Goal: Task Accomplishment & Management: Complete application form

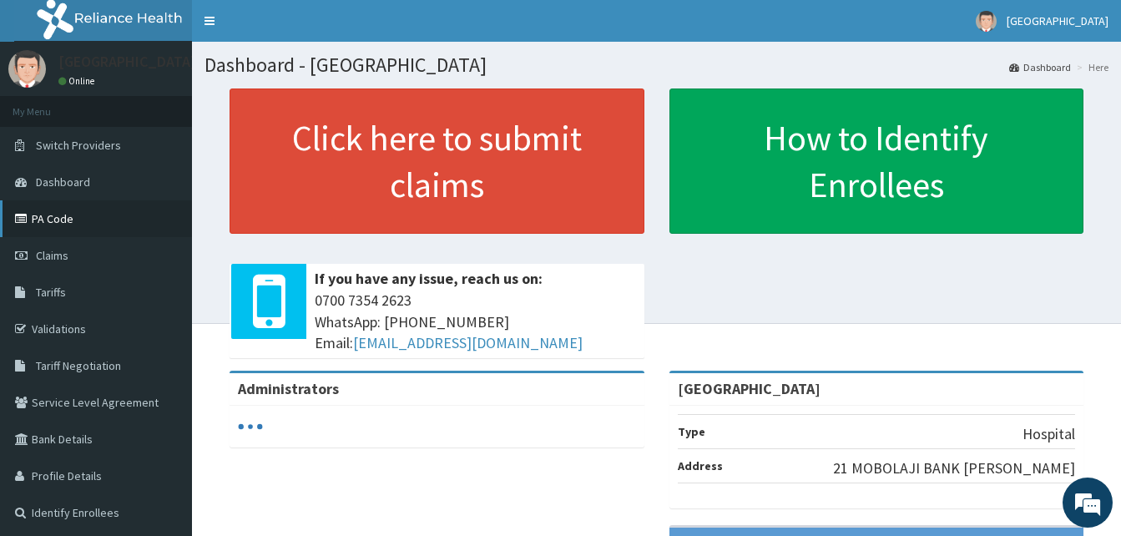
click at [49, 219] on link "PA Code" at bounding box center [96, 218] width 192 height 37
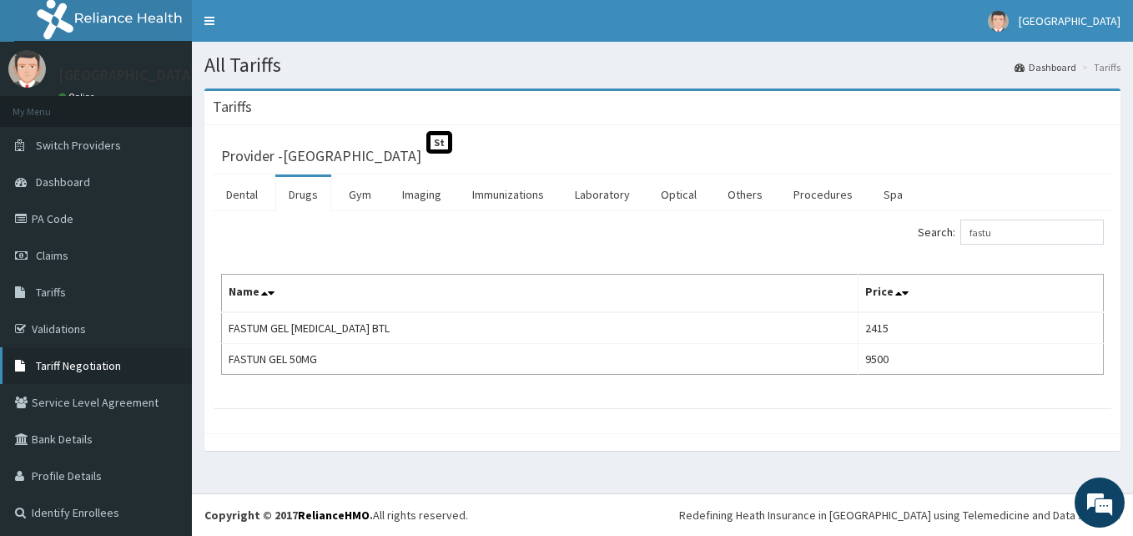
drag, startPoint x: 73, startPoint y: 361, endPoint x: 85, endPoint y: 356, distance: 12.4
click at [75, 361] on span "Tariff Negotiation" at bounding box center [78, 365] width 85 height 15
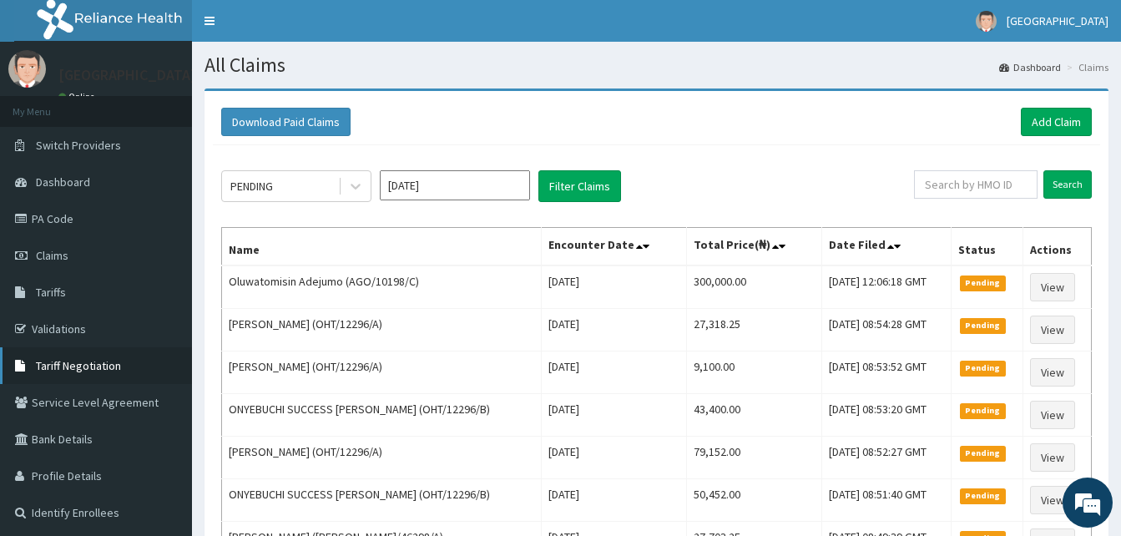
drag, startPoint x: 83, startPoint y: 366, endPoint x: 191, endPoint y: 350, distance: 108.7
click at [85, 366] on span "Tariff Negotiation" at bounding box center [78, 365] width 85 height 15
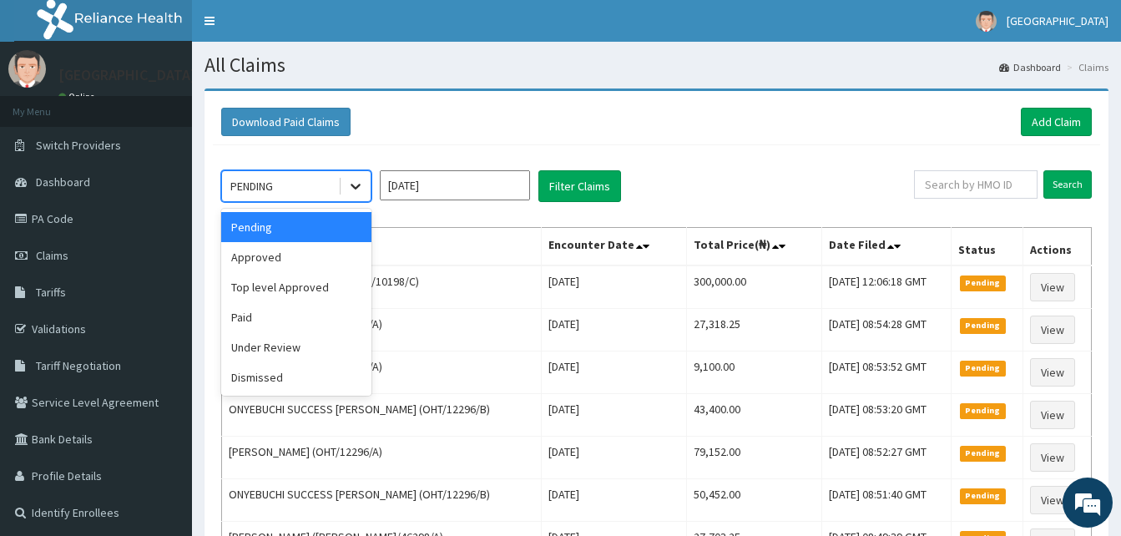
click at [354, 184] on icon at bounding box center [355, 186] width 17 height 17
click at [323, 246] on div "Approved" at bounding box center [296, 257] width 150 height 30
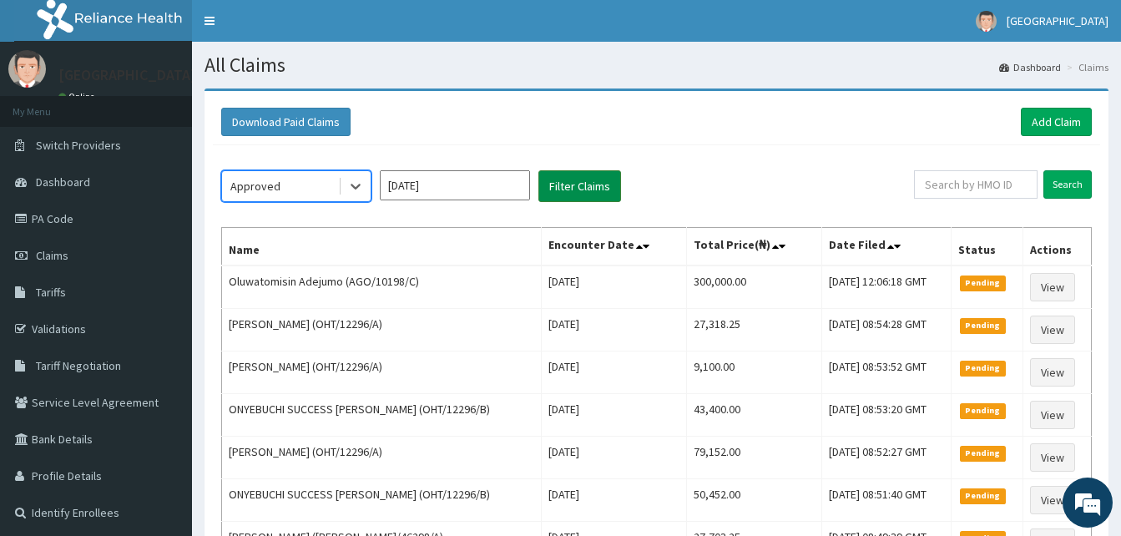
click at [575, 199] on button "Filter Claims" at bounding box center [579, 186] width 83 height 32
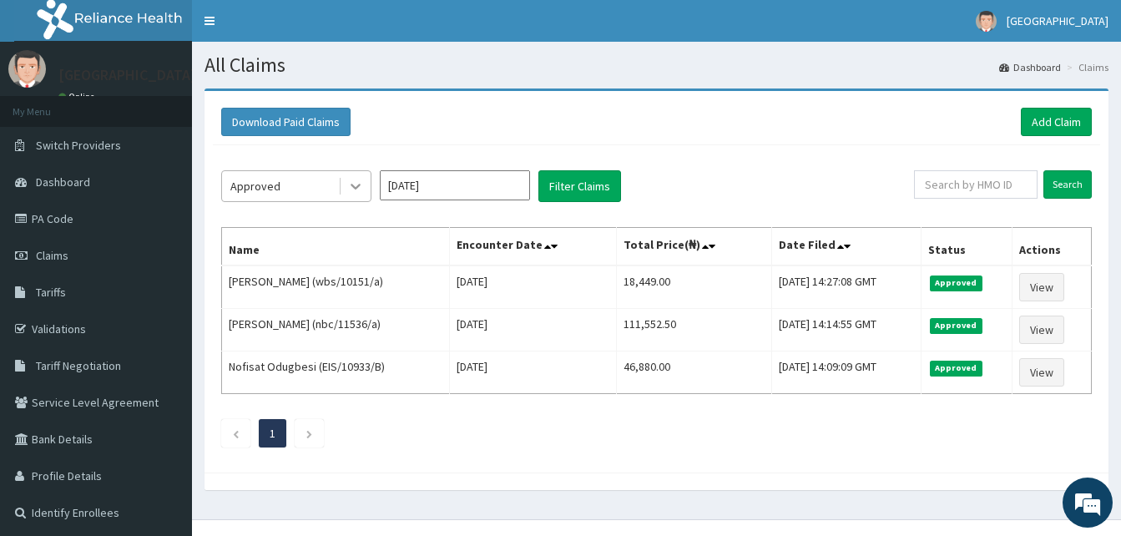
click at [355, 185] on icon at bounding box center [355, 186] width 17 height 17
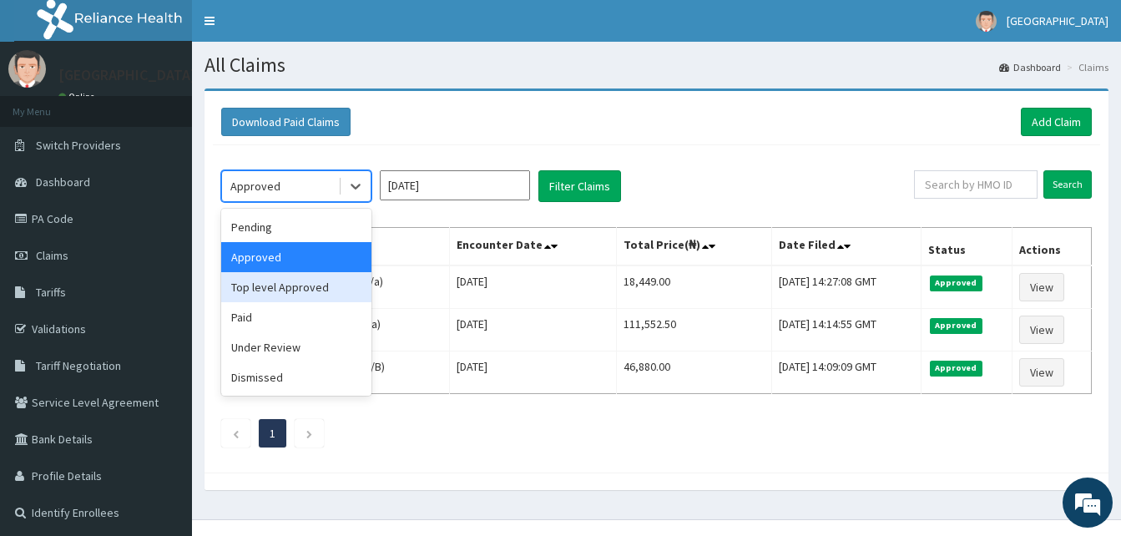
drag, startPoint x: 302, startPoint y: 290, endPoint x: 536, endPoint y: 234, distance: 240.3
click at [305, 290] on div "Top level Approved" at bounding box center [296, 287] width 150 height 30
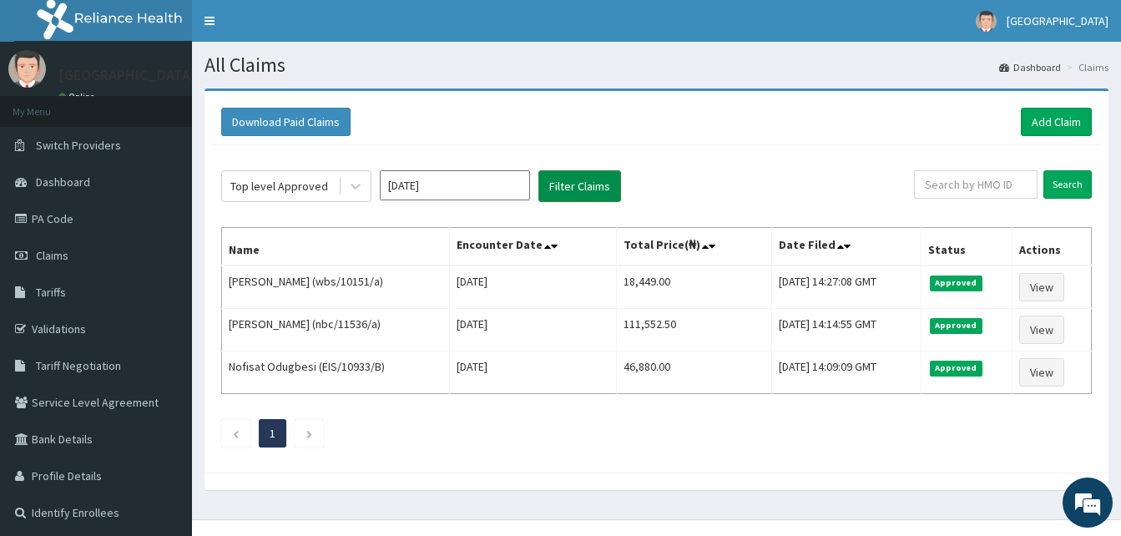
click at [566, 194] on button "Filter Claims" at bounding box center [579, 186] width 83 height 32
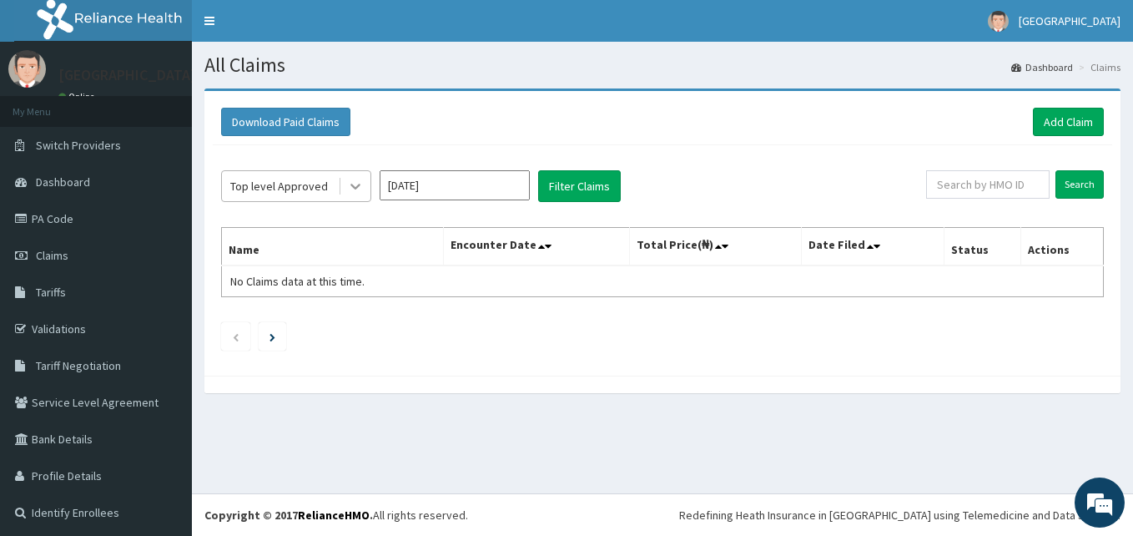
click at [356, 186] on icon at bounding box center [355, 186] width 17 height 17
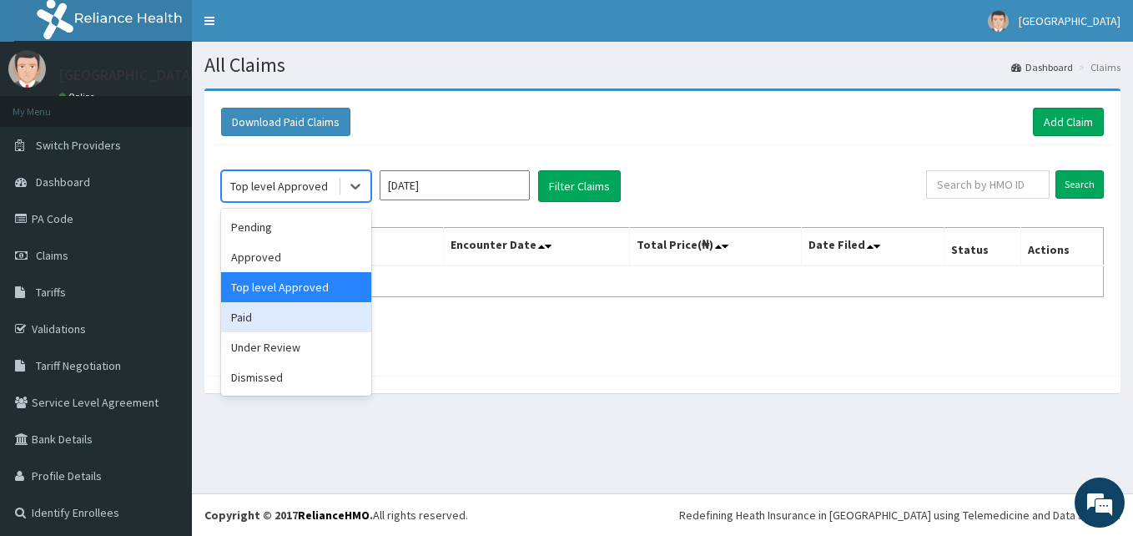
drag, startPoint x: 305, startPoint y: 318, endPoint x: 456, endPoint y: 247, distance: 166.1
click at [306, 318] on div "Paid" at bounding box center [296, 317] width 150 height 30
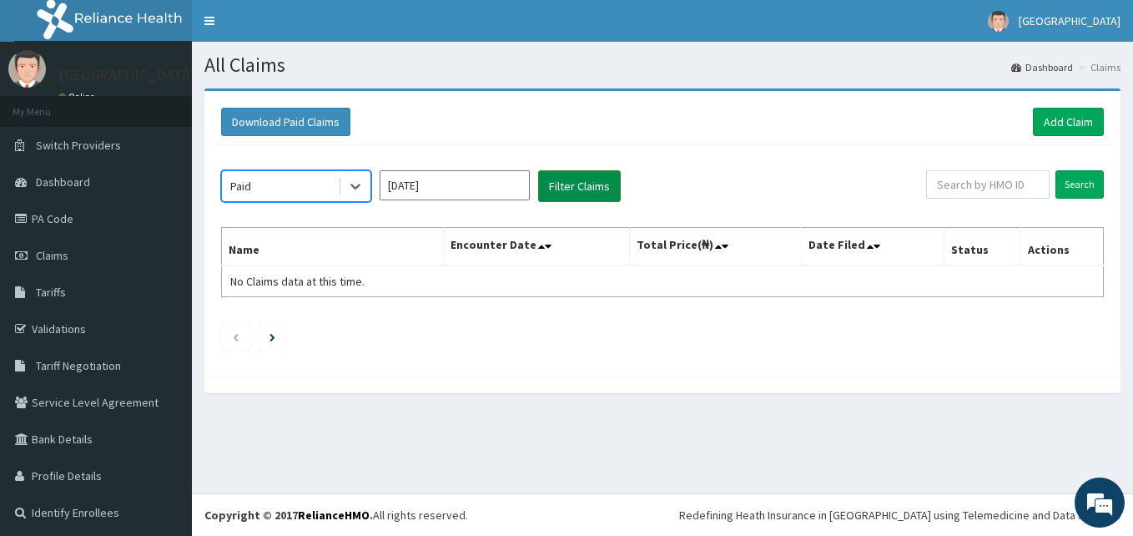
click at [559, 195] on button "Filter Claims" at bounding box center [579, 186] width 83 height 32
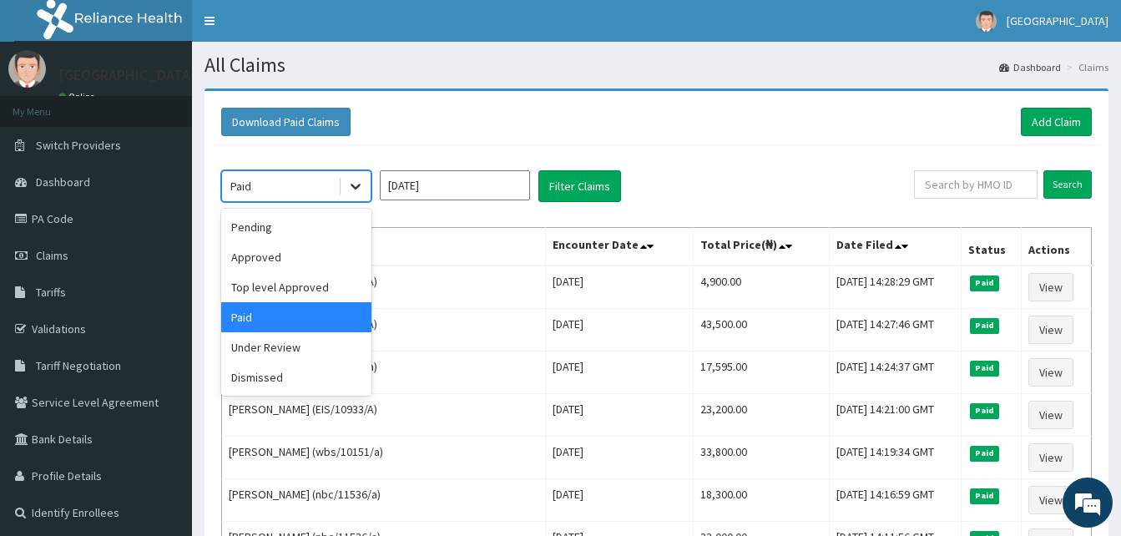
click at [355, 183] on icon at bounding box center [355, 186] width 17 height 17
click at [322, 224] on div "Pending" at bounding box center [296, 227] width 150 height 30
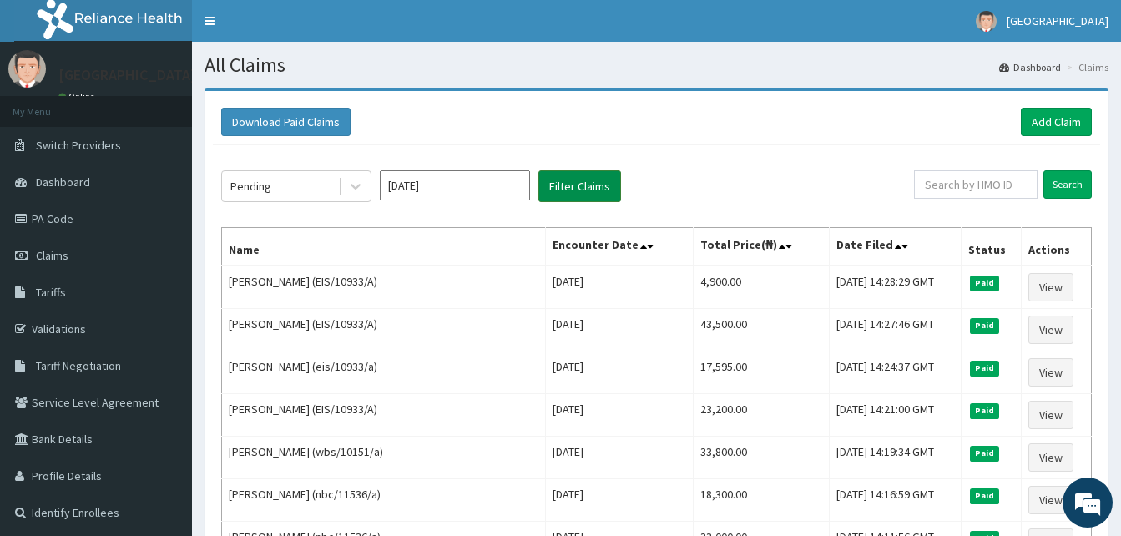
click at [576, 186] on button "Filter Claims" at bounding box center [579, 186] width 83 height 32
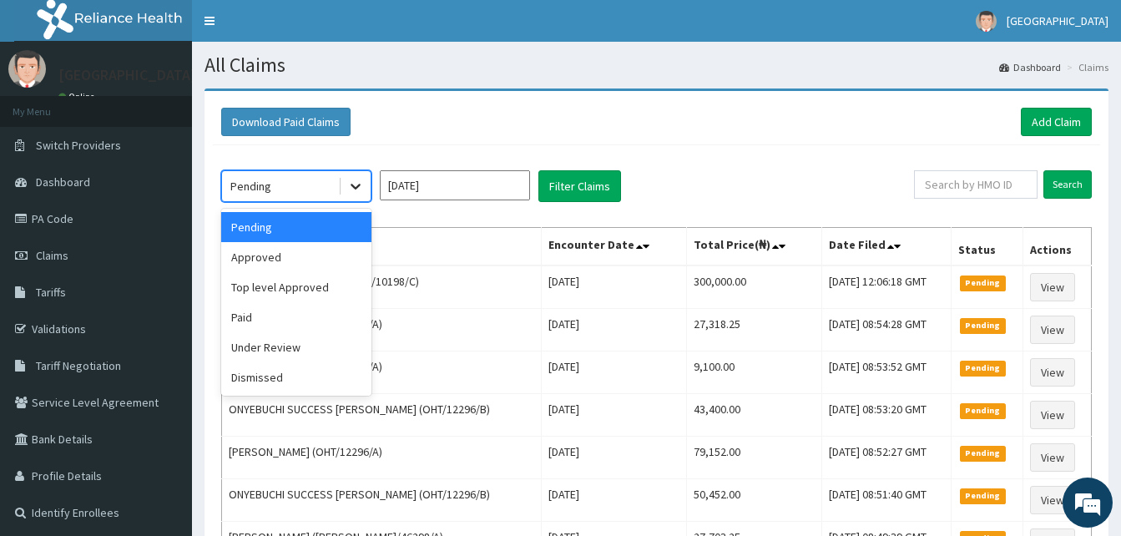
click at [356, 194] on icon at bounding box center [355, 186] width 17 height 17
click at [325, 269] on div "Approved" at bounding box center [296, 257] width 150 height 30
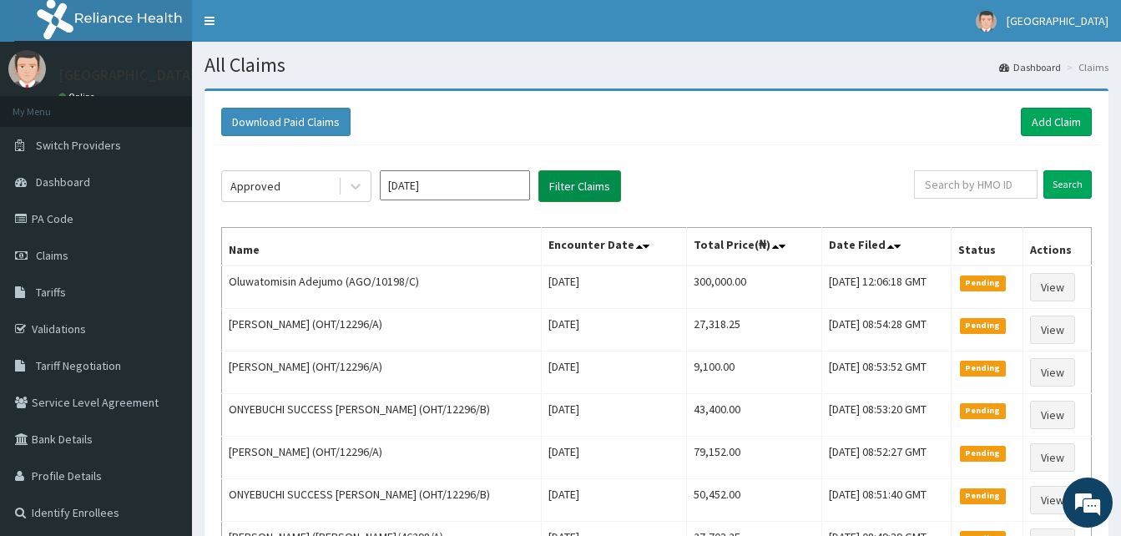
click at [562, 191] on button "Filter Claims" at bounding box center [579, 186] width 83 height 32
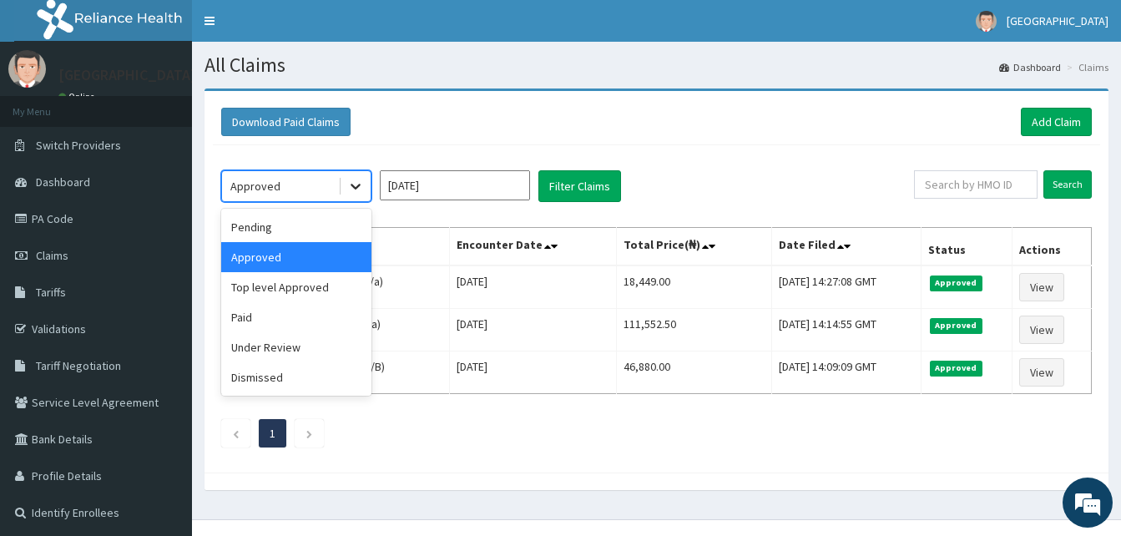
click at [366, 194] on div at bounding box center [355, 186] width 30 height 30
click at [304, 316] on div "Paid" at bounding box center [296, 317] width 150 height 30
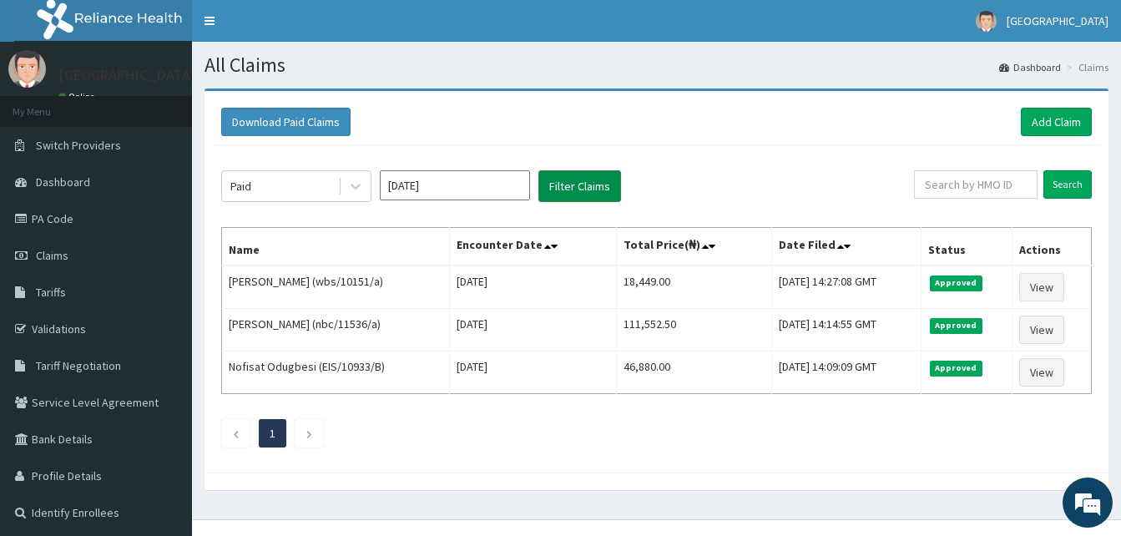
click at [556, 190] on button "Filter Claims" at bounding box center [579, 186] width 83 height 32
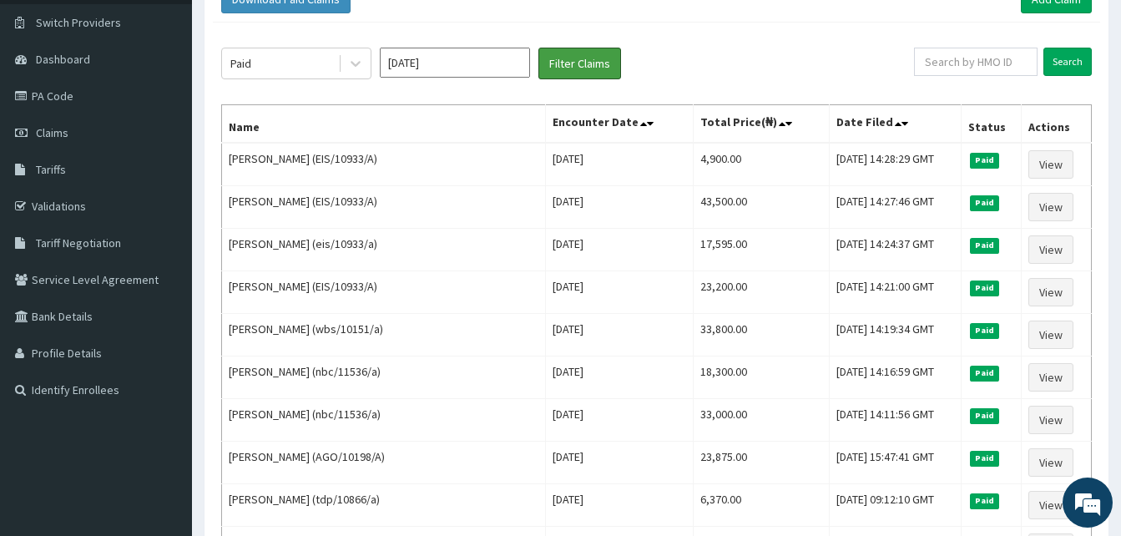
scroll to position [83, 0]
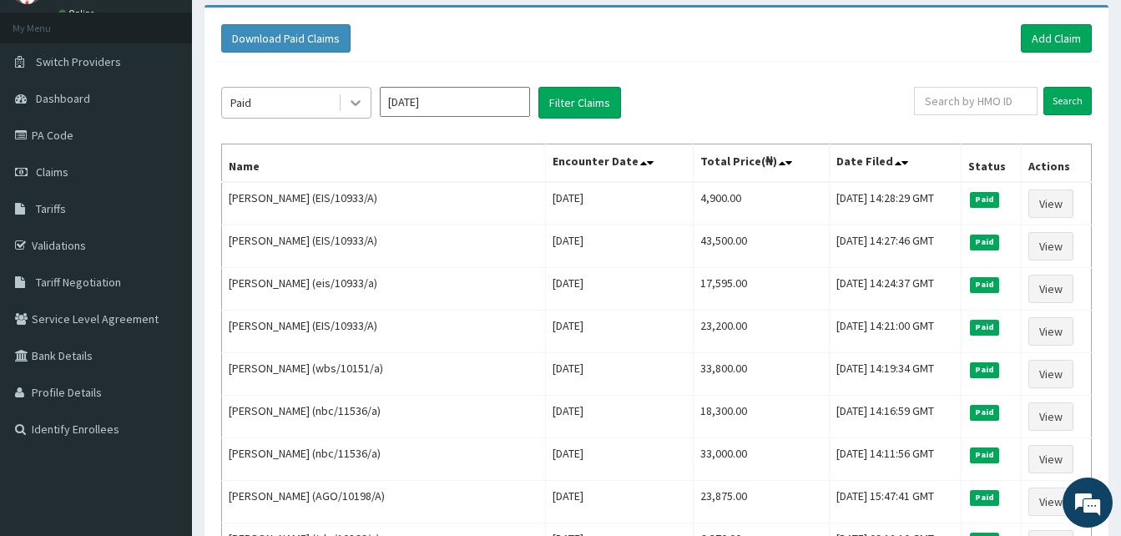
click at [361, 106] on icon at bounding box center [355, 102] width 17 height 17
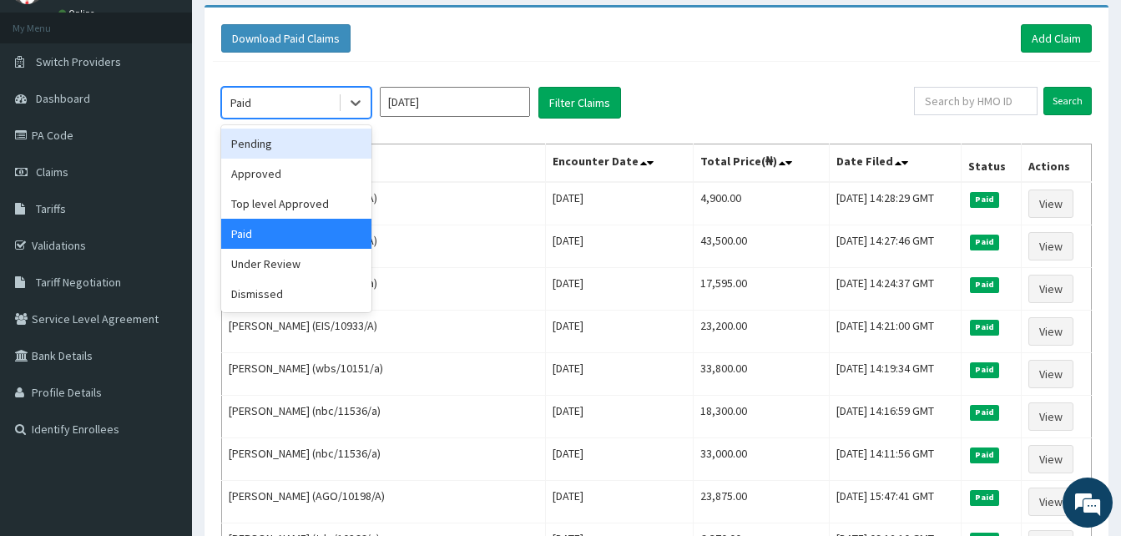
click at [334, 157] on div "Pending" at bounding box center [296, 144] width 150 height 30
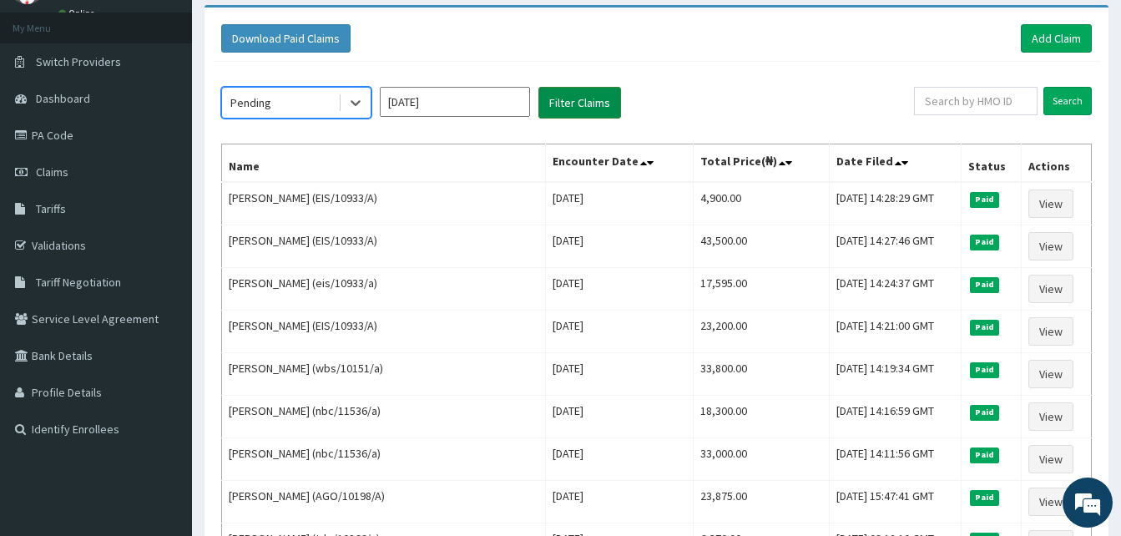
click at [560, 98] on button "Filter Claims" at bounding box center [579, 103] width 83 height 32
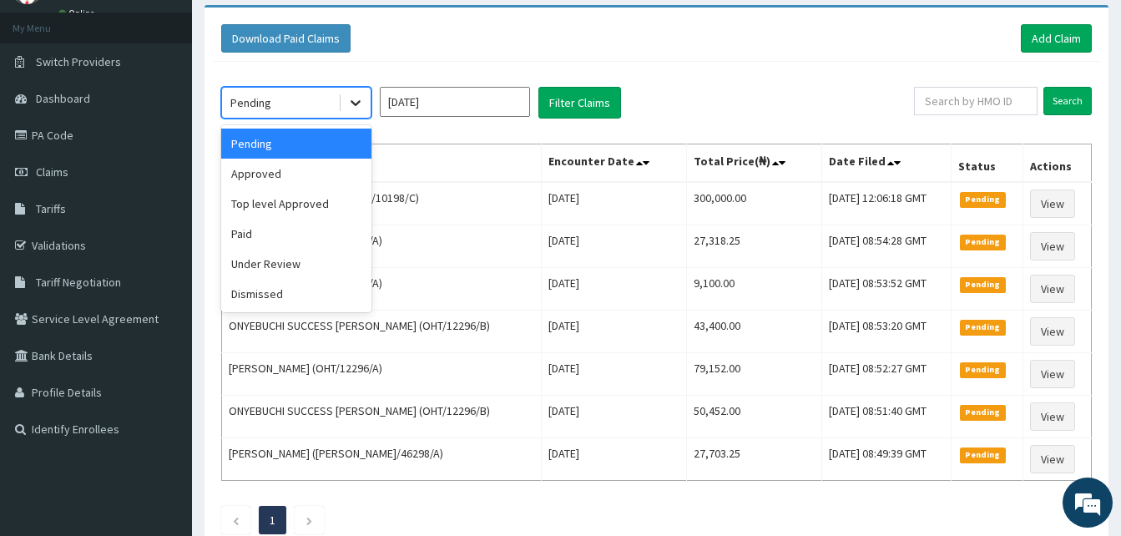
click at [345, 110] on div at bounding box center [355, 103] width 30 height 30
click at [333, 172] on div "Approved" at bounding box center [296, 174] width 150 height 30
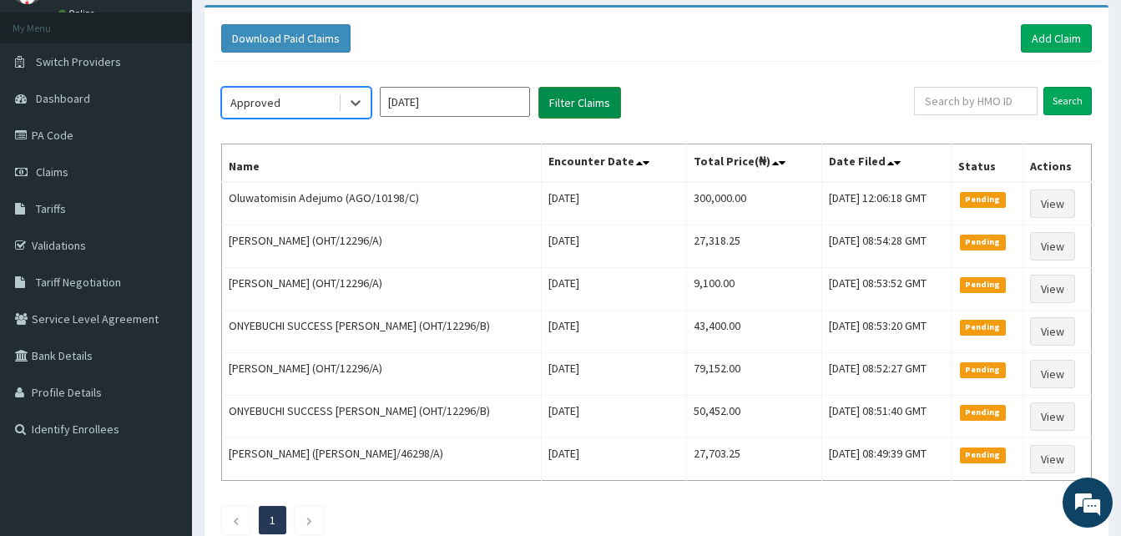
click at [561, 108] on button "Filter Claims" at bounding box center [579, 103] width 83 height 32
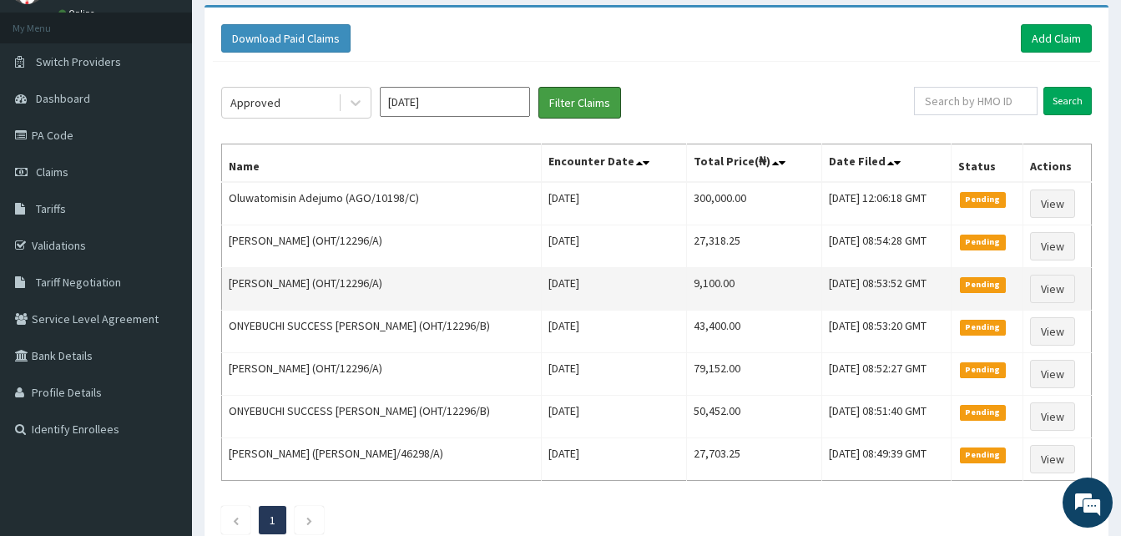
scroll to position [26, 0]
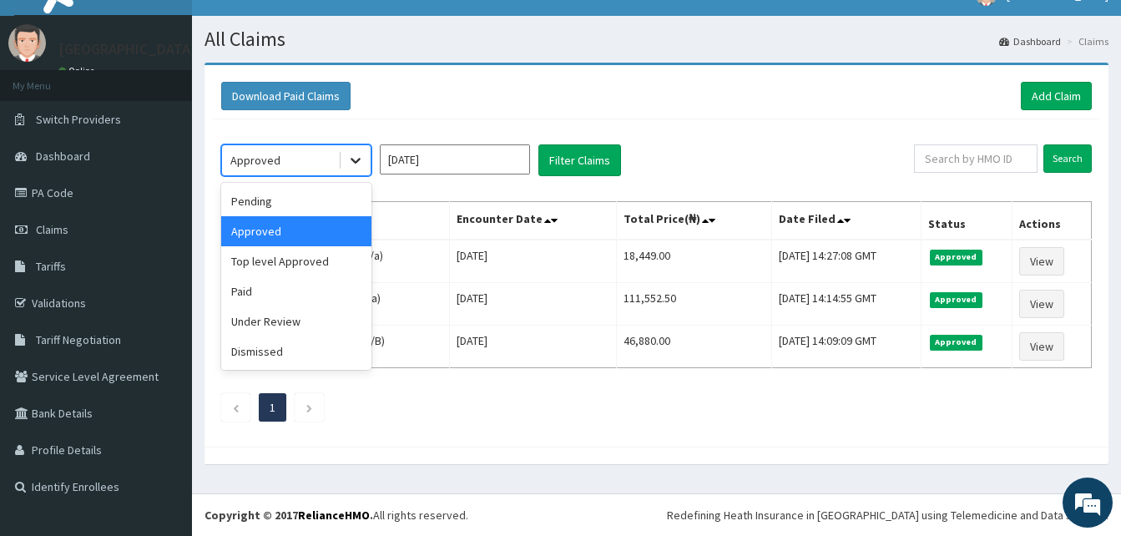
click at [368, 168] on div at bounding box center [355, 160] width 30 height 30
drag, startPoint x: 338, startPoint y: 260, endPoint x: 444, endPoint y: 186, distance: 129.4
click at [340, 257] on div "Top level Approved" at bounding box center [296, 261] width 150 height 30
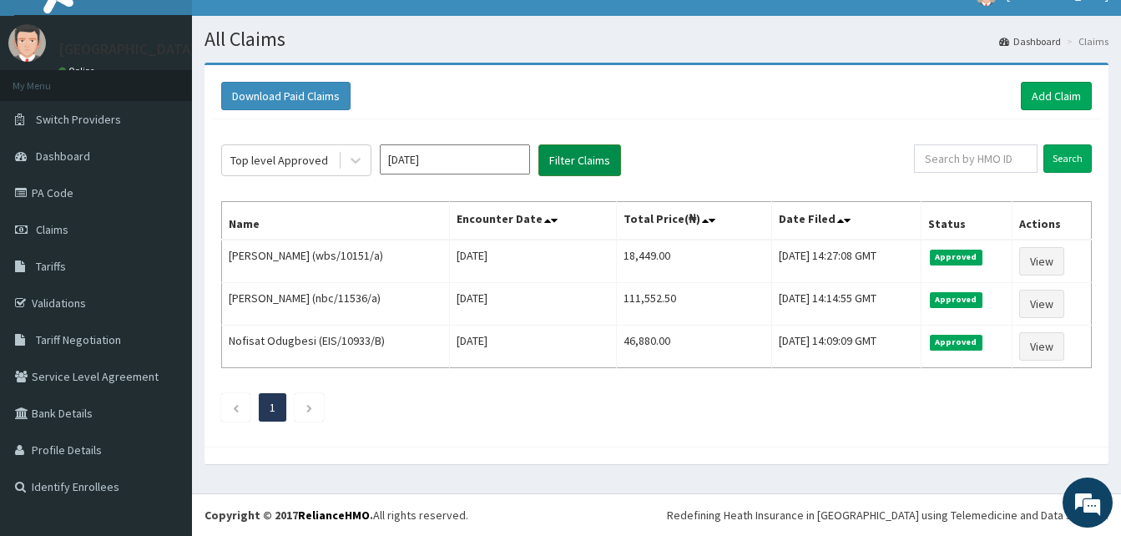
click at [559, 167] on button "Filter Claims" at bounding box center [579, 160] width 83 height 32
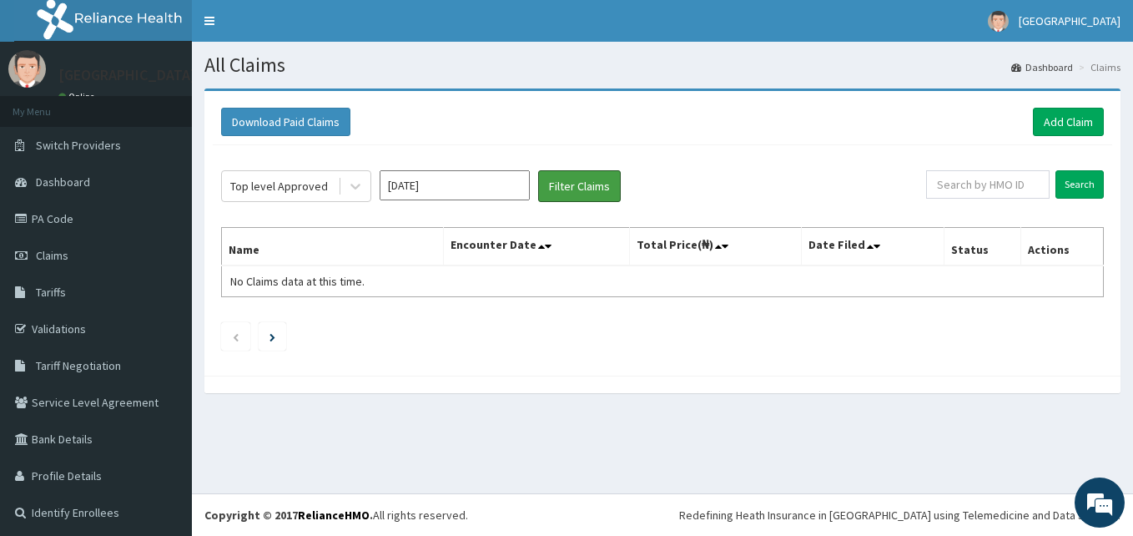
drag, startPoint x: 582, startPoint y: 187, endPoint x: 484, endPoint y: 195, distance: 98.8
click at [574, 189] on button "Filter Claims" at bounding box center [579, 186] width 83 height 32
click at [357, 189] on icon at bounding box center [355, 186] width 17 height 17
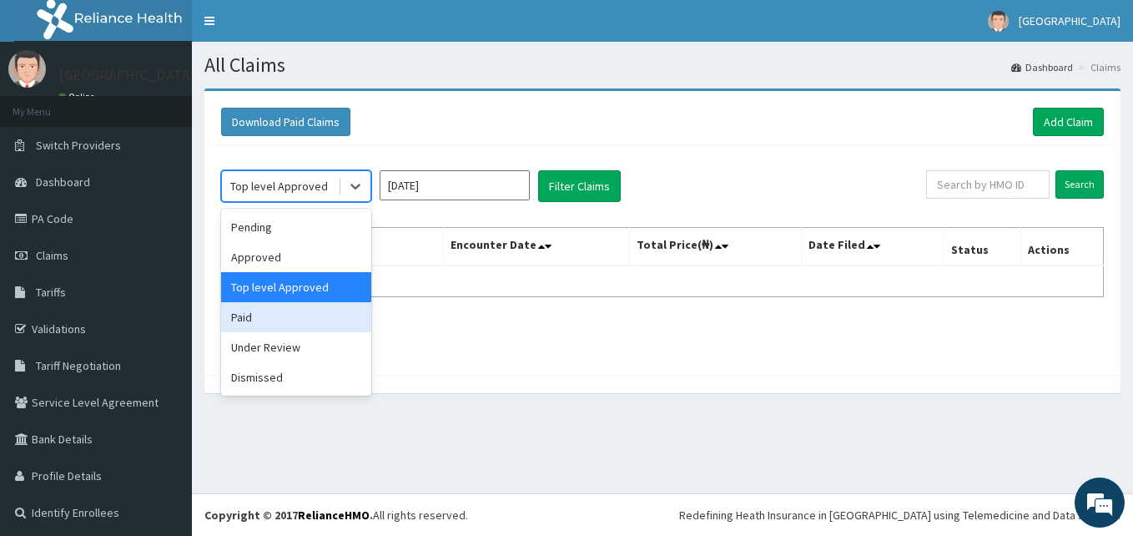
drag, startPoint x: 294, startPoint y: 315, endPoint x: 360, endPoint y: 231, distance: 107.0
click at [299, 312] on div "Paid" at bounding box center [296, 317] width 150 height 30
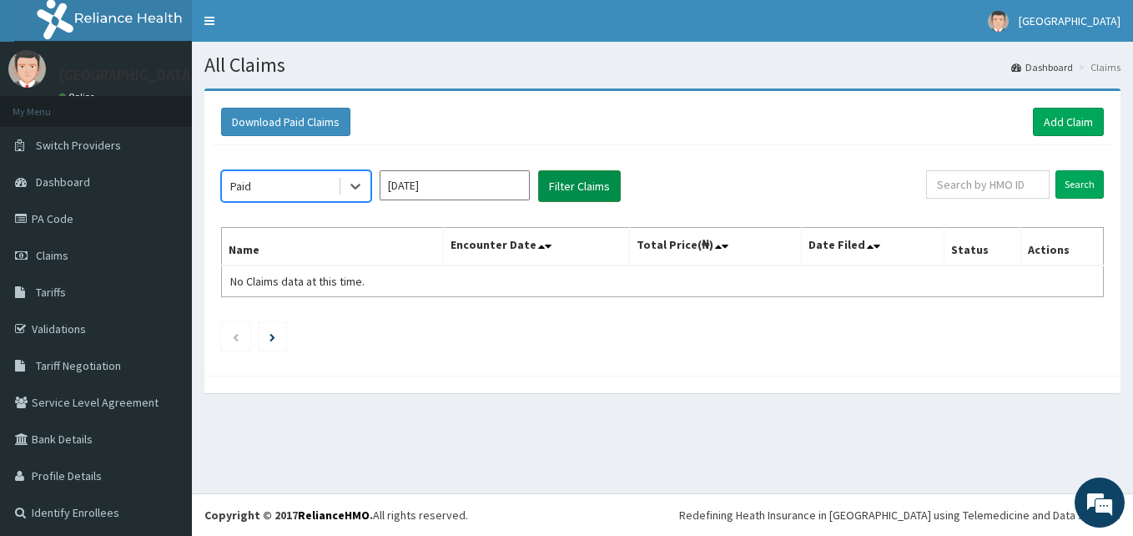
click at [546, 188] on button "Filter Claims" at bounding box center [579, 186] width 83 height 32
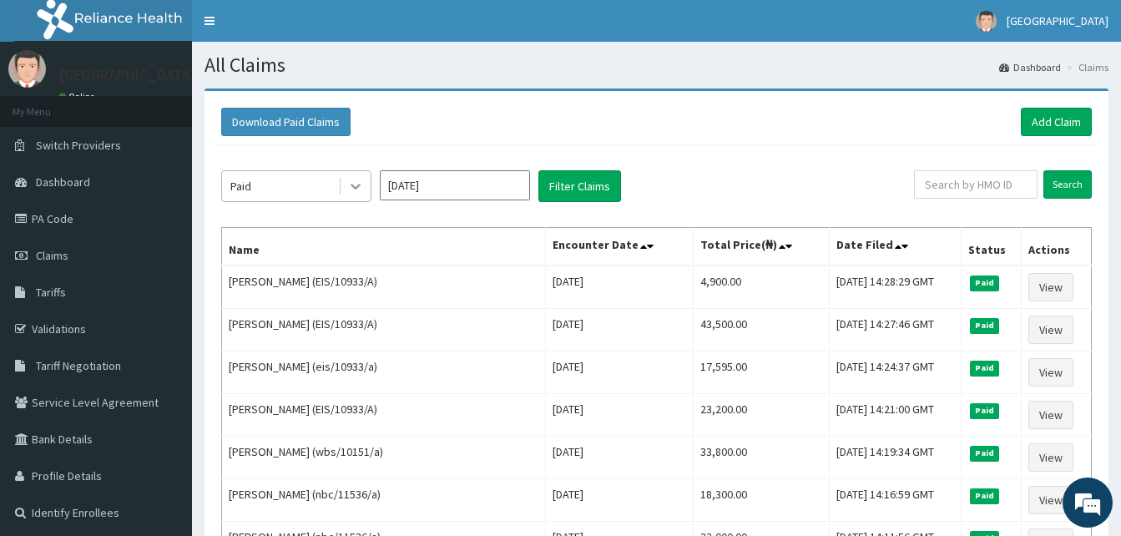
click at [348, 185] on icon at bounding box center [355, 186] width 17 height 17
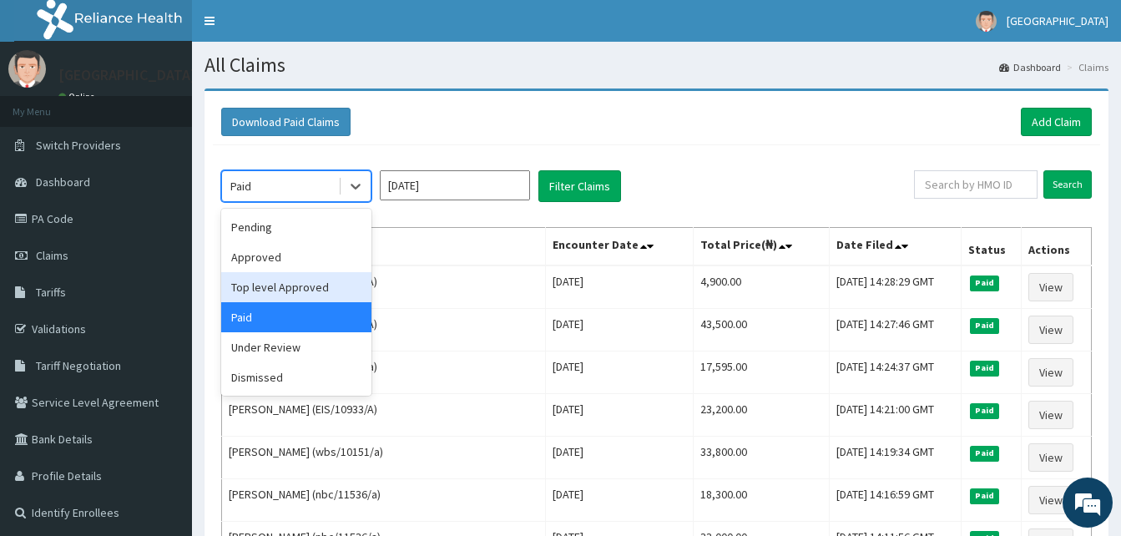
drag, startPoint x: 304, startPoint y: 285, endPoint x: 345, endPoint y: 266, distance: 45.9
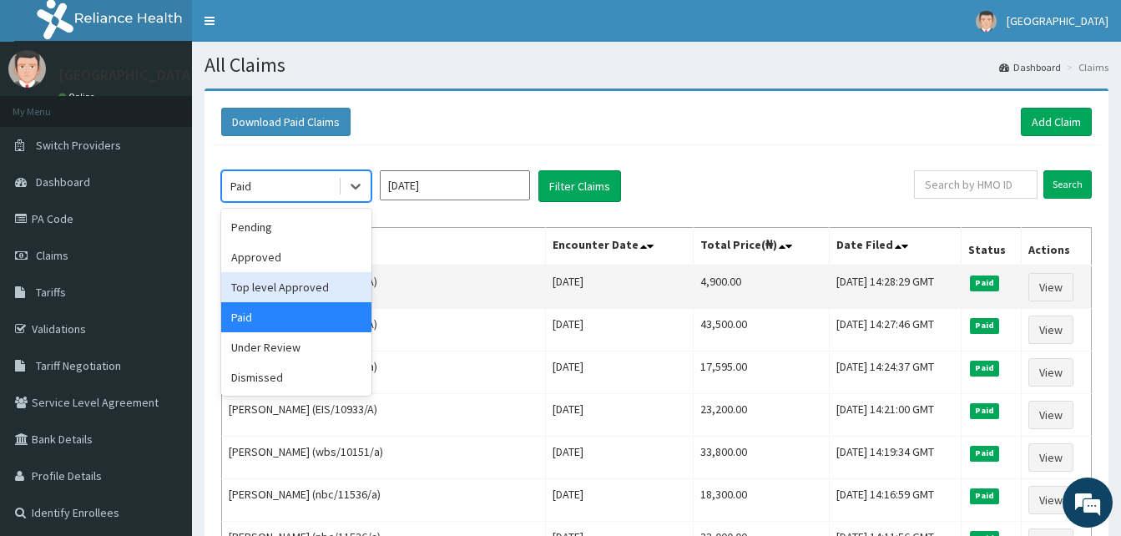
click at [306, 285] on div "Top level Approved" at bounding box center [296, 287] width 150 height 30
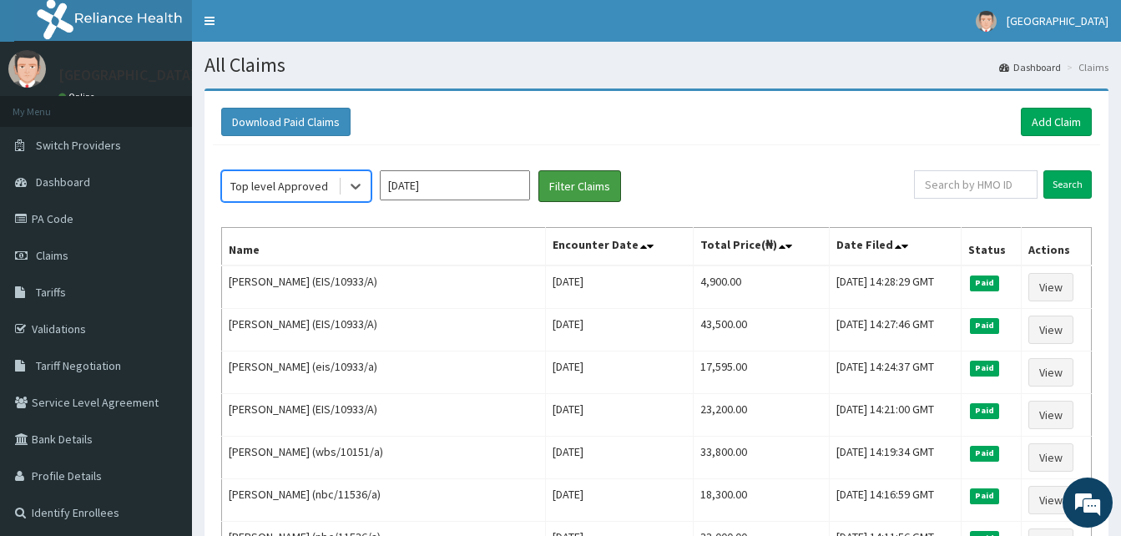
drag, startPoint x: 590, startPoint y: 183, endPoint x: 511, endPoint y: 189, distance: 79.5
click at [586, 184] on button "Filter Claims" at bounding box center [579, 186] width 83 height 32
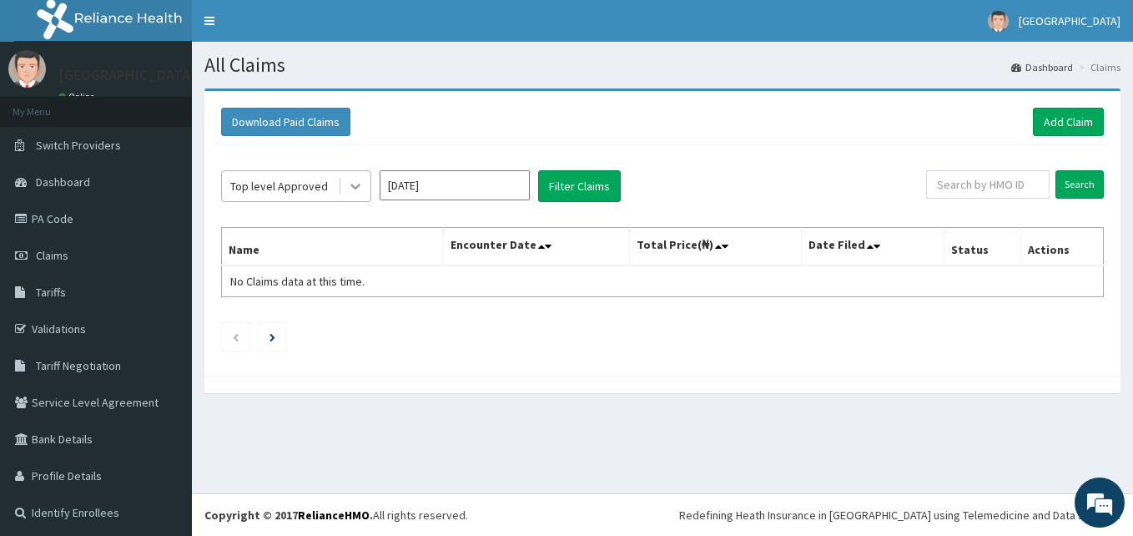
click at [364, 188] on div at bounding box center [355, 186] width 30 height 30
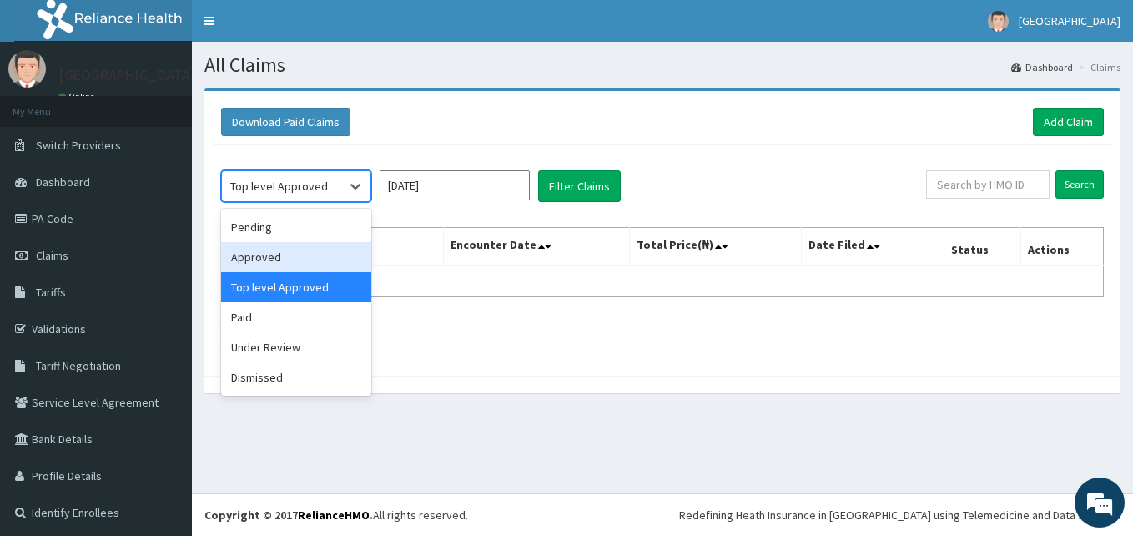
click at [321, 265] on div "Approved" at bounding box center [296, 257] width 150 height 30
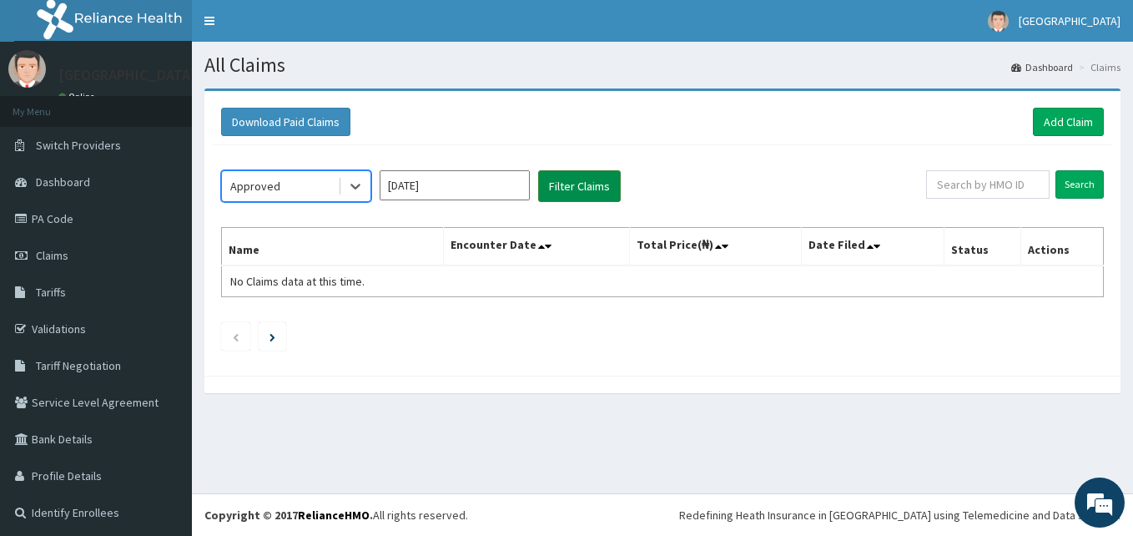
click at [572, 195] on button "Filter Claims" at bounding box center [579, 186] width 83 height 32
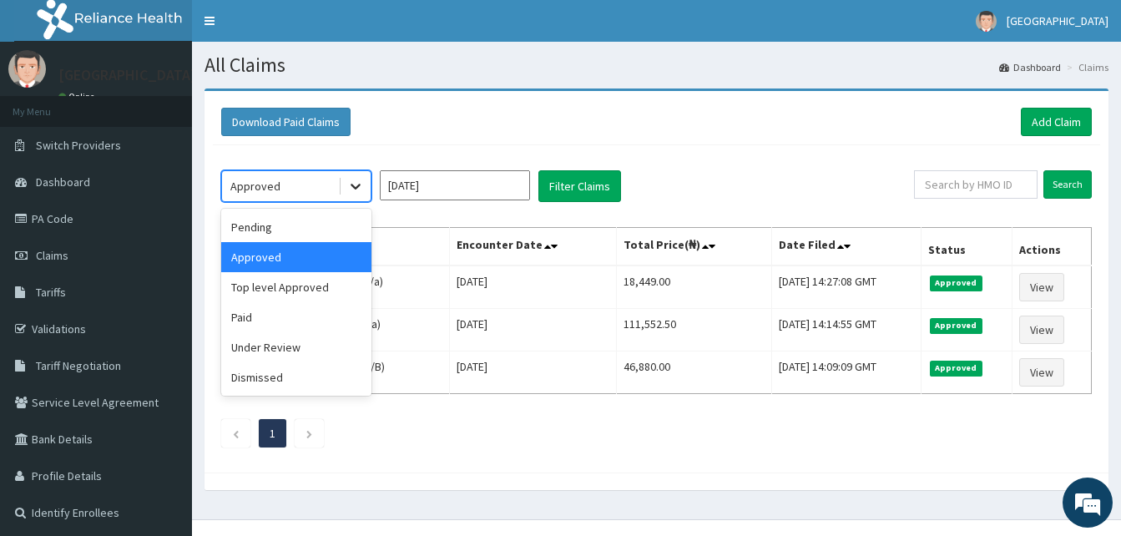
click at [355, 187] on icon at bounding box center [355, 186] width 17 height 17
click at [335, 227] on div "Pending" at bounding box center [296, 227] width 150 height 30
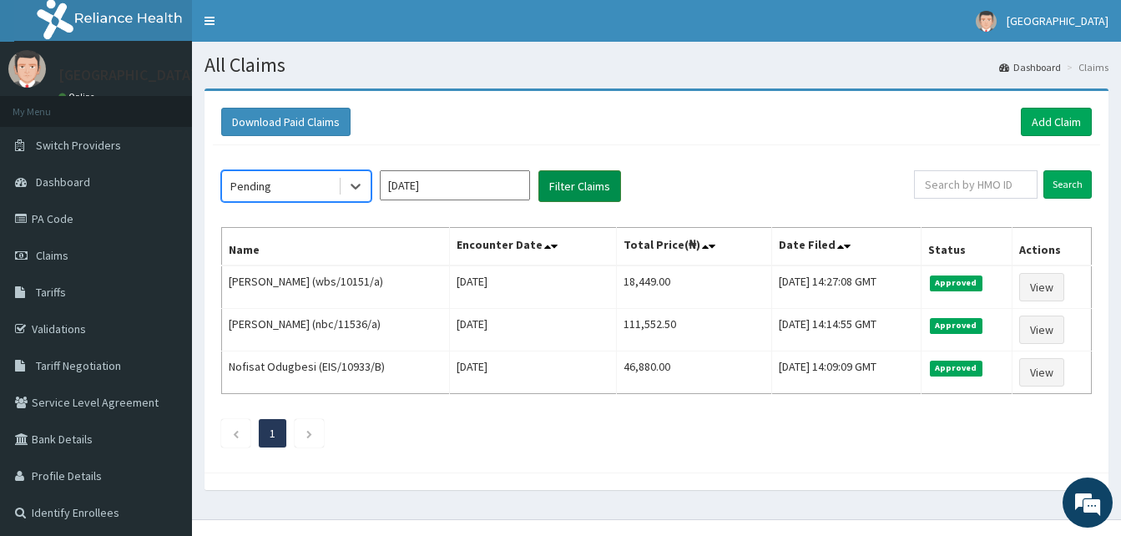
click at [586, 195] on button "Filter Claims" at bounding box center [579, 186] width 83 height 32
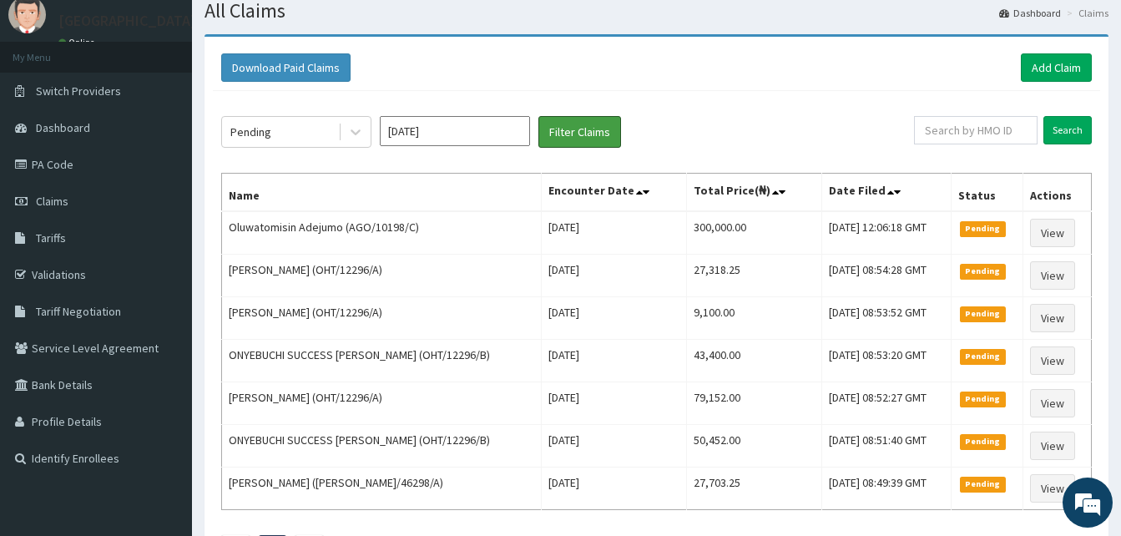
scroll to position [83, 0]
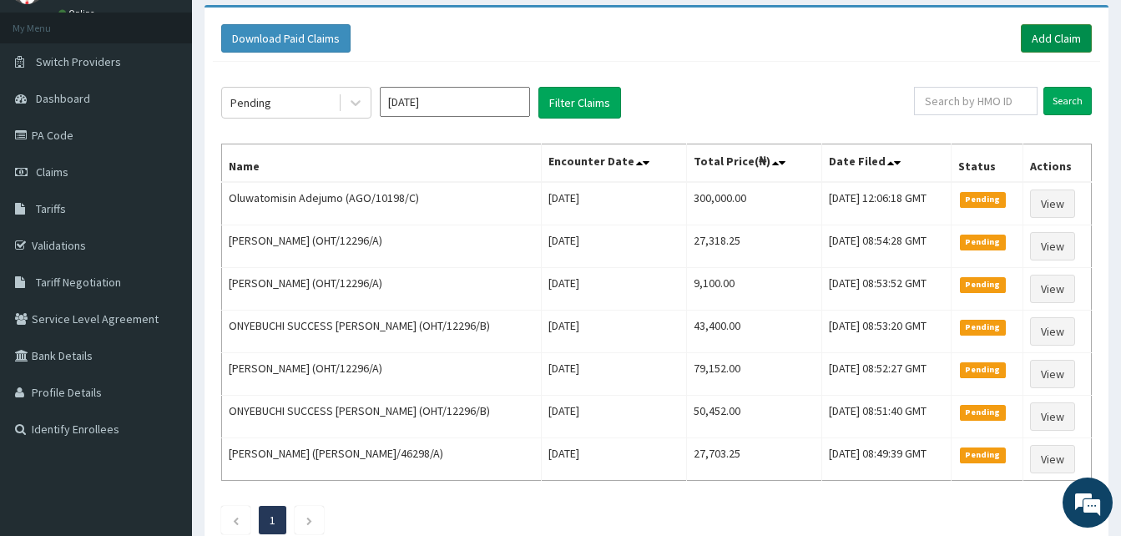
click at [1049, 43] on link "Add Claim" at bounding box center [1056, 38] width 71 height 28
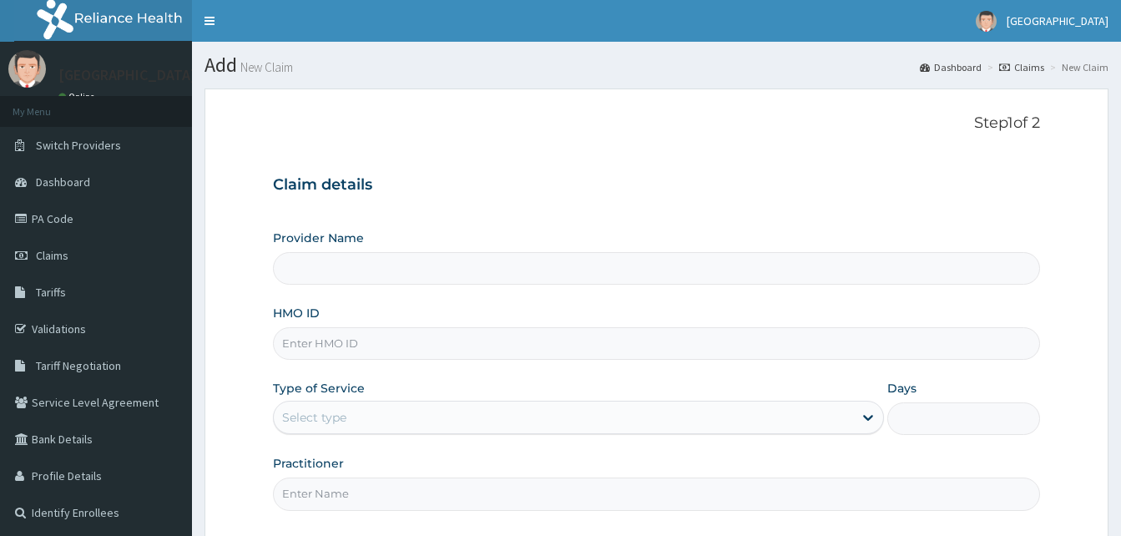
click at [370, 343] on input "HMO ID" at bounding box center [656, 343] width 767 height 33
paste input "EIS/10933/A"
type input "EIS/10933/A"
type input "[GEOGRAPHIC_DATA]"
type input "EIS/10933/A"
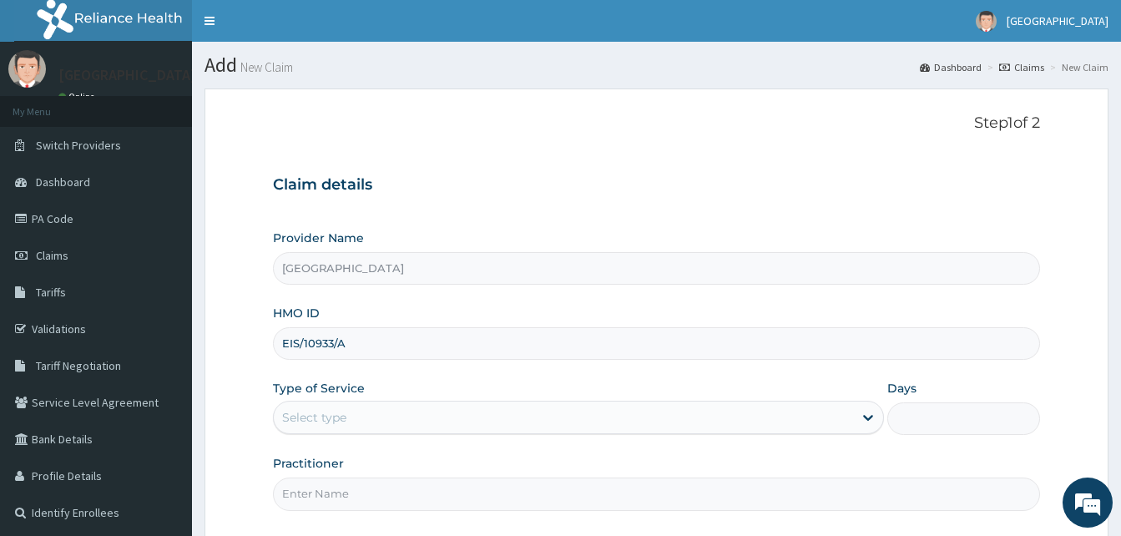
click at [376, 416] on div "Select type" at bounding box center [563, 417] width 579 height 27
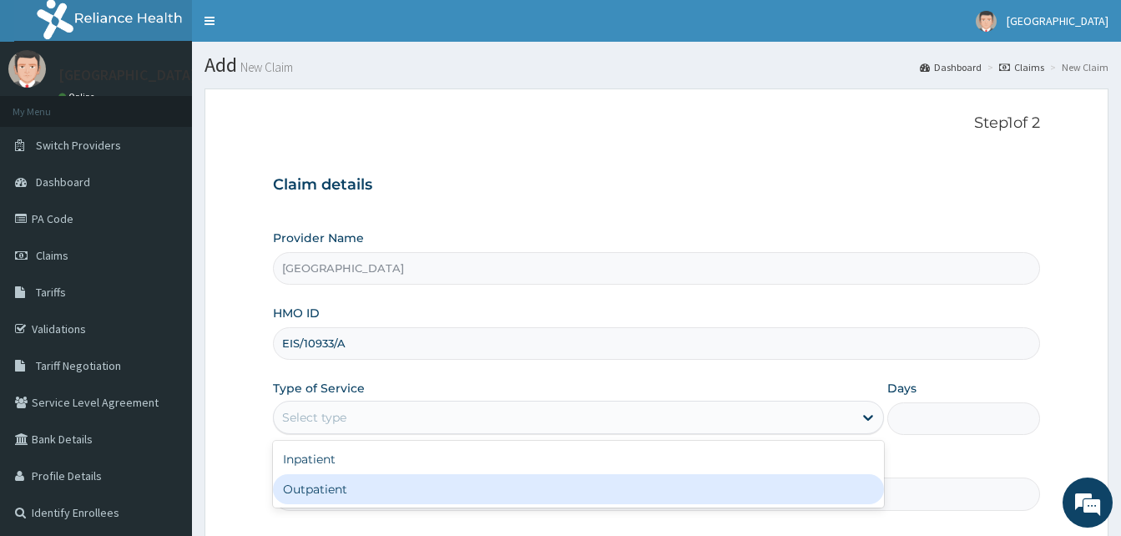
click at [361, 482] on div "Outpatient" at bounding box center [578, 489] width 611 height 30
type input "1"
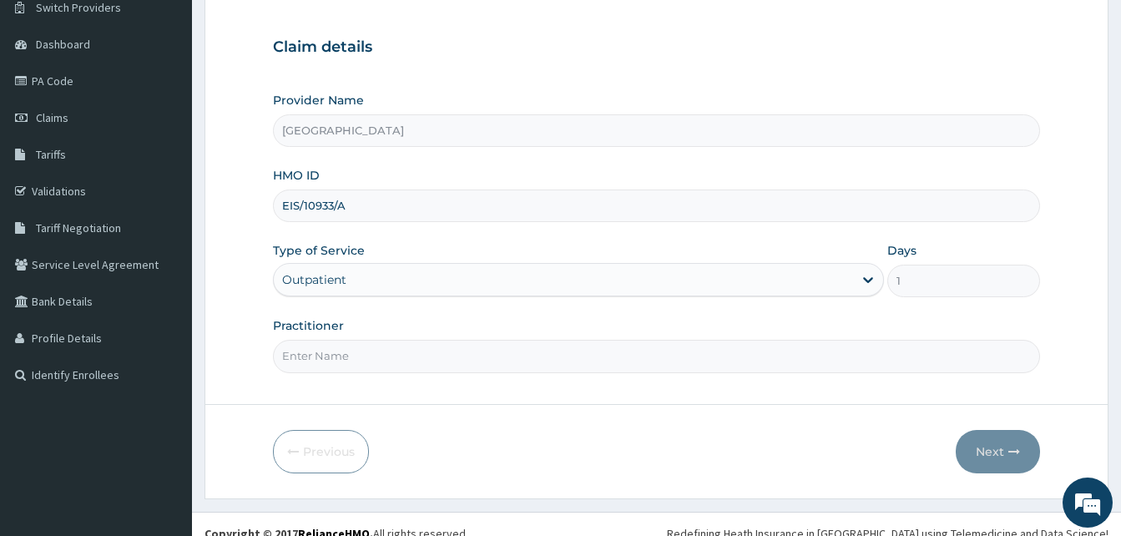
scroll to position [156, 0]
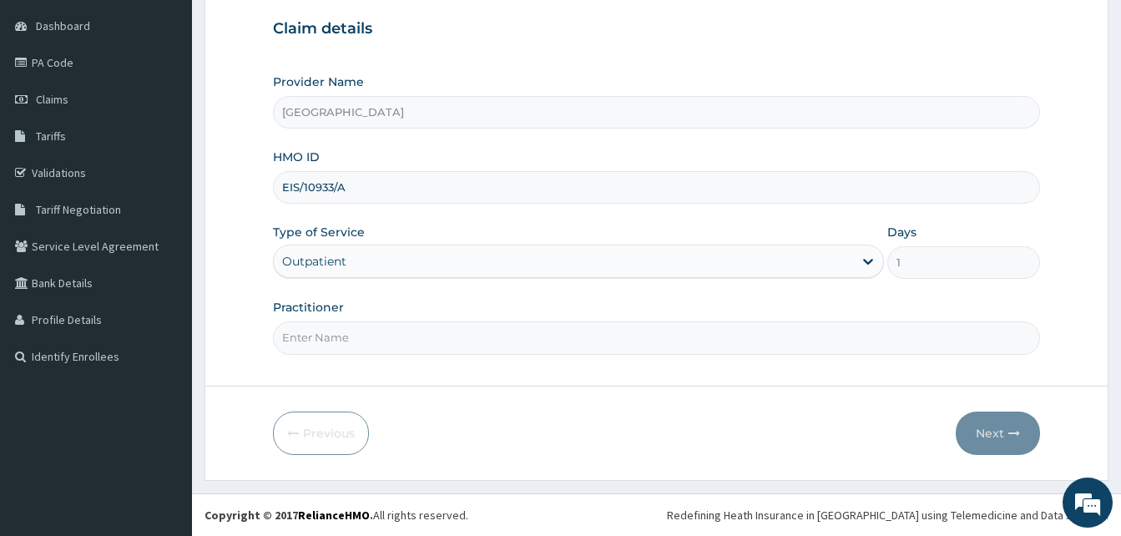
click at [351, 344] on input "Practitioner" at bounding box center [656, 337] width 767 height 33
type input "DR MURALI MOHAN"
click at [964, 427] on button "Next" at bounding box center [997, 432] width 84 height 43
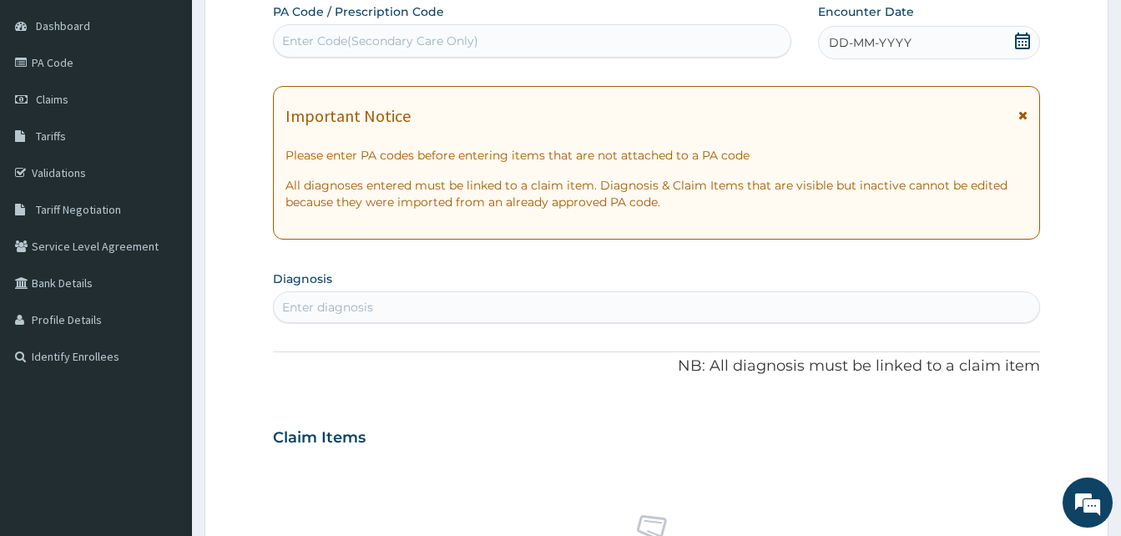
click at [357, 43] on div "Enter Code(Secondary Care Only)" at bounding box center [380, 41] width 196 height 17
paste input "PA/553279"
type input "PA/553279"
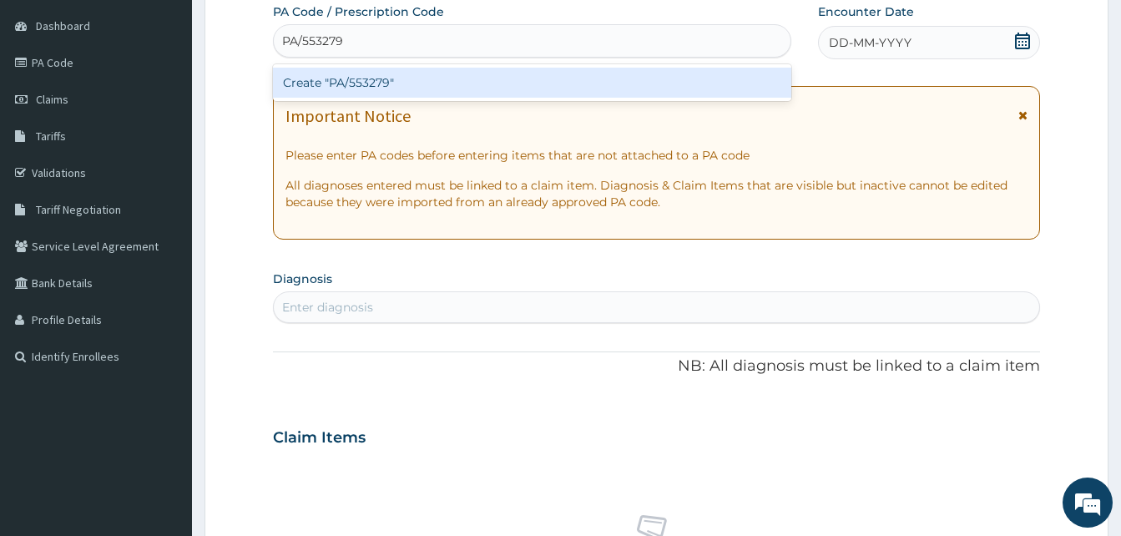
click at [352, 83] on div "Create "PA/553279"" at bounding box center [532, 83] width 518 height 30
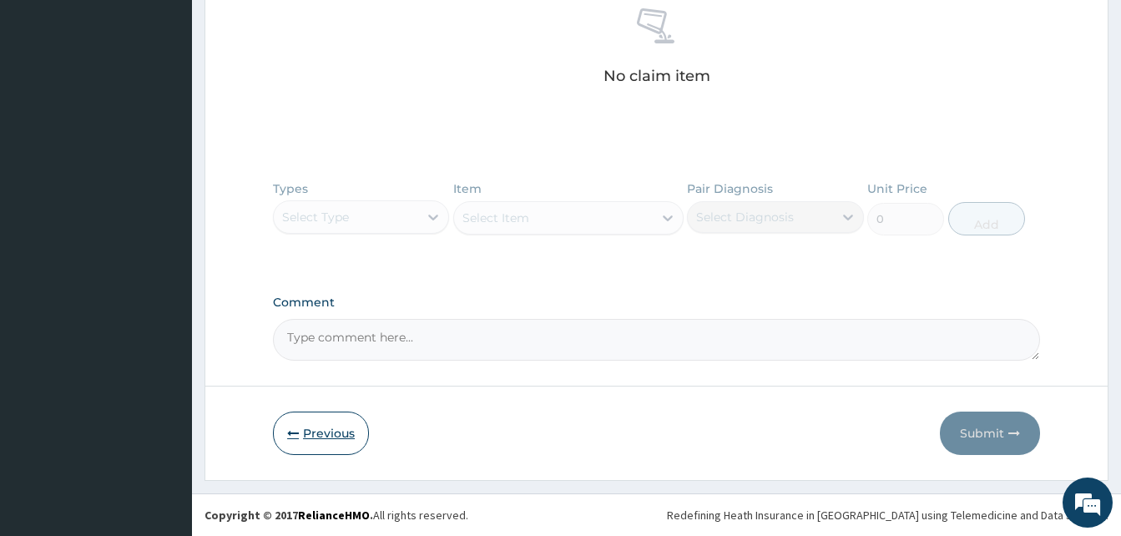
click at [325, 434] on button "Previous" at bounding box center [321, 432] width 96 height 43
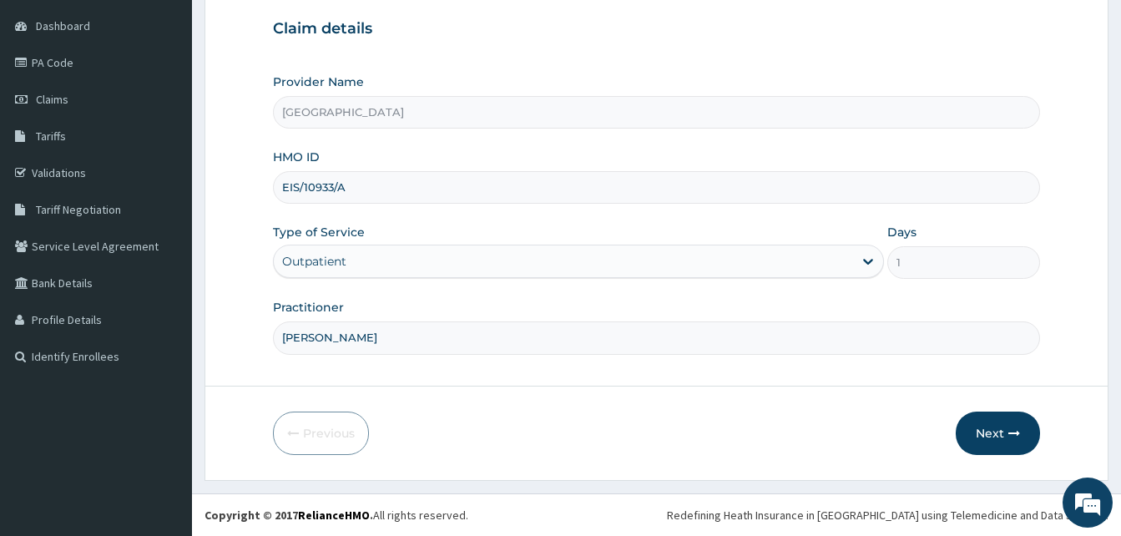
drag, startPoint x: 373, startPoint y: 181, endPoint x: 264, endPoint y: 191, distance: 109.8
click at [270, 189] on form "Step 1 of 2 Claim details Provider Name Starcare International Hospital HMO ID …" at bounding box center [656, 206] width 904 height 548
paste input "TEC/10001/B"
click at [301, 190] on input "TEC/10001/B" at bounding box center [656, 187] width 767 height 33
type input "TEC/10001/B"
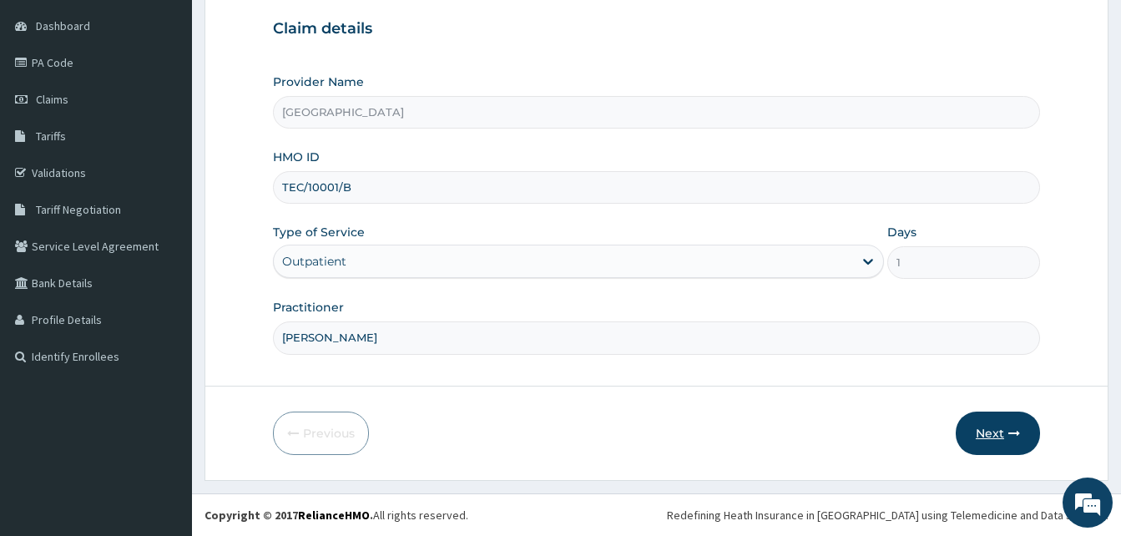
click at [984, 432] on button "Next" at bounding box center [997, 432] width 84 height 43
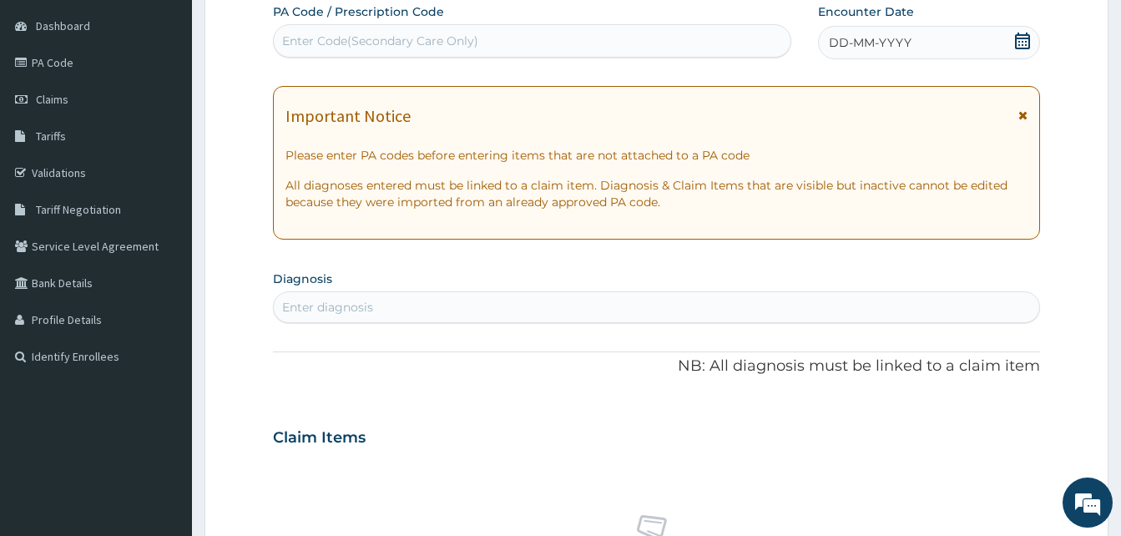
click at [335, 49] on div "Enter Code(Secondary Care Only)" at bounding box center [380, 41] width 196 height 17
paste input "PA/10F3F0"
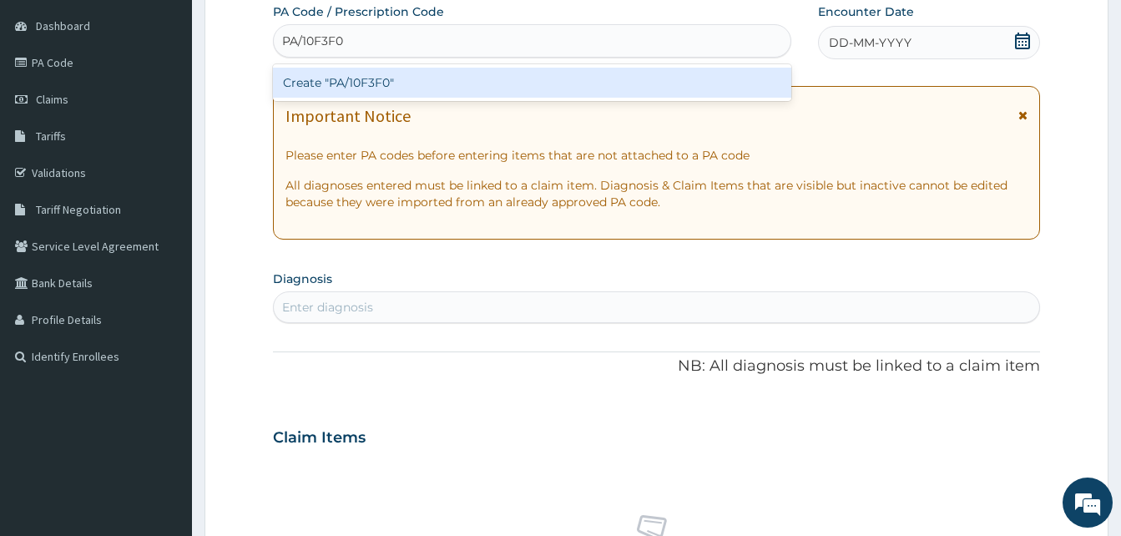
type input "PA/10F3F0"
click at [344, 78] on div "Create "PA/10F3F0"" at bounding box center [532, 83] width 518 height 30
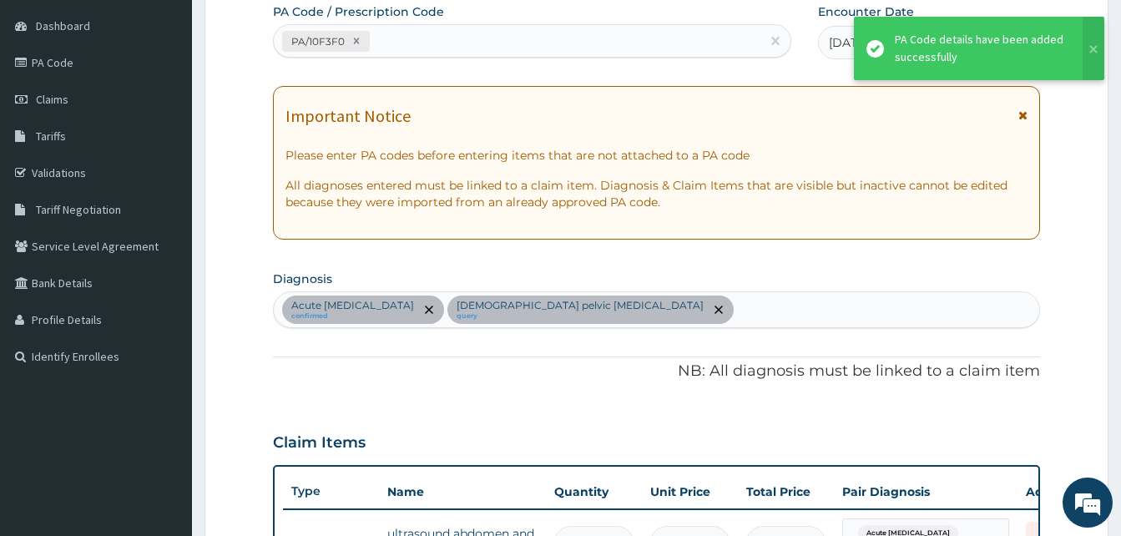
scroll to position [496, 0]
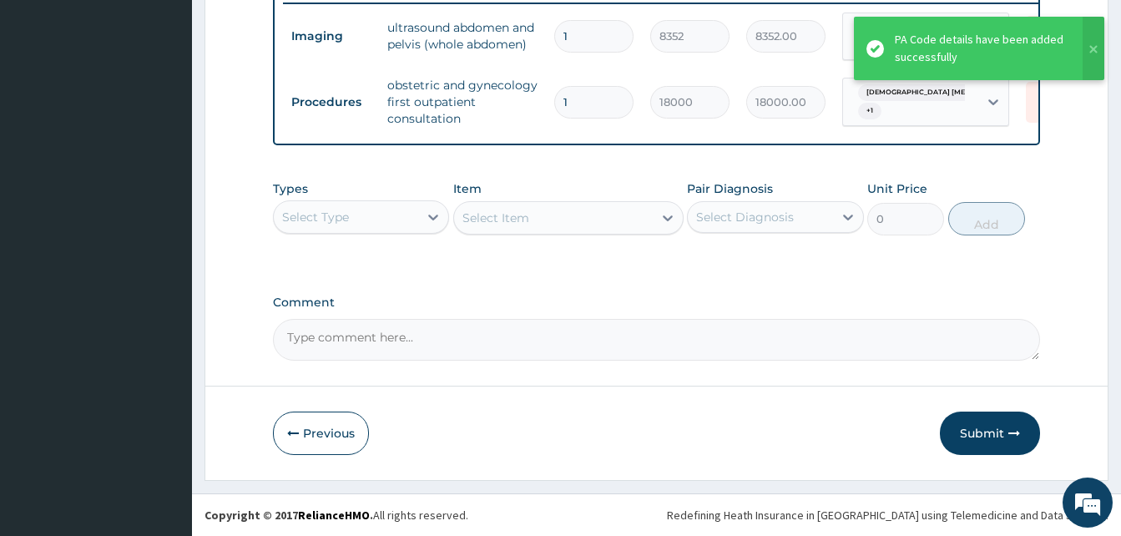
drag, startPoint x: 303, startPoint y: 422, endPoint x: 405, endPoint y: 365, distance: 117.0
click at [304, 422] on button "Previous" at bounding box center [321, 432] width 96 height 43
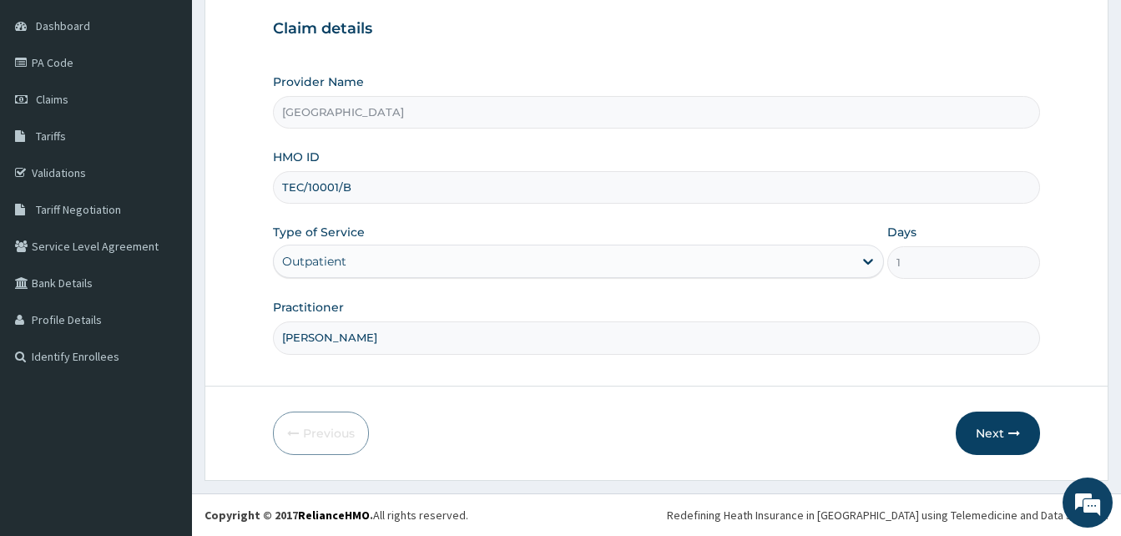
drag, startPoint x: 421, startPoint y: 338, endPoint x: 300, endPoint y: 343, distance: 120.3
click at [300, 343] on input "DR MURALI MOHAN" at bounding box center [656, 337] width 767 height 33
type input "DR ARUNA SRI"
click at [973, 425] on button "Next" at bounding box center [997, 432] width 84 height 43
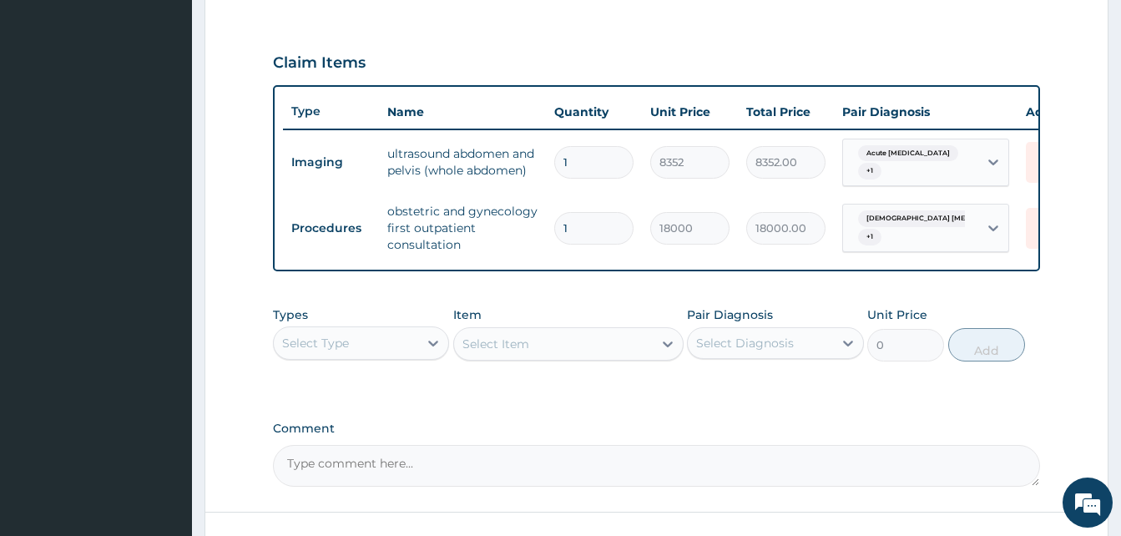
scroll to position [573, 0]
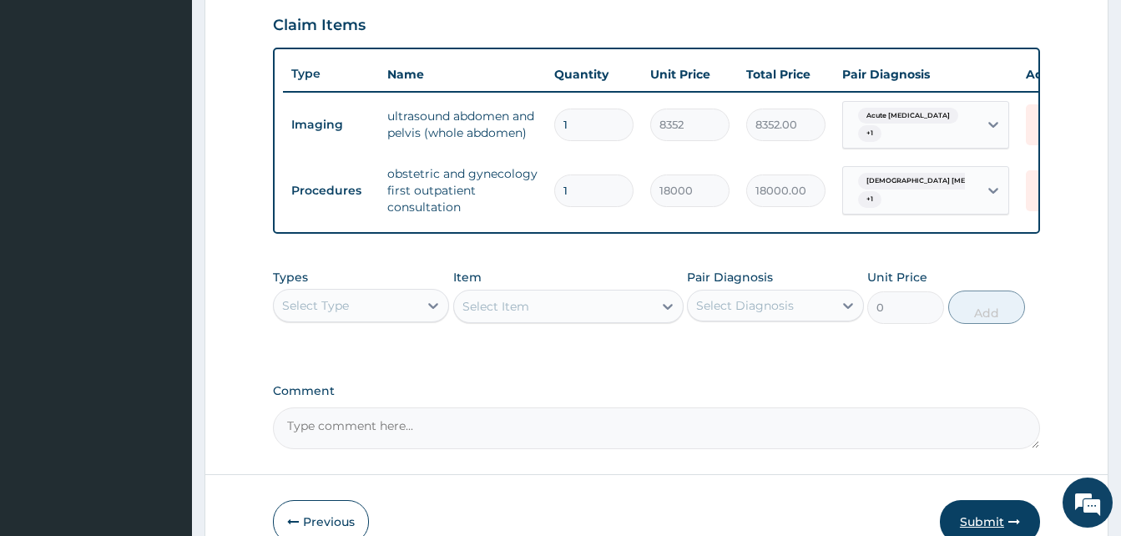
click at [977, 522] on button "Submit" at bounding box center [990, 521] width 100 height 43
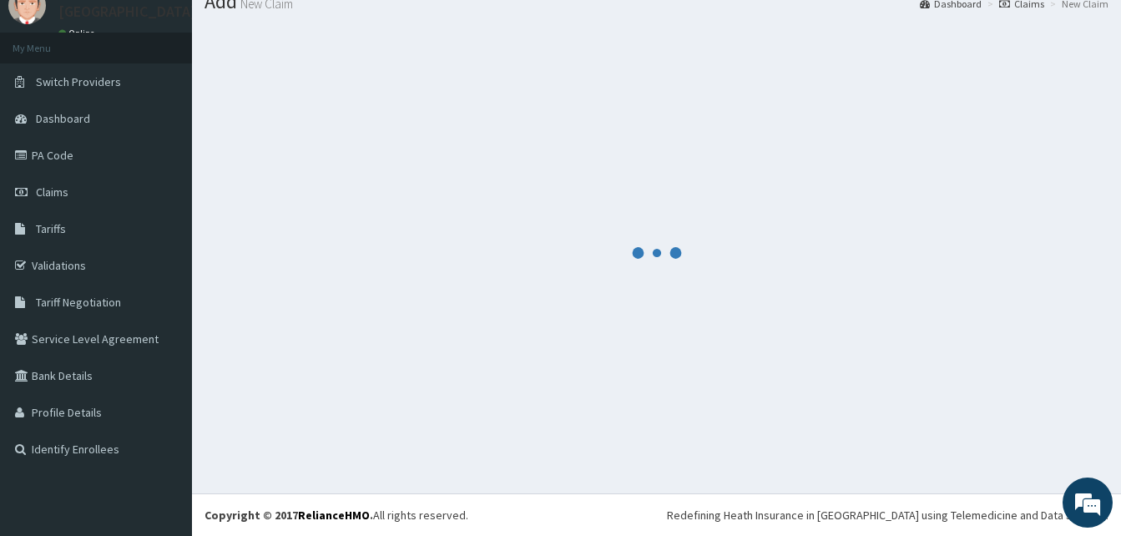
scroll to position [63, 0]
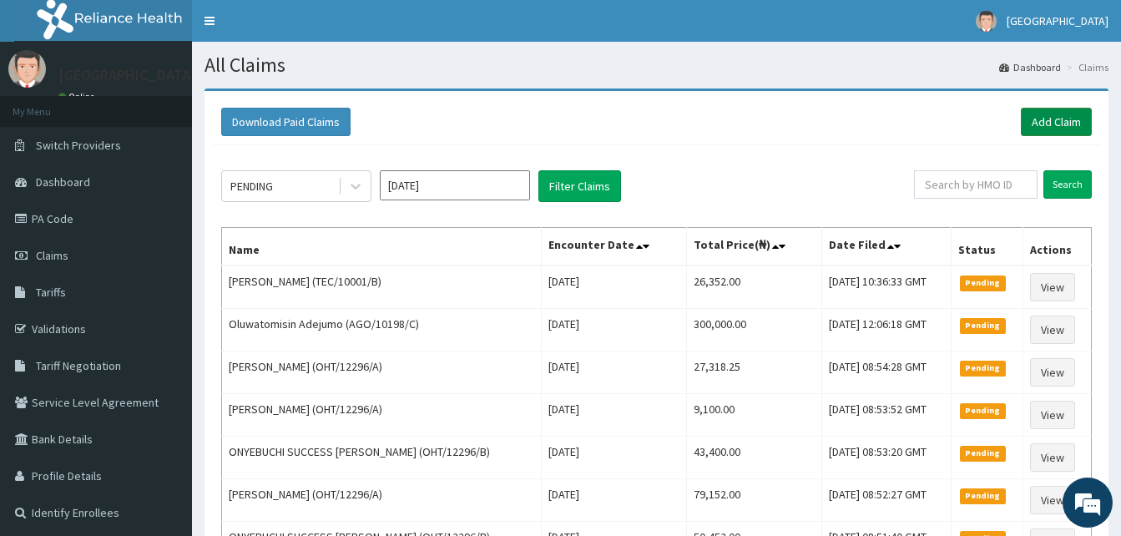
click at [1052, 124] on link "Add Claim" at bounding box center [1056, 122] width 71 height 28
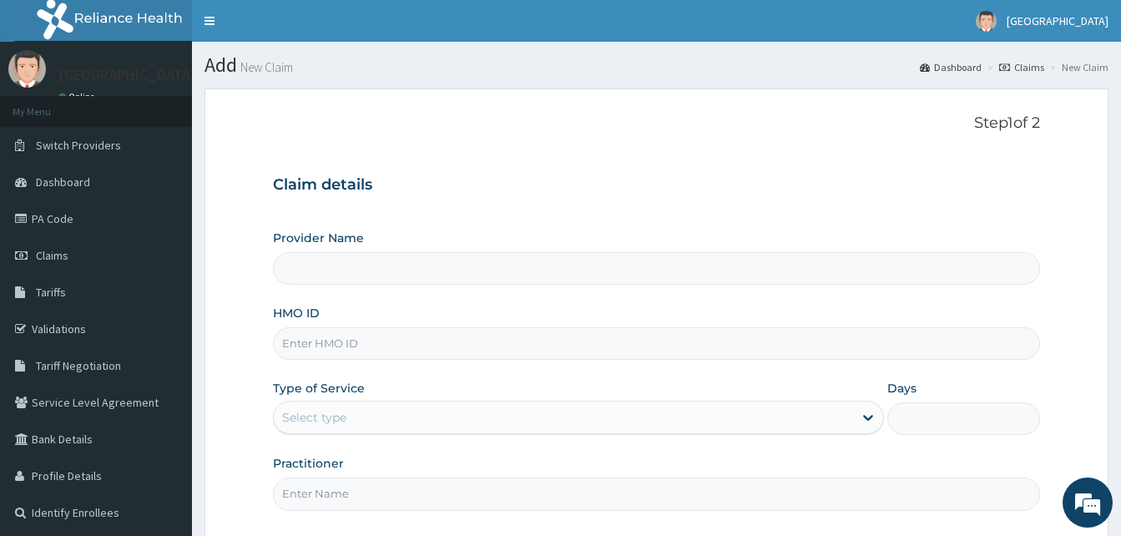
click at [306, 350] on input "HMO ID" at bounding box center [656, 343] width 767 height 33
type input "[GEOGRAPHIC_DATA]"
paste input "TEC/10001/B"
click at [310, 344] on input "TEC/10001/B" at bounding box center [656, 343] width 767 height 33
type input "TEC/10001/B"
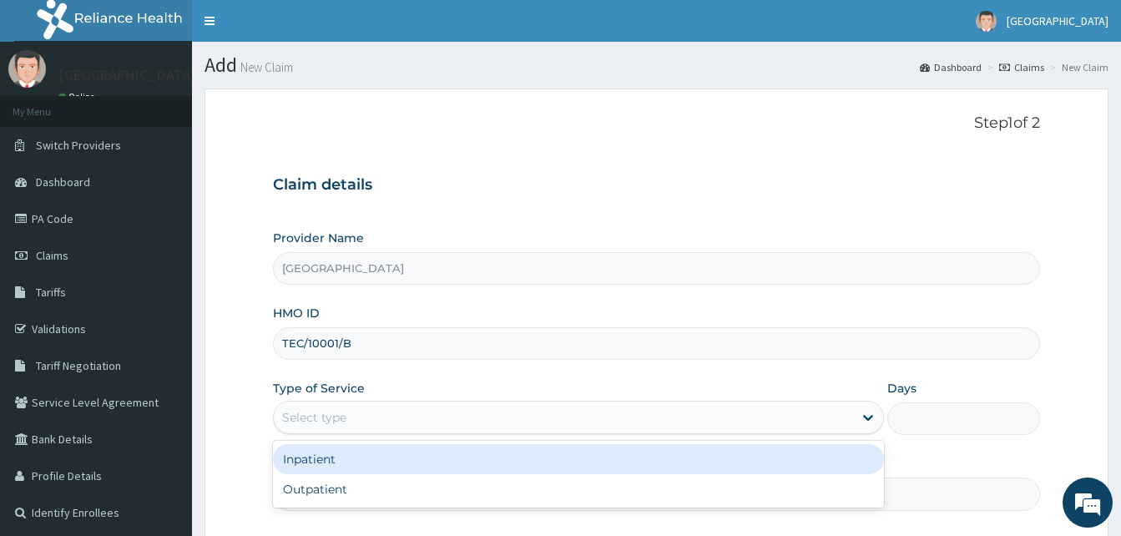
click at [324, 411] on div "Select type" at bounding box center [314, 417] width 64 height 17
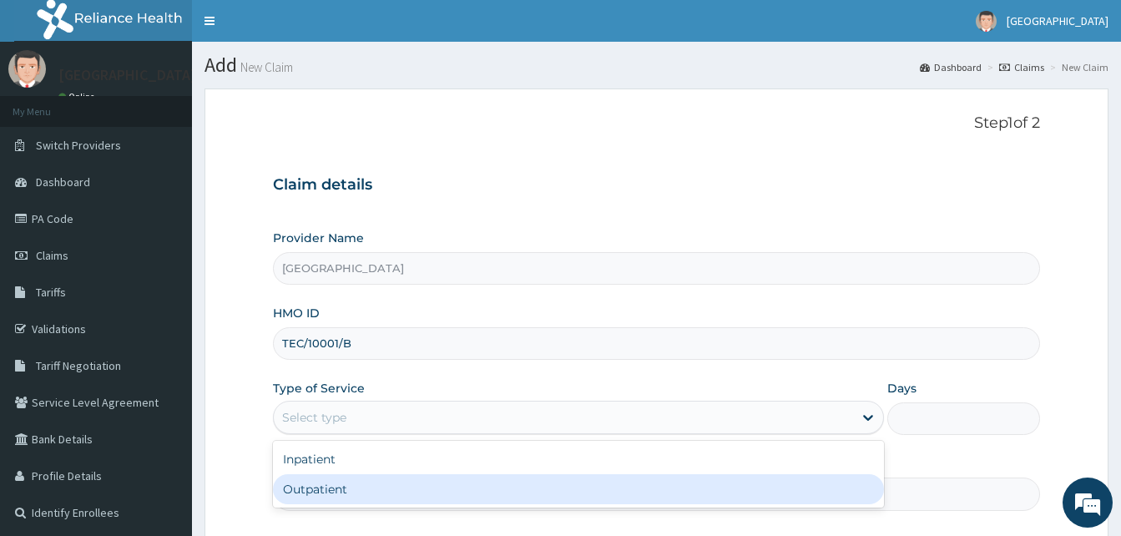
click at [327, 492] on div "Outpatient" at bounding box center [578, 489] width 611 height 30
type input "1"
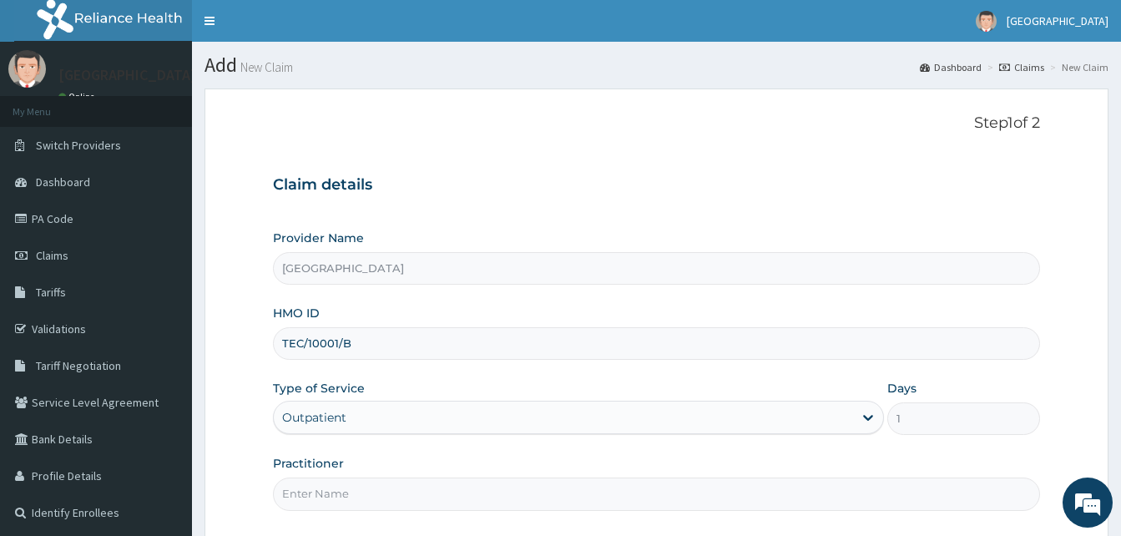
click at [329, 492] on input "Practitioner" at bounding box center [656, 493] width 767 height 33
type input "DR MURALI MOHAN"
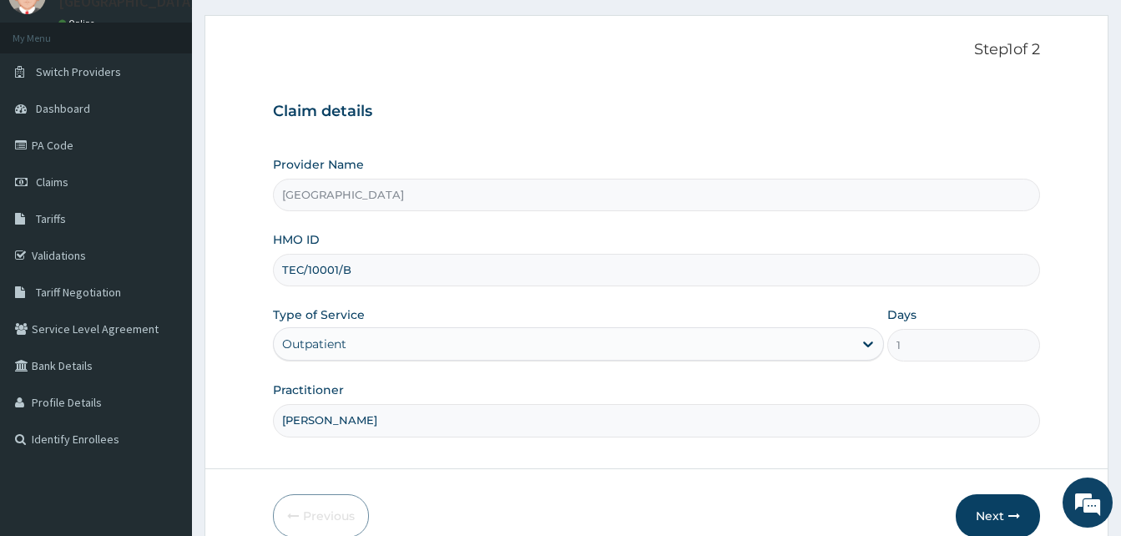
scroll to position [156, 0]
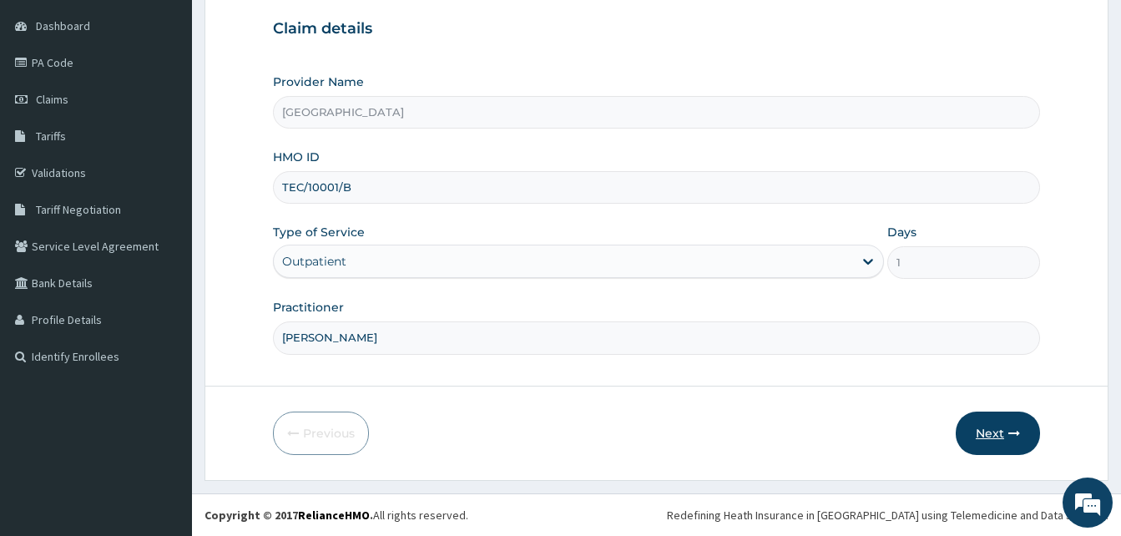
click at [986, 425] on button "Next" at bounding box center [997, 432] width 84 height 43
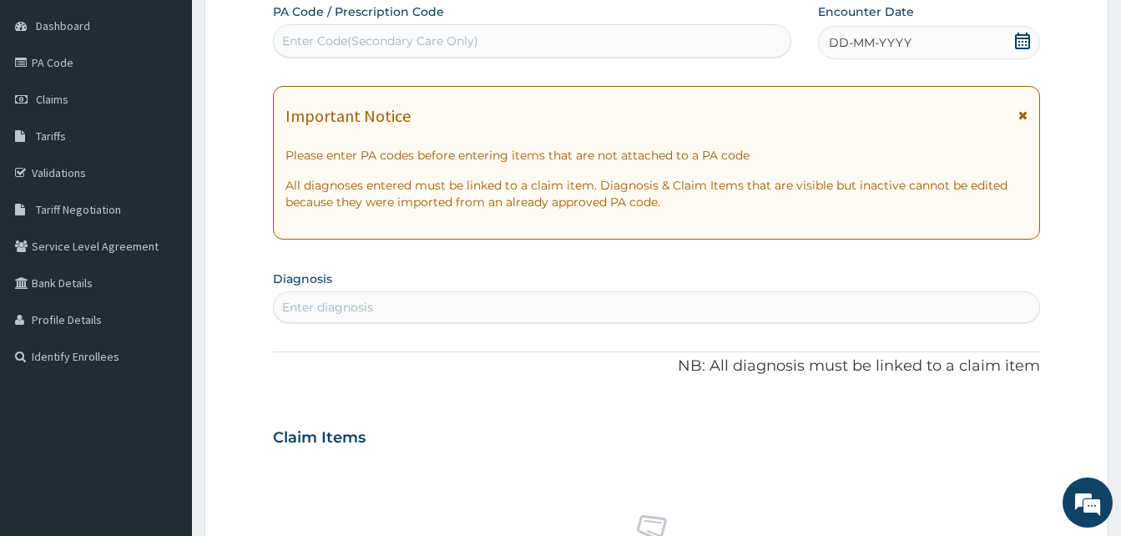
click at [348, 43] on div "Enter Code(Secondary Care Only)" at bounding box center [380, 41] width 196 height 17
paste input "PA/4C9650"
type input "PA/4C9650"
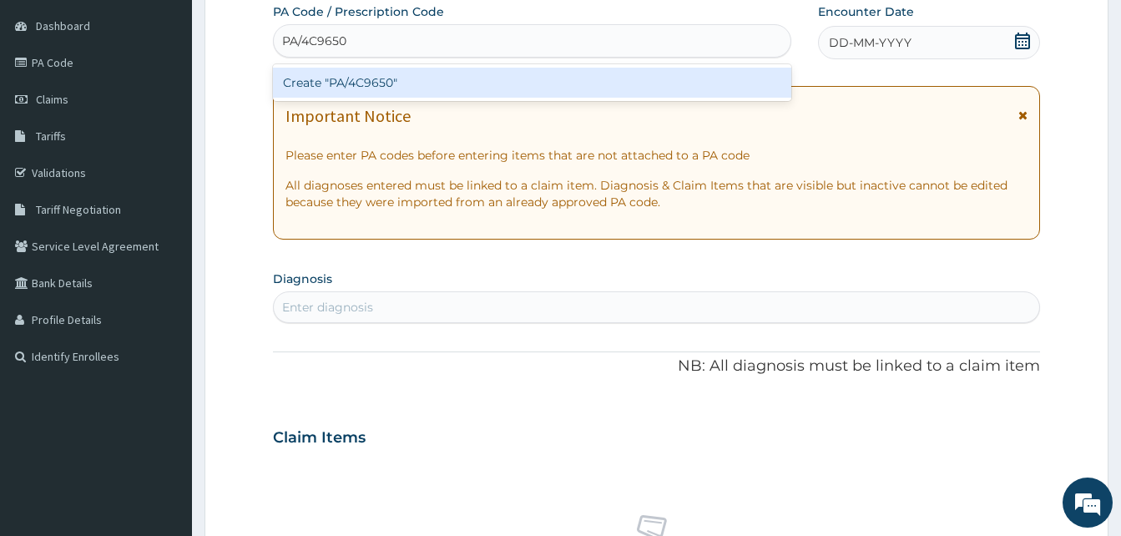
click at [344, 91] on div "Create "PA/4C9650"" at bounding box center [532, 83] width 518 height 30
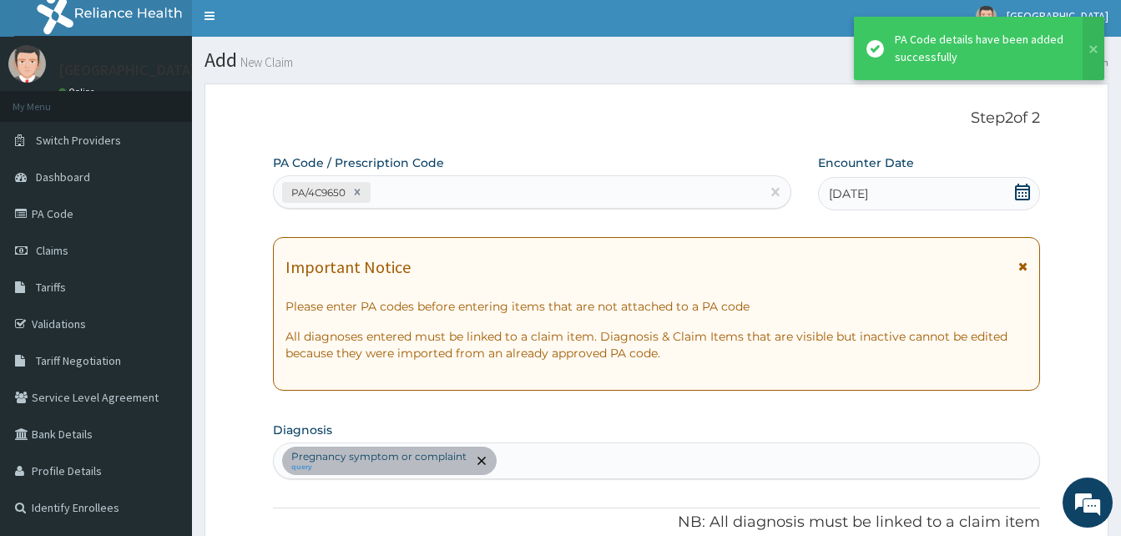
scroll to position [0, 0]
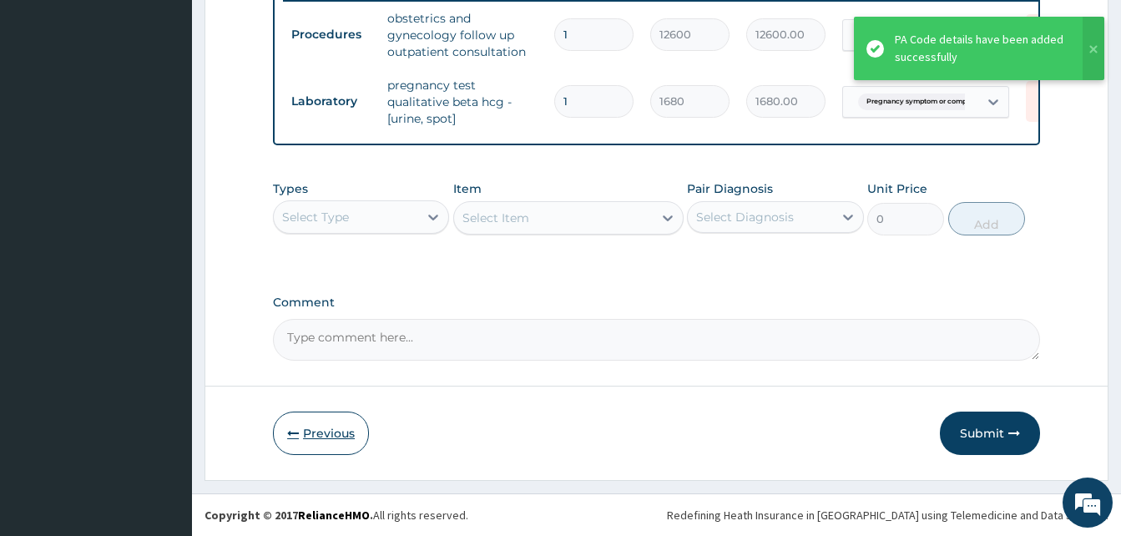
click at [328, 430] on button "Previous" at bounding box center [321, 432] width 96 height 43
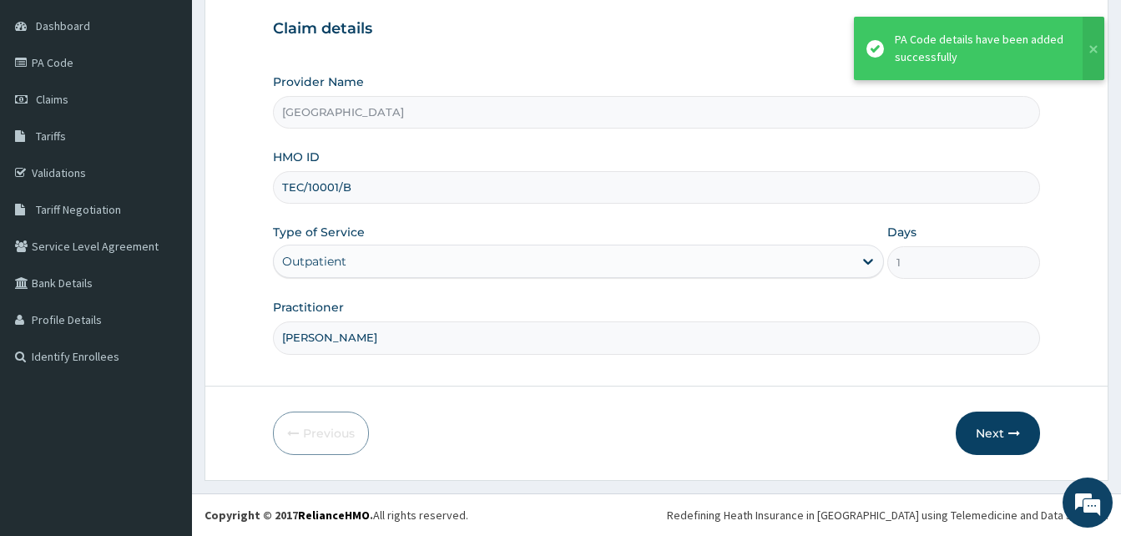
scroll to position [156, 0]
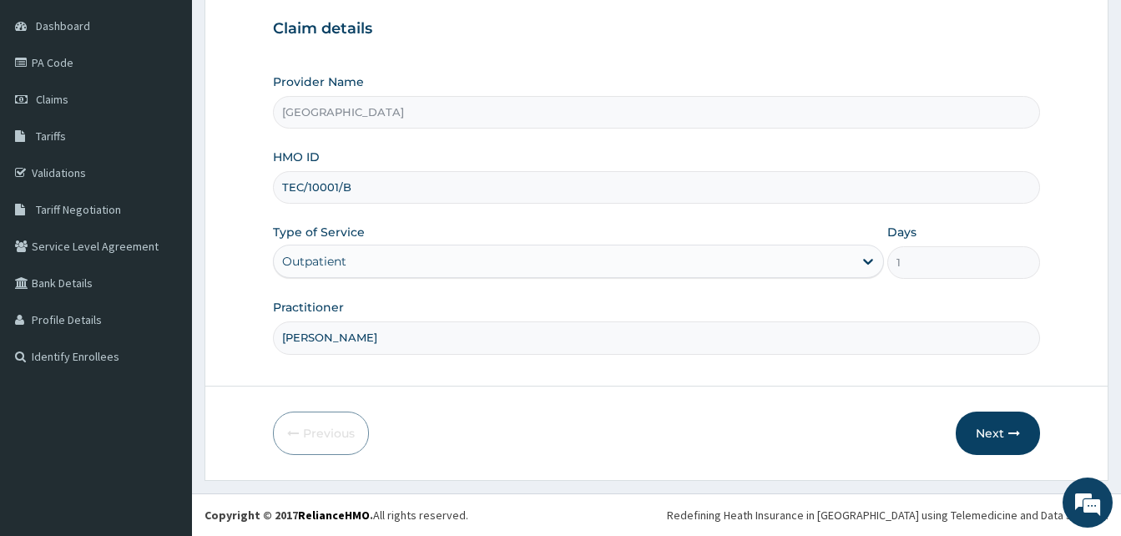
drag, startPoint x: 401, startPoint y: 340, endPoint x: 305, endPoint y: 341, distance: 96.0
click at [305, 341] on input "[PERSON_NAME]" at bounding box center [656, 337] width 767 height 33
type input "DR [PERSON_NAME]"
click at [983, 432] on button "Next" at bounding box center [997, 432] width 84 height 43
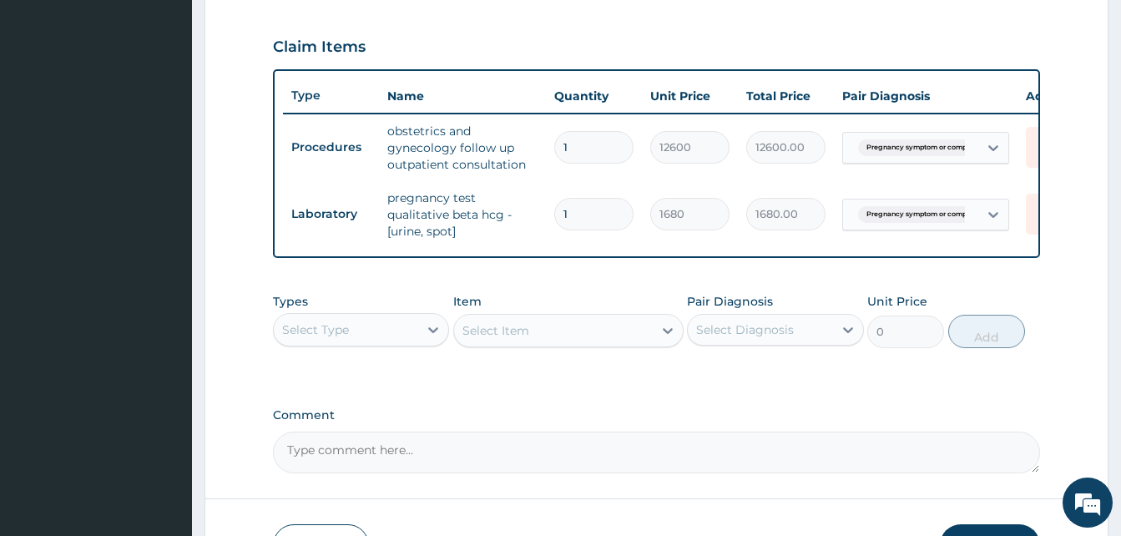
scroll to position [657, 0]
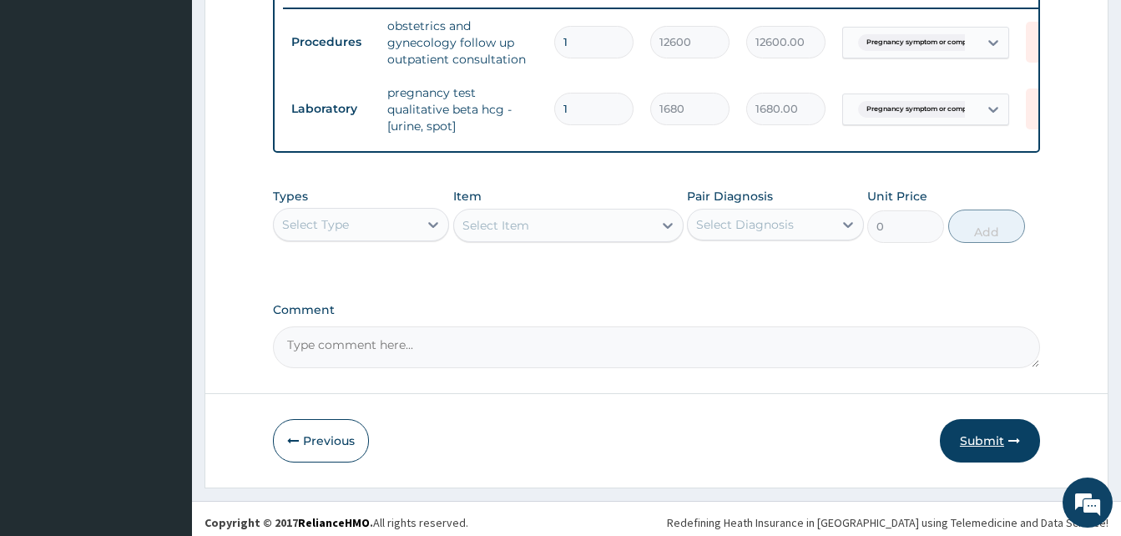
drag, startPoint x: 981, startPoint y: 454, endPoint x: 879, endPoint y: 364, distance: 136.6
click at [981, 454] on button "Submit" at bounding box center [990, 440] width 100 height 43
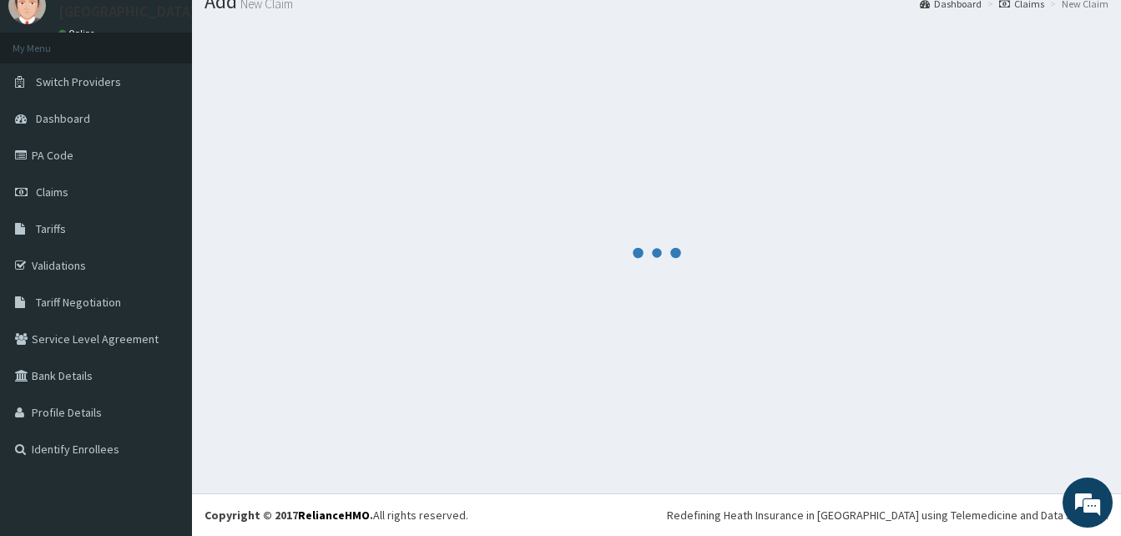
scroll to position [63, 0]
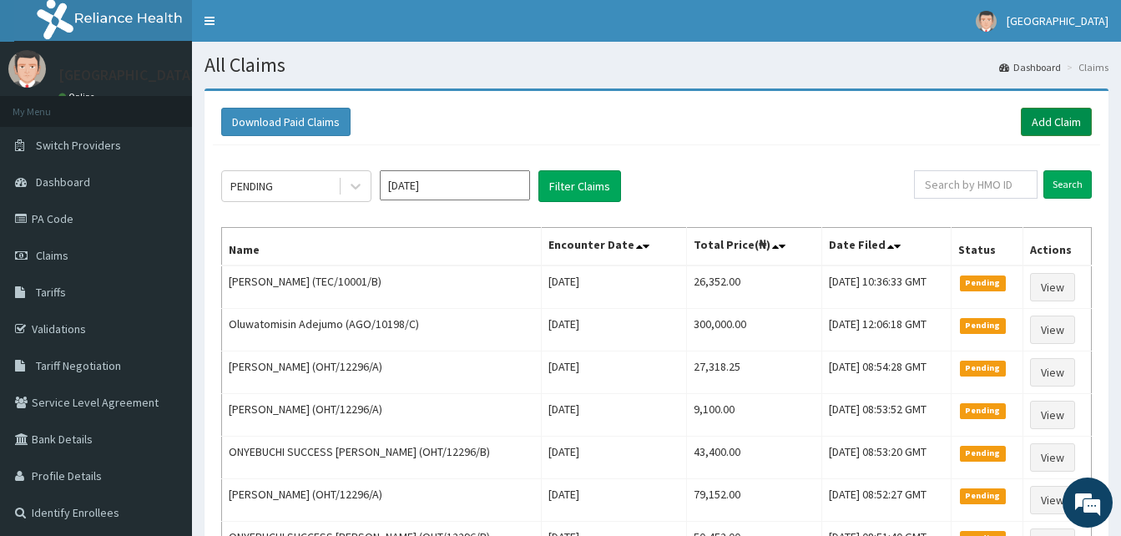
click at [1034, 128] on link "Add Claim" at bounding box center [1056, 122] width 71 height 28
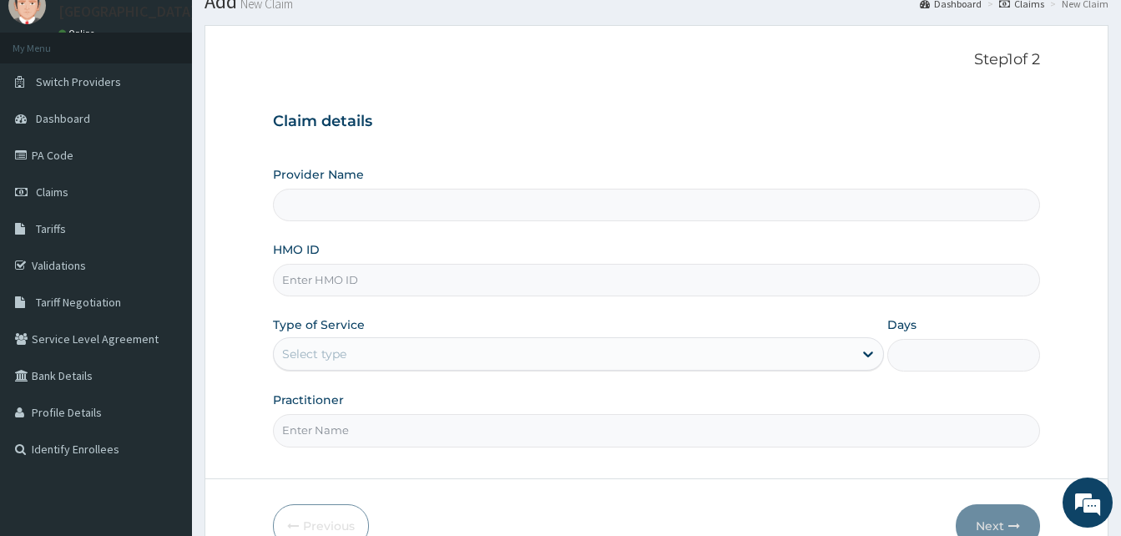
type input "[GEOGRAPHIC_DATA]"
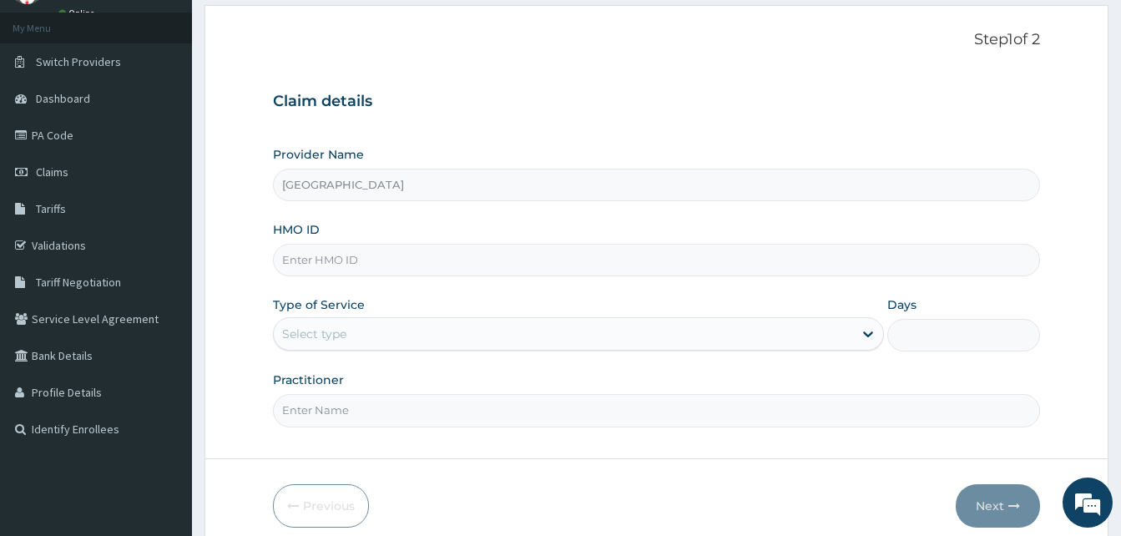
click at [336, 265] on input "HMO ID" at bounding box center [656, 260] width 767 height 33
paste input "clc/10016/c"
click at [299, 258] on input "clc/10016/c" at bounding box center [656, 260] width 767 height 33
type input "clc/10016/c"
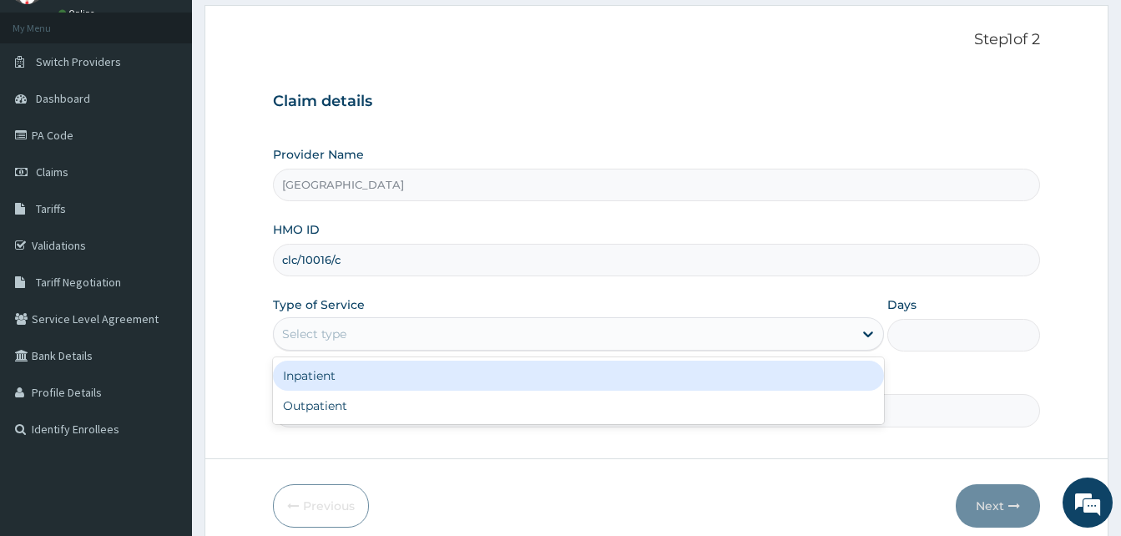
drag, startPoint x: 314, startPoint y: 325, endPoint x: 324, endPoint y: 395, distance: 70.8
click at [315, 334] on div "Select type" at bounding box center [563, 333] width 579 height 27
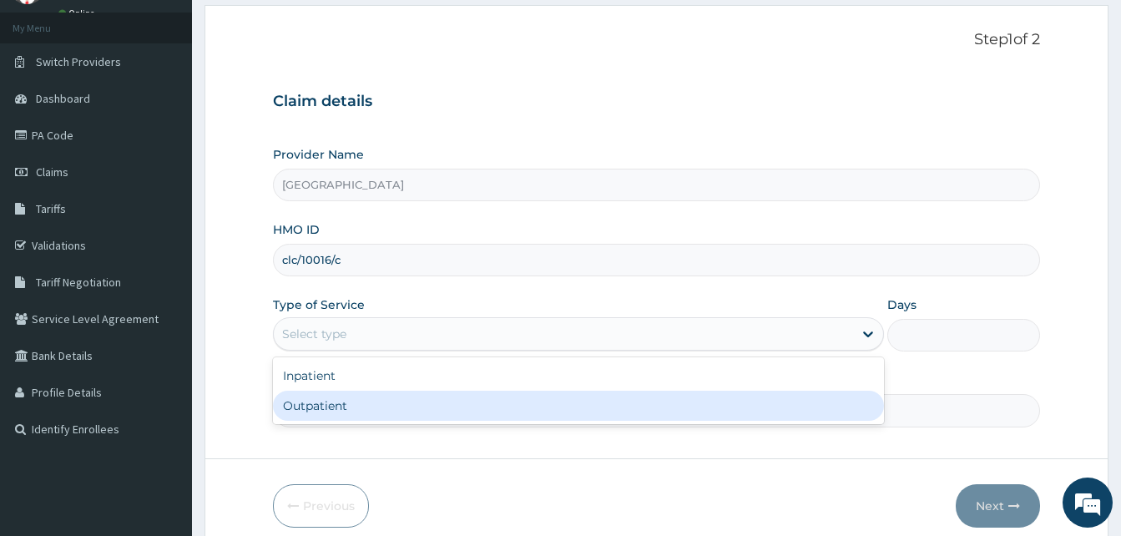
drag, startPoint x: 325, startPoint y: 404, endPoint x: 343, endPoint y: 409, distance: 18.2
click at [327, 406] on div "Outpatient" at bounding box center [578, 406] width 611 height 30
type input "1"
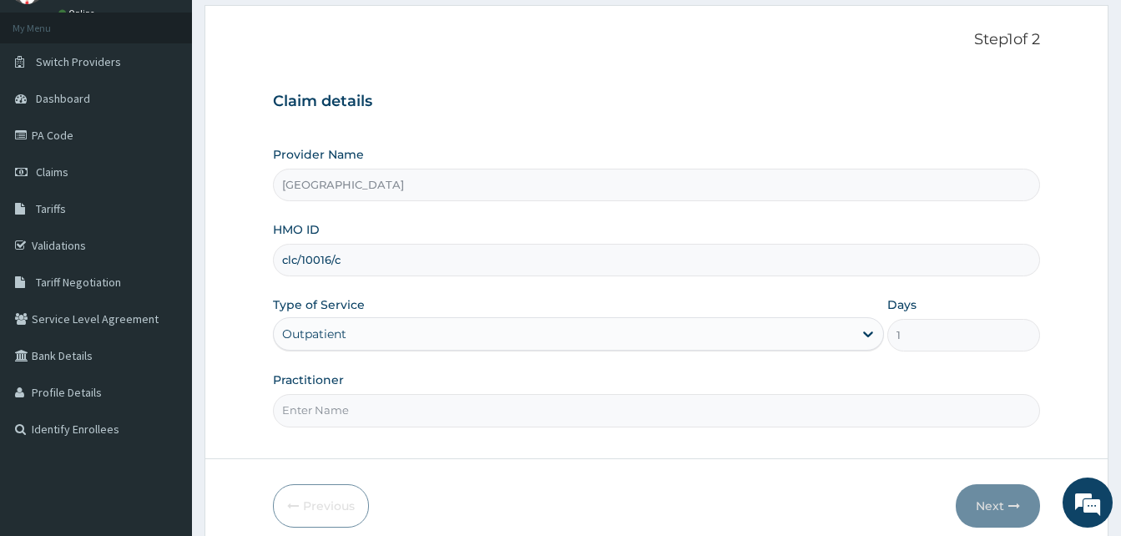
click at [346, 409] on input "Practitioner" at bounding box center [656, 410] width 767 height 33
type input "DR MURALI MOHAN"
click at [976, 502] on button "Next" at bounding box center [997, 505] width 84 height 43
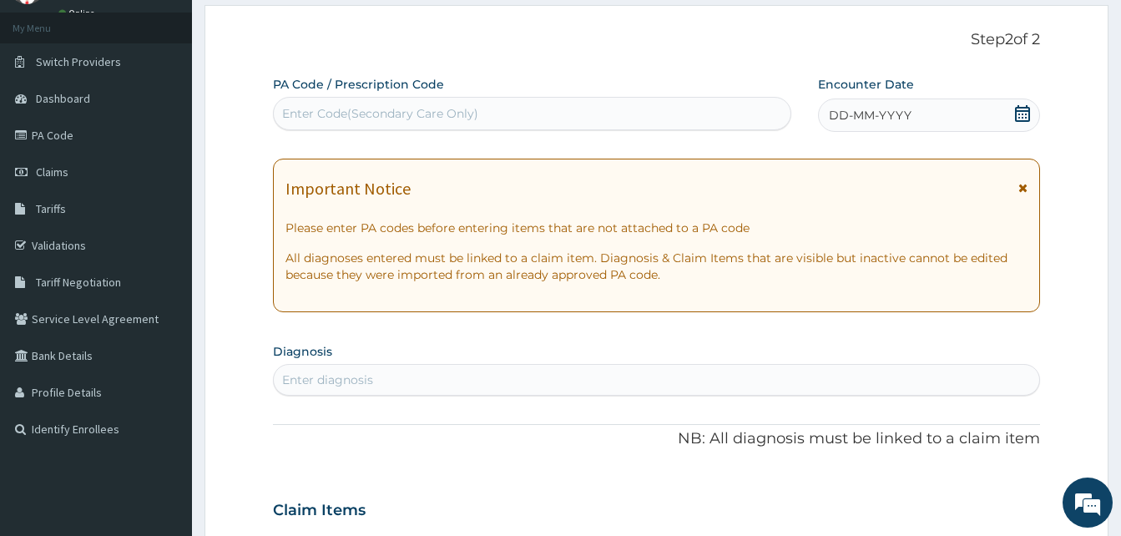
scroll to position [0, 0]
click at [303, 109] on div "Enter Code(Secondary Care Only)" at bounding box center [380, 113] width 196 height 17
paste input "PA/680D56"
type input "PA/680D56"
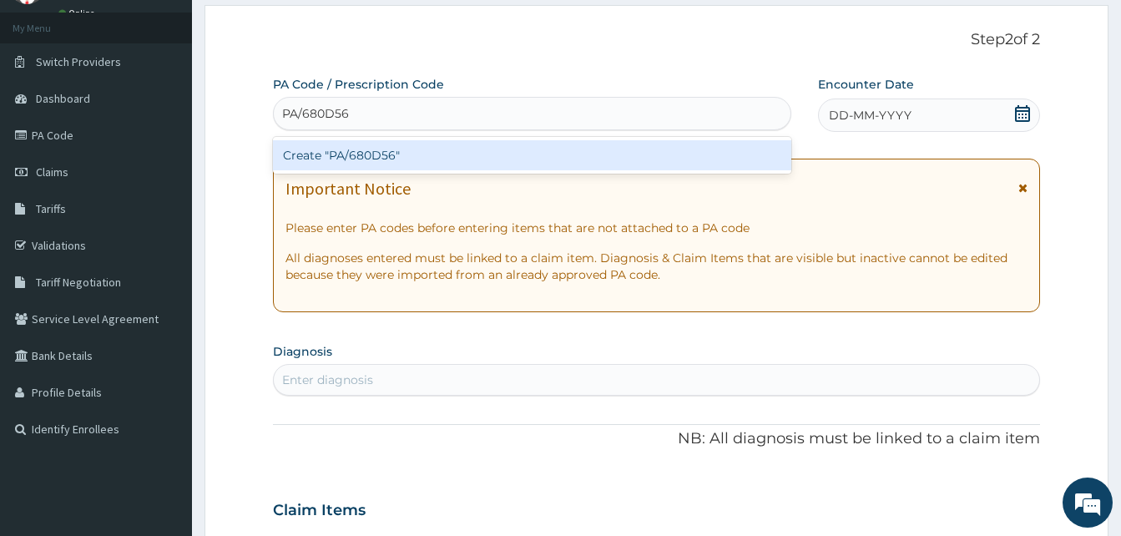
click at [323, 174] on div "Create "PA/680D56"" at bounding box center [532, 155] width 518 height 37
click at [336, 157] on div "Create "PA/680D56"" at bounding box center [532, 155] width 518 height 30
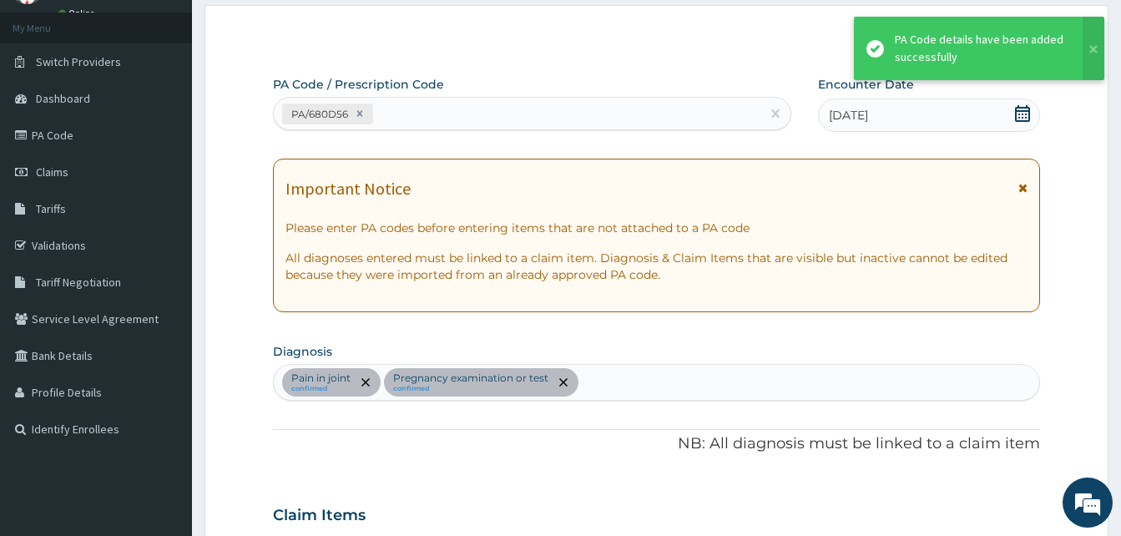
scroll to position [562, 0]
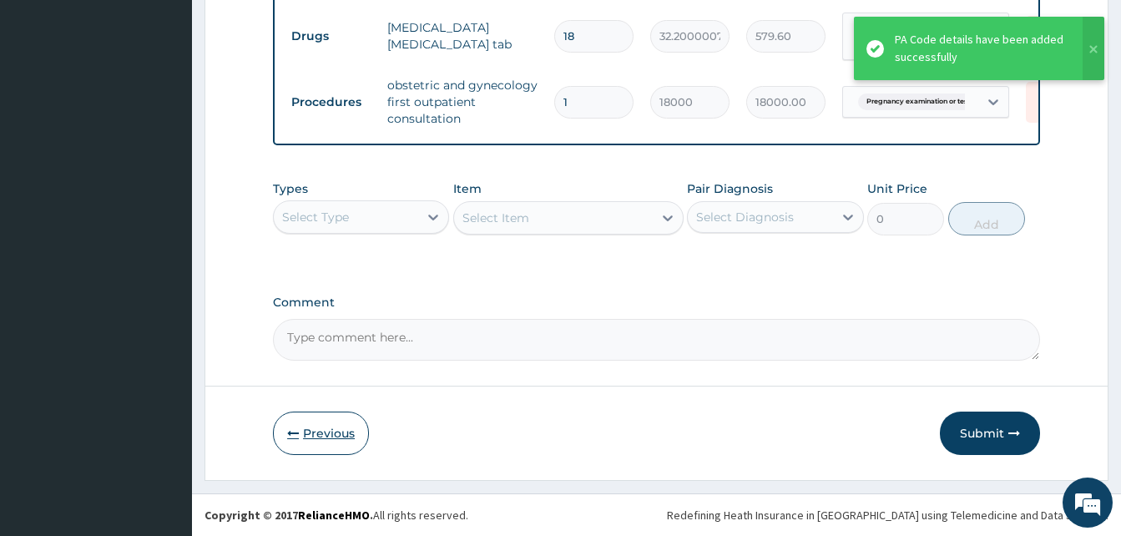
click at [314, 435] on button "Previous" at bounding box center [321, 432] width 96 height 43
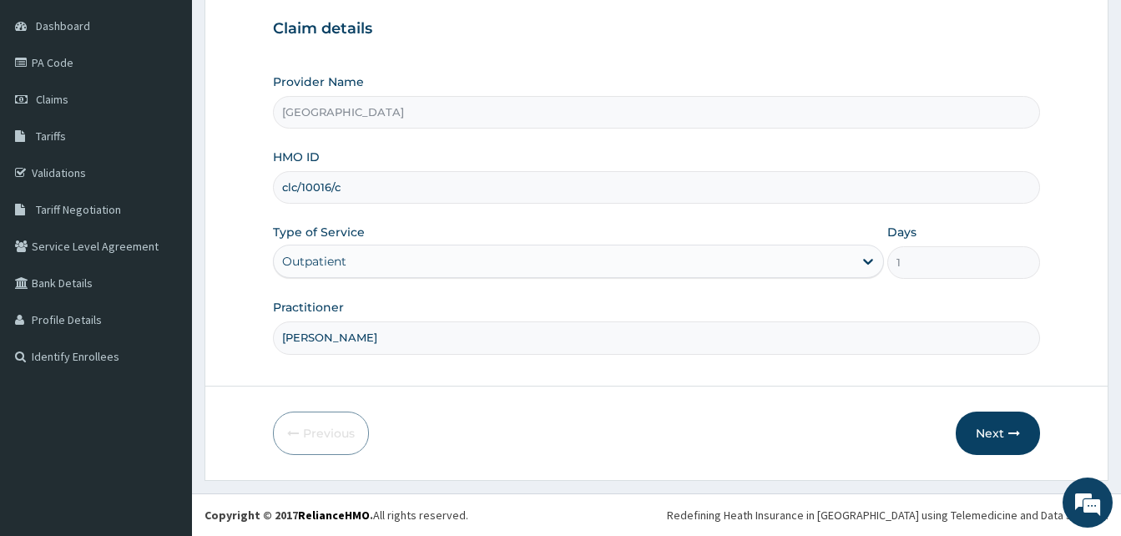
drag, startPoint x: 411, startPoint y: 332, endPoint x: 304, endPoint y: 334, distance: 107.7
click at [304, 334] on input "[PERSON_NAME]" at bounding box center [656, 337] width 767 height 33
type input "DR [PERSON_NAME]"
click at [982, 426] on button "Next" at bounding box center [997, 432] width 84 height 43
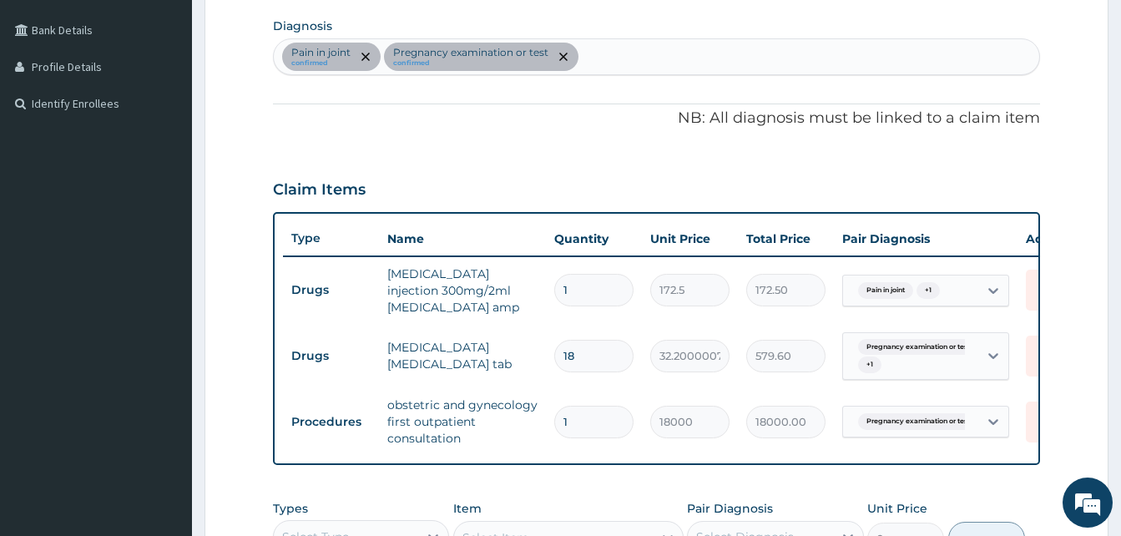
scroll to position [490, 0]
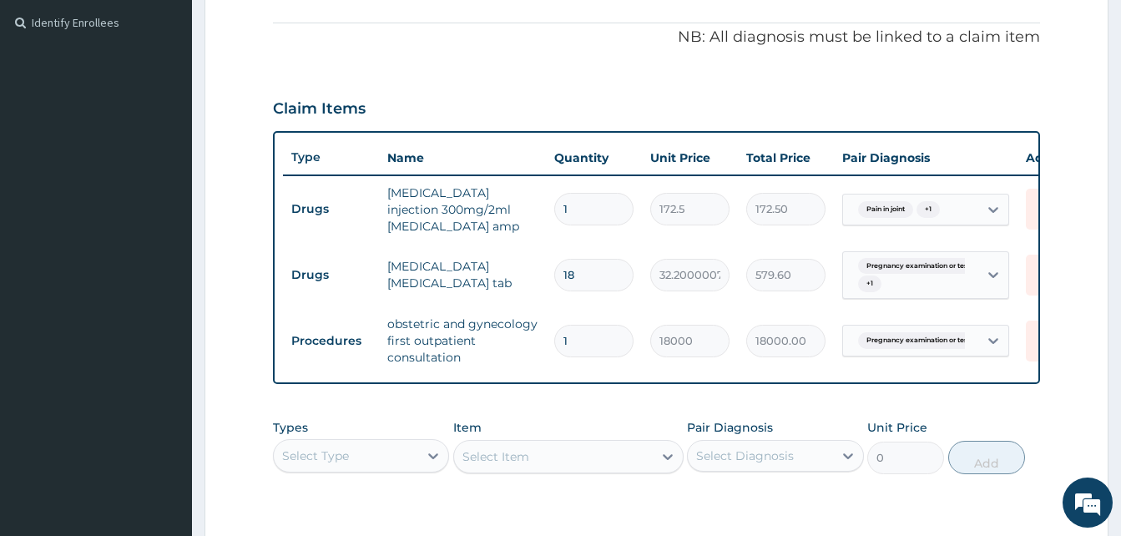
click at [574, 212] on input "1" at bounding box center [593, 209] width 79 height 33
type input "0.00"
type input "3"
type input "517.50"
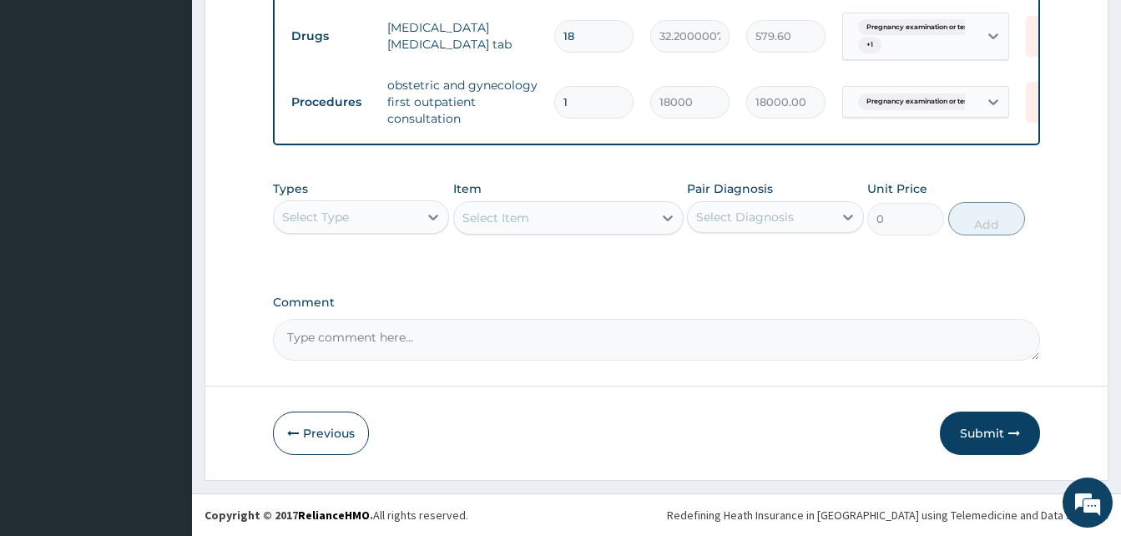
scroll to position [740, 0]
type input "3"
click at [977, 436] on button "Submit" at bounding box center [990, 432] width 100 height 43
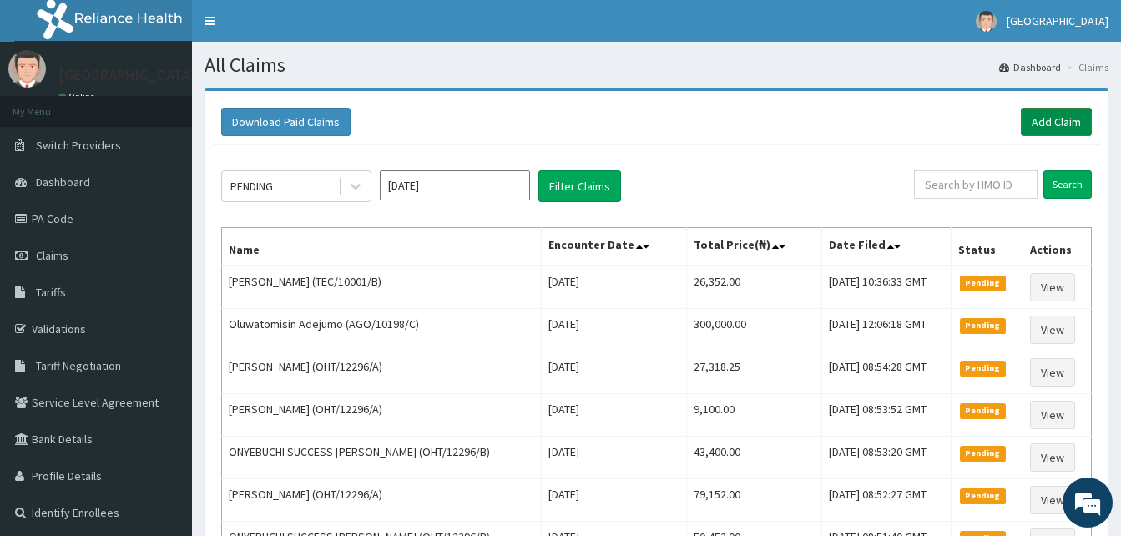
click at [1040, 113] on link "Add Claim" at bounding box center [1056, 122] width 71 height 28
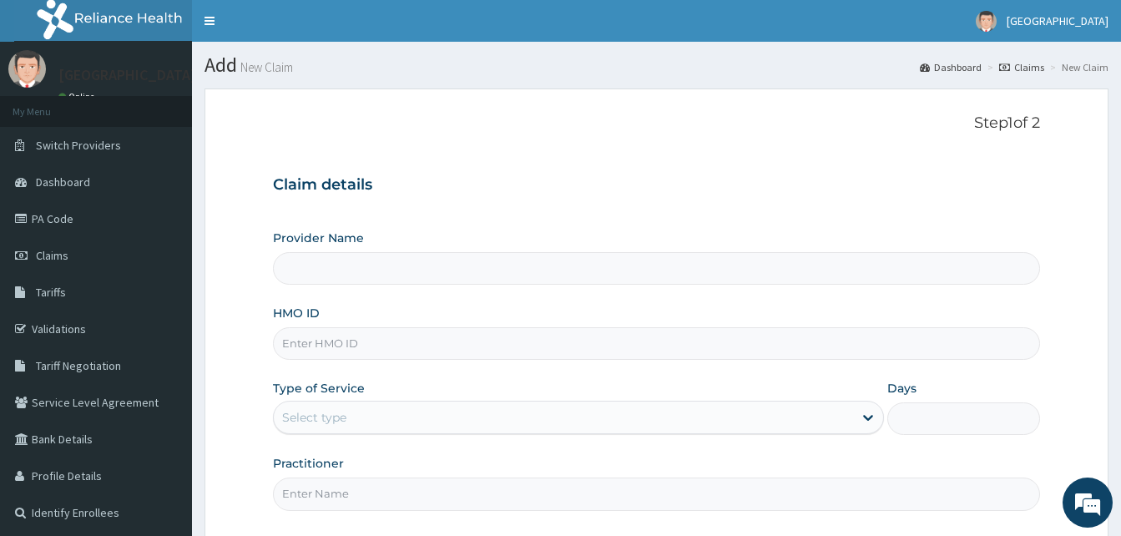
click at [314, 341] on input "HMO ID" at bounding box center [656, 343] width 767 height 33
type input "[GEOGRAPHIC_DATA]"
paste input "apz/10015/a"
type input "apz/10015/a"
drag, startPoint x: 361, startPoint y: 405, endPoint x: 366, endPoint y: 417, distance: 13.2
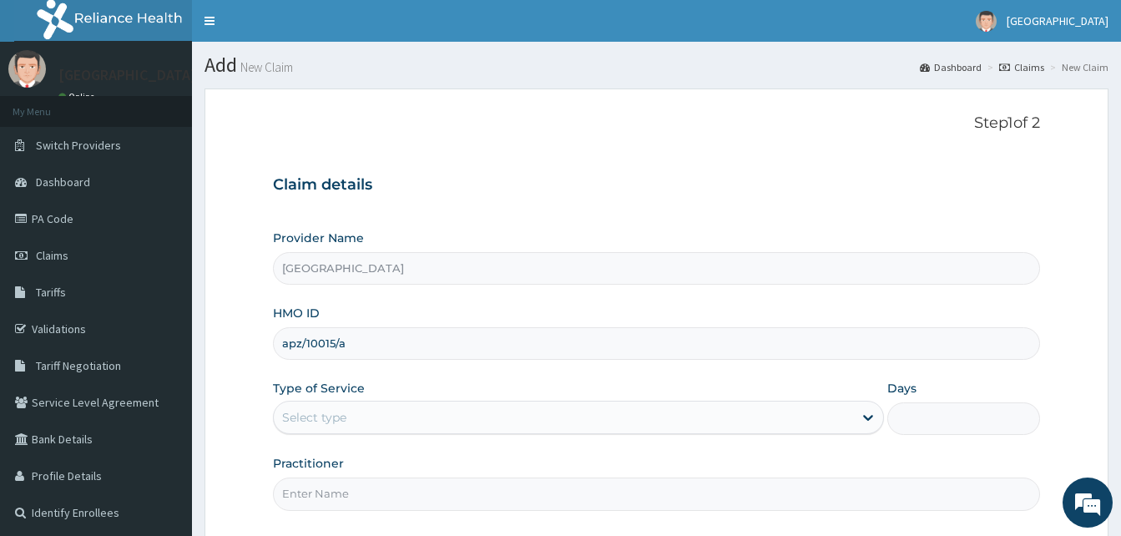
click at [362, 405] on div "Select type" at bounding box center [563, 417] width 579 height 27
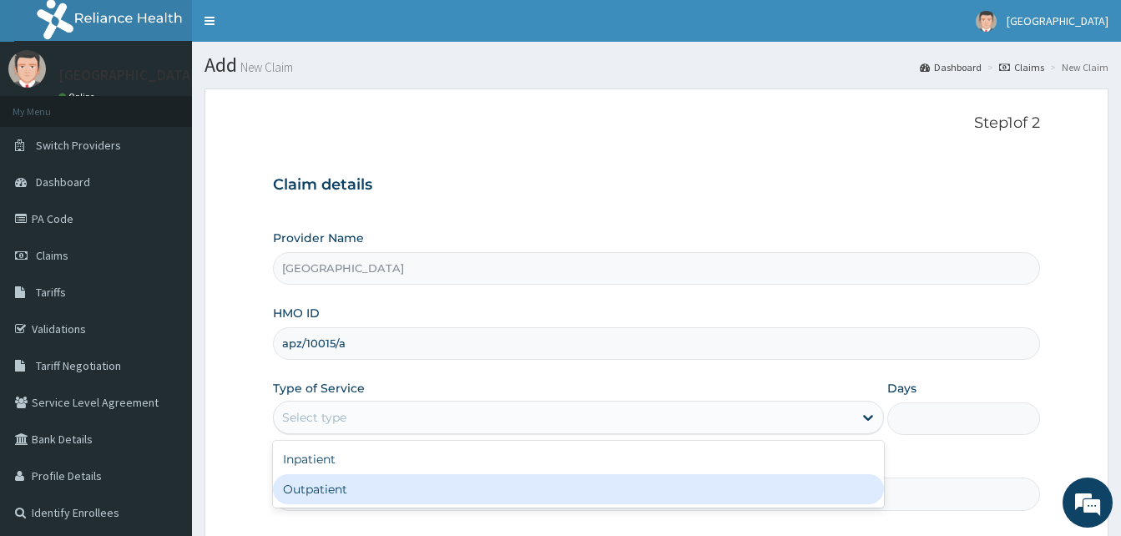
click at [329, 489] on div "Outpatient" at bounding box center [578, 489] width 611 height 30
type input "1"
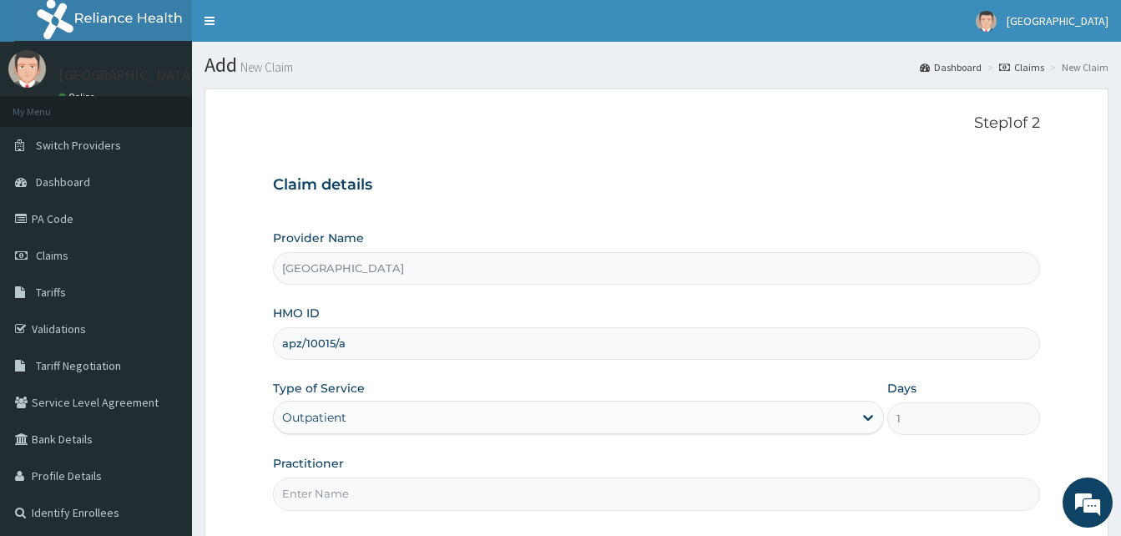
click at [362, 489] on input "Practitioner" at bounding box center [656, 493] width 767 height 33
type input "[PERSON_NAME]"
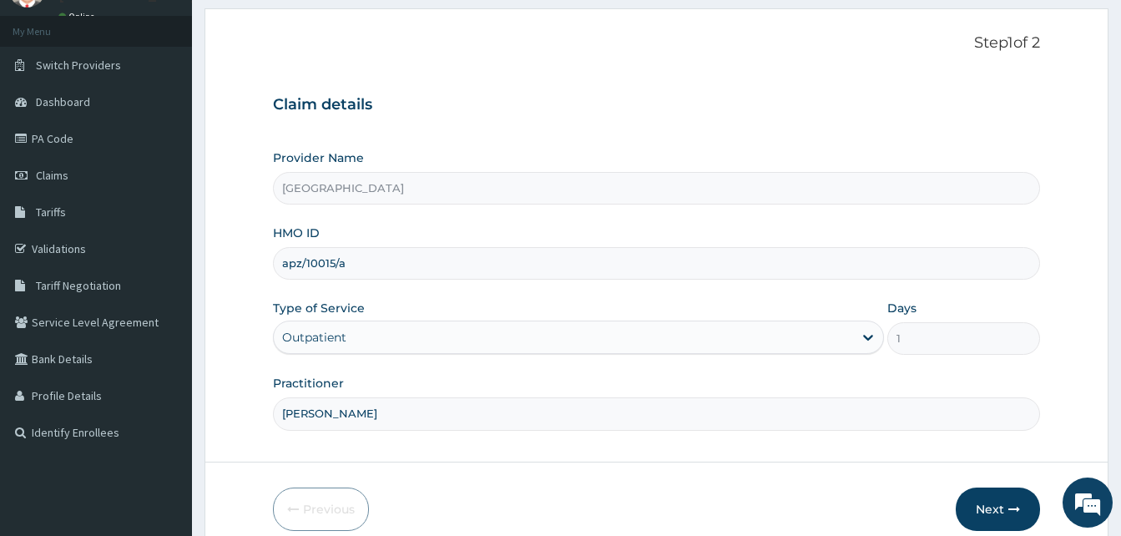
scroll to position [156, 0]
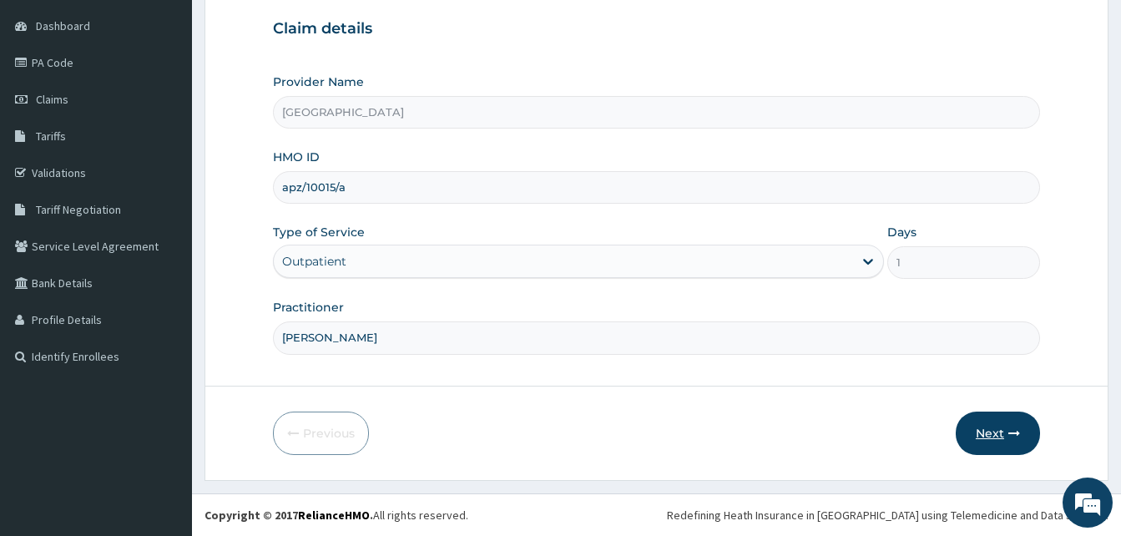
click at [986, 429] on button "Next" at bounding box center [997, 432] width 84 height 43
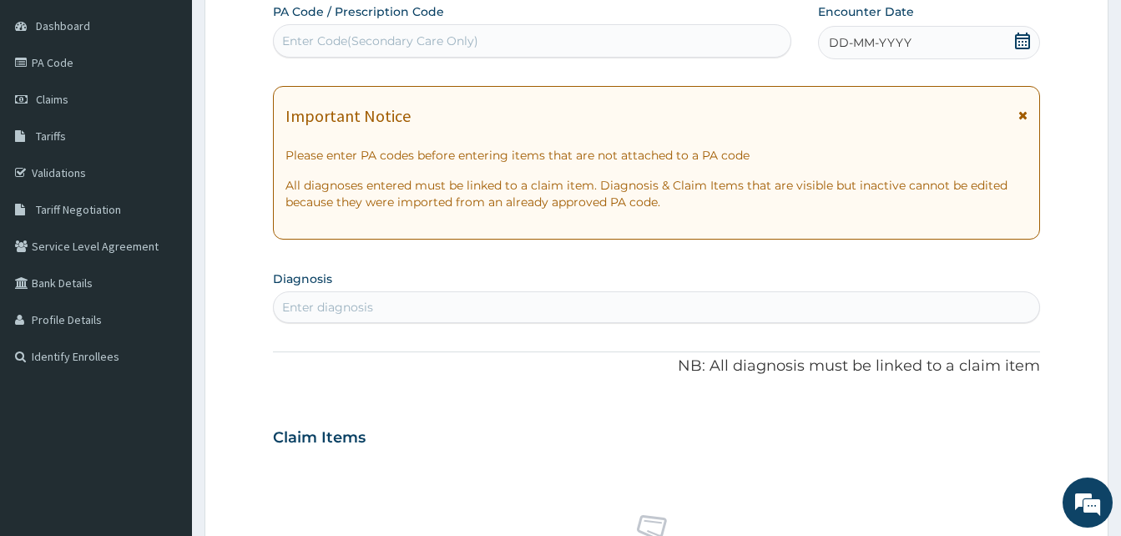
scroll to position [0, 0]
click at [360, 43] on div "Enter Code(Secondary Care Only)" at bounding box center [380, 41] width 196 height 17
paste input "PA/878767"
type input "PA/878767"
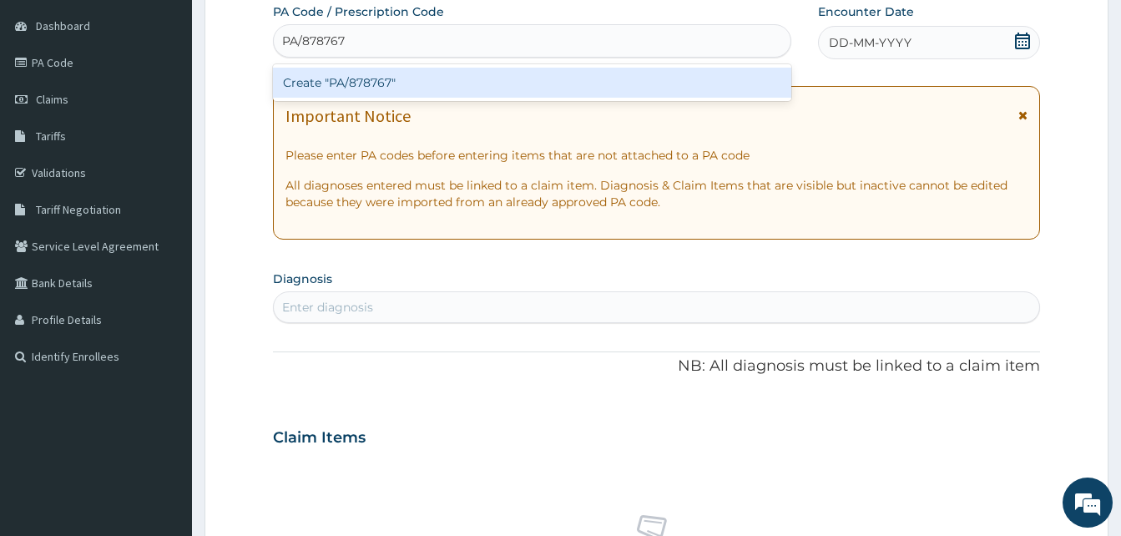
click at [351, 84] on div "Create "PA/878767"" at bounding box center [532, 83] width 518 height 30
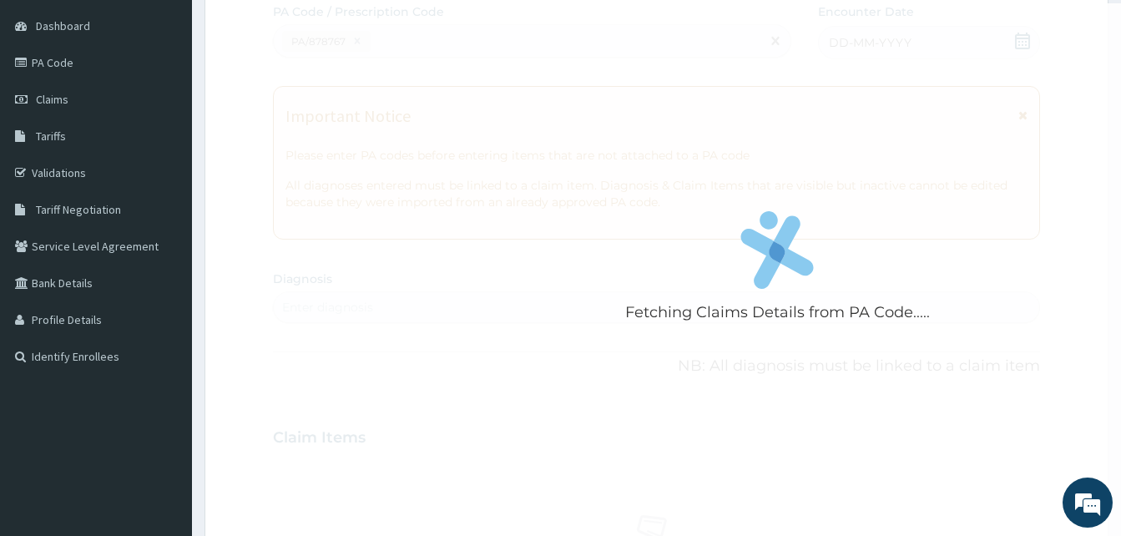
scroll to position [561, 0]
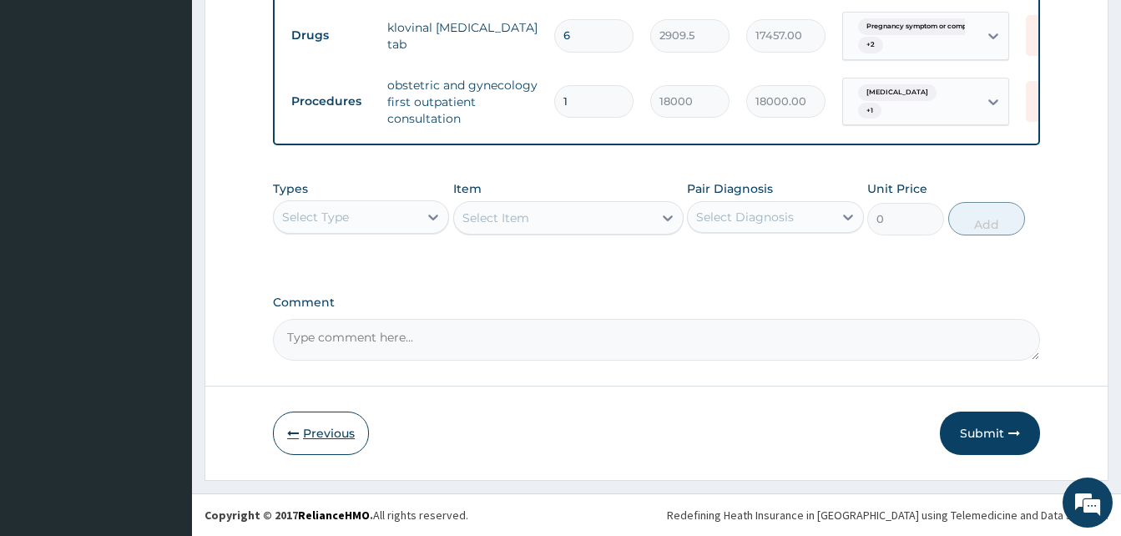
click at [324, 429] on button "Previous" at bounding box center [321, 432] width 96 height 43
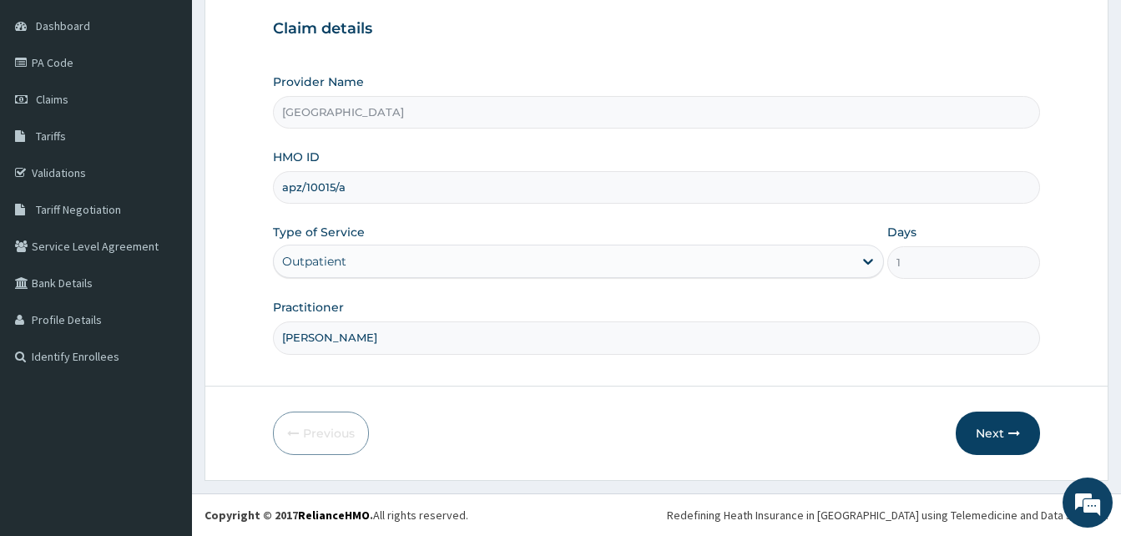
drag, startPoint x: 410, startPoint y: 337, endPoint x: 302, endPoint y: 338, distance: 107.7
click at [302, 338] on input "DR MURALI MOHAN" at bounding box center [656, 337] width 767 height 33
type input "DR ARUNA SRI"
click at [996, 426] on button "Next" at bounding box center [997, 432] width 84 height 43
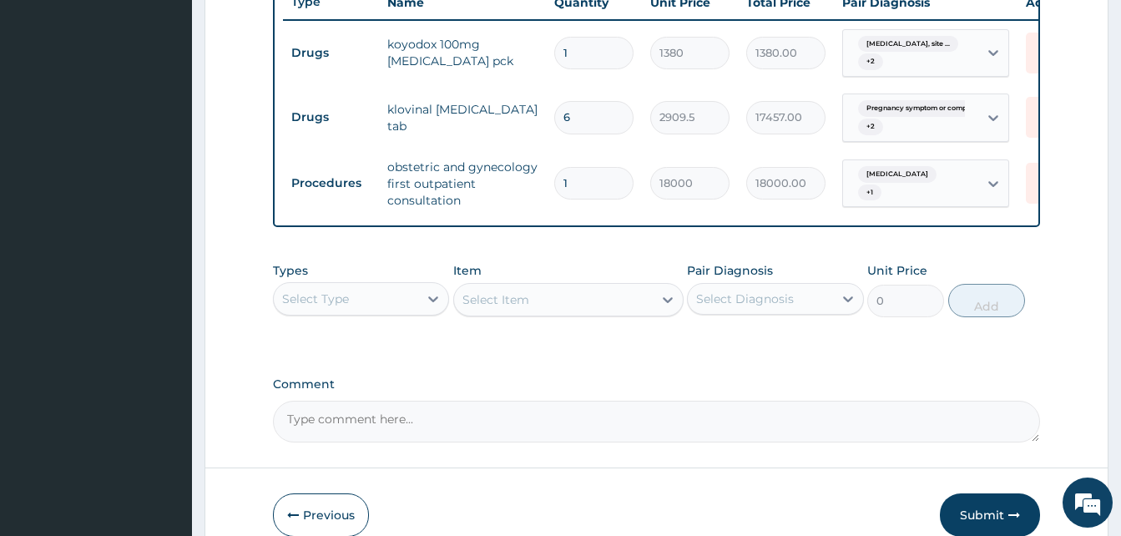
scroll to position [657, 0]
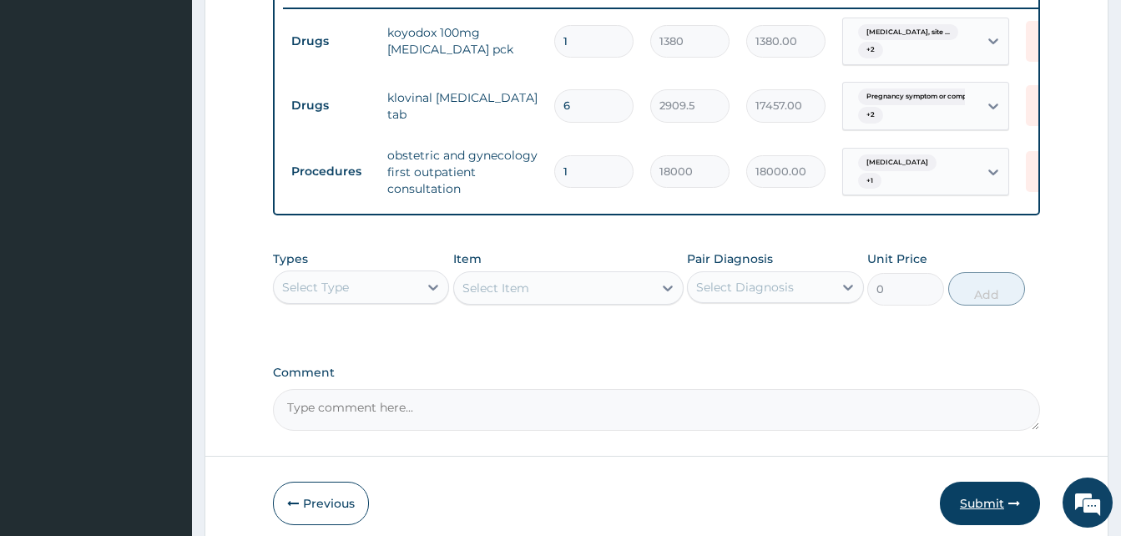
click at [988, 517] on button "Submit" at bounding box center [990, 503] width 100 height 43
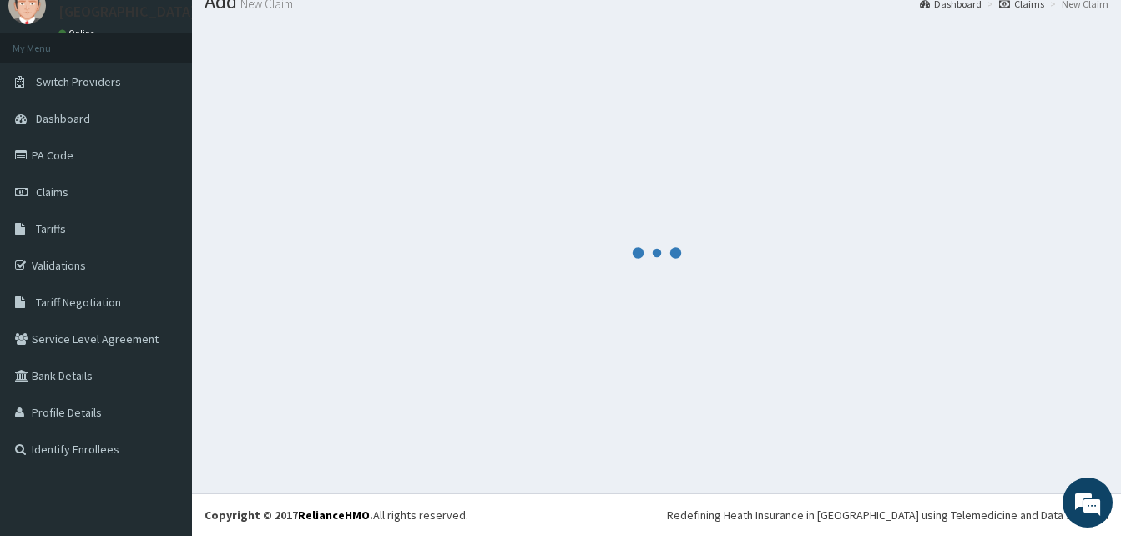
scroll to position [63, 0]
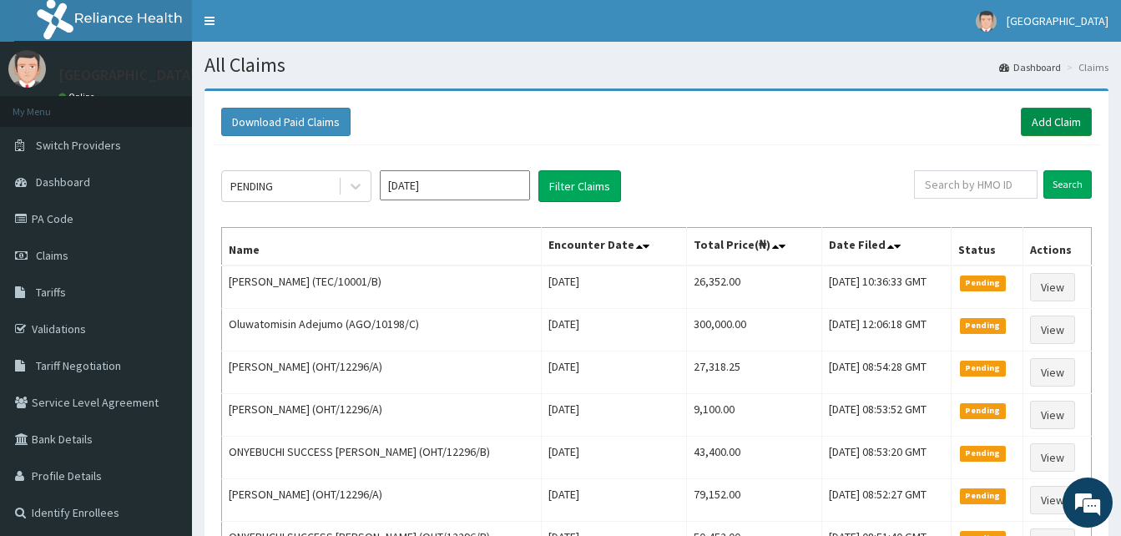
click at [1049, 118] on link "Add Claim" at bounding box center [1056, 122] width 71 height 28
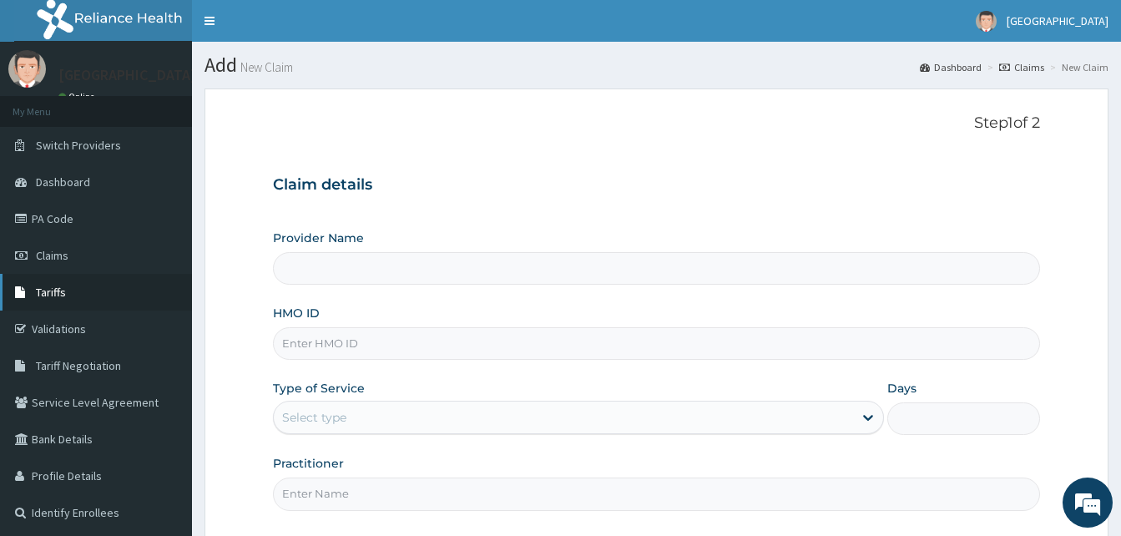
type input "[GEOGRAPHIC_DATA]"
click at [308, 345] on input "HMO ID" at bounding box center [656, 343] width 767 height 33
paste input "slb/11055/a"
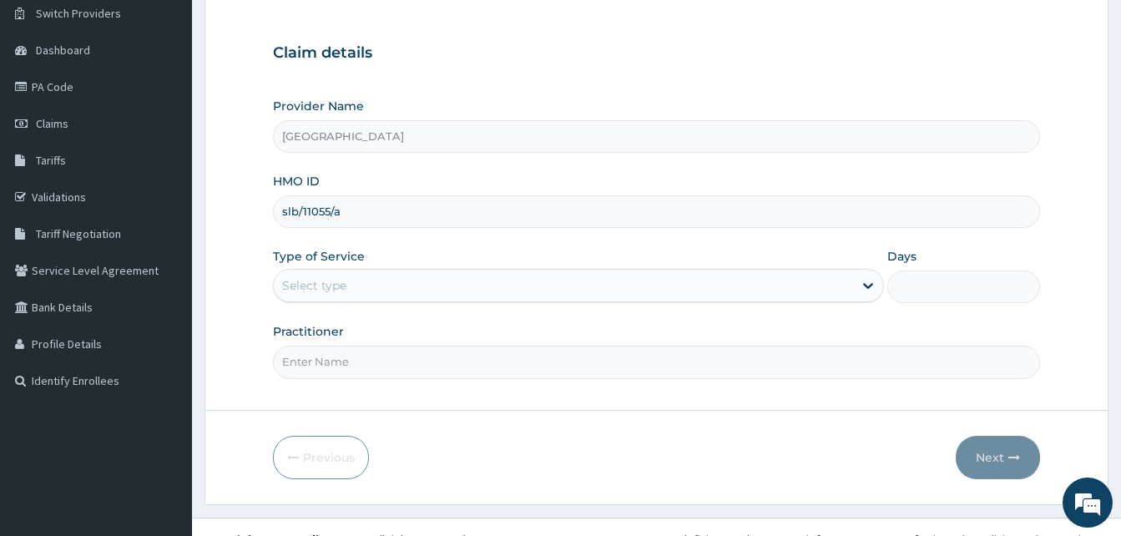
scroll to position [156, 0]
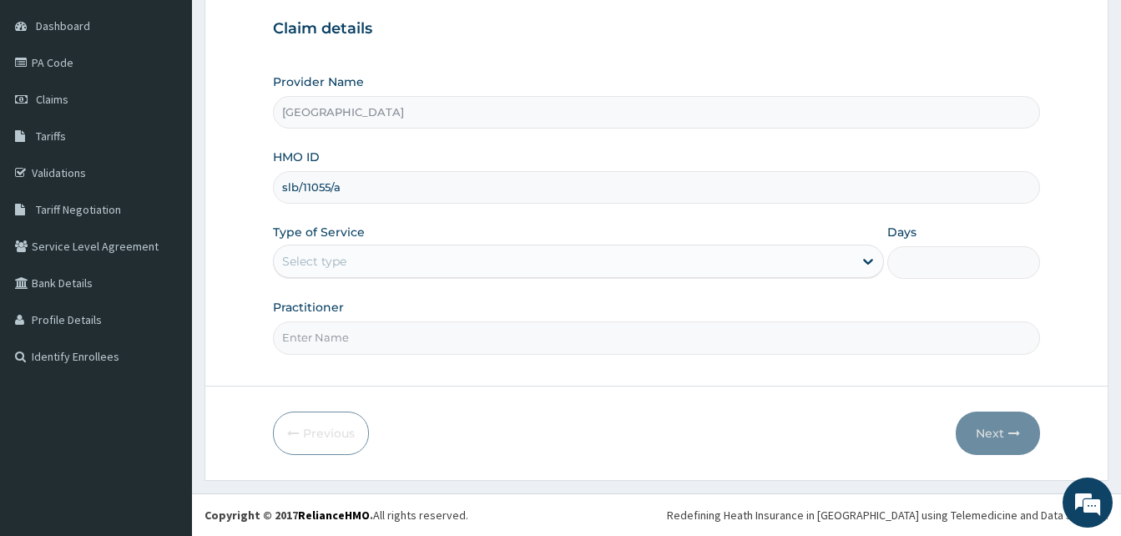
type input "slb/11055/a"
click at [354, 256] on div "Select type" at bounding box center [563, 261] width 579 height 27
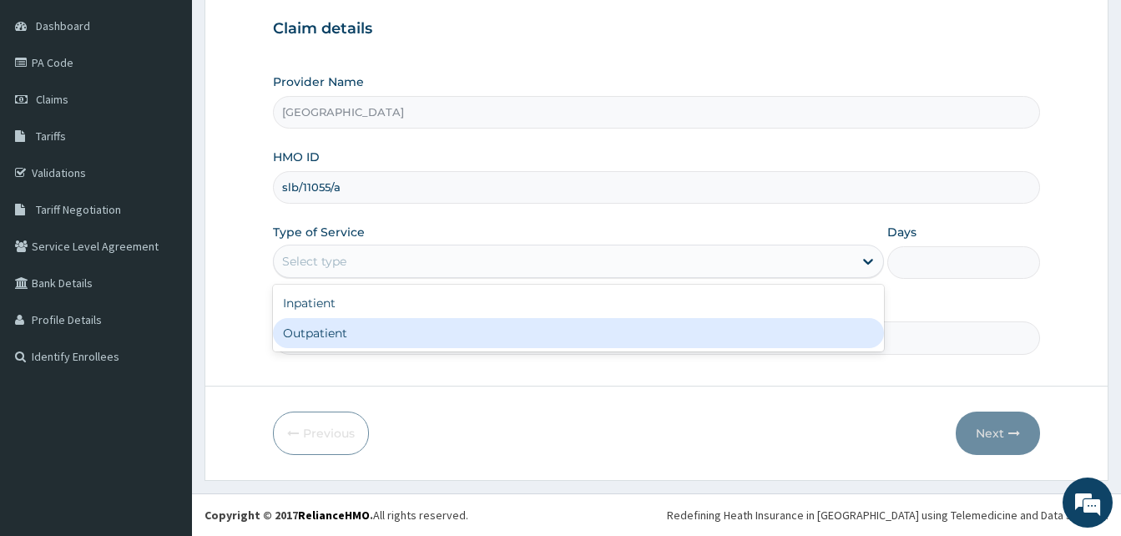
click at [357, 324] on div "Outpatient" at bounding box center [578, 333] width 611 height 30
type input "1"
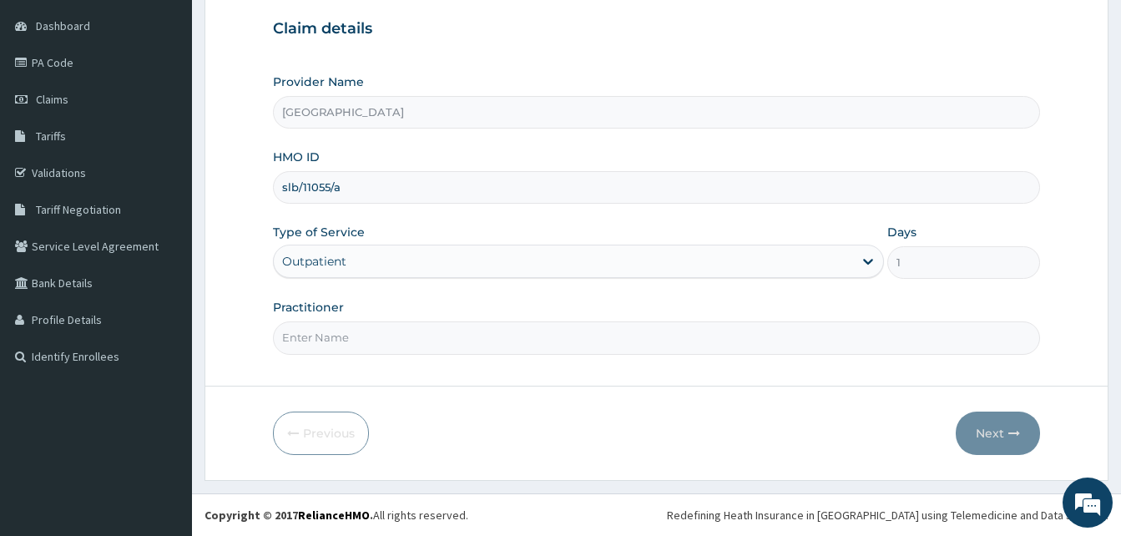
click at [352, 335] on input "Practitioner" at bounding box center [656, 337] width 767 height 33
type input "DR MURALI MOHAN"
click at [992, 430] on button "Next" at bounding box center [997, 432] width 84 height 43
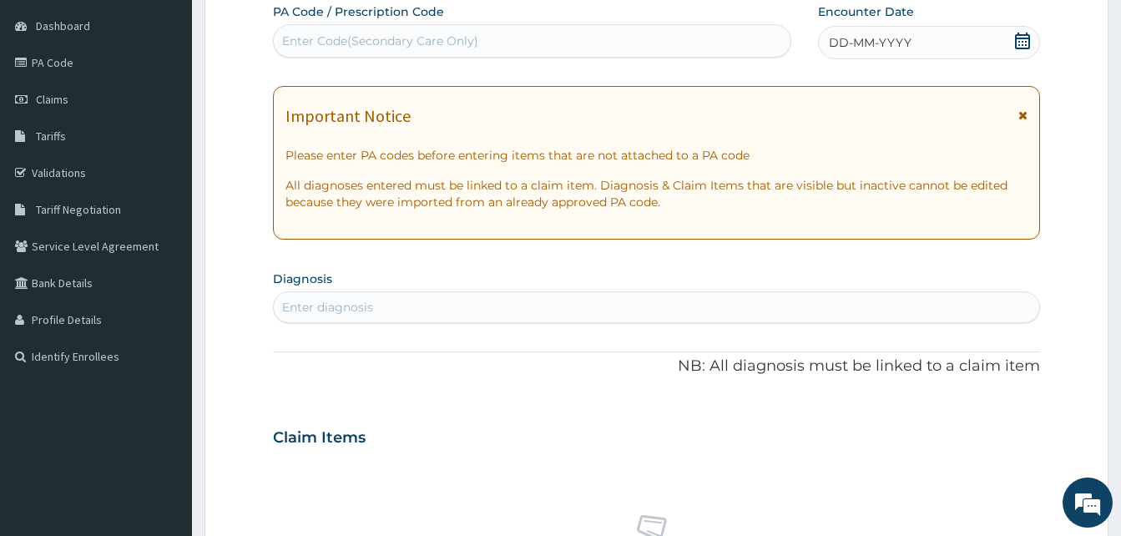
click at [305, 46] on div "Enter Code(Secondary Care Only)" at bounding box center [380, 41] width 196 height 17
paste input "PA/77C5D6"
type input "PA/77C5D6"
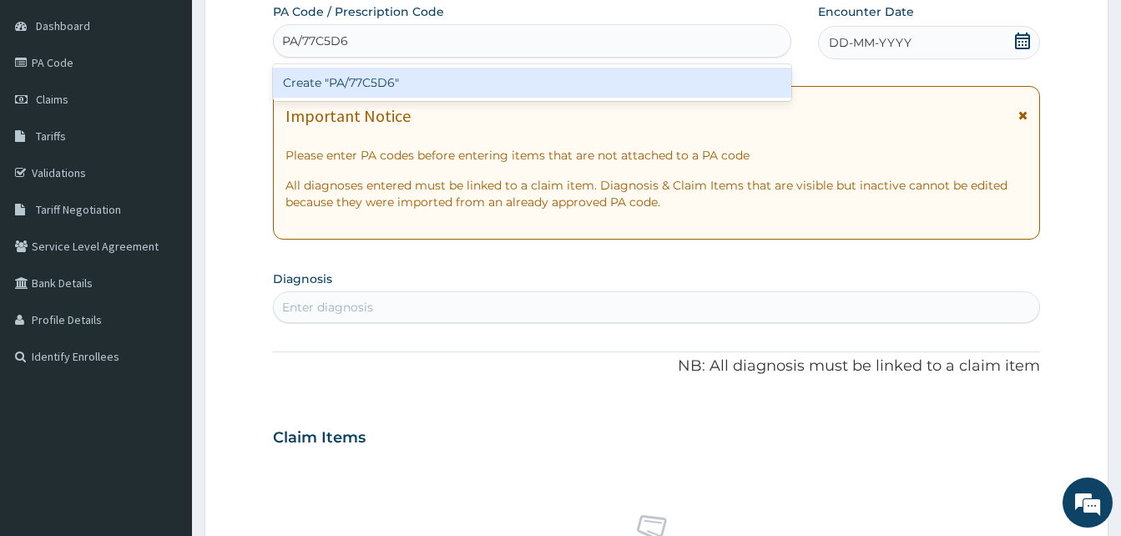
click at [330, 71] on div "Create "PA/77C5D6"" at bounding box center [532, 83] width 518 height 30
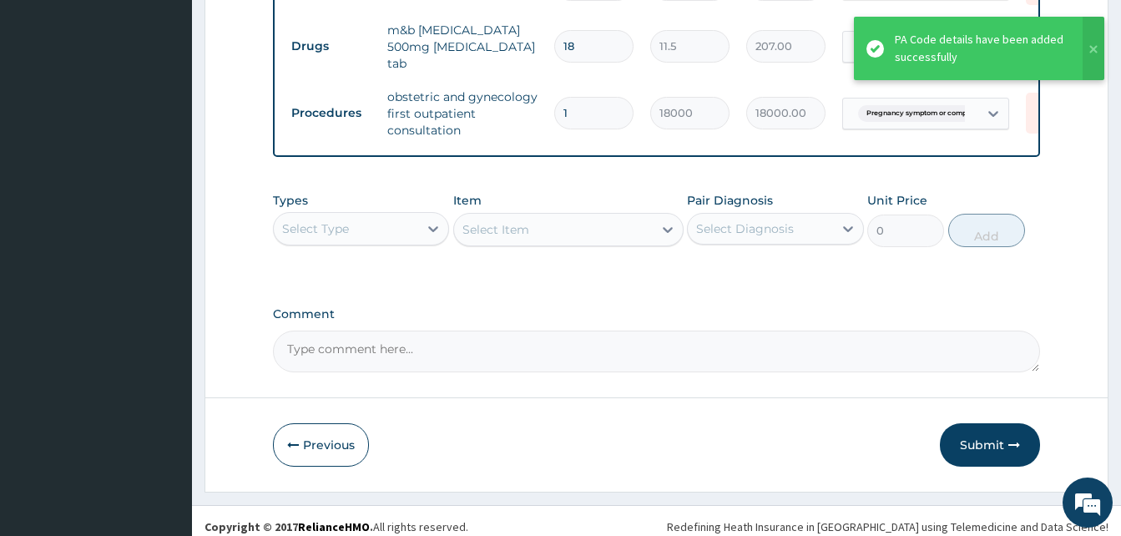
scroll to position [734, 0]
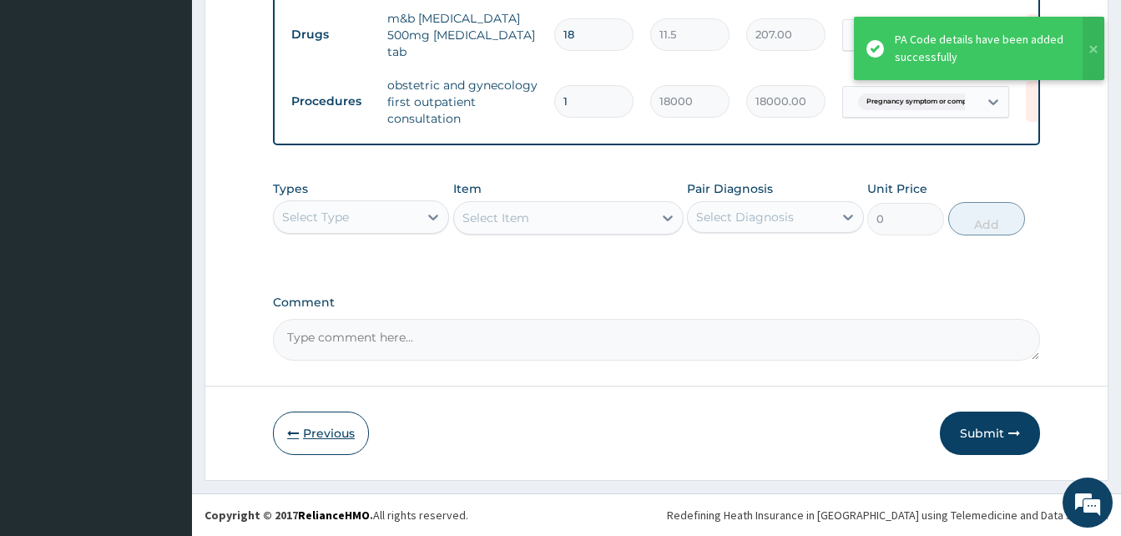
click at [327, 433] on button "Previous" at bounding box center [321, 432] width 96 height 43
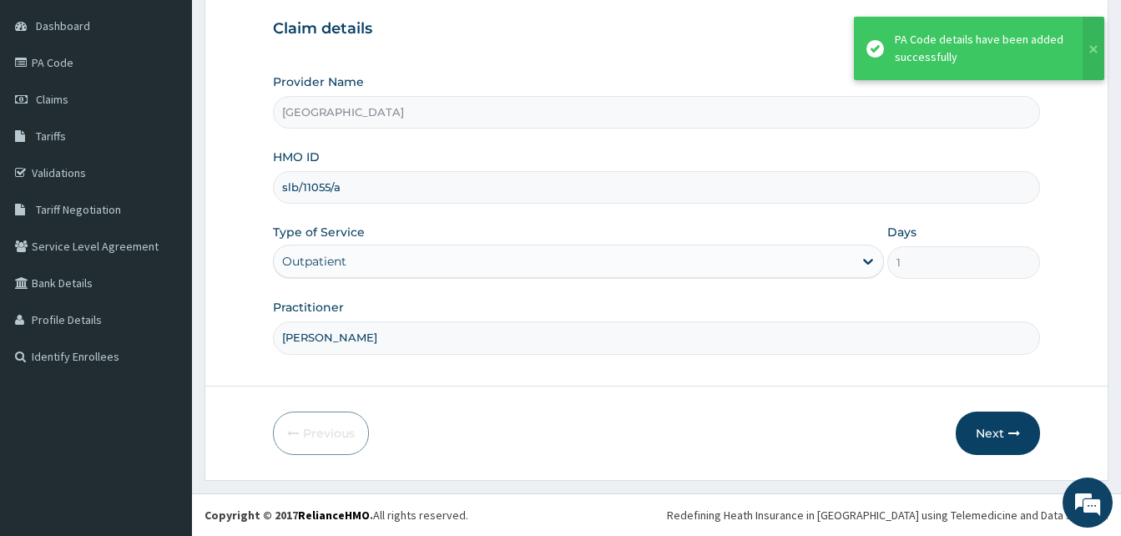
scroll to position [156, 0]
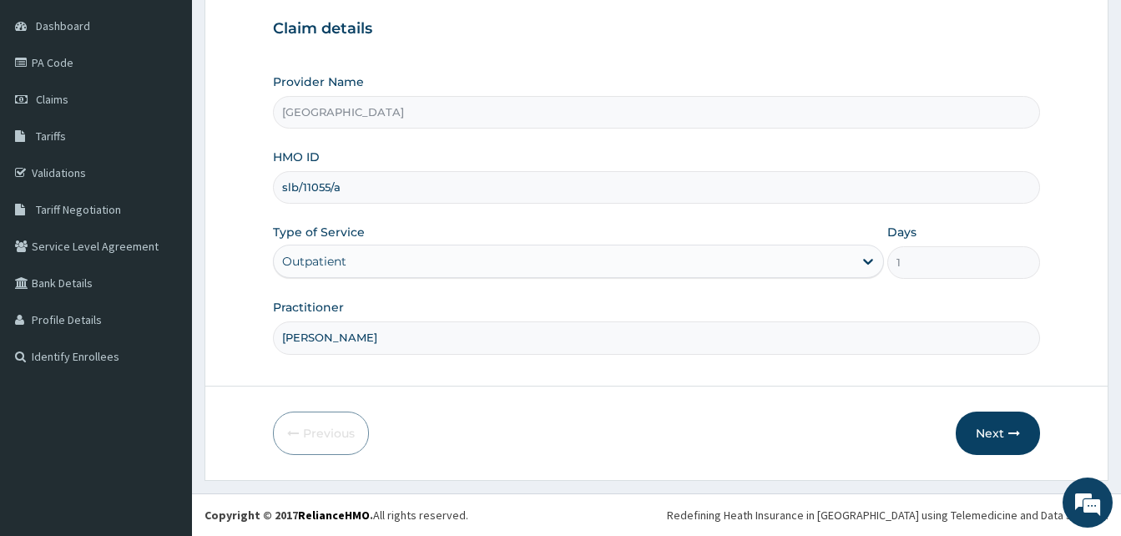
drag, startPoint x: 411, startPoint y: 340, endPoint x: 305, endPoint y: 340, distance: 106.8
click at [305, 340] on input "DR MURALI MOHAN" at bounding box center [656, 337] width 767 height 33
type input "DR [PERSON_NAME]"
click at [980, 437] on button "Next" at bounding box center [997, 432] width 84 height 43
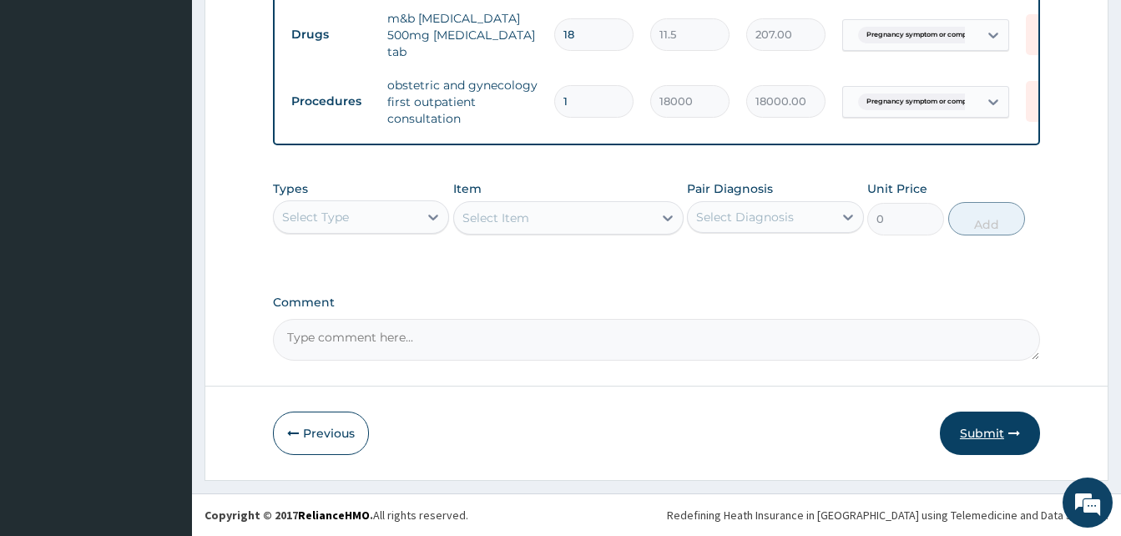
click at [981, 429] on button "Submit" at bounding box center [990, 432] width 100 height 43
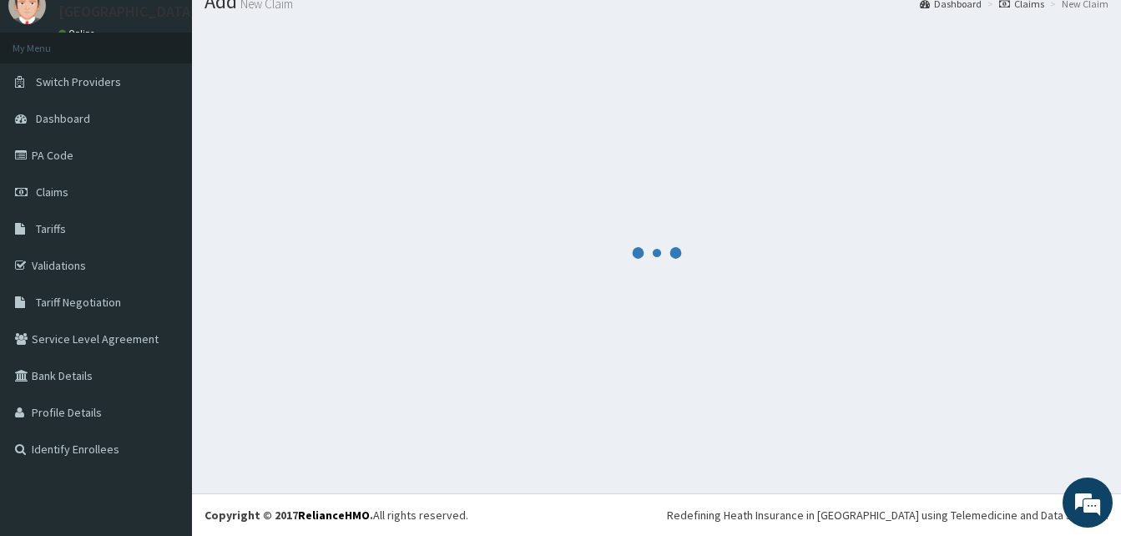
scroll to position [63, 0]
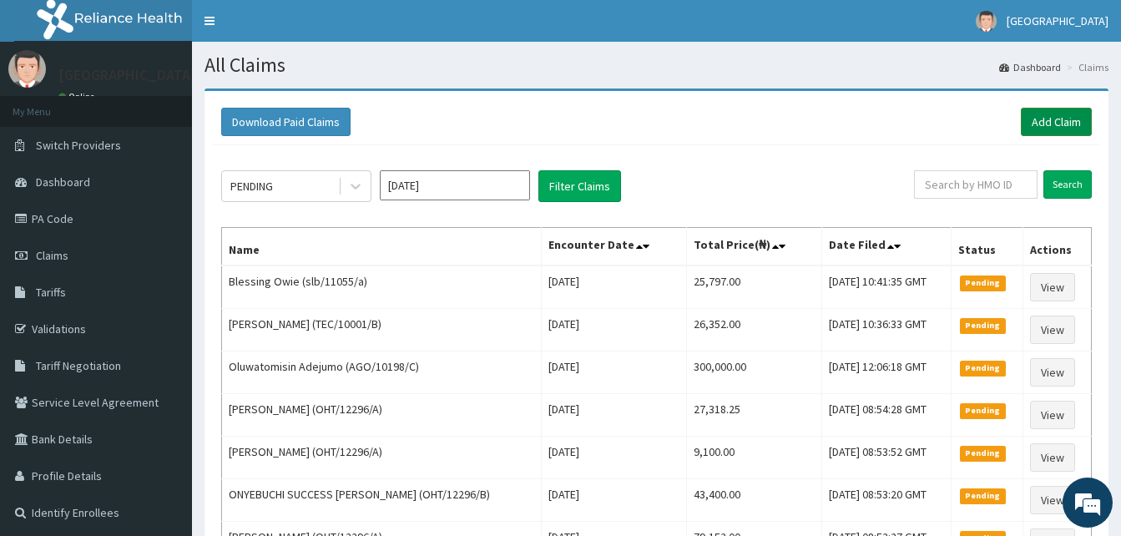
click at [1063, 123] on link "Add Claim" at bounding box center [1056, 122] width 71 height 28
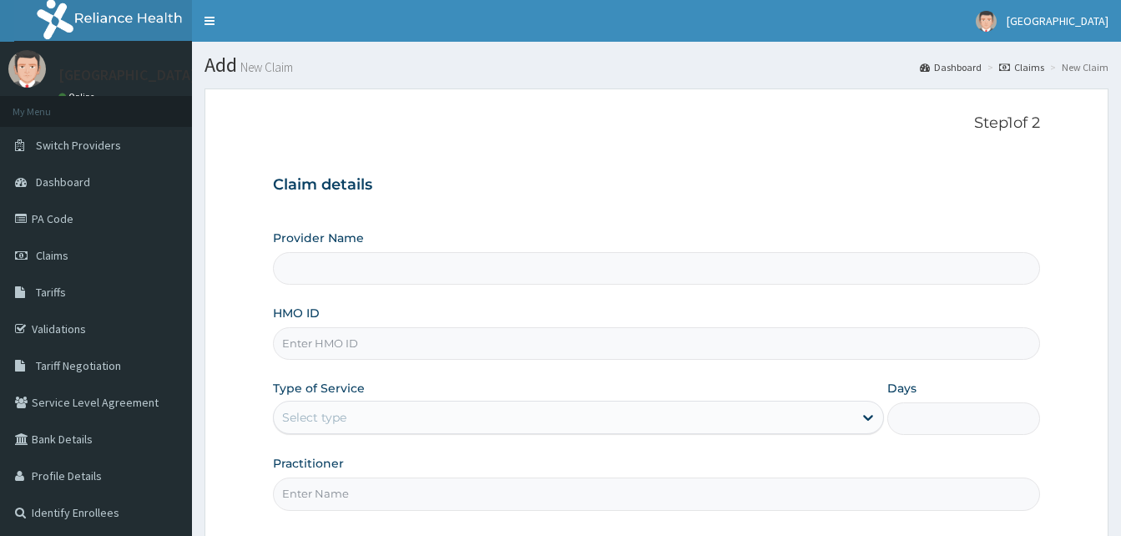
click at [338, 340] on input "HMO ID" at bounding box center [656, 343] width 767 height 33
paste input "clc/10016/c"
type input "clc/10016/c"
type input "[GEOGRAPHIC_DATA]"
type input "clc/10016/c"
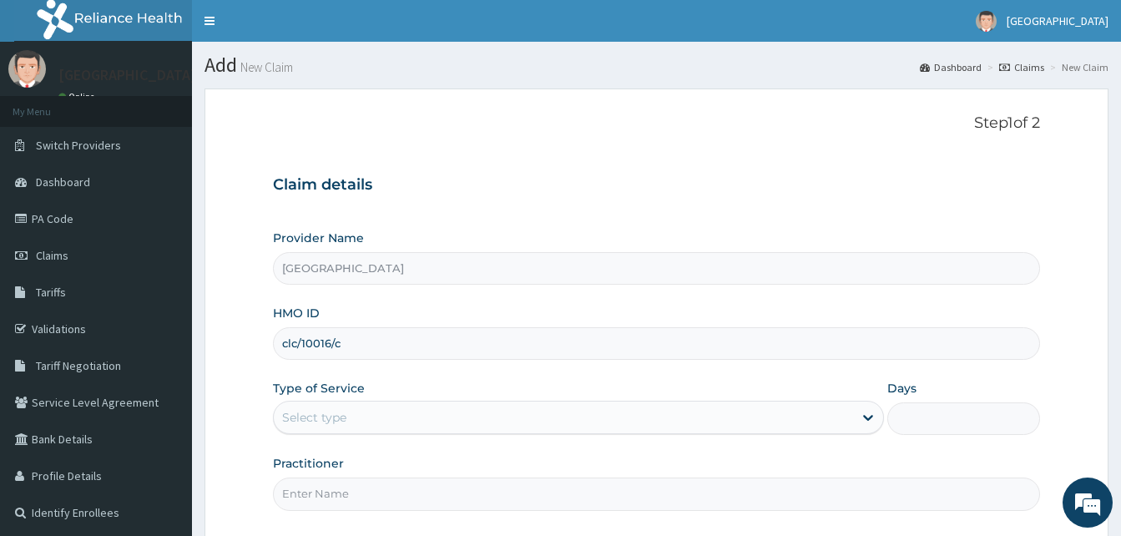
click at [381, 421] on div "Select type" at bounding box center [563, 417] width 579 height 27
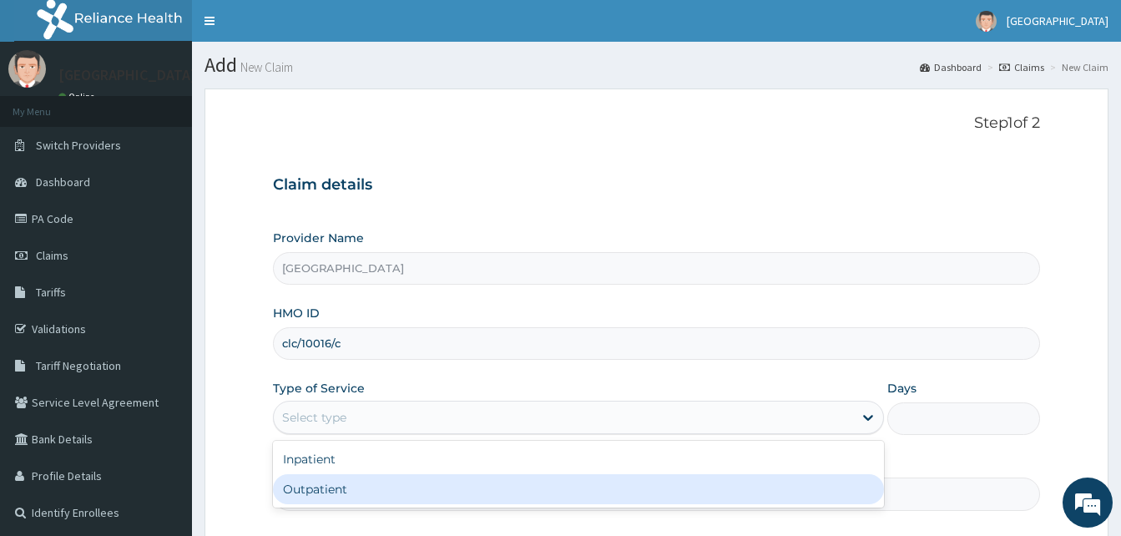
click at [376, 482] on div "Outpatient" at bounding box center [578, 489] width 611 height 30
type input "1"
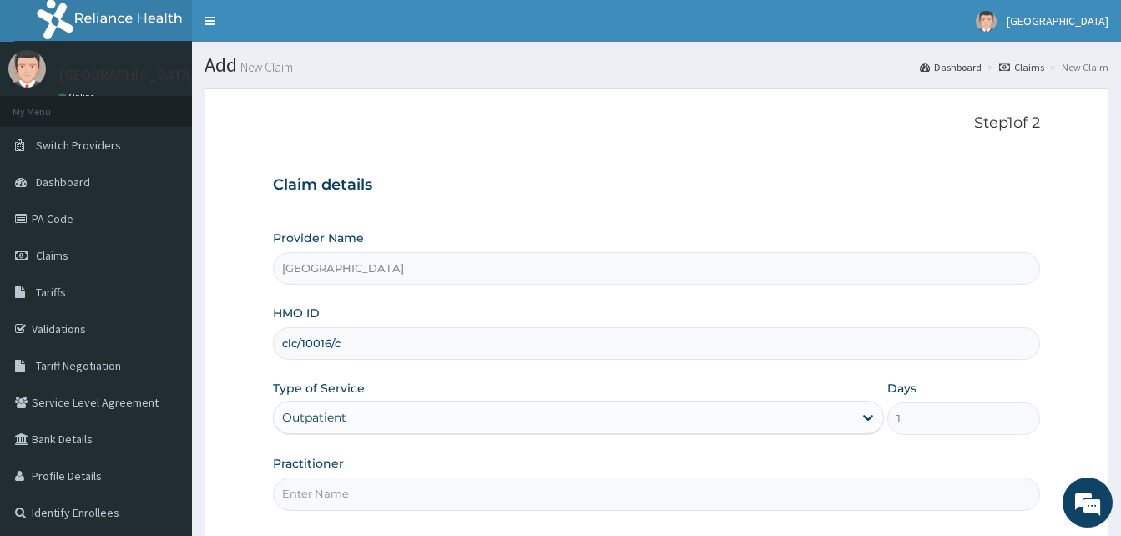
click at [376, 482] on input "Practitioner" at bounding box center [656, 493] width 767 height 33
type input "DR [PERSON_NAME]"
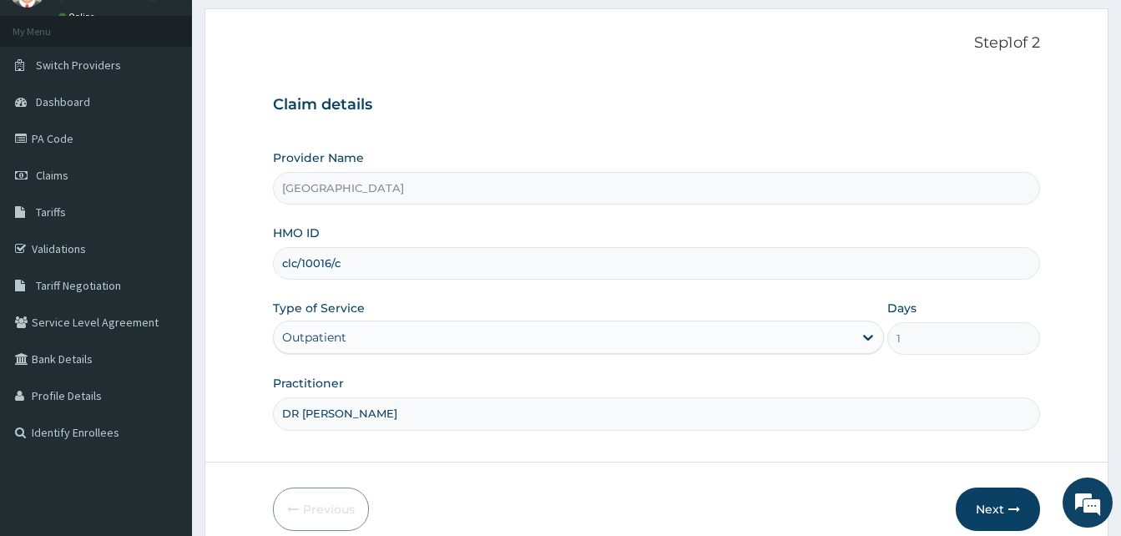
scroll to position [156, 0]
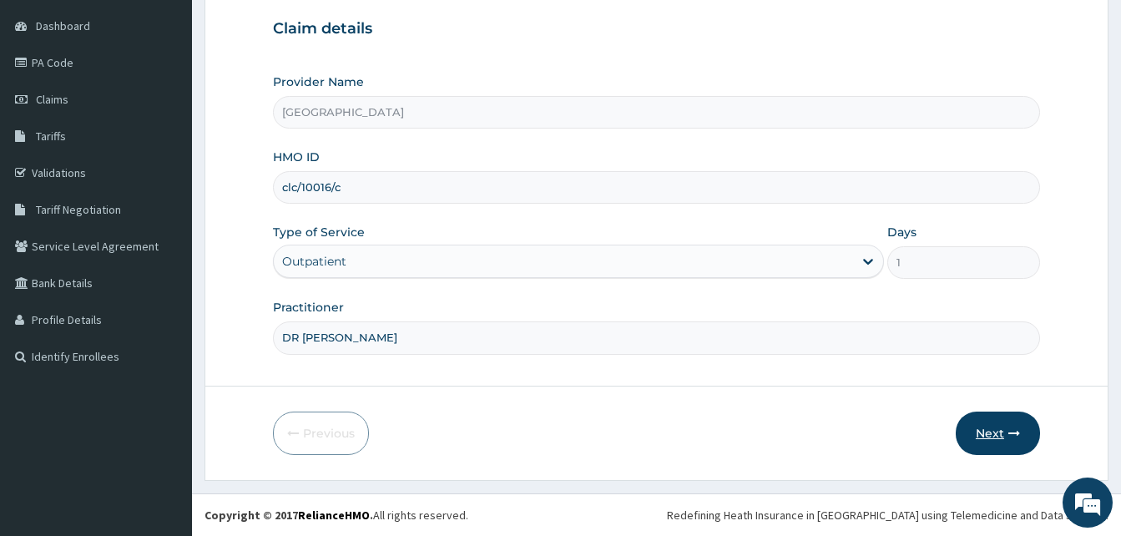
click at [986, 426] on button "Next" at bounding box center [997, 432] width 84 height 43
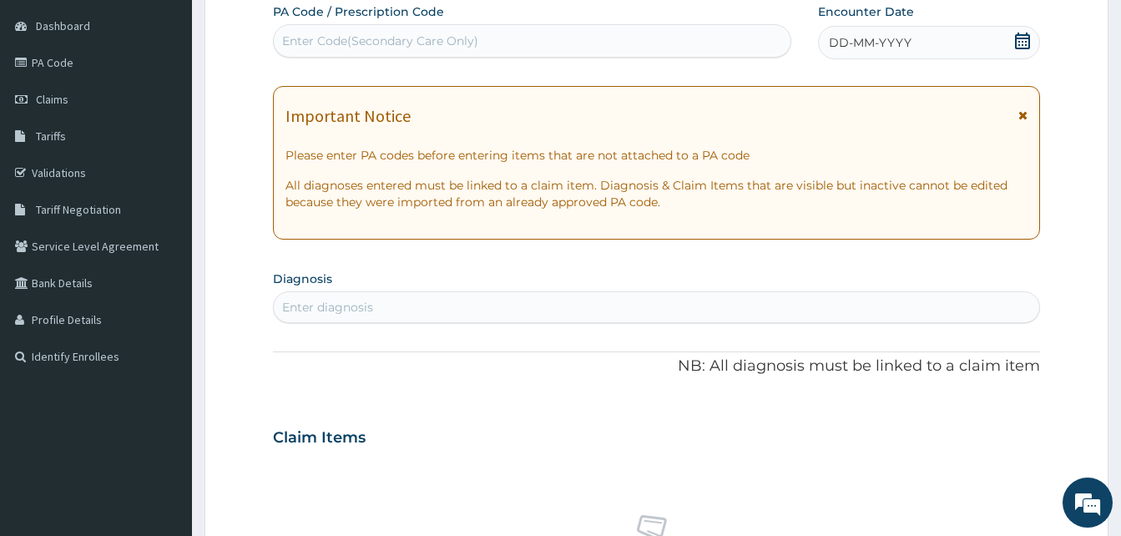
scroll to position [0, 0]
click at [326, 40] on div "Enter Code(Secondary Care Only)" at bounding box center [380, 41] width 196 height 17
paste input "PA/30871C"
type input "PA/30871C"
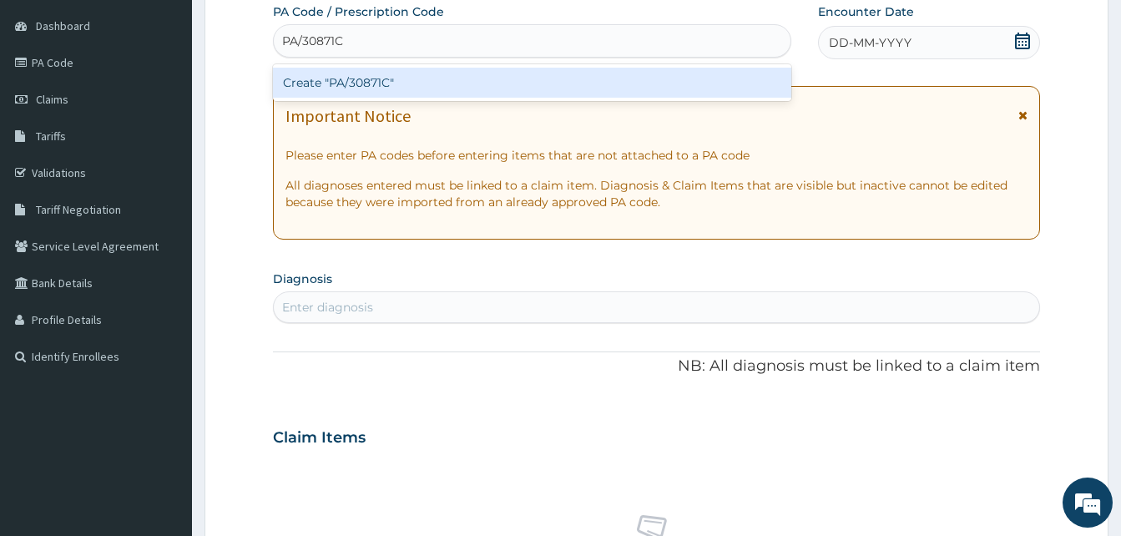
click at [334, 74] on div "Create "PA/30871C"" at bounding box center [532, 83] width 518 height 30
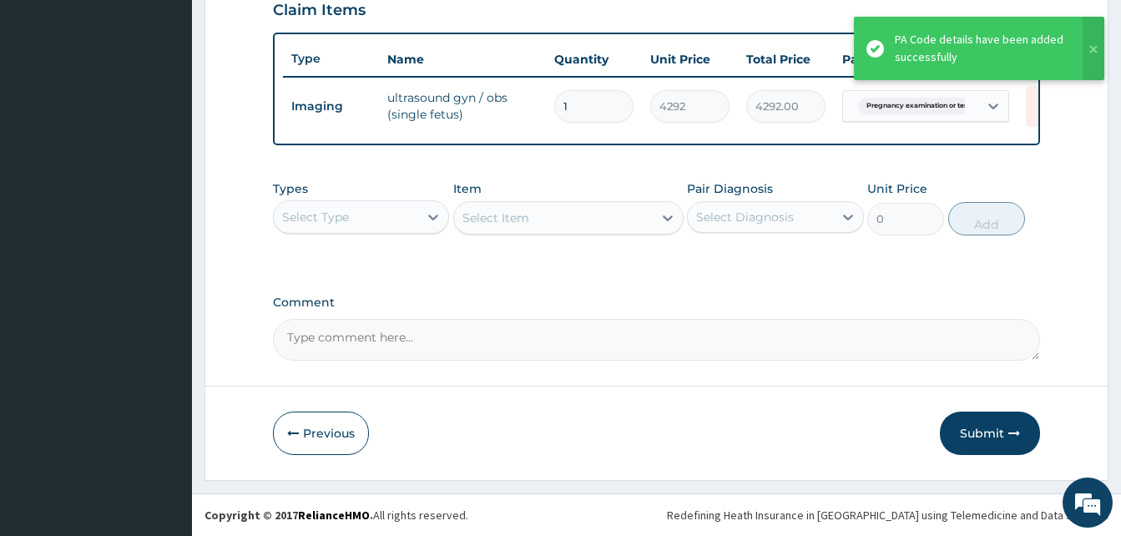
scroll to position [592, 0]
click at [968, 436] on button "Submit" at bounding box center [990, 432] width 100 height 43
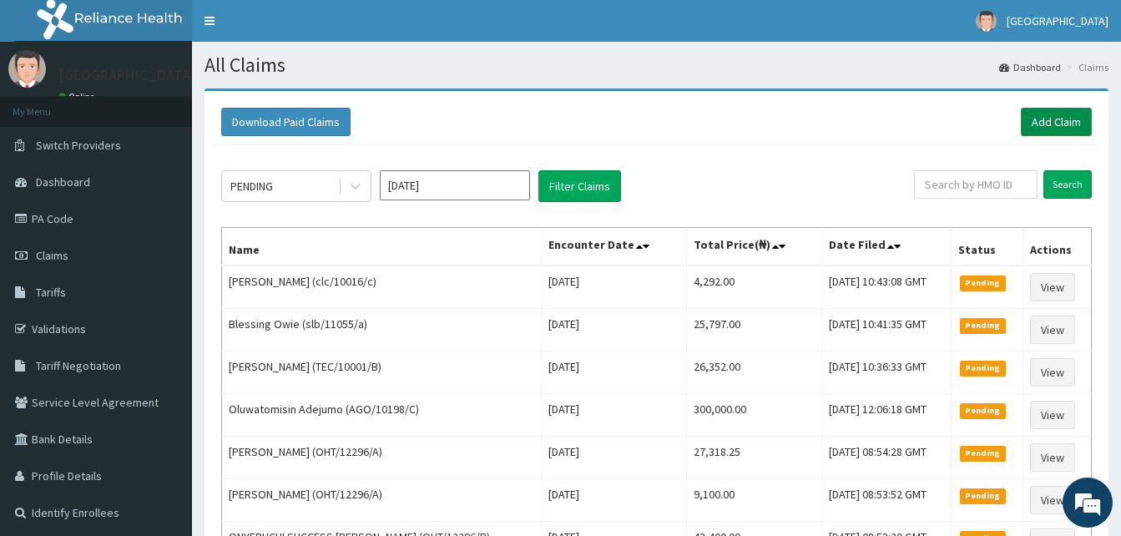
click at [1046, 118] on link "Add Claim" at bounding box center [1056, 122] width 71 height 28
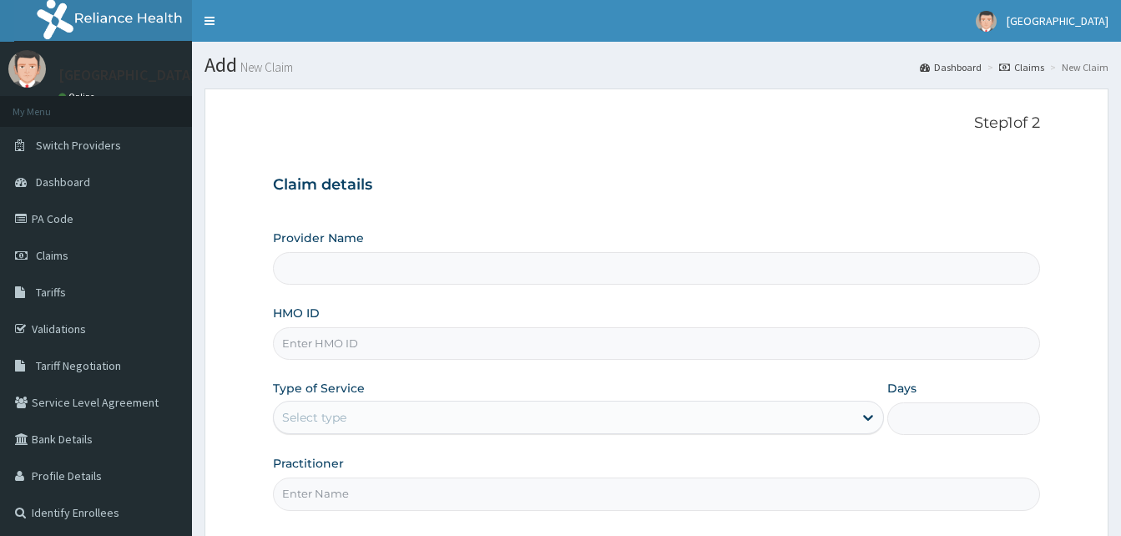
click at [331, 337] on input "HMO ID" at bounding box center [656, 343] width 767 height 33
paste input "ELG/10057/A"
type input "ELG/10057/A"
type input "[GEOGRAPHIC_DATA]"
type input "ELG/10057/A"
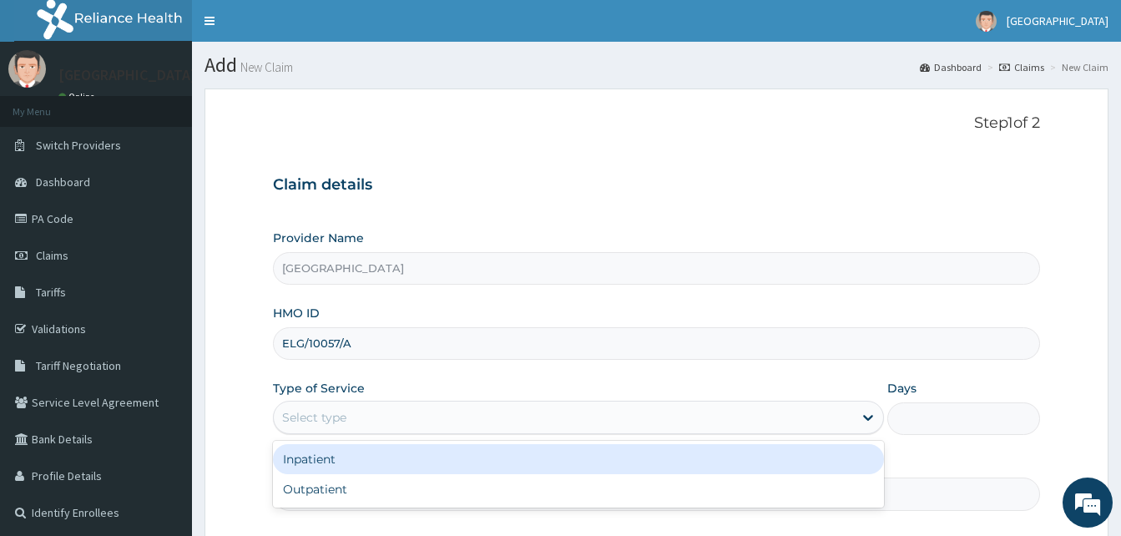
drag, startPoint x: 325, startPoint y: 416, endPoint x: 315, endPoint y: 458, distance: 42.9
click at [324, 418] on div "Select type" at bounding box center [314, 417] width 64 height 17
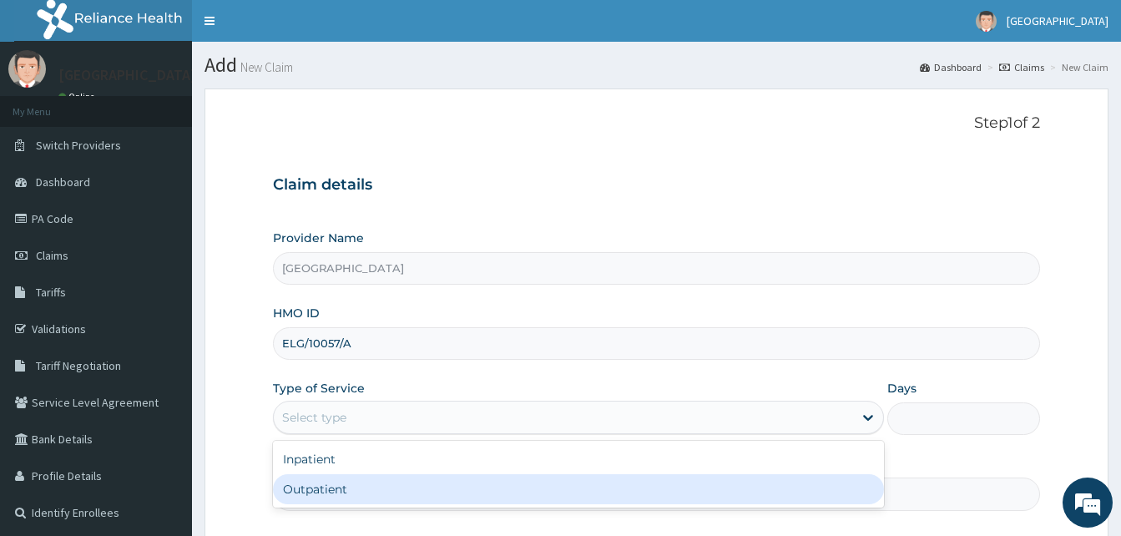
click at [314, 487] on div "Outpatient" at bounding box center [578, 489] width 611 height 30
type input "1"
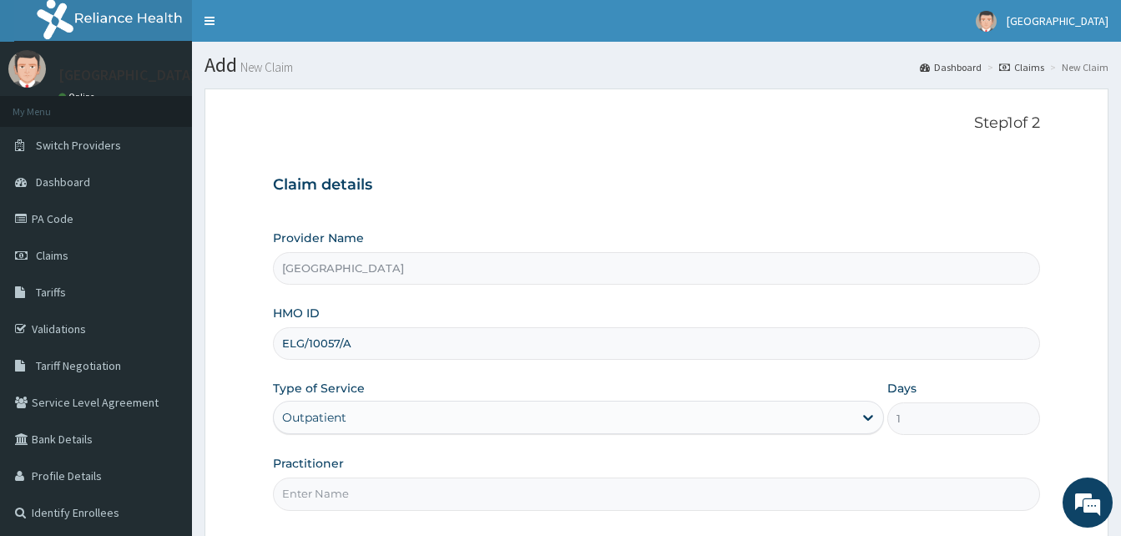
click at [315, 490] on input "Practitioner" at bounding box center [656, 493] width 767 height 33
type input "DR MURALI MOHAN"
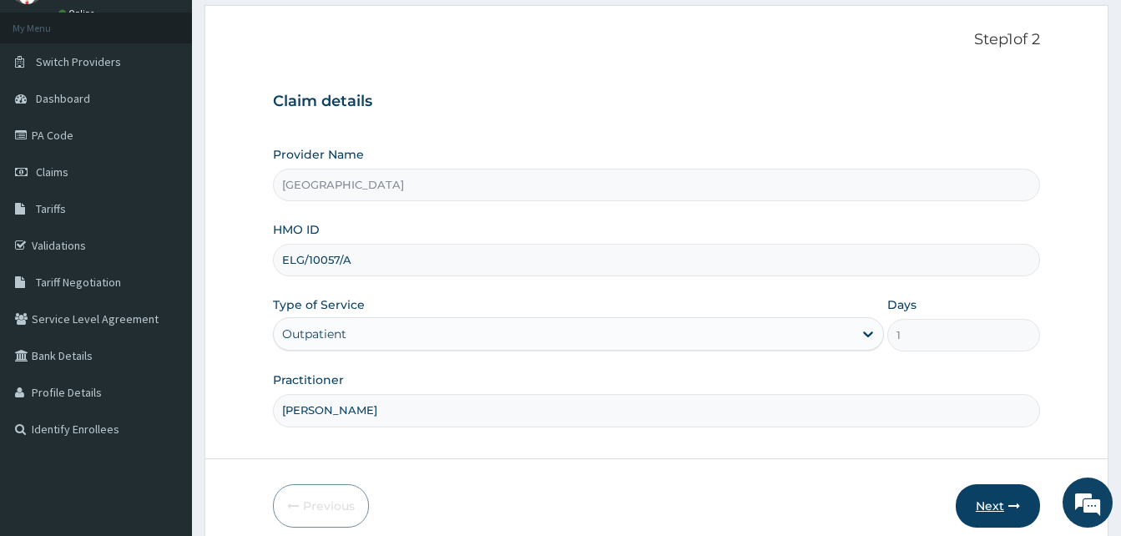
click at [979, 495] on button "Next" at bounding box center [997, 505] width 84 height 43
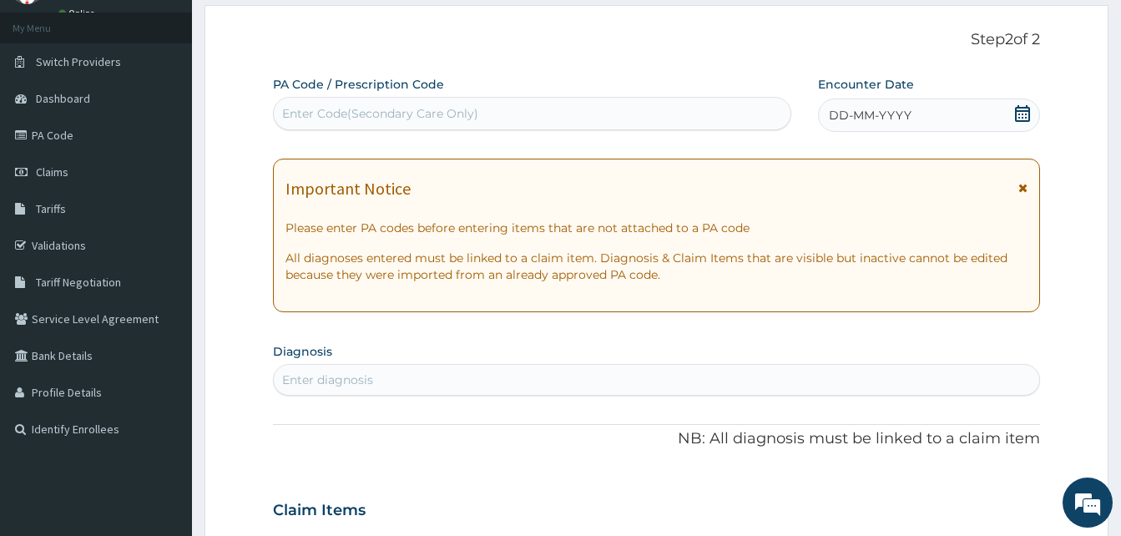
scroll to position [0, 0]
click at [325, 112] on div "Enter Code(Secondary Care Only)" at bounding box center [380, 113] width 196 height 17
paste input "PA/DF1932"
type input "PA/DF1932"
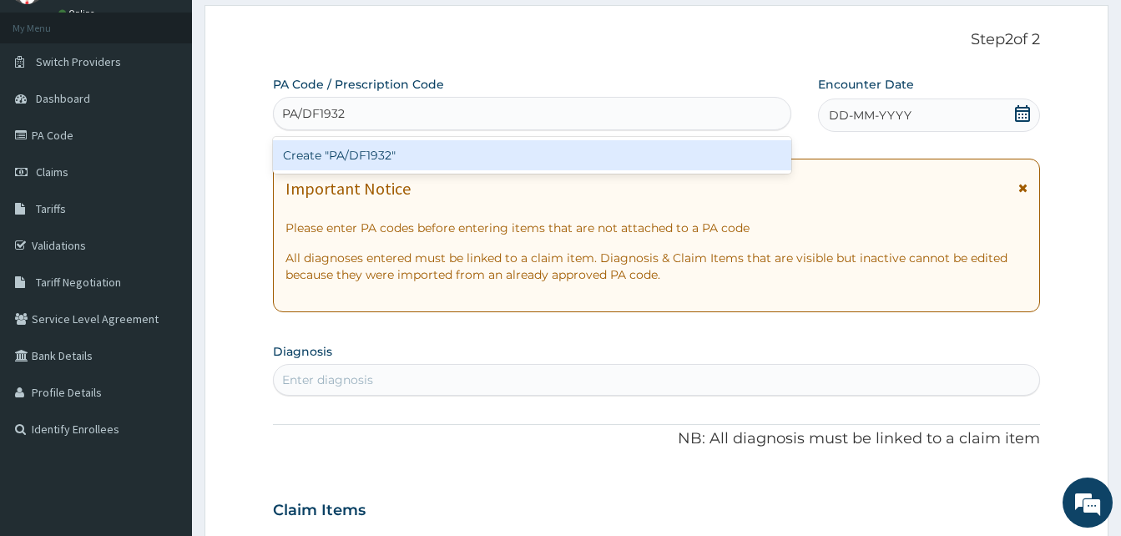
click at [324, 160] on div "Create "PA/DF1932"" at bounding box center [532, 155] width 518 height 30
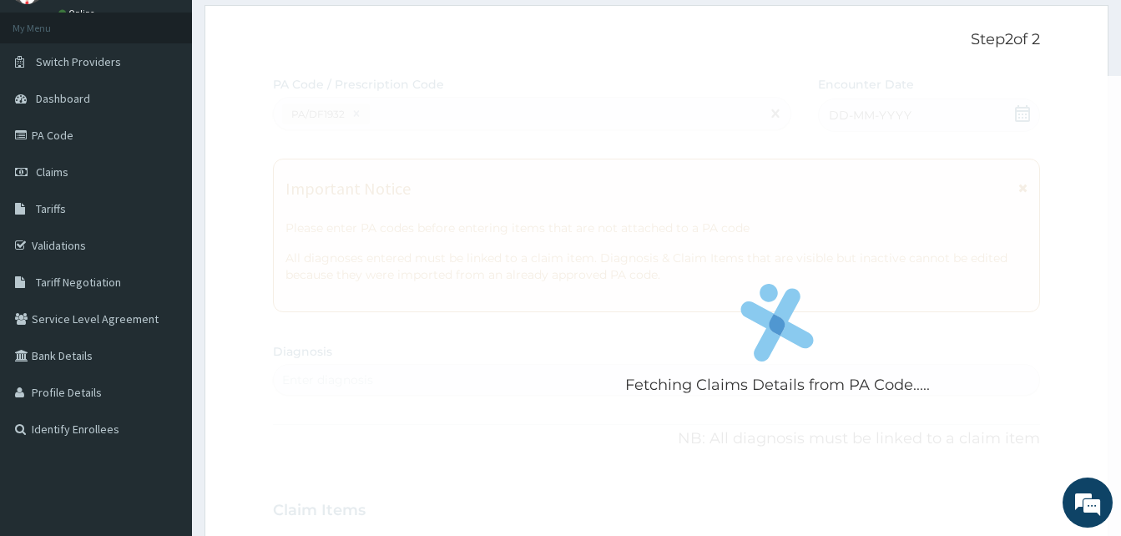
scroll to position [637, 0]
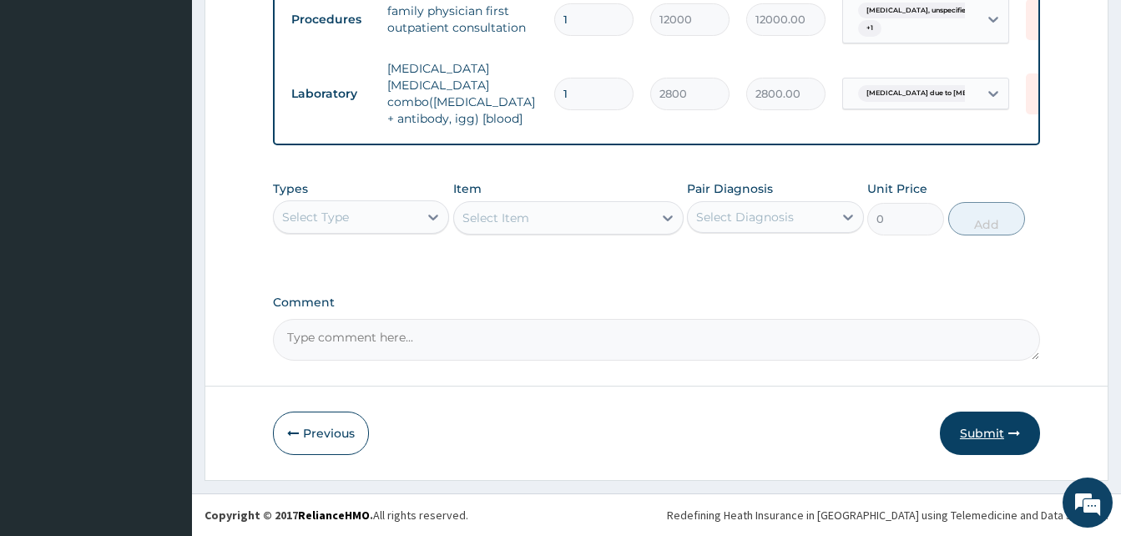
click at [976, 450] on button "Submit" at bounding box center [990, 432] width 100 height 43
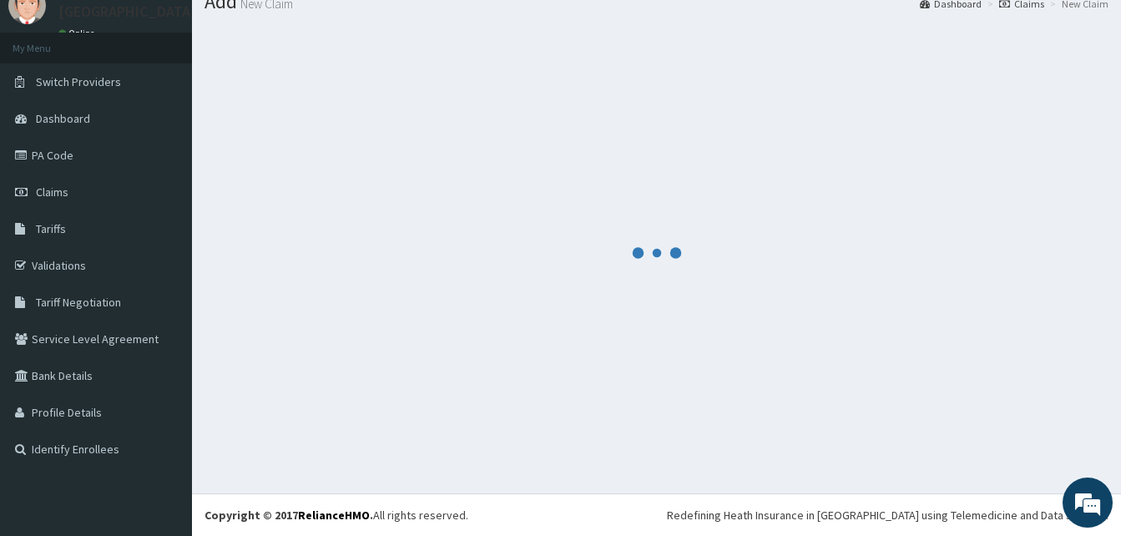
scroll to position [804, 0]
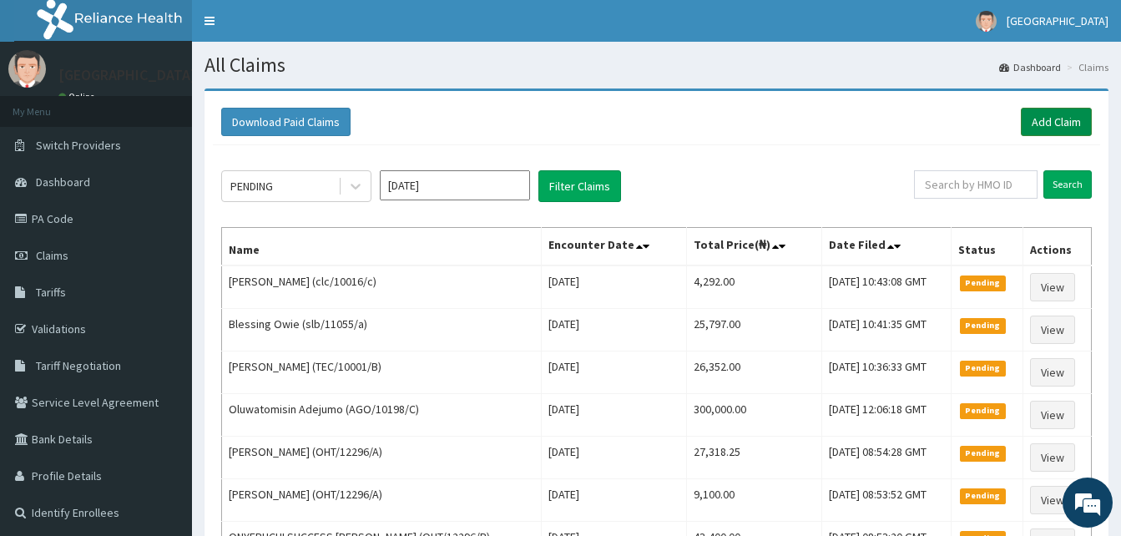
click at [1051, 119] on link "Add Claim" at bounding box center [1056, 122] width 71 height 28
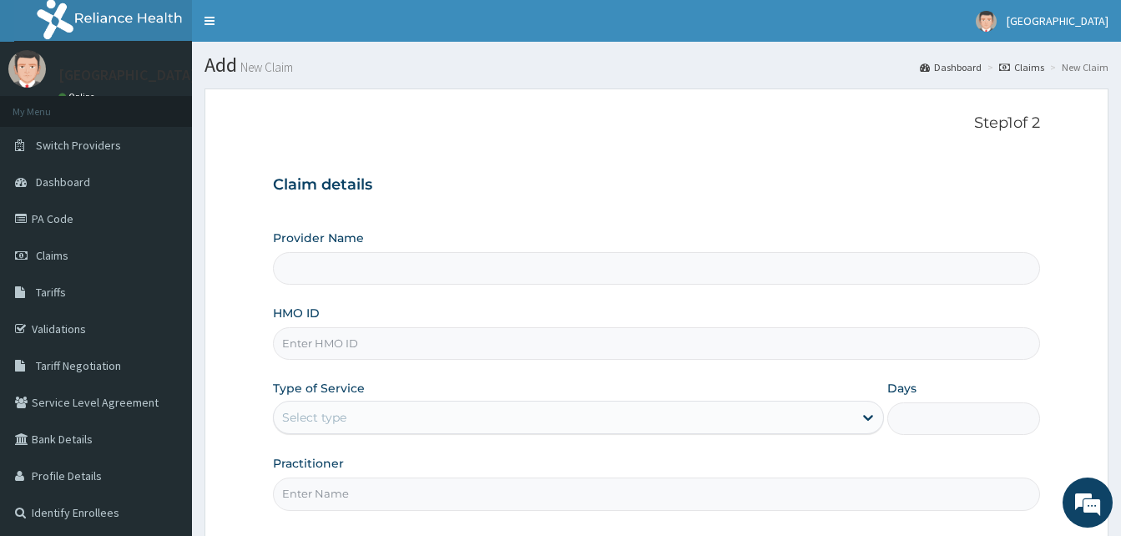
click at [333, 339] on input "HMO ID" at bounding box center [656, 343] width 767 height 33
paste input "ELG/10057/A"
type input "ELG/10057/A"
type input "[GEOGRAPHIC_DATA]"
click at [305, 344] on input "ELG/10057/A" at bounding box center [656, 343] width 767 height 33
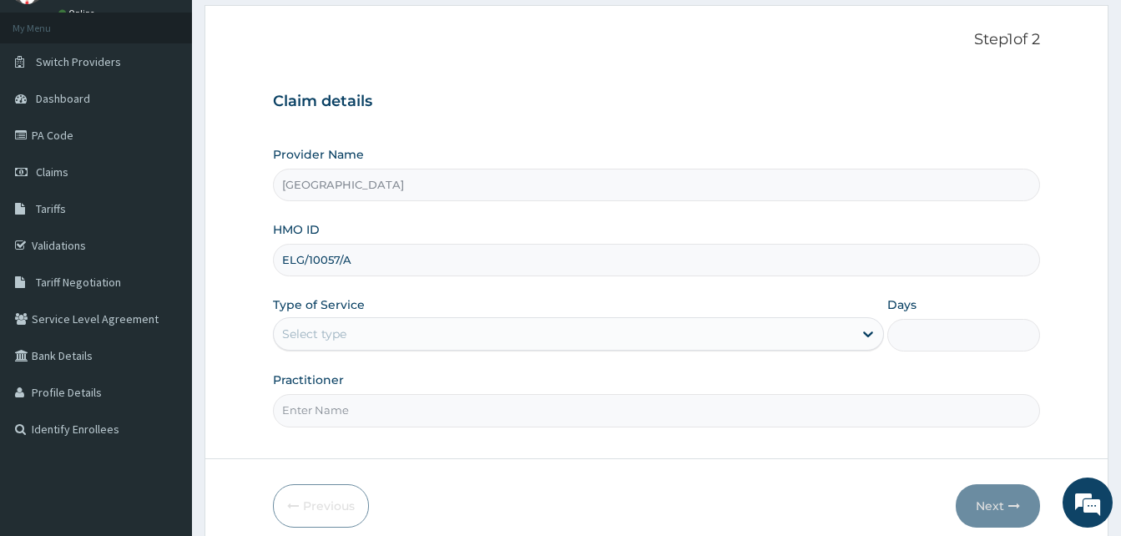
type input "ELG/10057/A"
click at [340, 330] on div "Select type" at bounding box center [314, 333] width 64 height 17
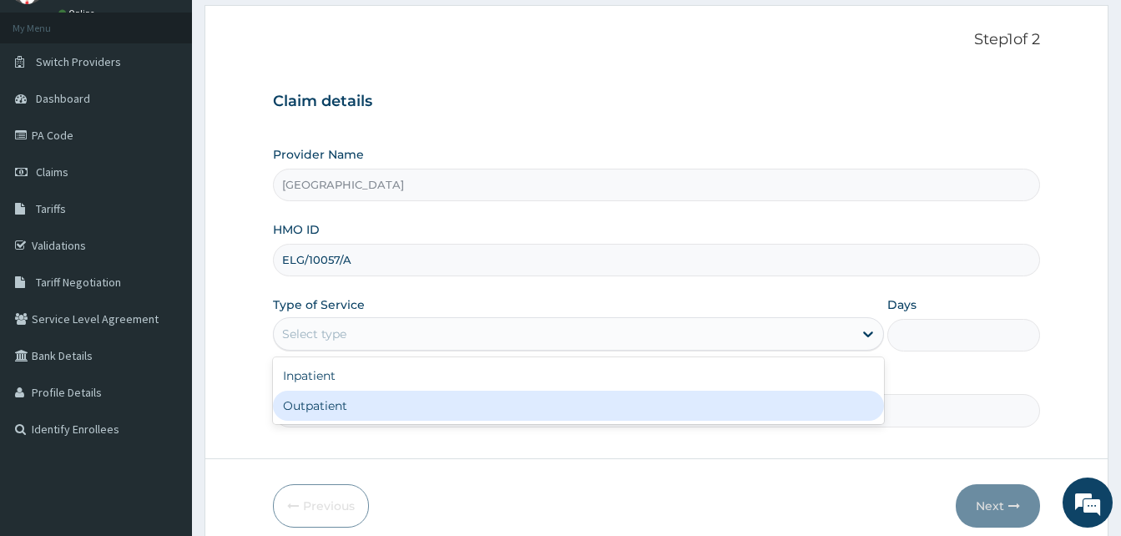
click at [345, 401] on div "Outpatient" at bounding box center [578, 406] width 611 height 30
type input "1"
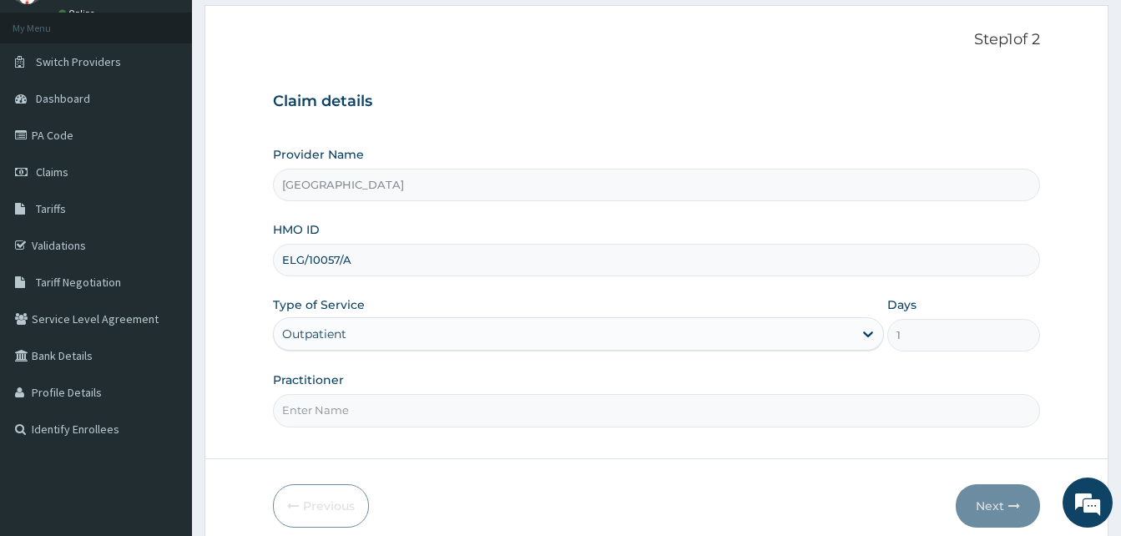
click at [350, 400] on input "Practitioner" at bounding box center [656, 410] width 767 height 33
type input "DR MURALI MOHAN"
click at [989, 503] on button "Next" at bounding box center [997, 505] width 84 height 43
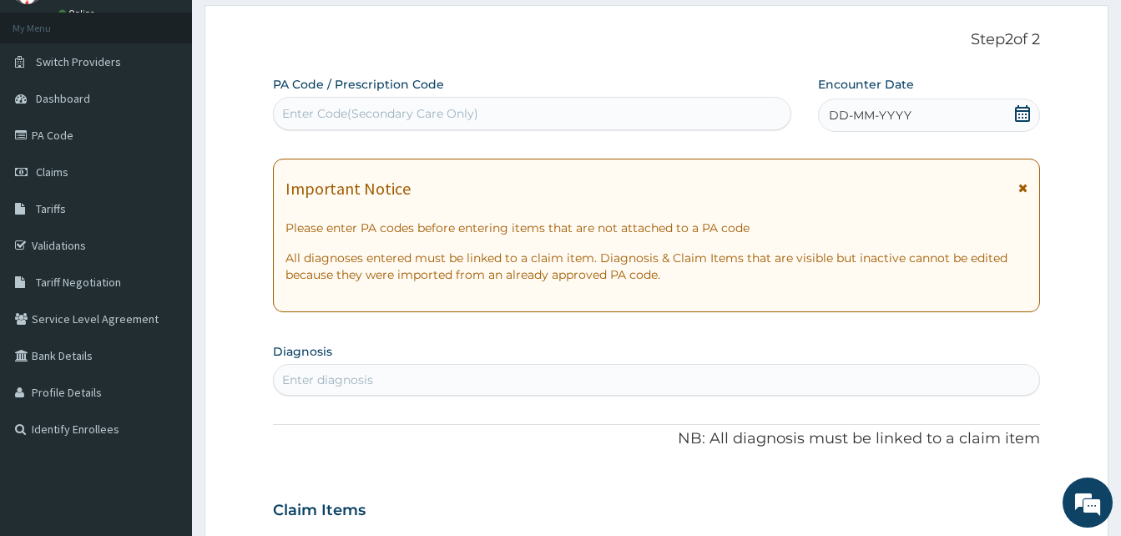
click at [394, 113] on div "Enter Code(Secondary Care Only)" at bounding box center [380, 113] width 196 height 17
paste input "PA/75DC1A"
type input "PA/75DC1A"
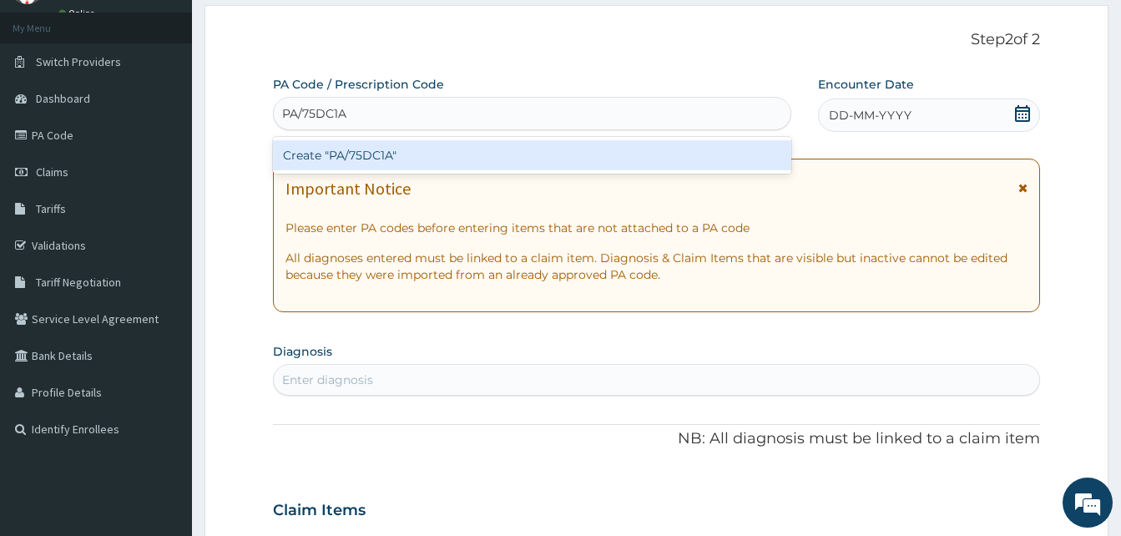
click at [396, 159] on div "Create "PA/75DC1A"" at bounding box center [532, 155] width 518 height 30
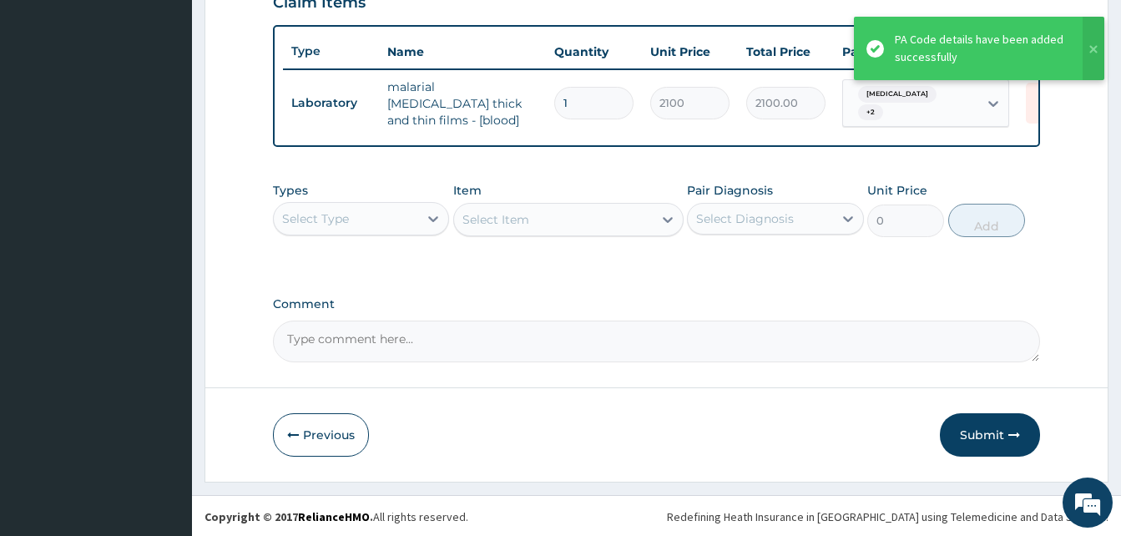
scroll to position [597, 0]
click at [976, 442] on button "Submit" at bounding box center [990, 433] width 100 height 43
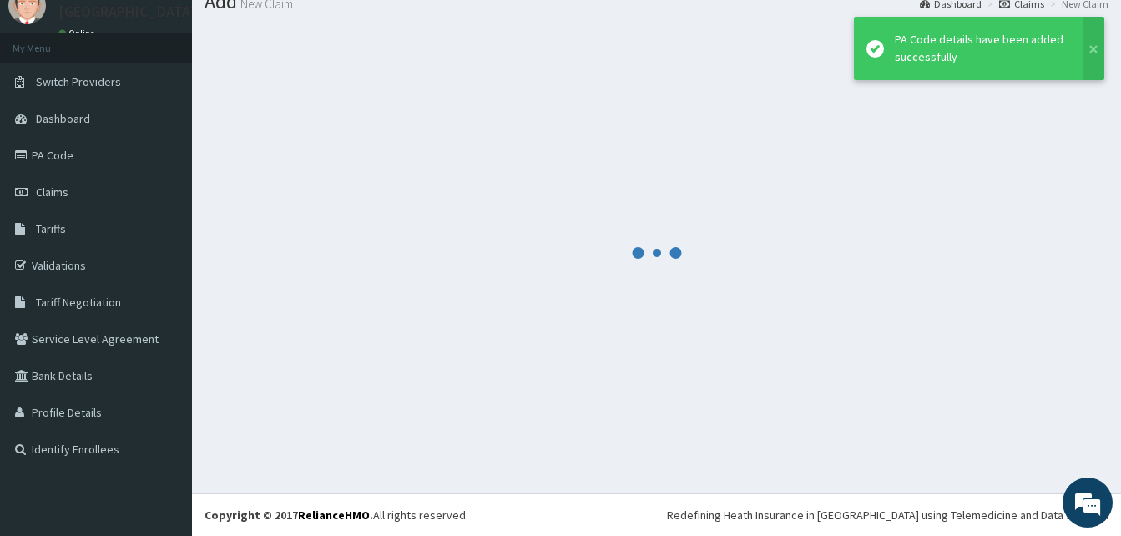
scroll to position [63, 0]
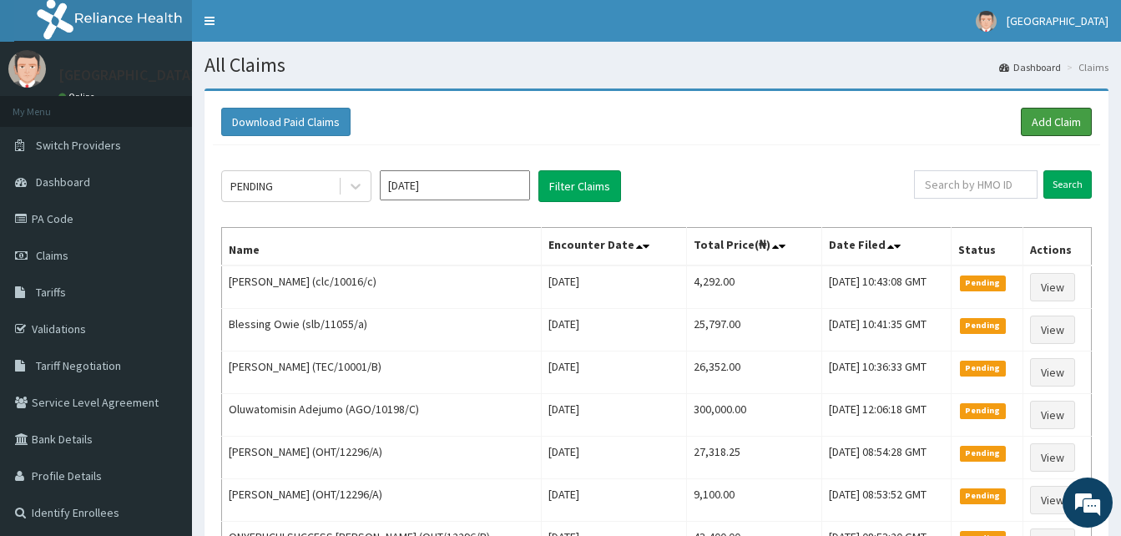
drag, startPoint x: 1050, startPoint y: 116, endPoint x: 883, endPoint y: 116, distance: 166.9
click at [1050, 116] on link "Add Claim" at bounding box center [1056, 122] width 71 height 28
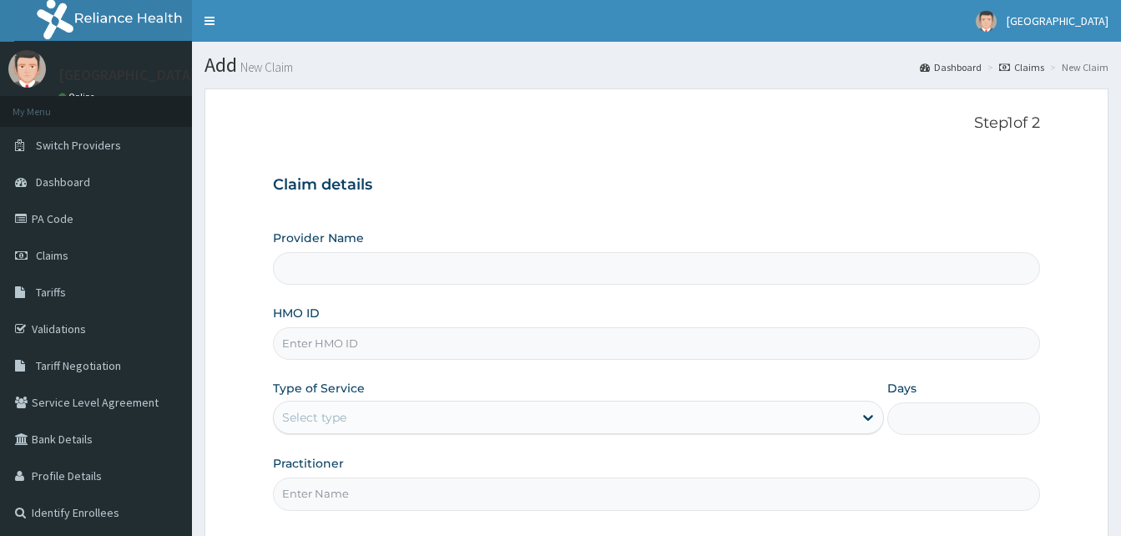
click at [324, 342] on input "HMO ID" at bounding box center [656, 343] width 767 height 33
paste input "IHI/10034/A"
type input "IHI/10034/A"
type input "[GEOGRAPHIC_DATA]"
click at [303, 347] on input "IHI/10034/A" at bounding box center [656, 343] width 767 height 33
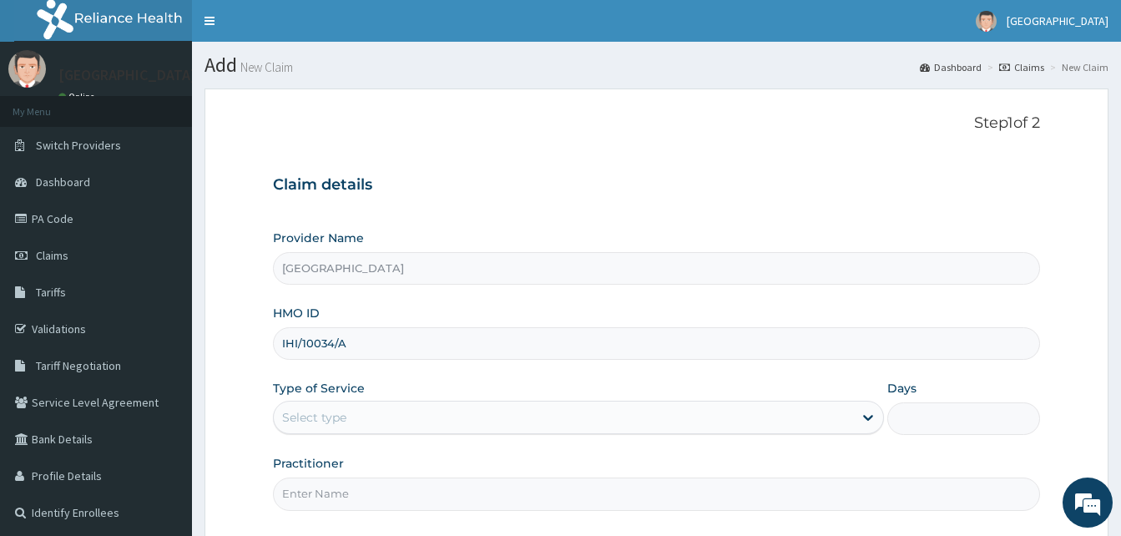
type input "IHI/10034/A"
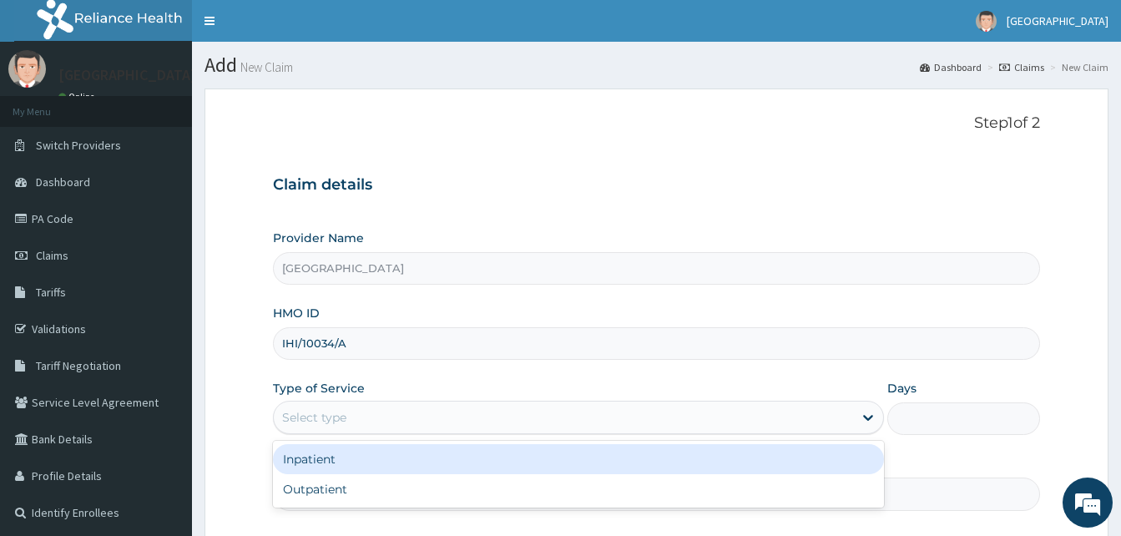
drag, startPoint x: 320, startPoint y: 419, endPoint x: 330, endPoint y: 465, distance: 47.0
click at [322, 422] on div "Select type" at bounding box center [314, 417] width 64 height 17
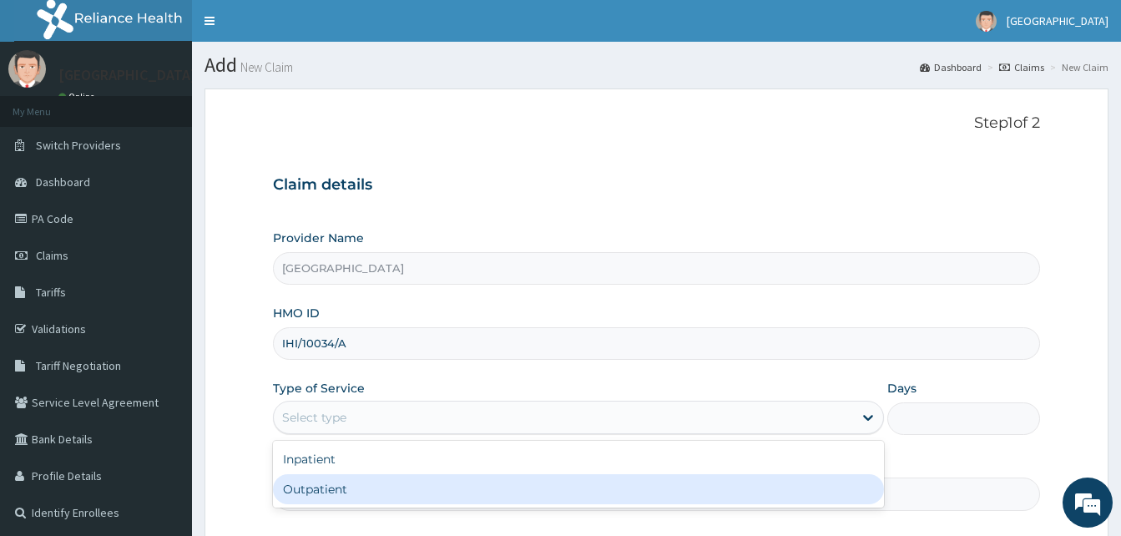
click at [334, 491] on div "Outpatient" at bounding box center [578, 489] width 611 height 30
type input "1"
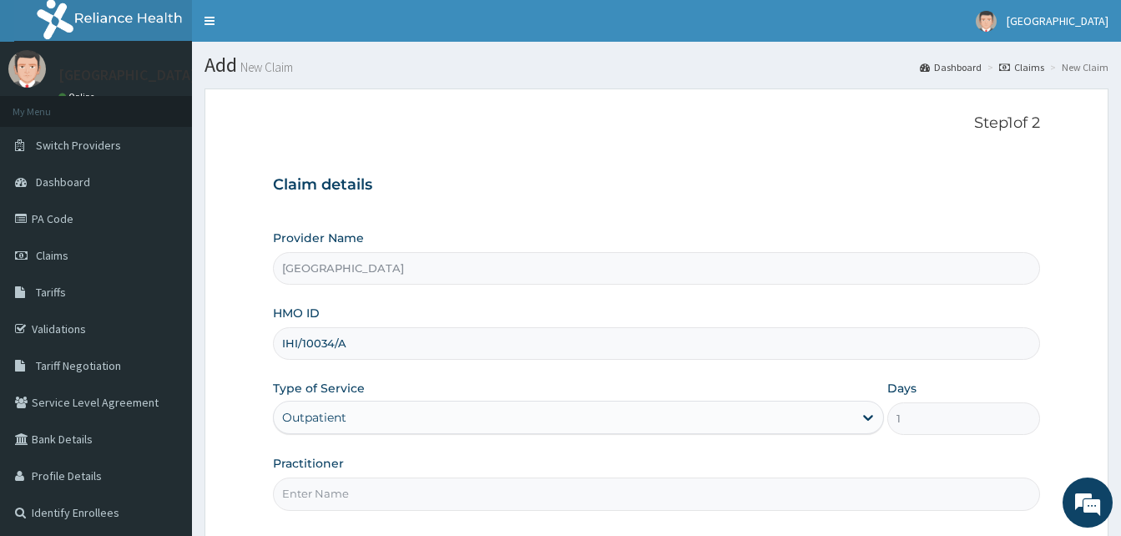
click at [337, 491] on input "Practitioner" at bounding box center [656, 493] width 767 height 33
type input "[PERSON_NAME]"
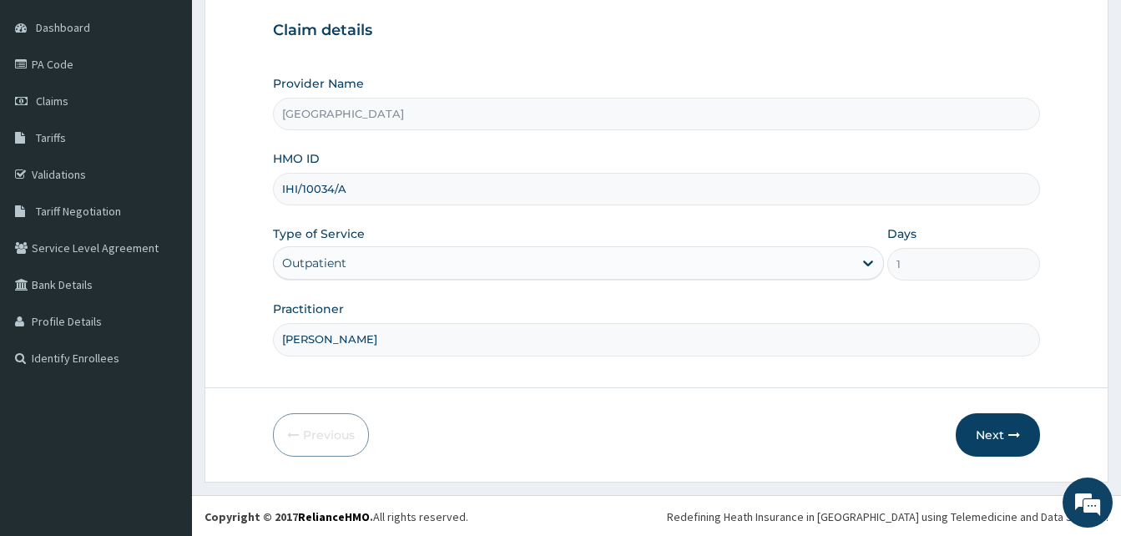
scroll to position [156, 0]
click at [994, 431] on button "Next" at bounding box center [997, 432] width 84 height 43
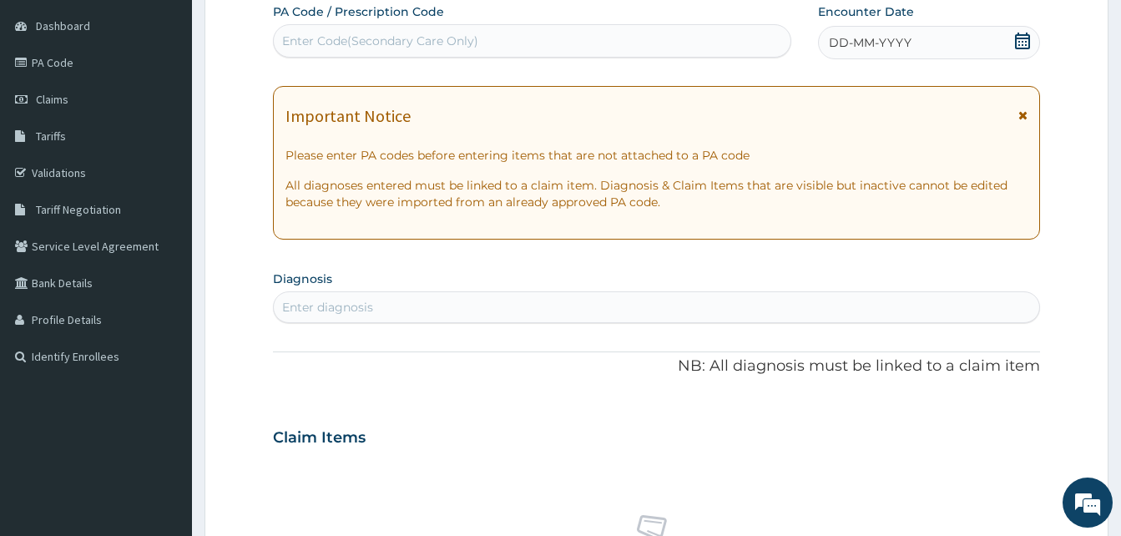
scroll to position [0, 0]
click at [356, 43] on div "Enter Code(Secondary Care Only)" at bounding box center [380, 41] width 196 height 17
paste input "PA/9162EE"
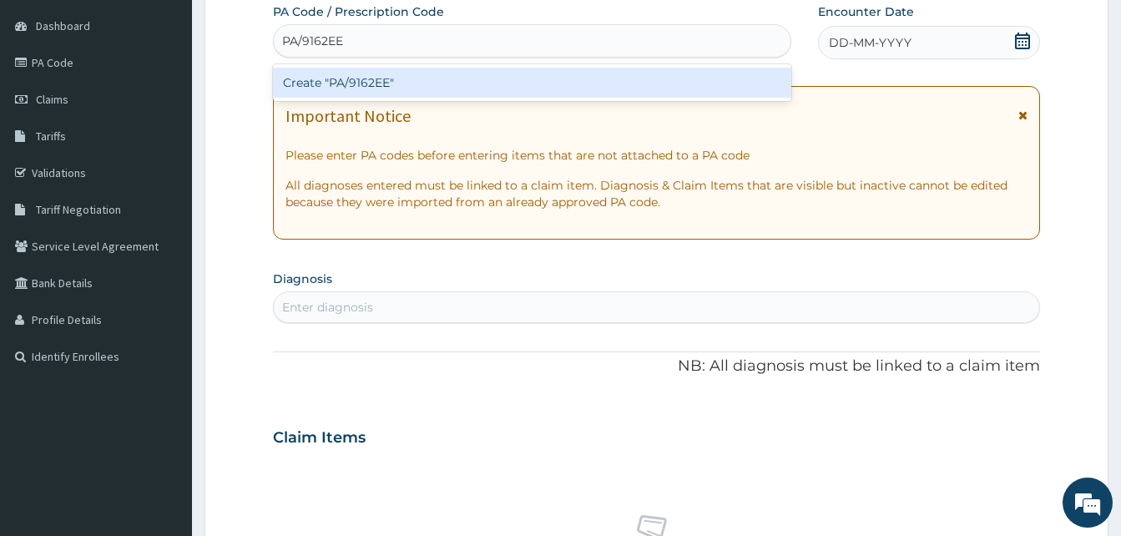
type input "PA/9162EE"
click at [361, 73] on div "Create "PA/9162EE"" at bounding box center [532, 83] width 518 height 30
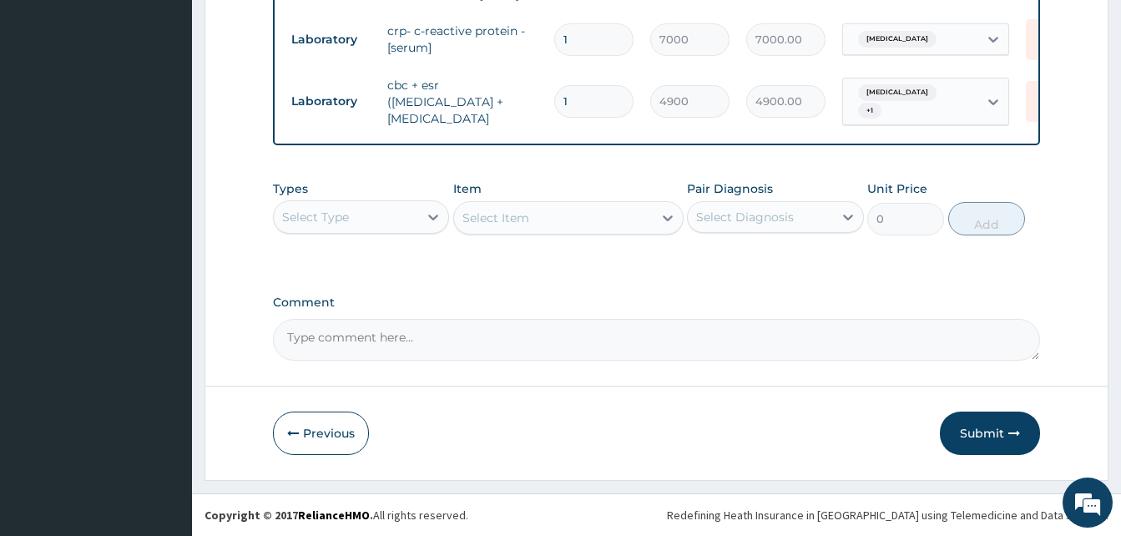
scroll to position [742, 0]
click at [979, 430] on button "Submit" at bounding box center [990, 432] width 100 height 43
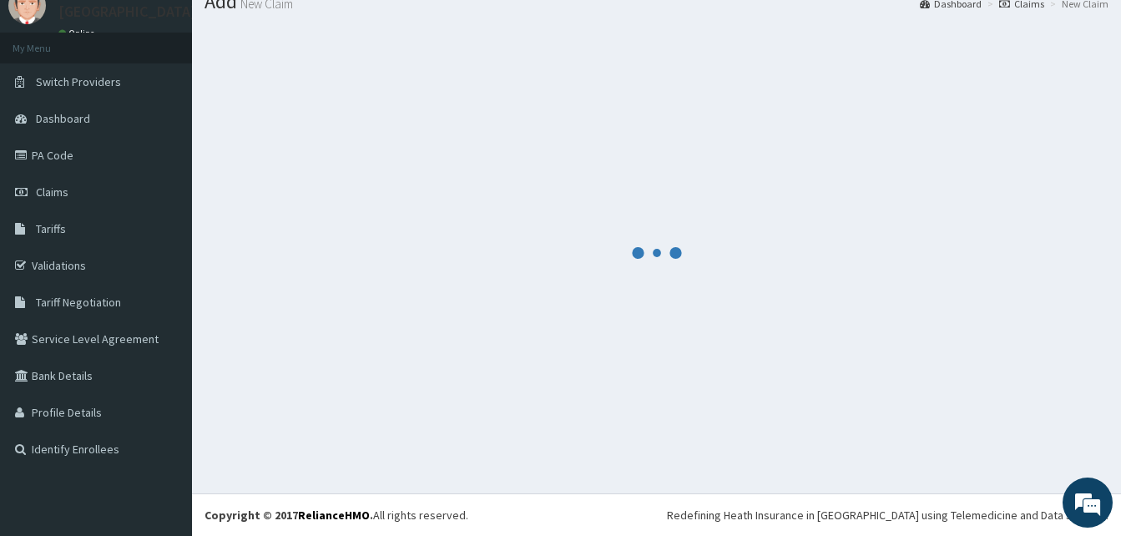
scroll to position [63, 0]
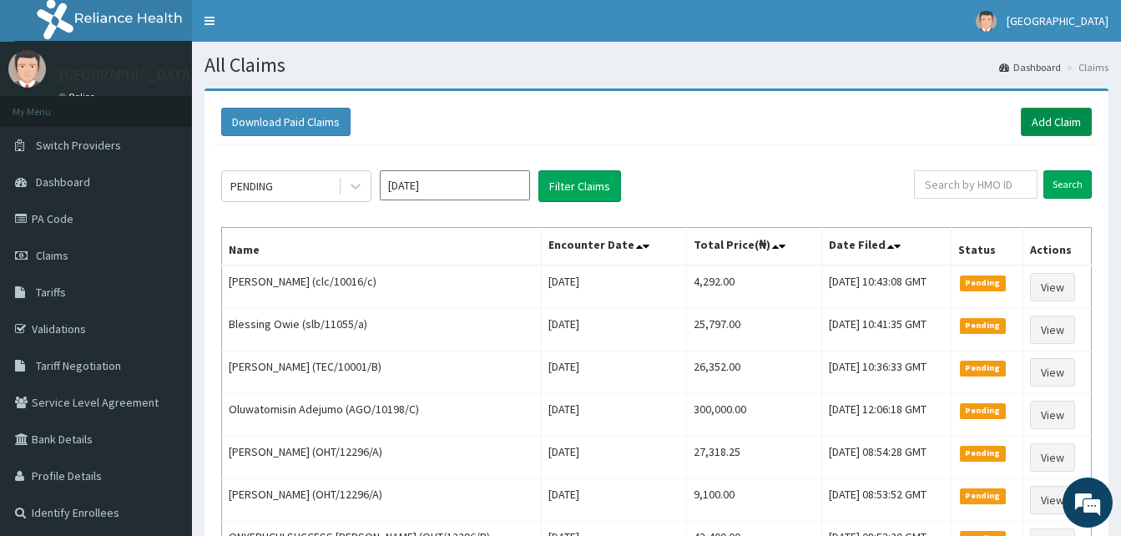
click at [1064, 127] on link "Add Claim" at bounding box center [1056, 122] width 71 height 28
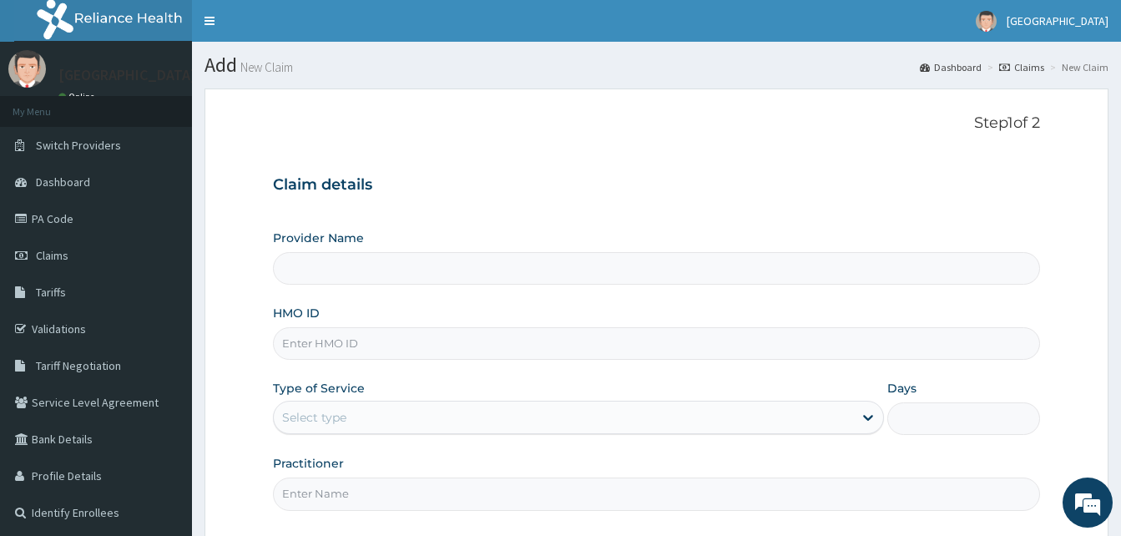
click at [310, 347] on input "HMO ID" at bounding box center [656, 343] width 767 height 33
paste input "IHI/10034/A"
type input "[GEOGRAPHIC_DATA]"
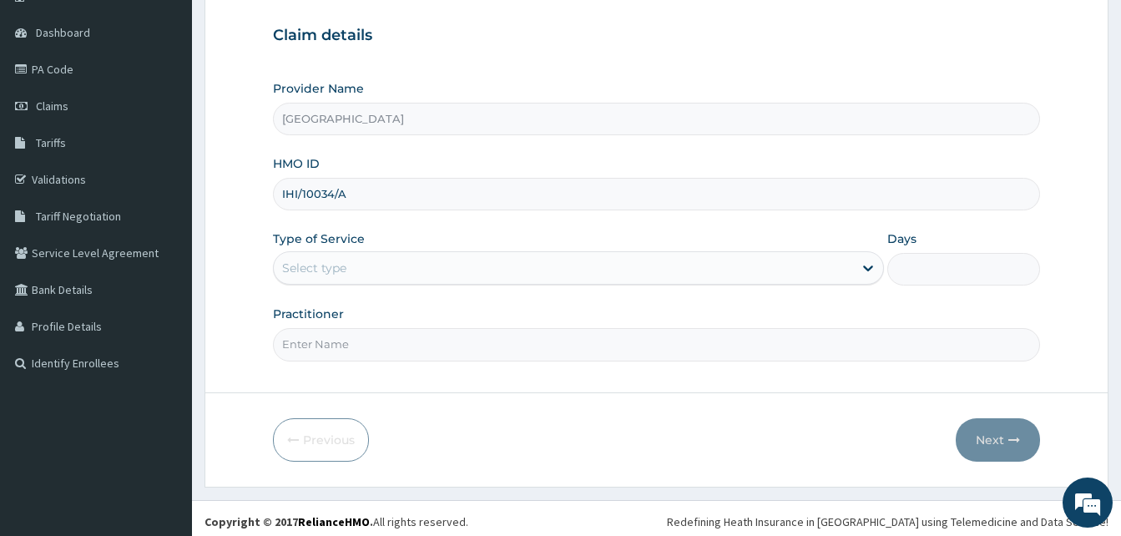
scroll to position [156, 0]
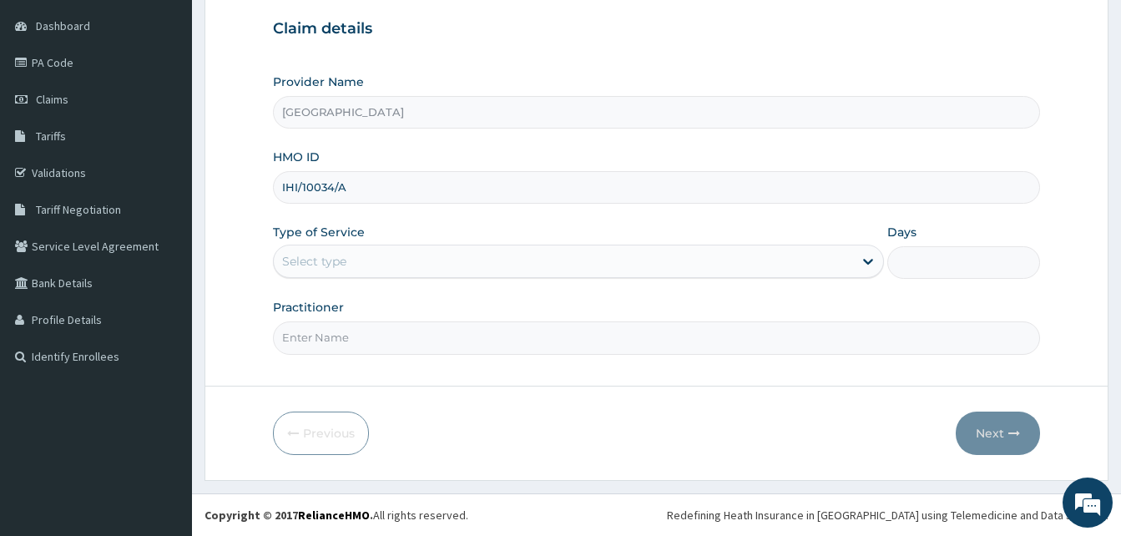
type input "IHI/10034/A"
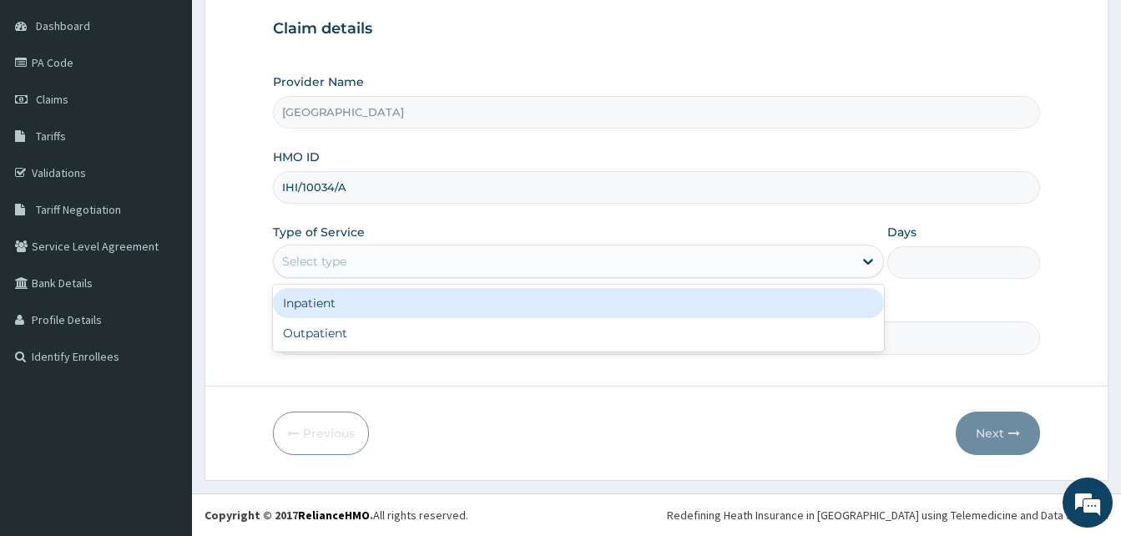
click at [355, 252] on div "Select type" at bounding box center [563, 261] width 579 height 27
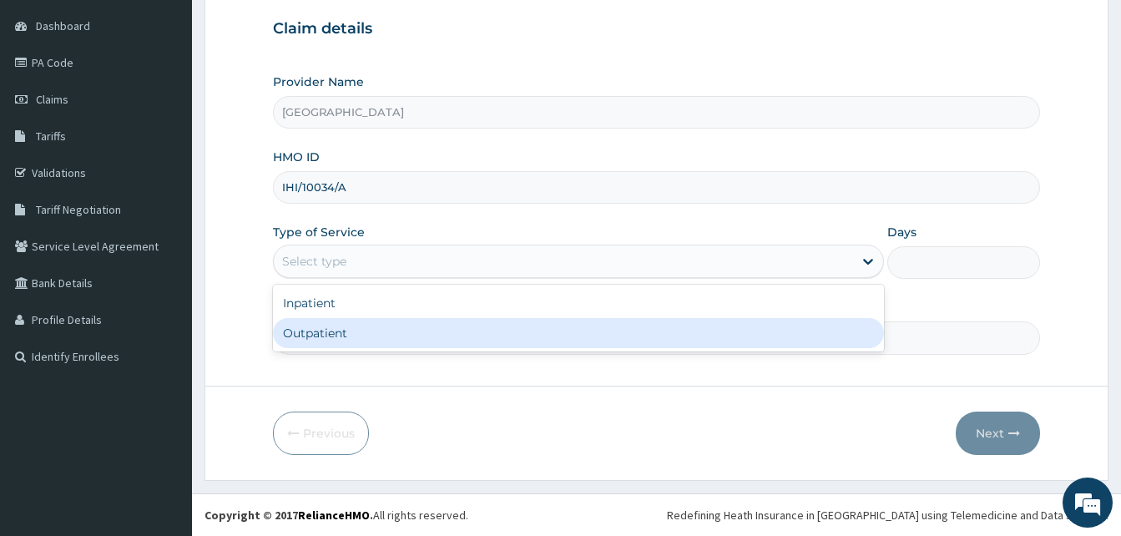
click at [346, 332] on div "Outpatient" at bounding box center [578, 333] width 611 height 30
type input "1"
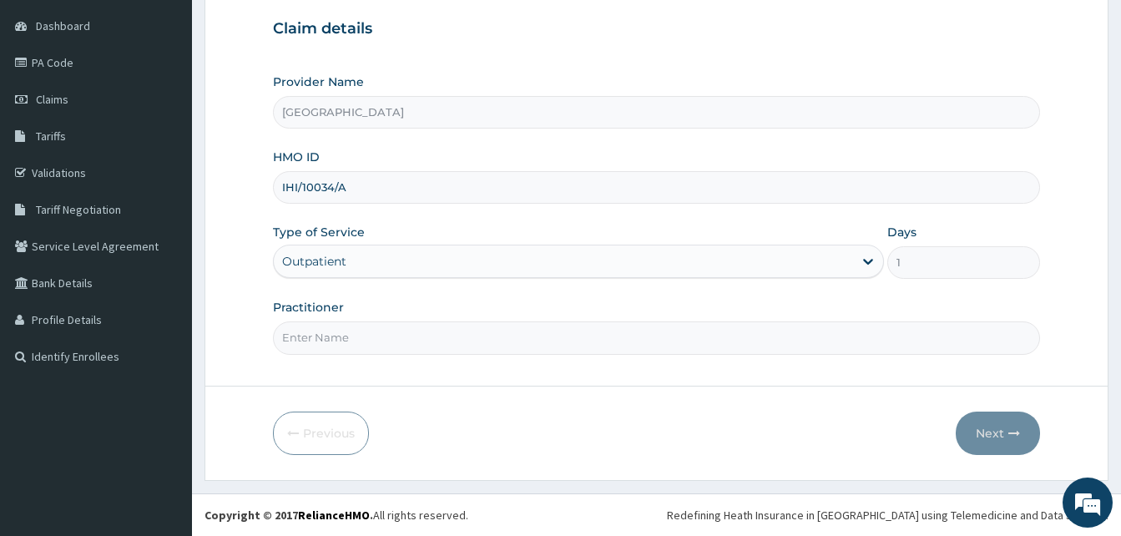
click at [350, 335] on input "Practitioner" at bounding box center [656, 337] width 767 height 33
type input "DR ARUNA SRI"
click at [1001, 437] on button "Next" at bounding box center [997, 432] width 84 height 43
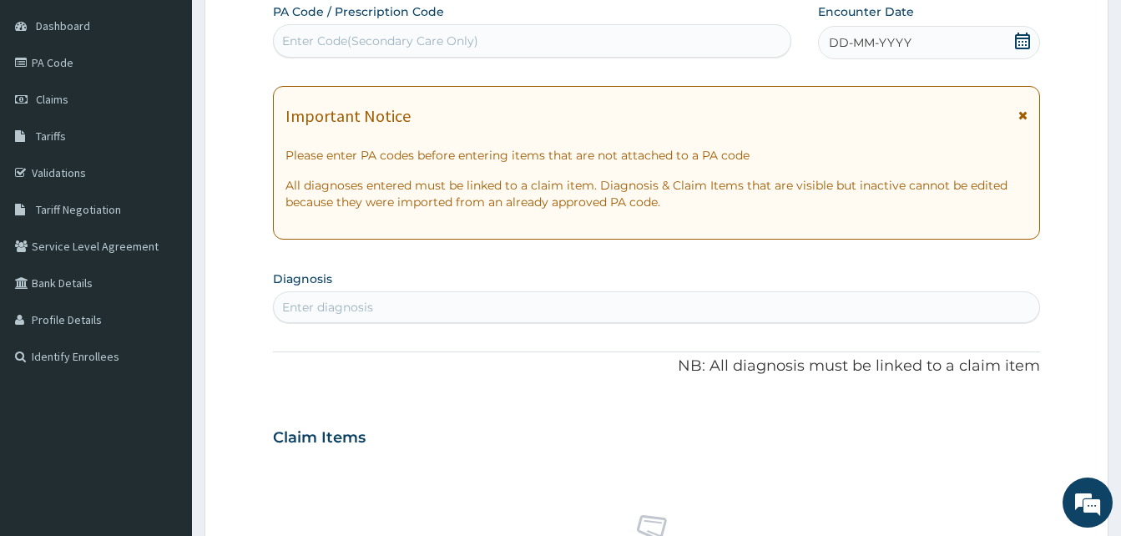
scroll to position [0, 0]
click at [349, 40] on div "Enter Code(Secondary Care Only)" at bounding box center [380, 41] width 196 height 17
paste input "PA/C062DC"
type input "PA/C062DC"
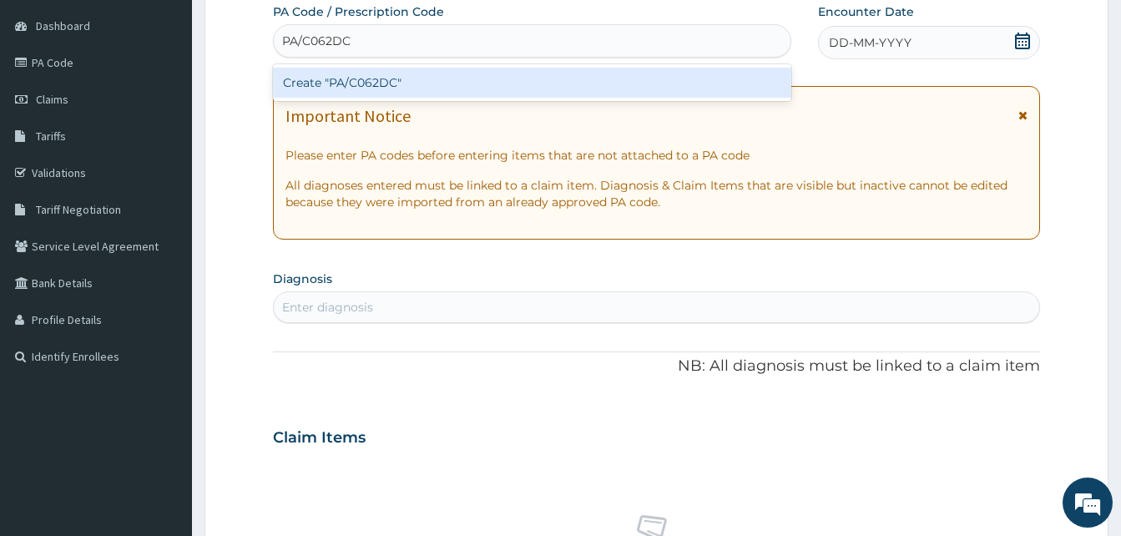
click at [354, 75] on div "Create "PA/C062DC"" at bounding box center [532, 83] width 518 height 30
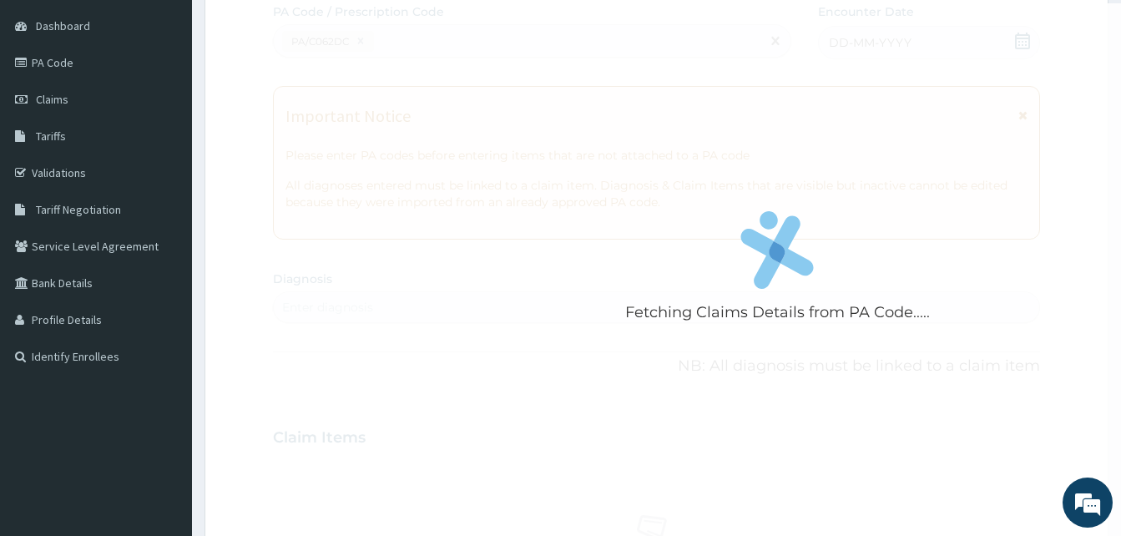
scroll to position [628, 0]
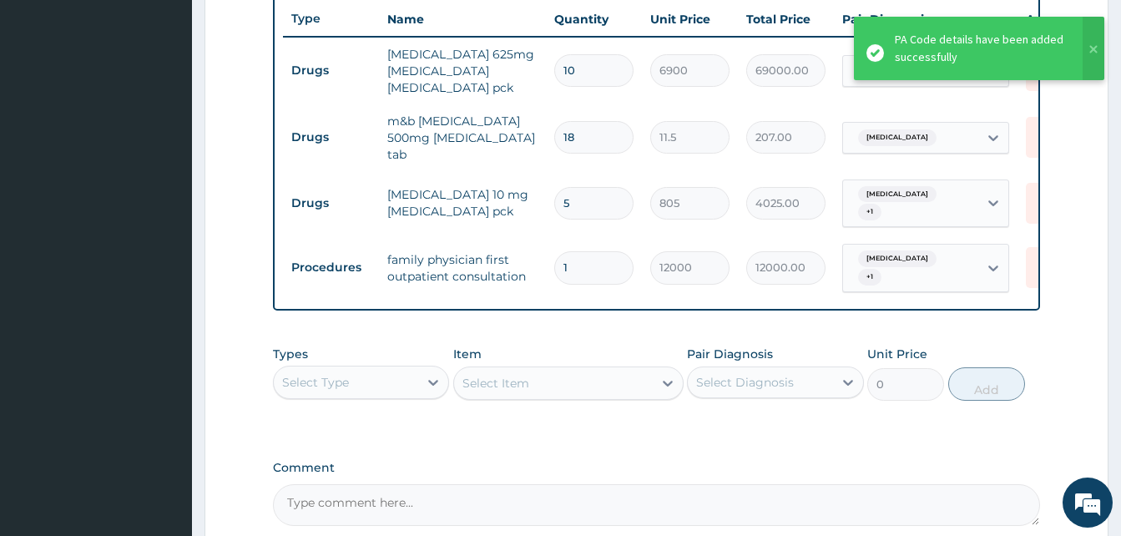
click at [586, 204] on input "5" at bounding box center [593, 203] width 79 height 33
type input "0.00"
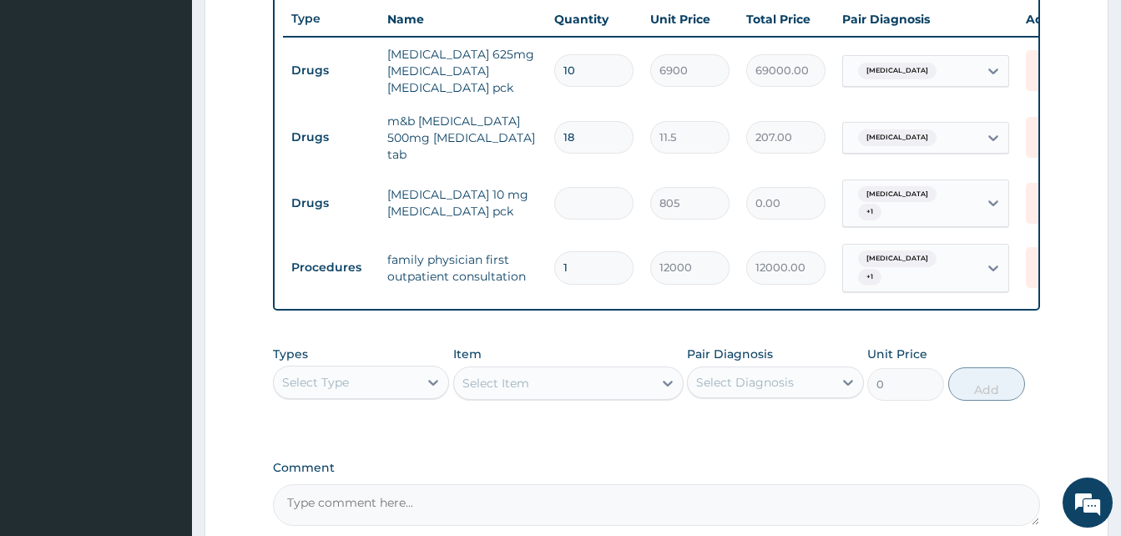
type input "7"
type input "5635.00"
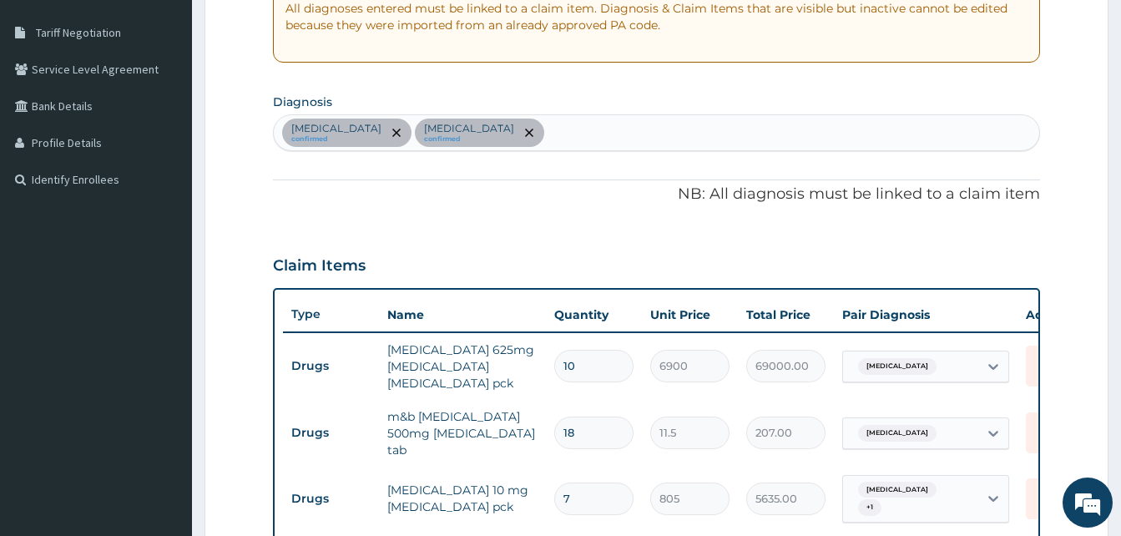
scroll to position [295, 0]
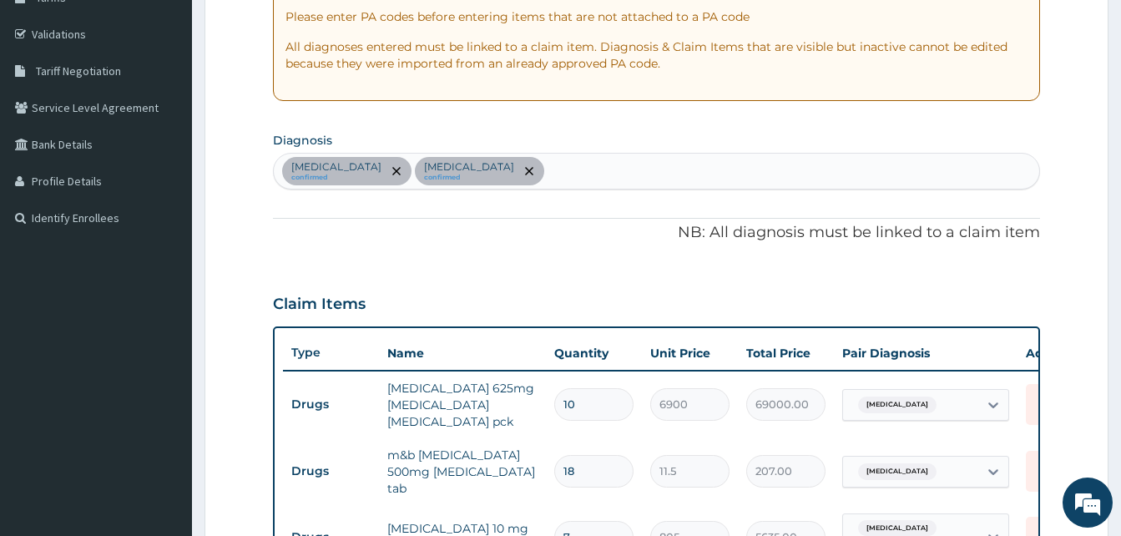
type input "7"
click at [580, 405] on input "10" at bounding box center [593, 404] width 79 height 33
type input "1"
type input "6900.00"
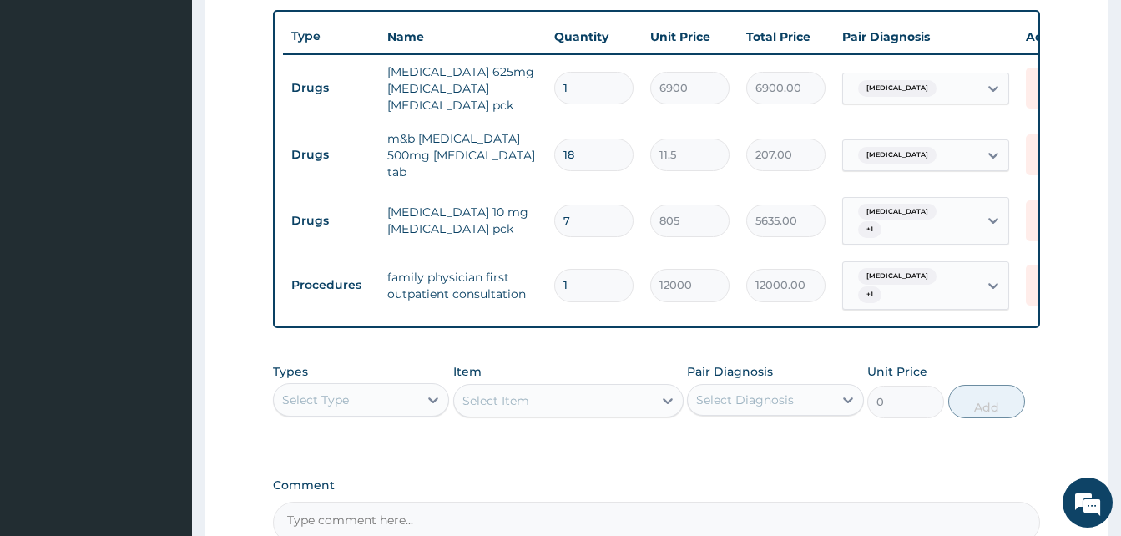
scroll to position [795, 0]
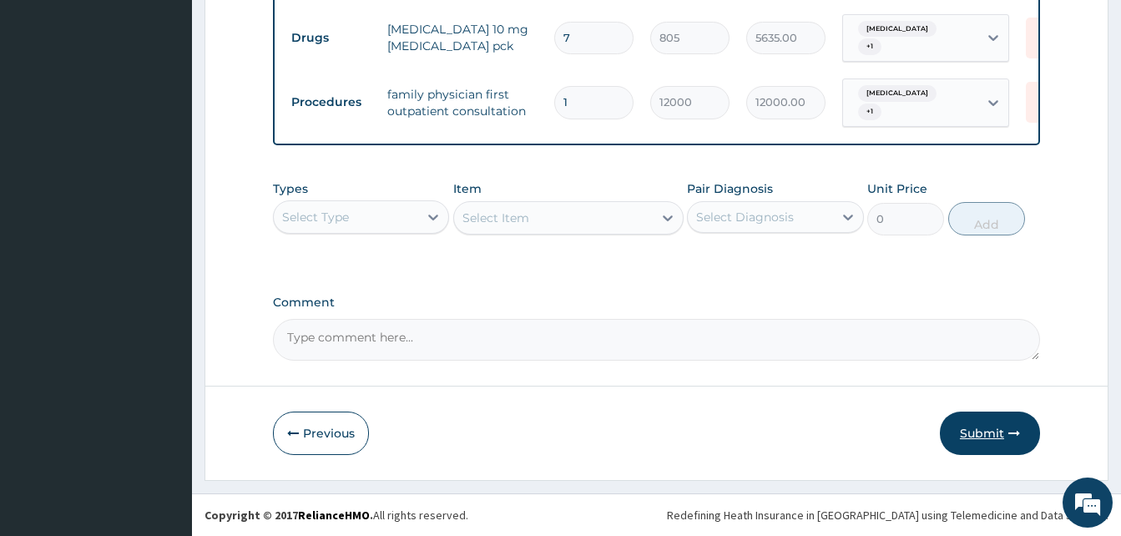
type input "1"
click at [976, 438] on button "Submit" at bounding box center [990, 432] width 100 height 43
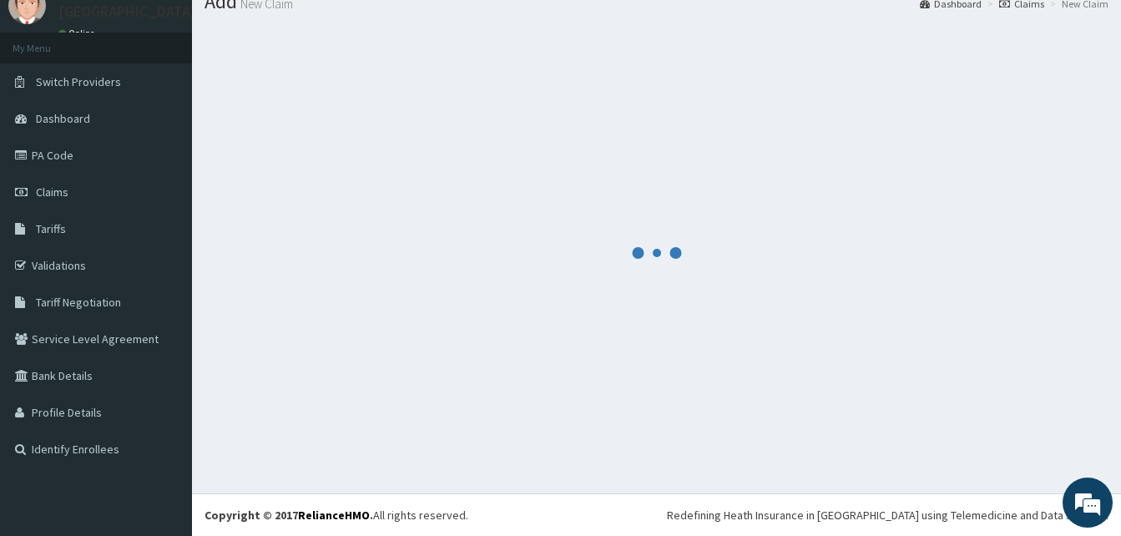
scroll to position [63, 0]
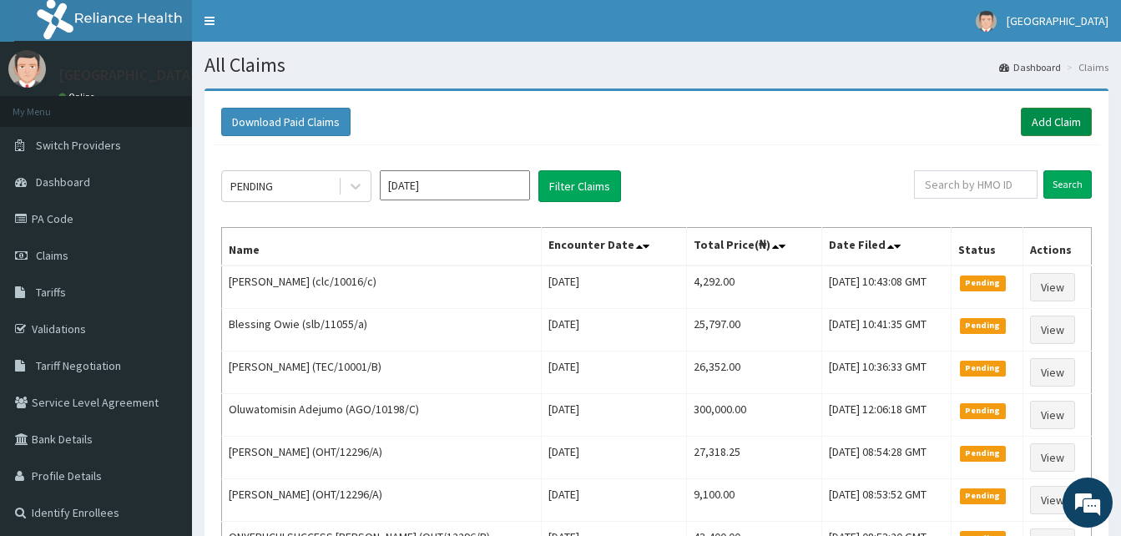
click at [1061, 124] on link "Add Claim" at bounding box center [1056, 122] width 71 height 28
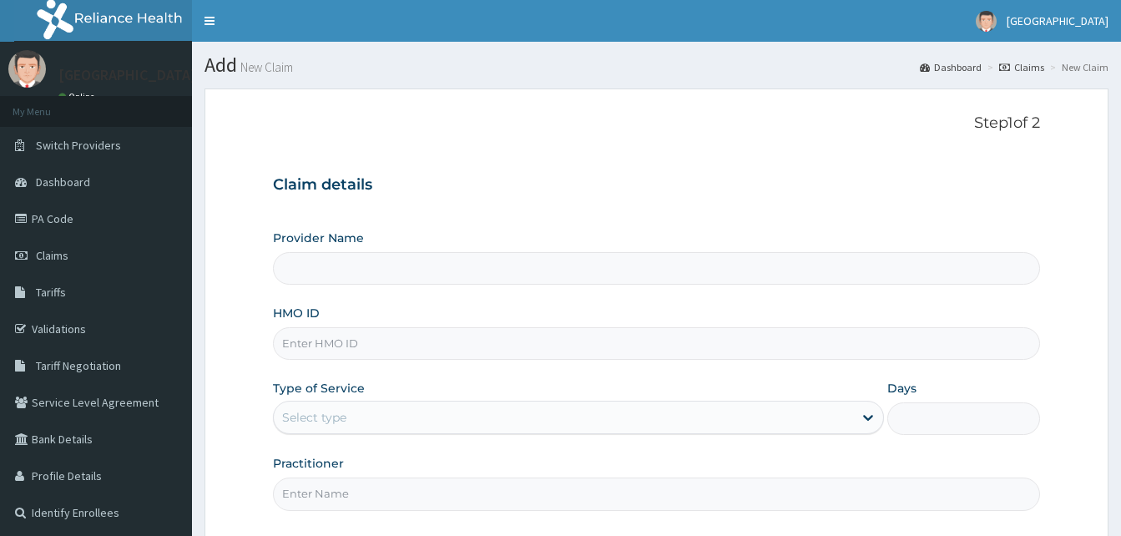
click at [352, 340] on input "HMO ID" at bounding box center [656, 343] width 767 height 33
paste input "ELG/10057/A"
type input "ELG/10057/A"
type input "[GEOGRAPHIC_DATA]"
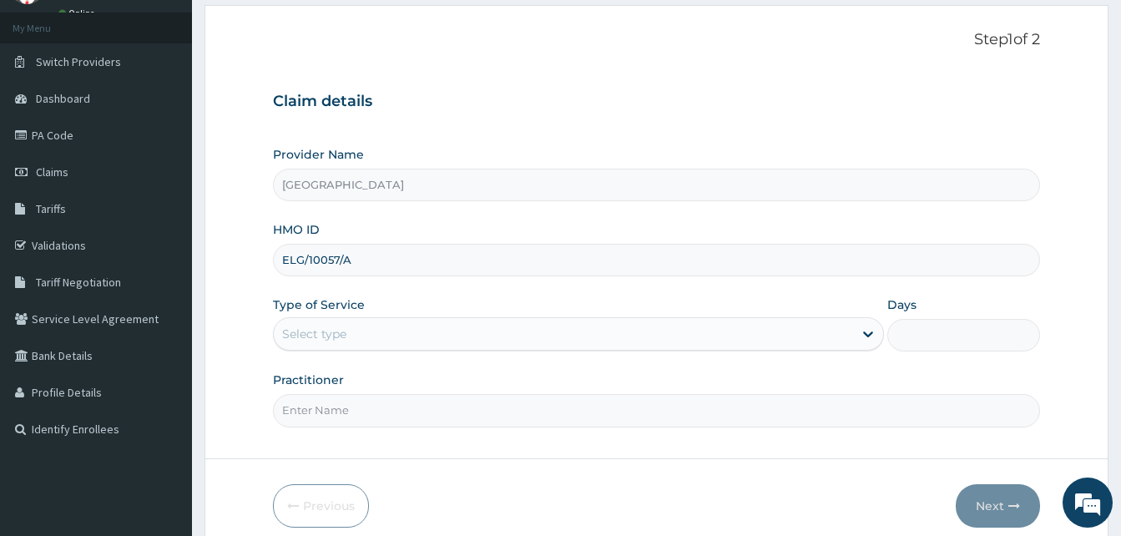
type input "ELG/10057/A"
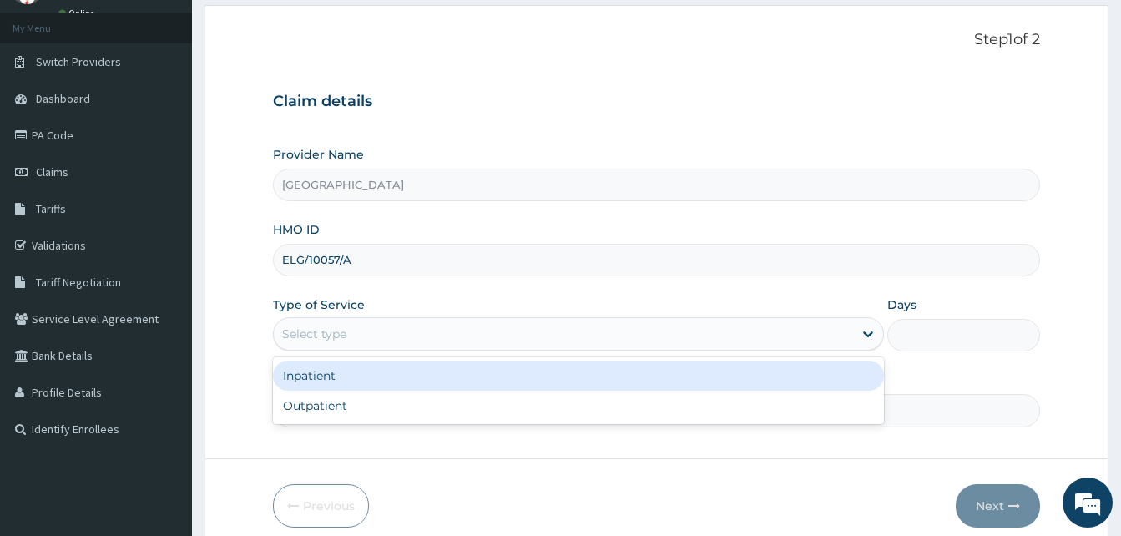
click at [335, 339] on div "Select type" at bounding box center [314, 333] width 64 height 17
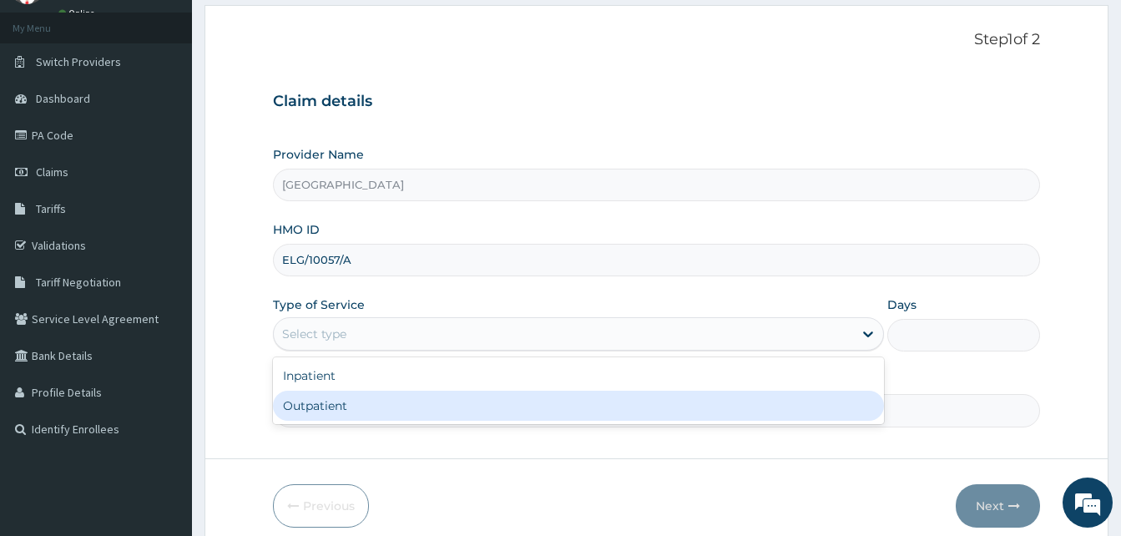
click at [314, 410] on div "Outpatient" at bounding box center [578, 406] width 611 height 30
type input "1"
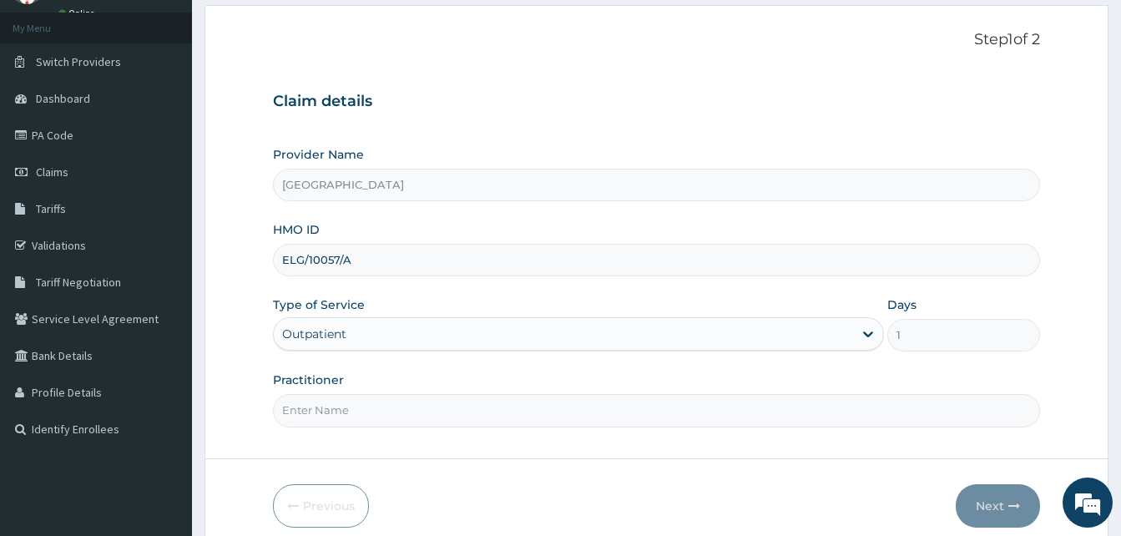
click at [314, 410] on input "Practitioner" at bounding box center [656, 410] width 767 height 33
type input "DR MURALI MOHAN"
click at [997, 503] on button "Next" at bounding box center [997, 505] width 84 height 43
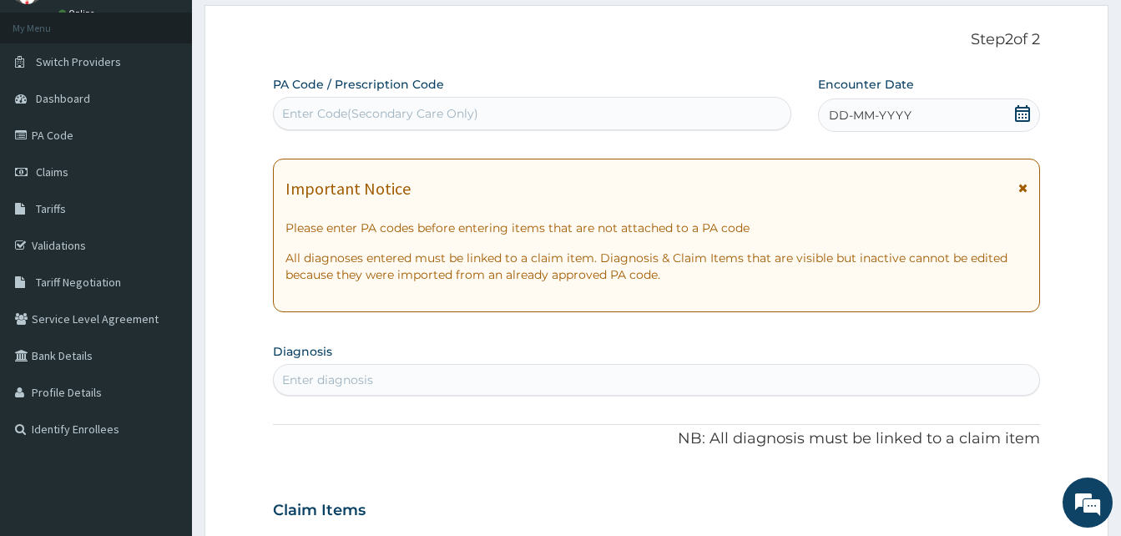
scroll to position [0, 0]
click at [338, 115] on div "Enter Code(Secondary Care Only)" at bounding box center [380, 113] width 196 height 17
paste input "PA/A45B81"
type input "PA/A45B81"
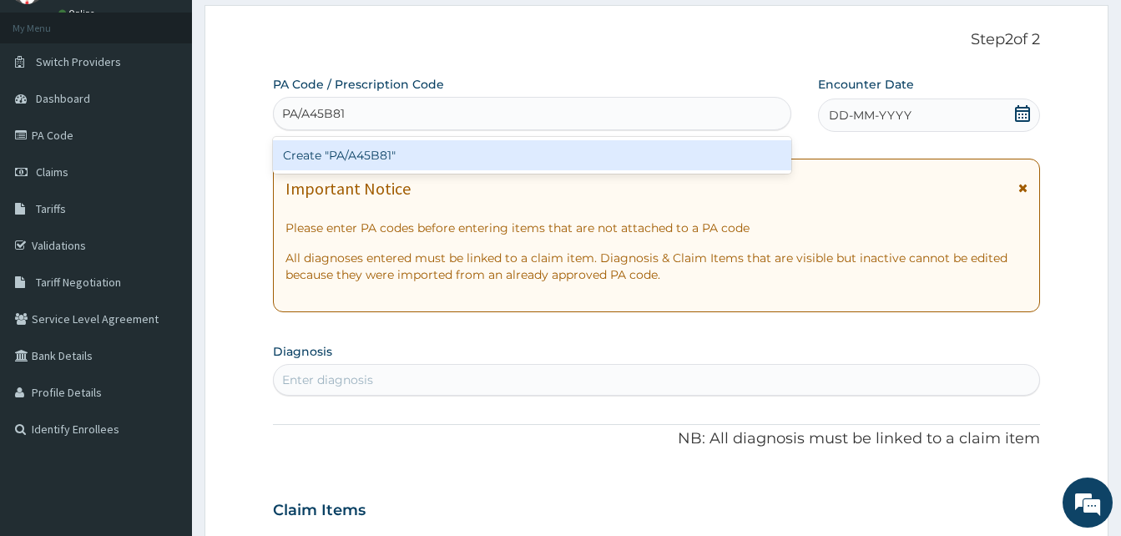
click at [363, 149] on div "Create "PA/A45B81"" at bounding box center [532, 155] width 518 height 30
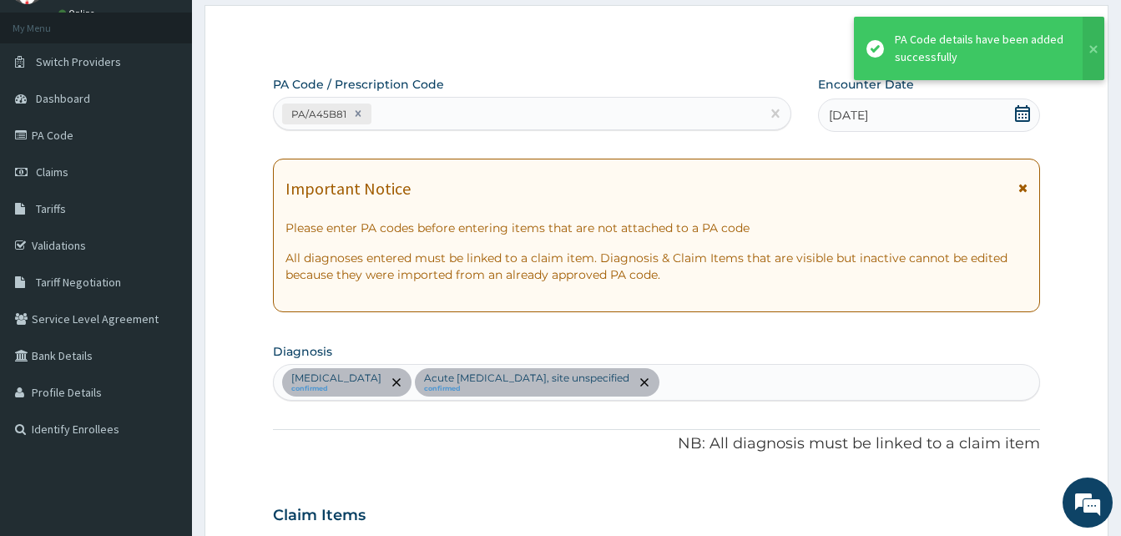
scroll to position [738, 0]
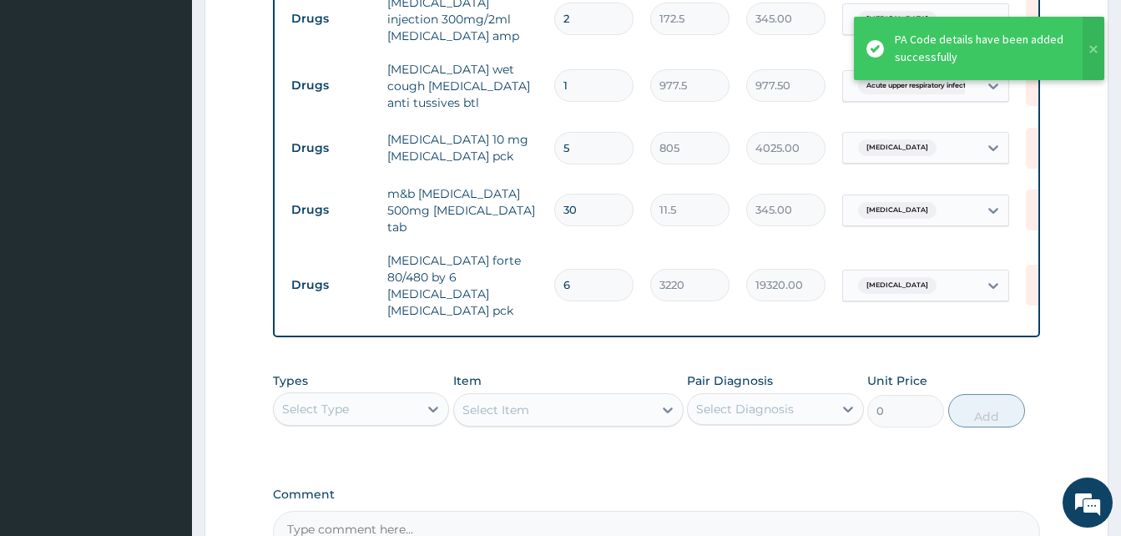
click at [577, 269] on input "6" at bounding box center [593, 285] width 79 height 33
type input "0.00"
type input "1"
type input "3220.00"
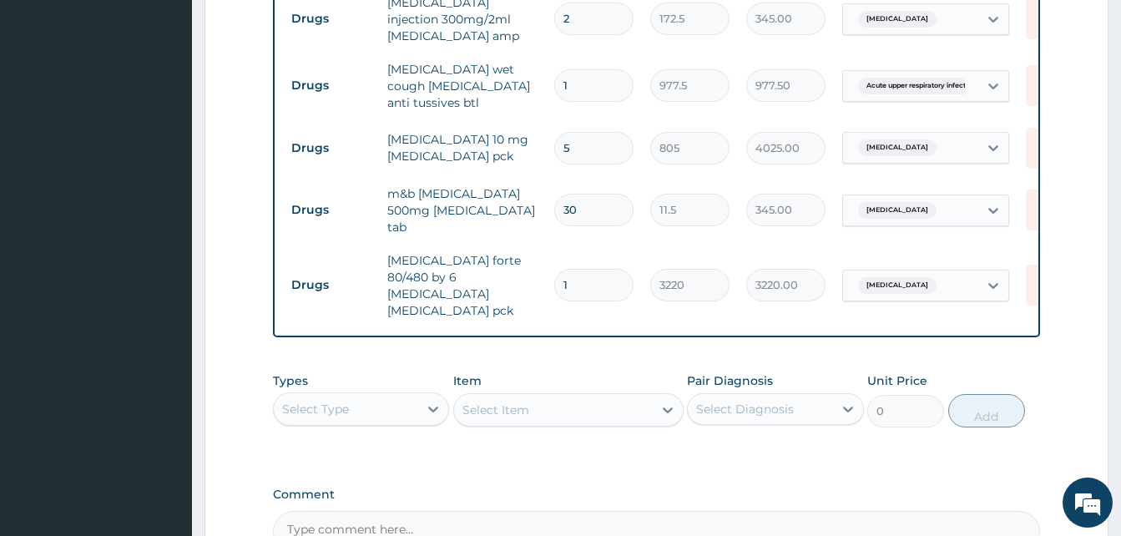
type input "1"
click at [592, 145] on input "5" at bounding box center [593, 148] width 79 height 33
type input "0.00"
type input "7"
type input "5635.00"
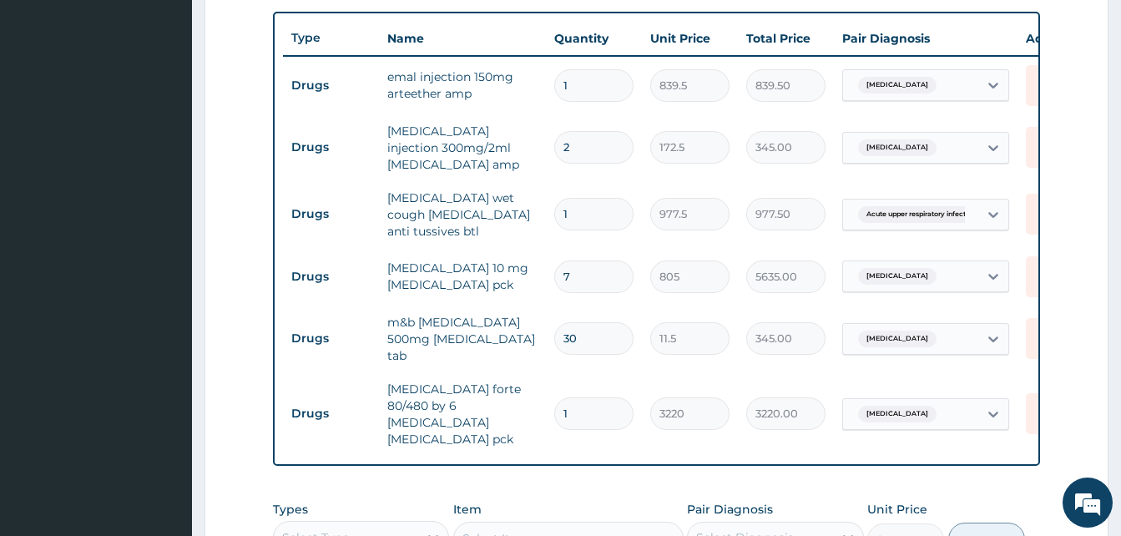
scroll to position [571, 0]
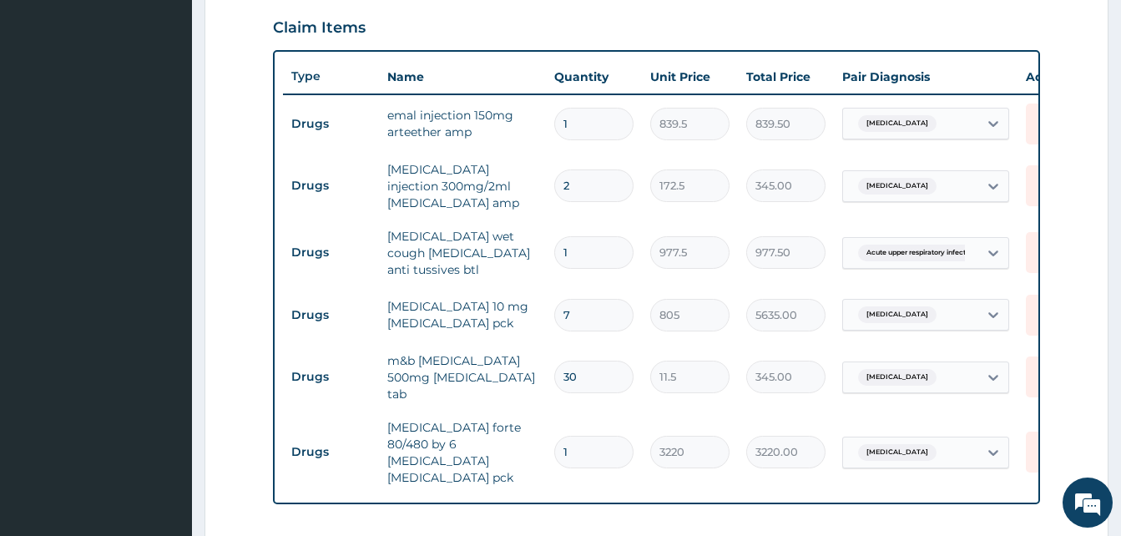
type input "7"
click at [593, 112] on input "1" at bounding box center [593, 124] width 79 height 33
type input "0.00"
type input "2"
type input "1679.00"
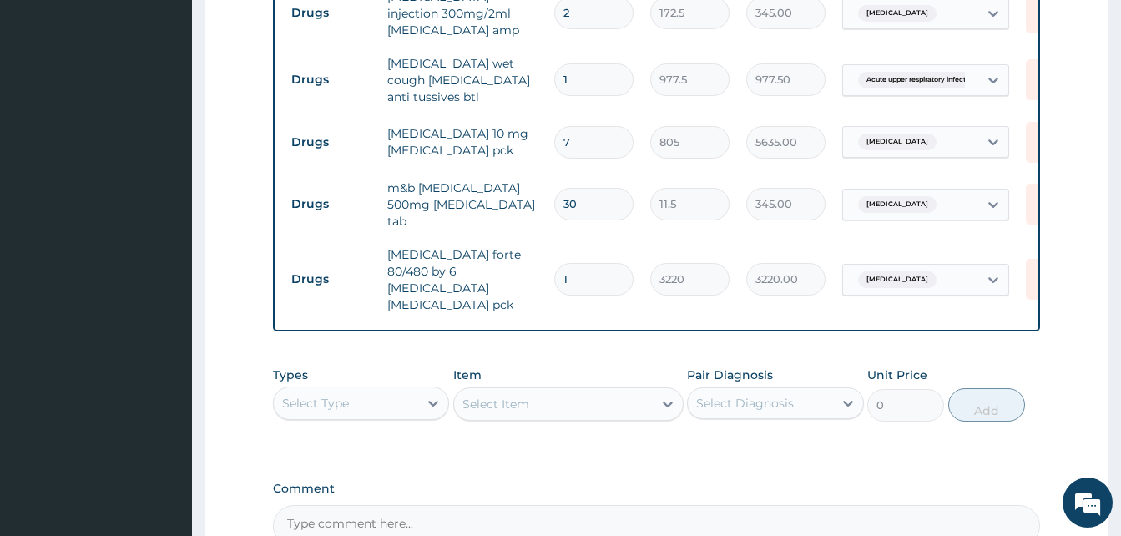
scroll to position [821, 0]
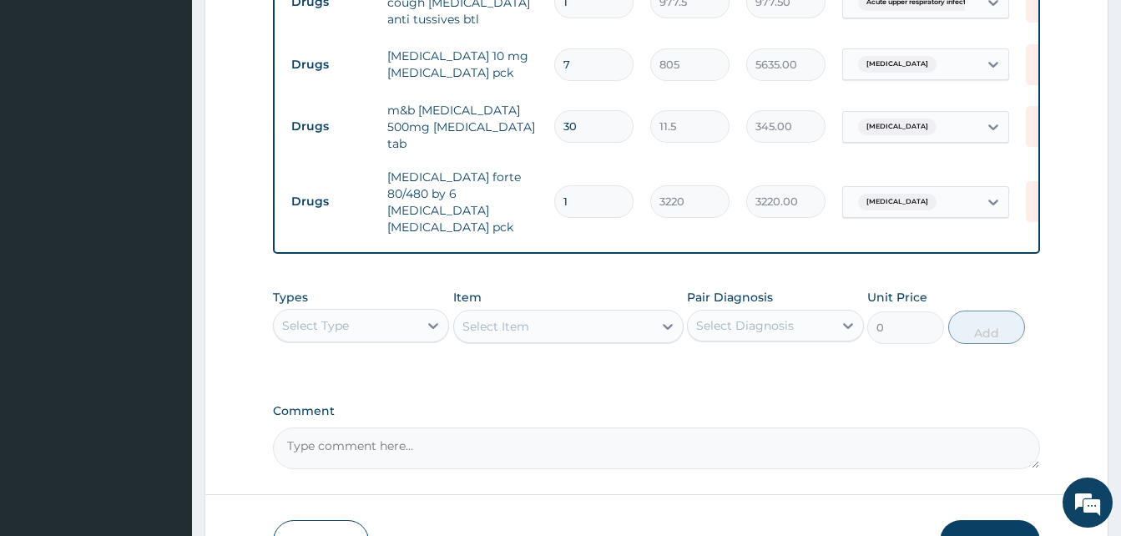
type input "2"
click at [987, 404] on label "Comment" at bounding box center [656, 411] width 767 height 14
click at [987, 427] on textarea "Comment" at bounding box center [656, 448] width 767 height 42
click at [991, 528] on button "Submit" at bounding box center [990, 541] width 100 height 43
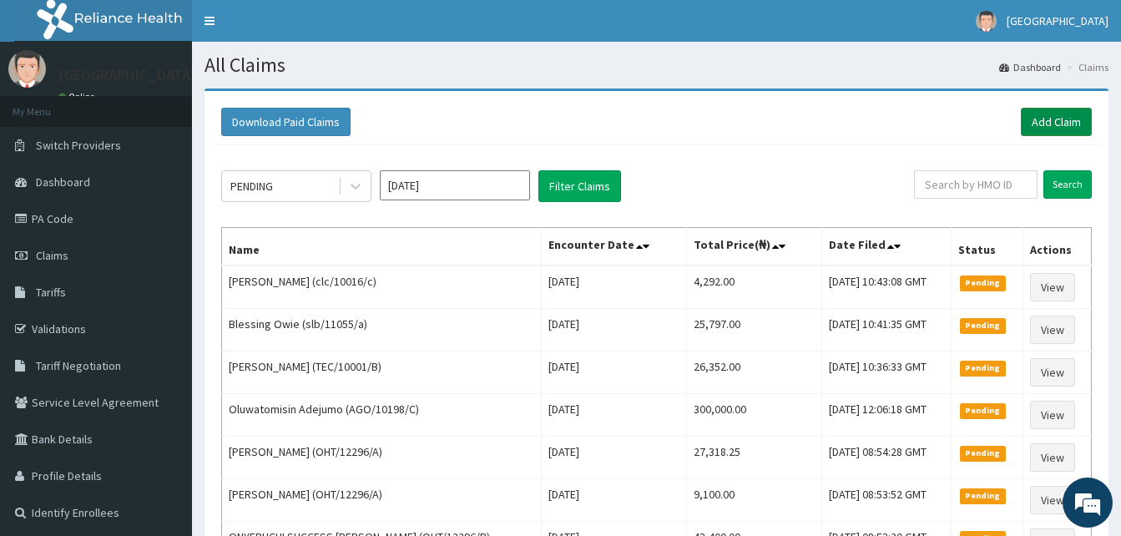
click at [1046, 124] on link "Add Claim" at bounding box center [1056, 122] width 71 height 28
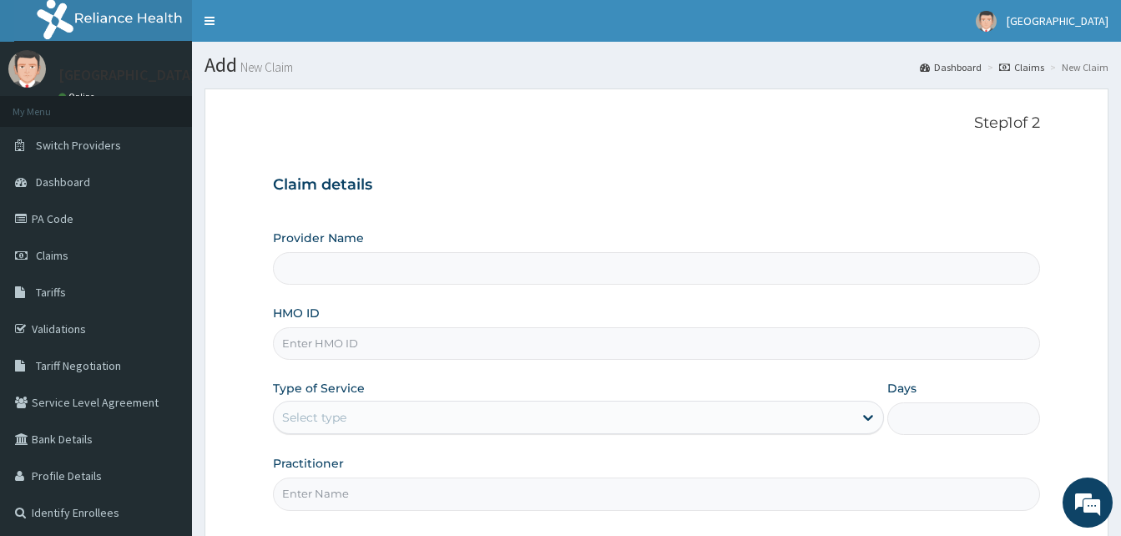
type input "[GEOGRAPHIC_DATA]"
click at [280, 342] on input "HMO ID" at bounding box center [656, 343] width 767 height 33
paste input "ELG/10057/A"
type input "ELG/10057/A"
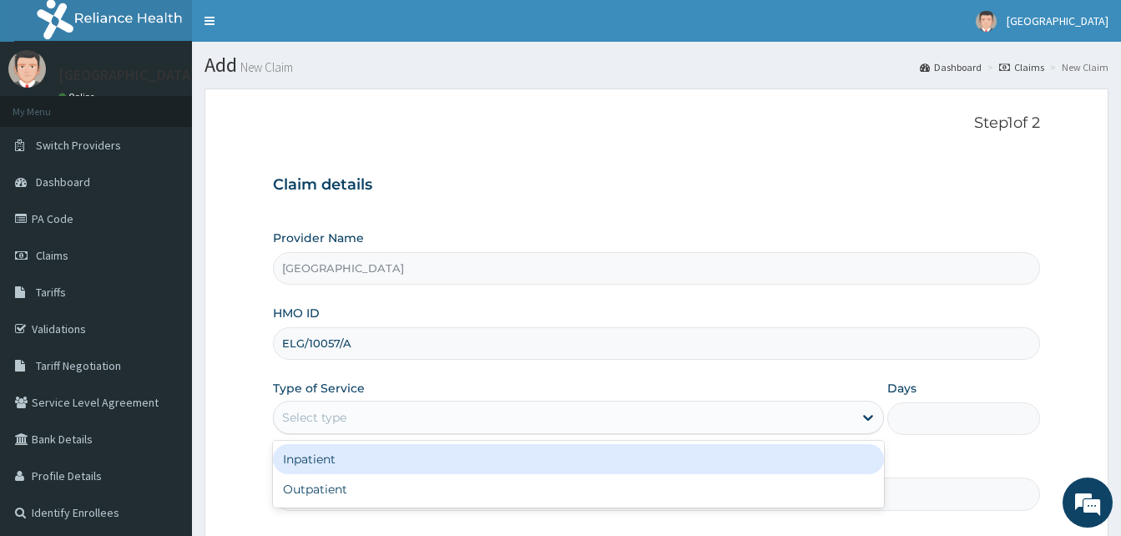
click at [355, 414] on div "Select type" at bounding box center [563, 417] width 579 height 27
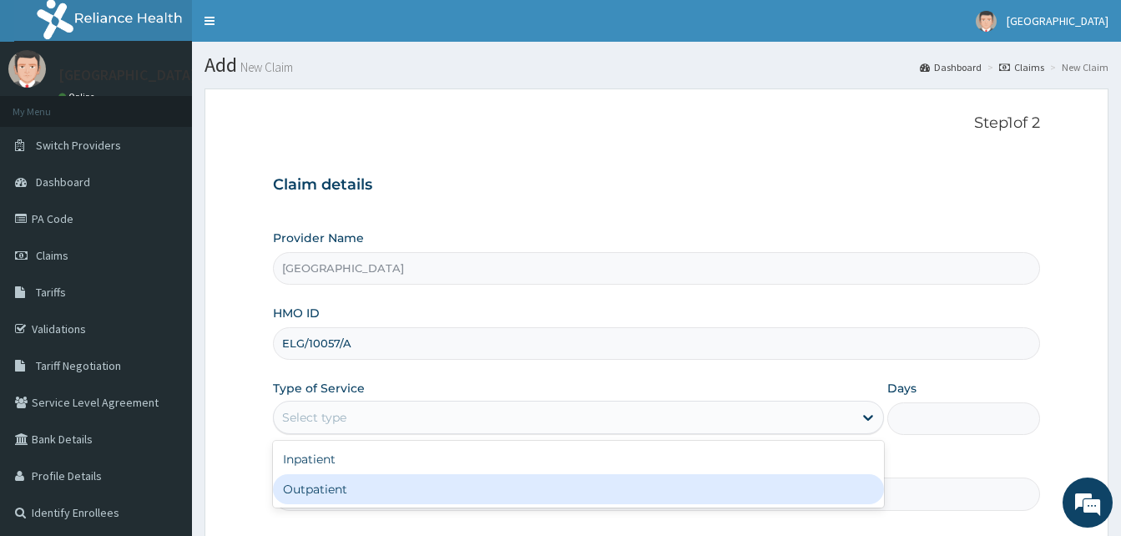
click at [341, 482] on div "Outpatient" at bounding box center [578, 489] width 611 height 30
type input "1"
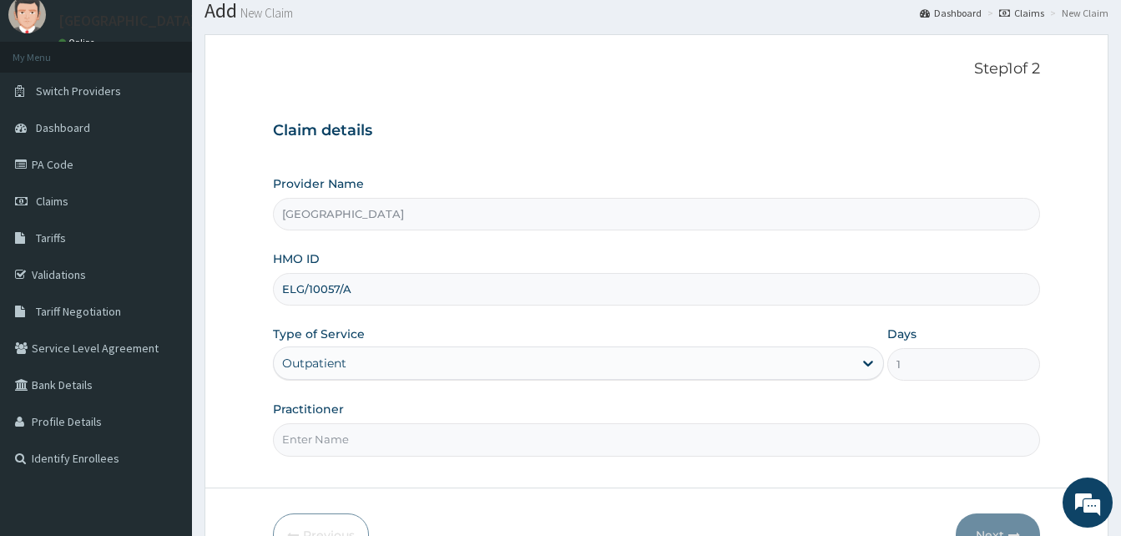
scroll to position [83, 0]
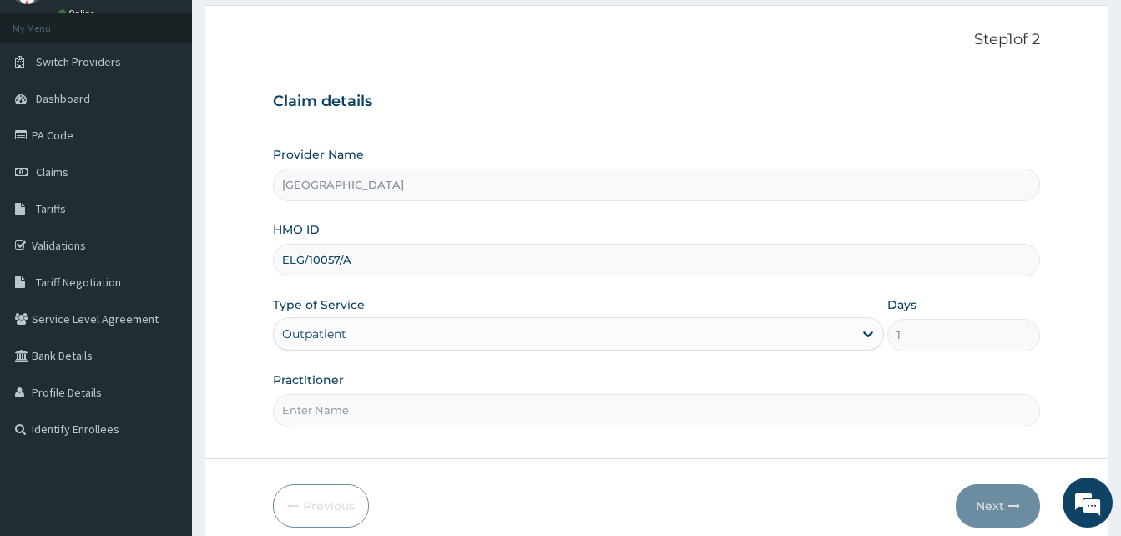
click at [336, 389] on div "Practitioner" at bounding box center [656, 398] width 767 height 55
click at [325, 413] on input "Practitioner" at bounding box center [656, 410] width 767 height 33
type input "DR MURALI MOHAN"
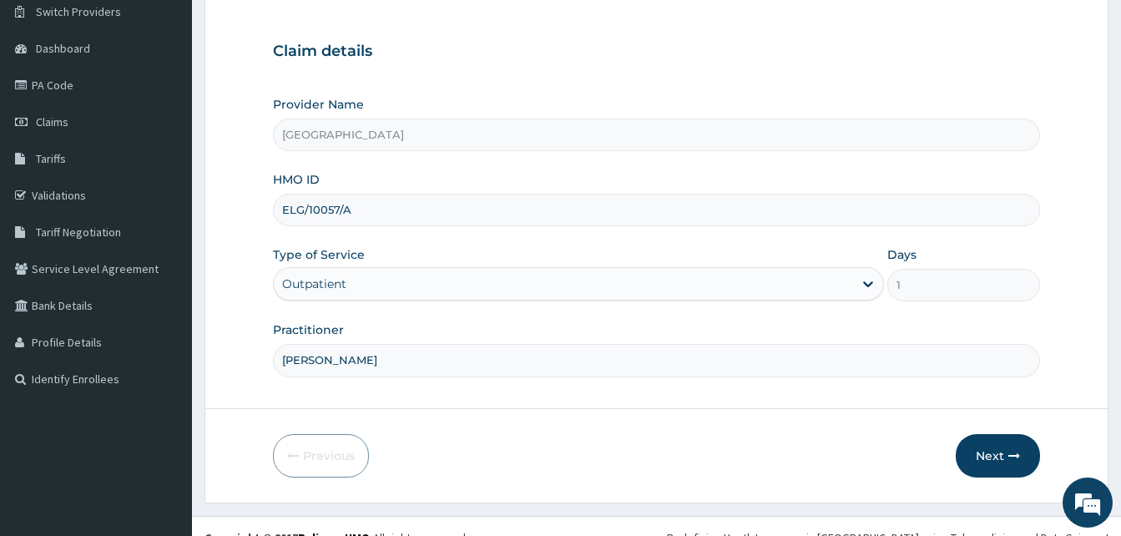
scroll to position [156, 0]
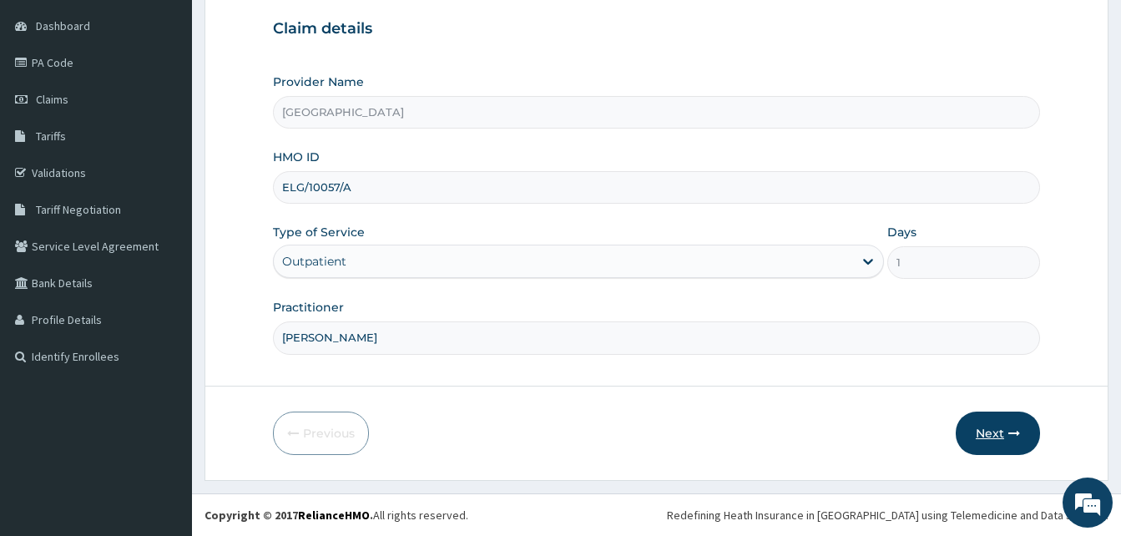
click at [993, 432] on button "Next" at bounding box center [997, 432] width 84 height 43
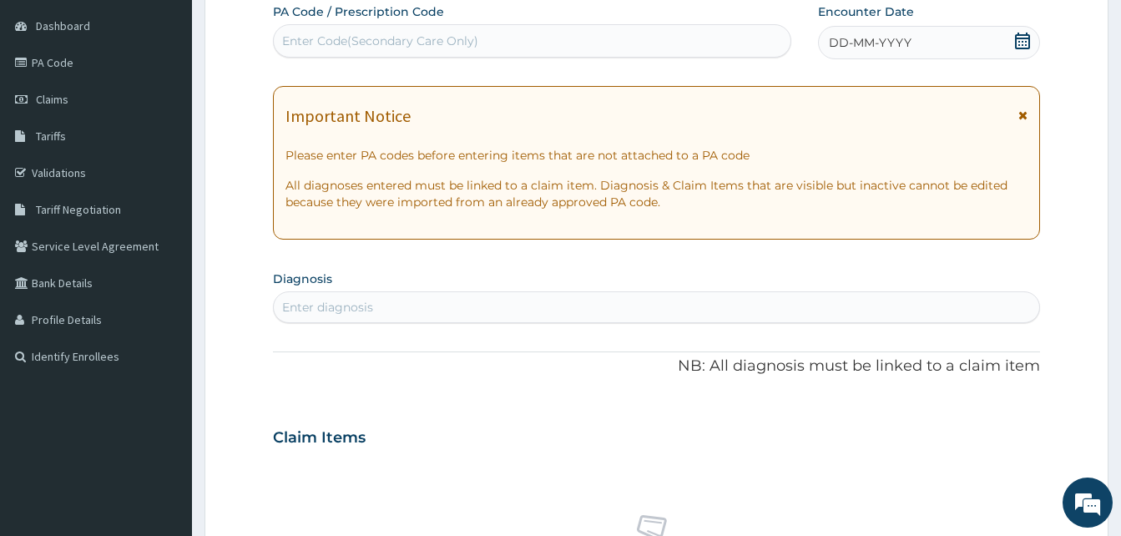
click at [295, 38] on div "Enter Code(Secondary Care Only)" at bounding box center [380, 41] width 196 height 17
paste input "PA/5E3861"
type input "PA/5E3861"
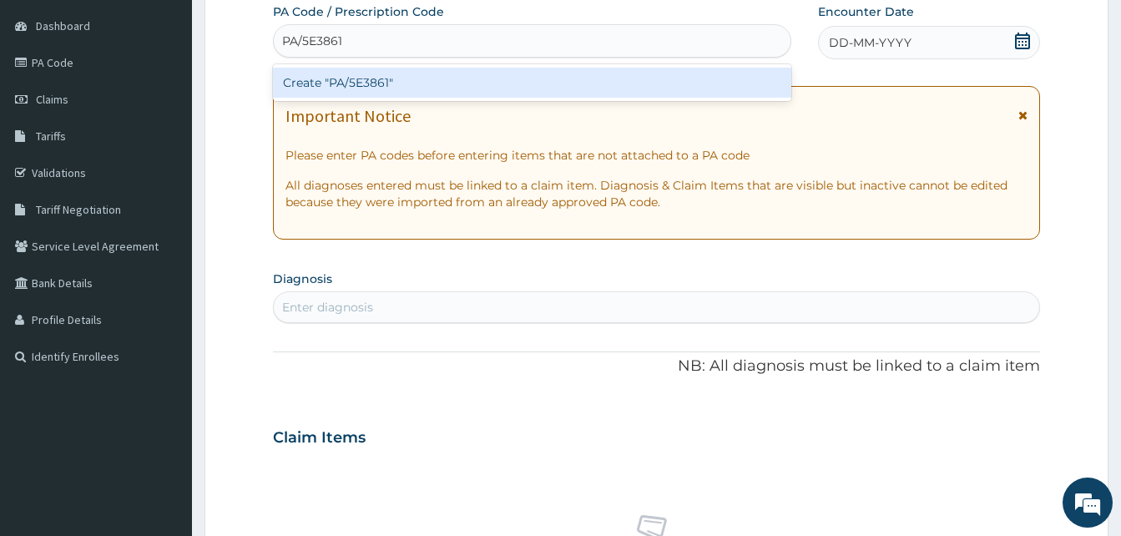
click at [316, 76] on div "Create "PA/5E3861"" at bounding box center [532, 83] width 518 height 30
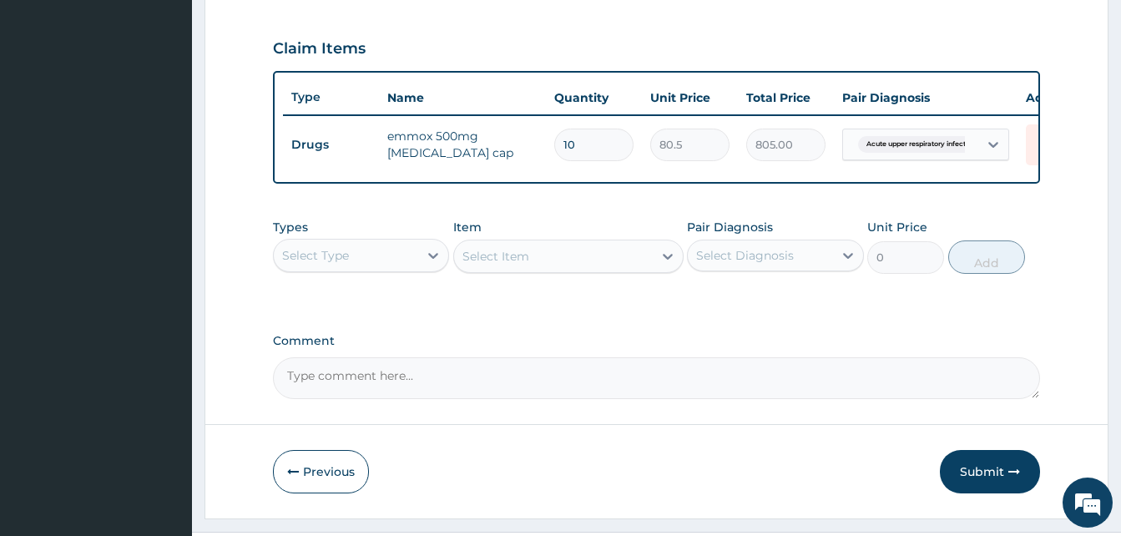
scroll to position [601, 0]
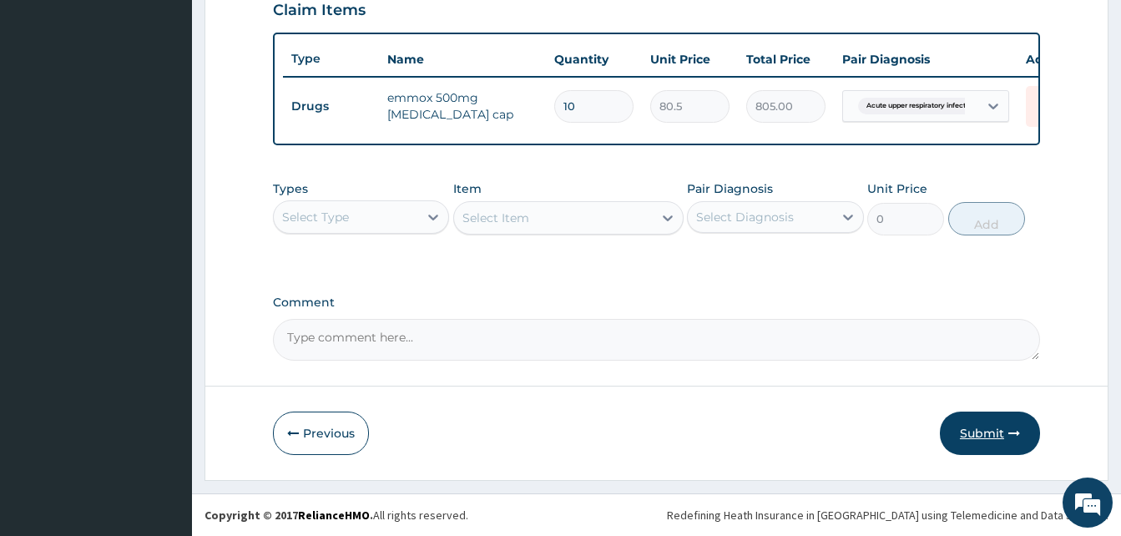
click at [972, 424] on button "Submit" at bounding box center [990, 432] width 100 height 43
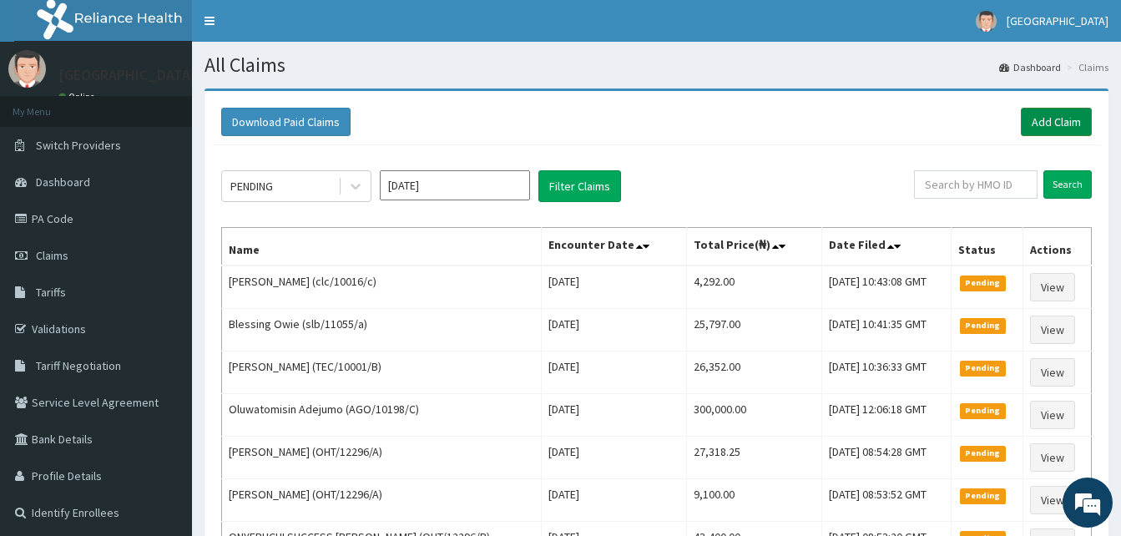
click at [1032, 123] on link "Add Claim" at bounding box center [1056, 122] width 71 height 28
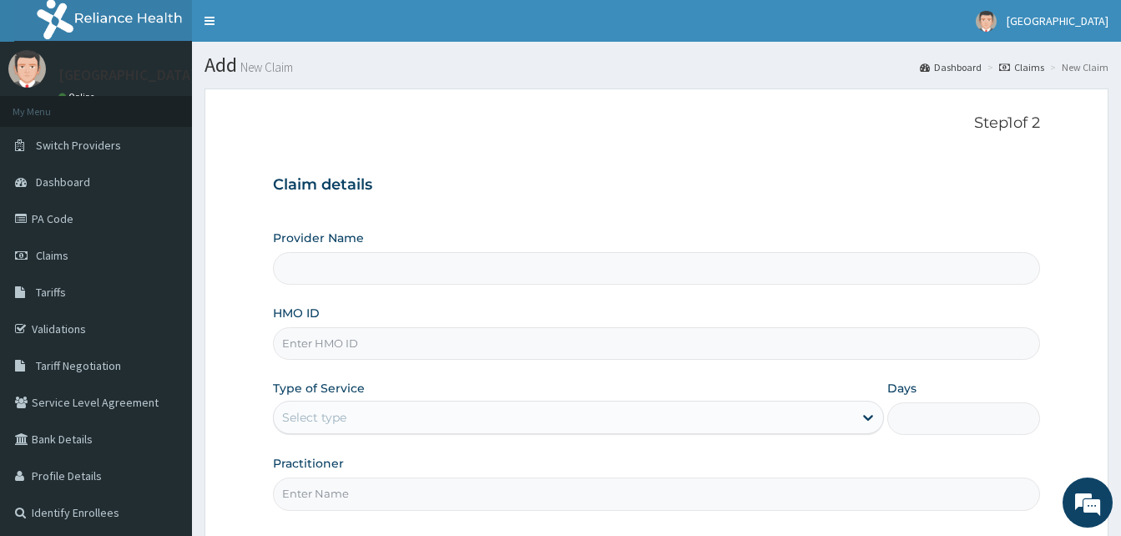
click at [303, 343] on input "HMO ID" at bounding box center [656, 343] width 767 height 33
type input "[GEOGRAPHIC_DATA]"
paste input "tdp/10866/a"
click at [305, 348] on input "tdp/10866/a" at bounding box center [656, 343] width 767 height 33
type input "tdp/10866/a"
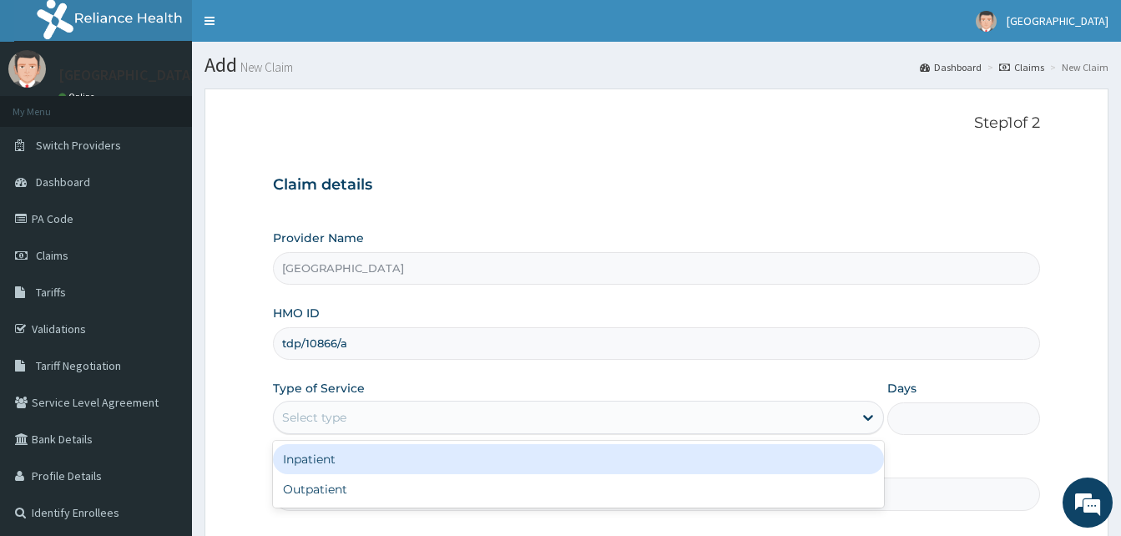
click at [335, 413] on div "Select type" at bounding box center [314, 417] width 64 height 17
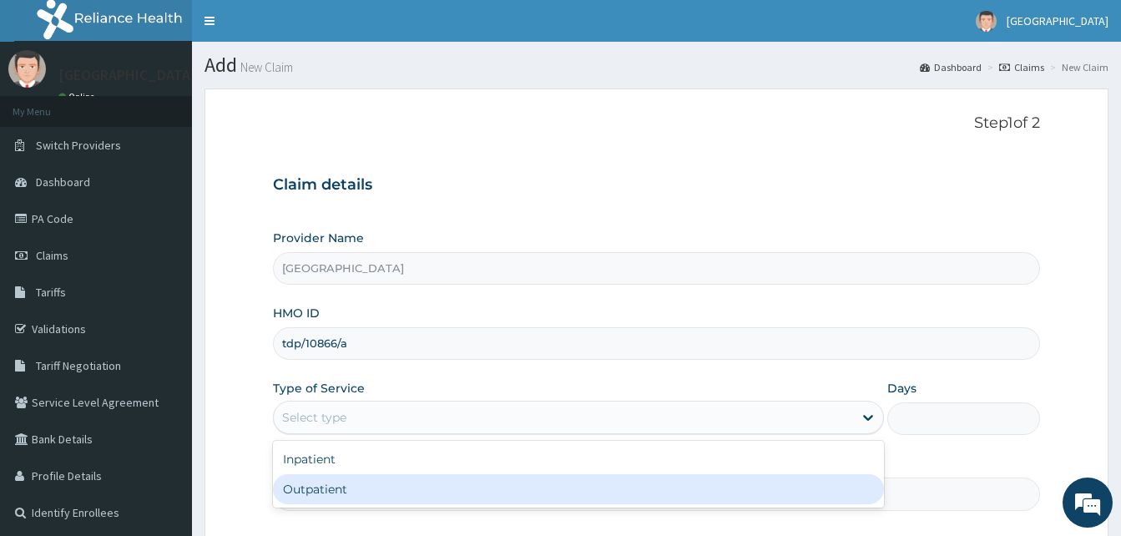
click at [342, 489] on div "Outpatient" at bounding box center [578, 489] width 611 height 30
type input "1"
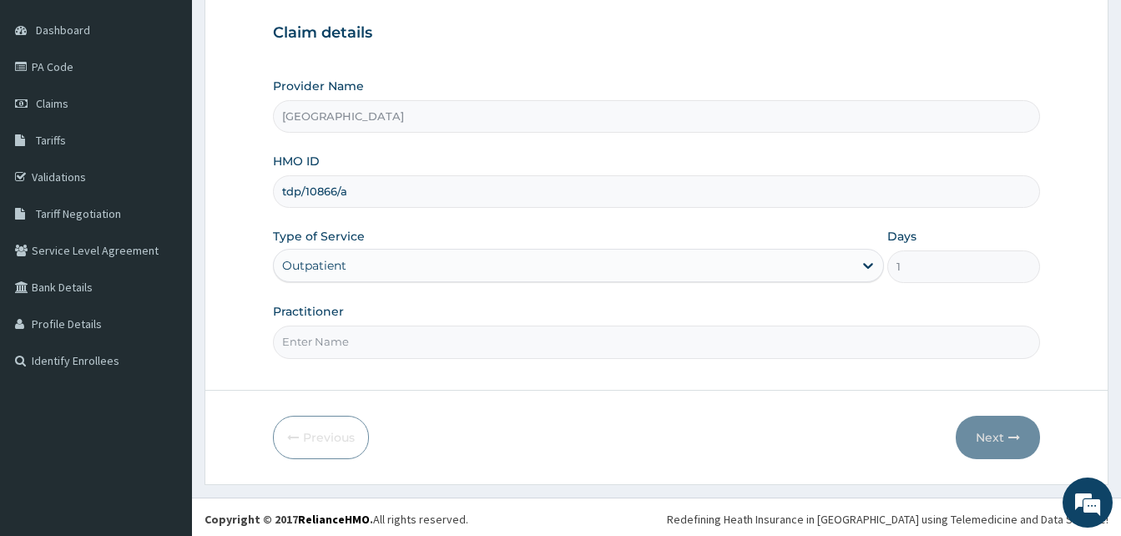
scroll to position [156, 0]
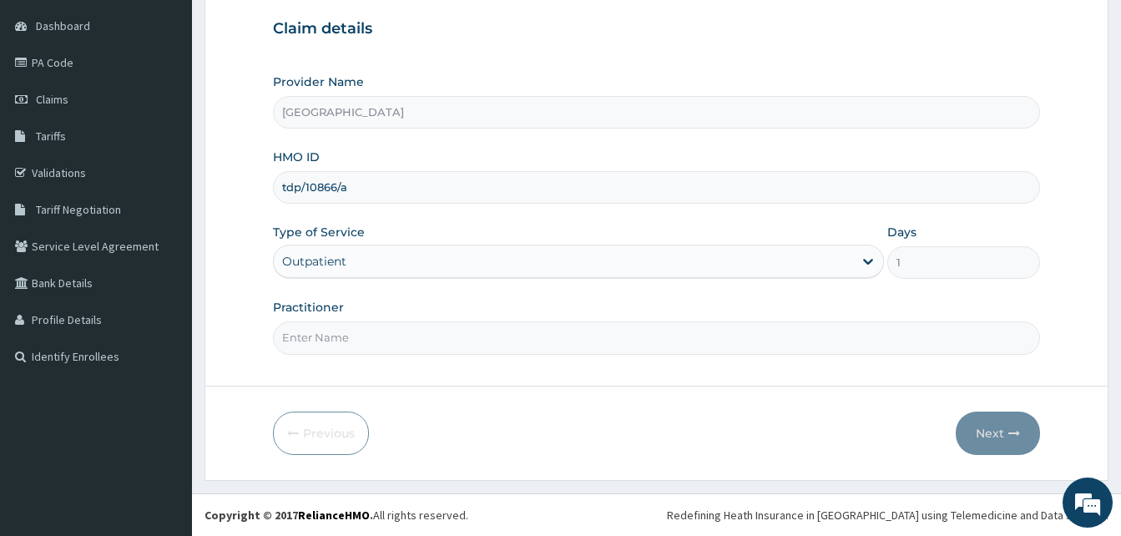
click at [302, 329] on input "Practitioner" at bounding box center [656, 337] width 767 height 33
type input "[PERSON_NAME]"
click at [969, 429] on button "Next" at bounding box center [997, 432] width 84 height 43
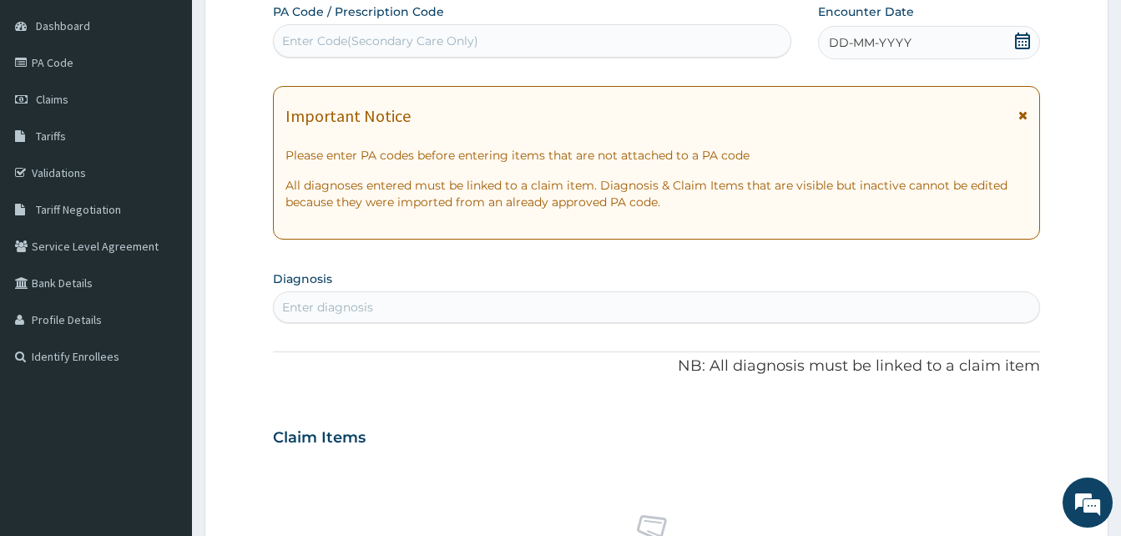
click at [315, 44] on div "Enter Code(Secondary Care Only)" at bounding box center [380, 41] width 196 height 17
paste input "PA/22CE31"
type input "PA/22CE31"
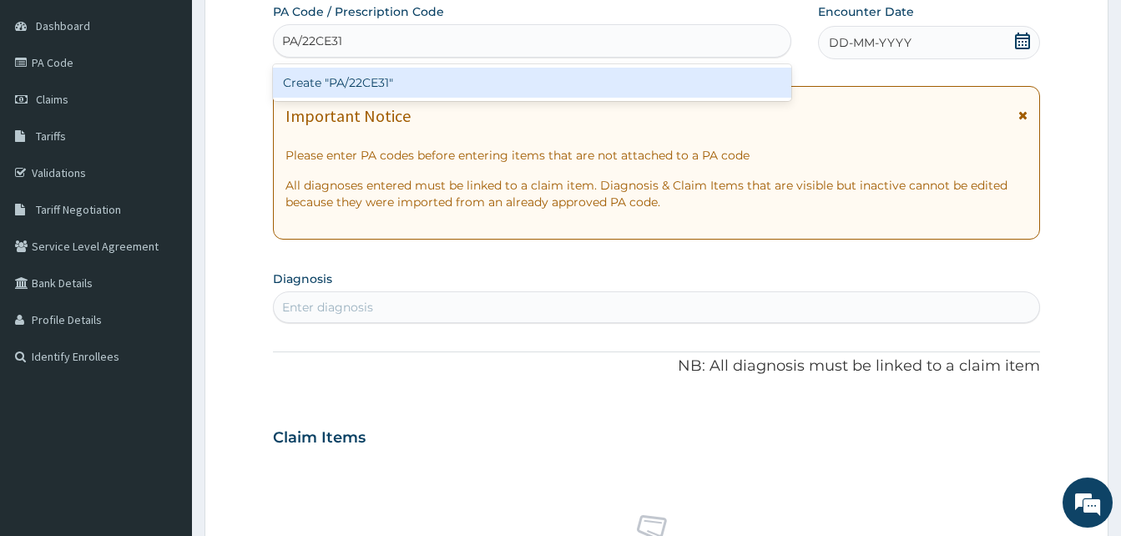
click at [320, 76] on div "Create "PA/22CE31"" at bounding box center [532, 83] width 518 height 30
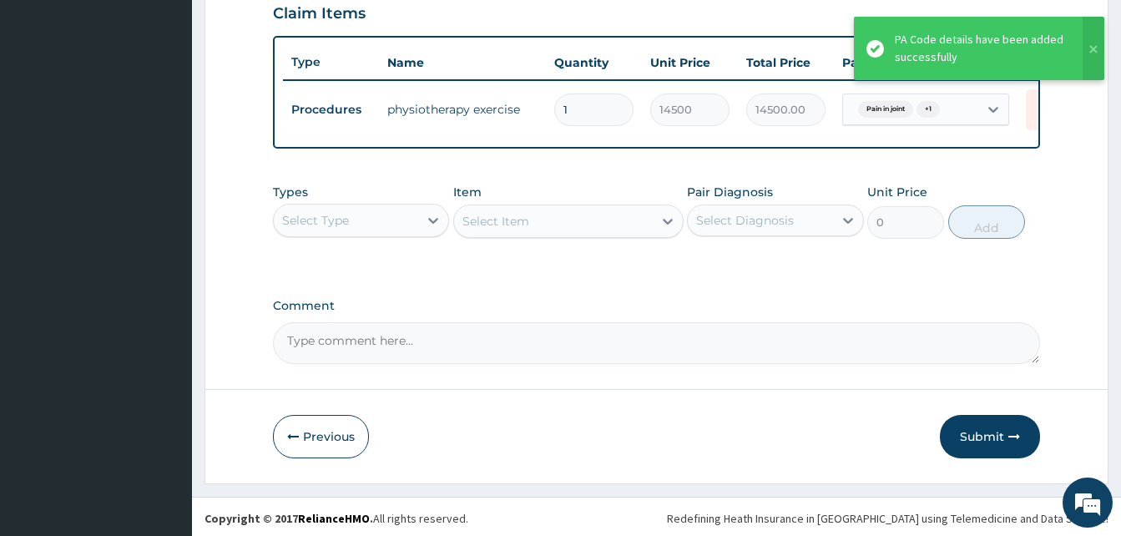
scroll to position [592, 0]
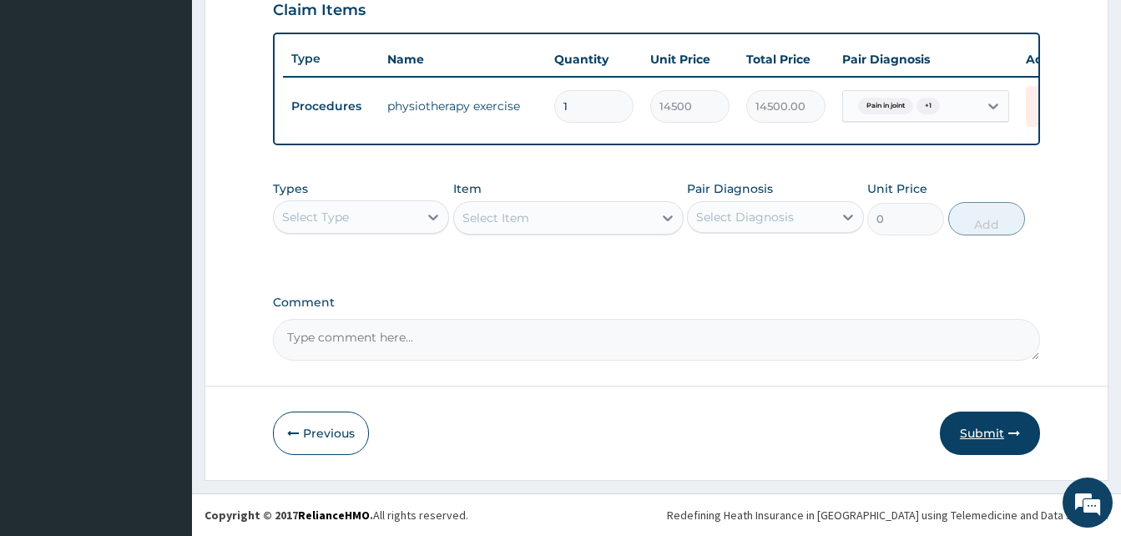
click at [981, 440] on button "Submit" at bounding box center [990, 432] width 100 height 43
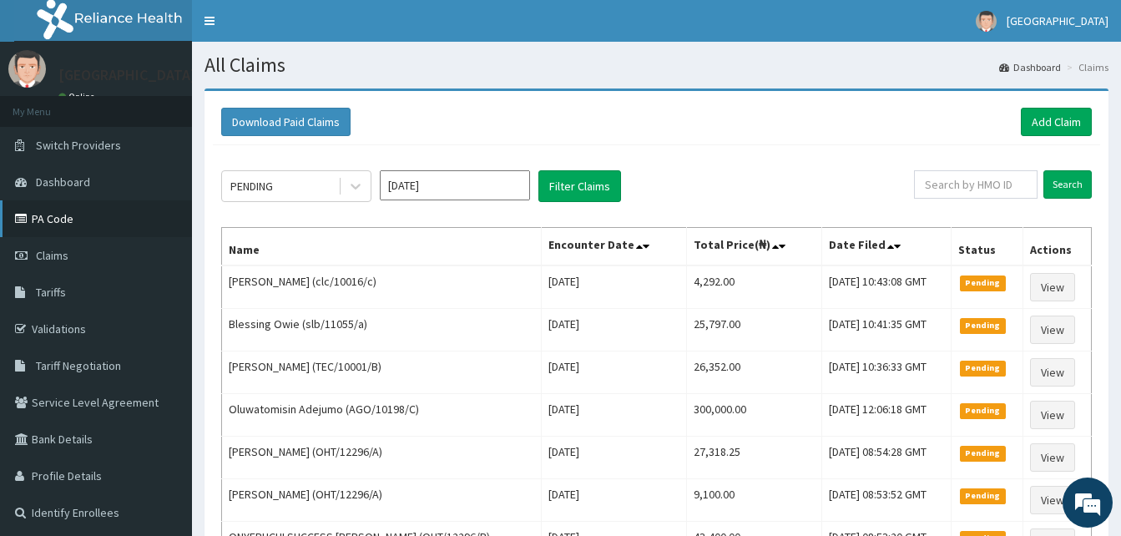
click at [63, 213] on link "PA Code" at bounding box center [96, 218] width 192 height 37
